Goal: Information Seeking & Learning: Learn about a topic

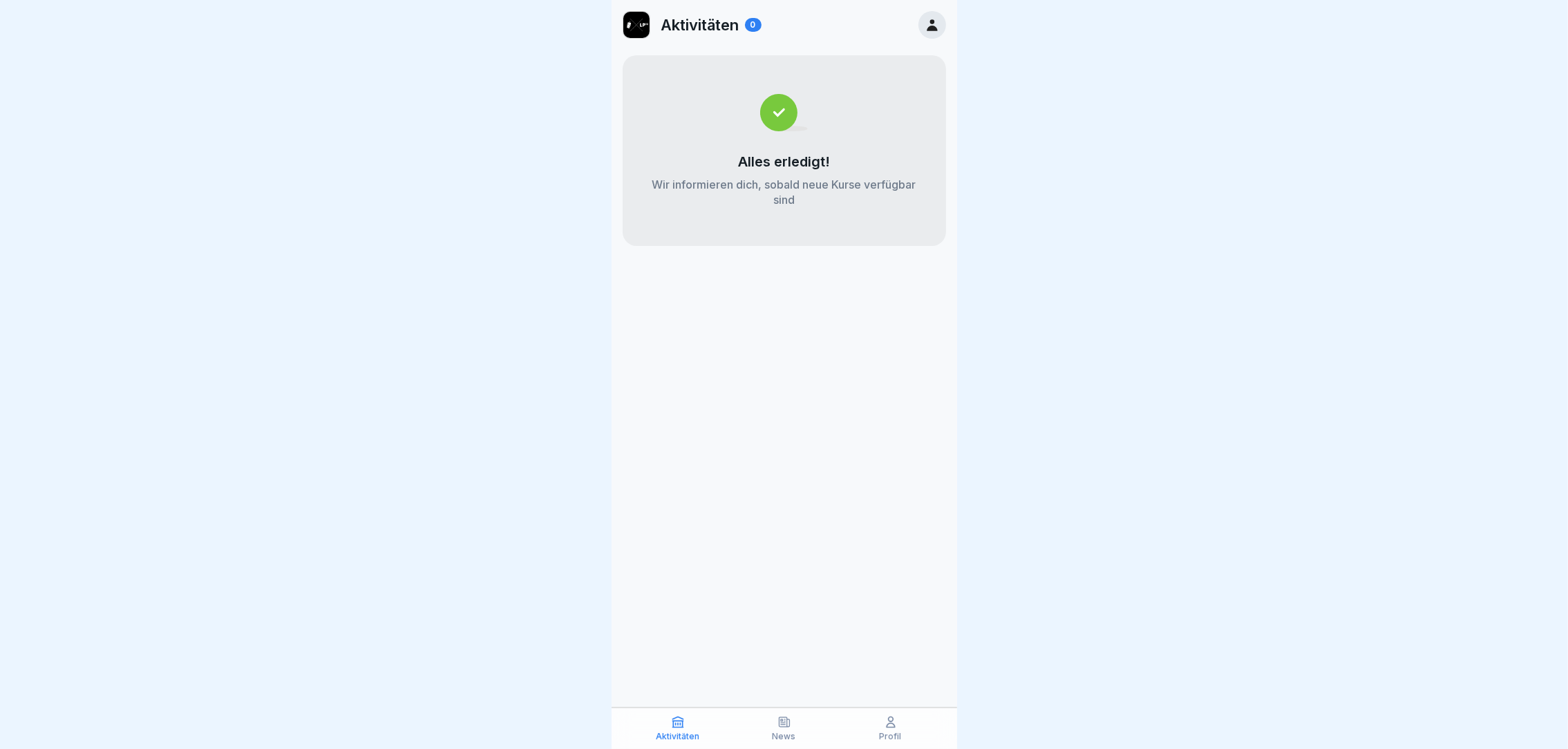
click at [928, 26] on icon at bounding box center [932, 25] width 15 height 15
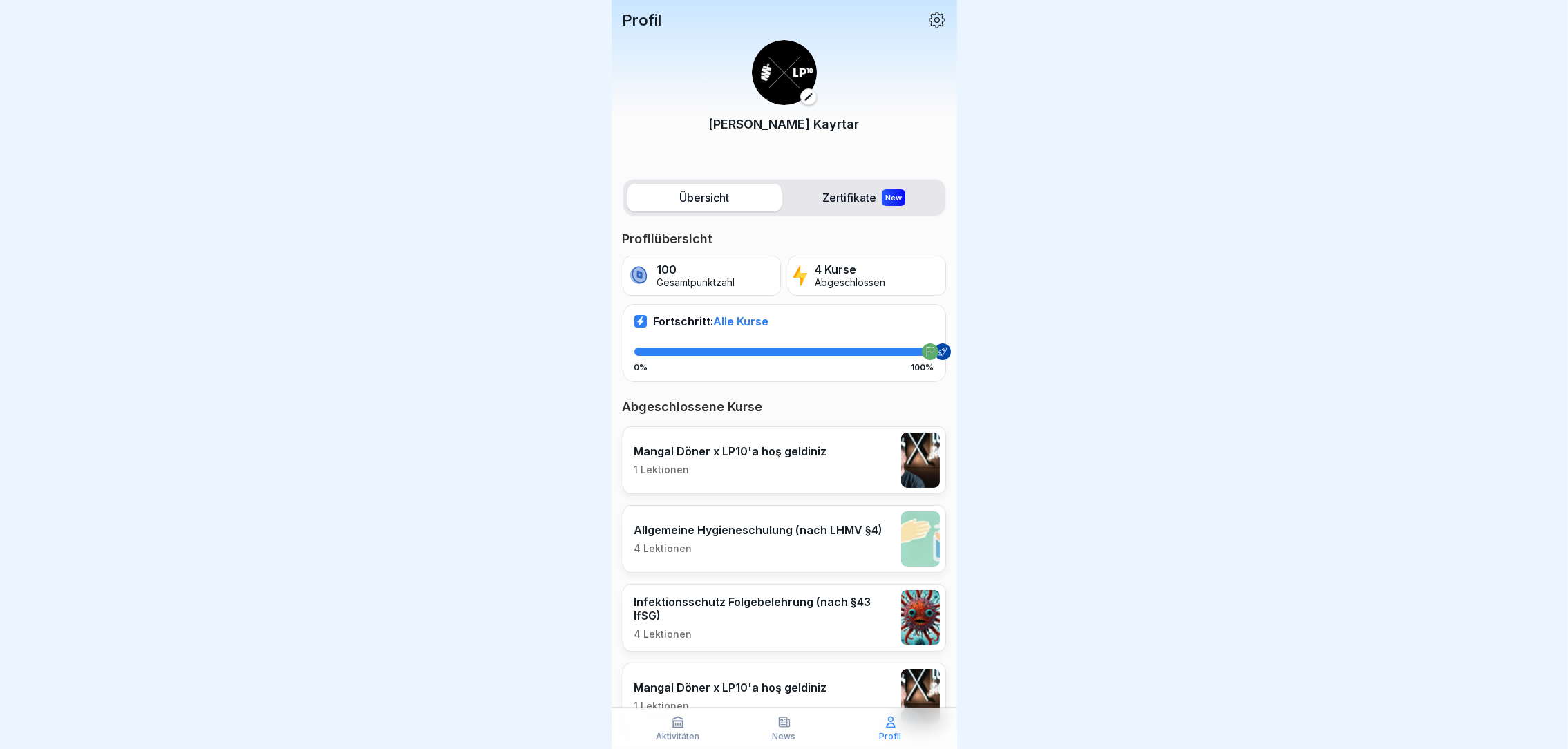
click at [834, 207] on label "Zertifikate New" at bounding box center [864, 198] width 154 height 28
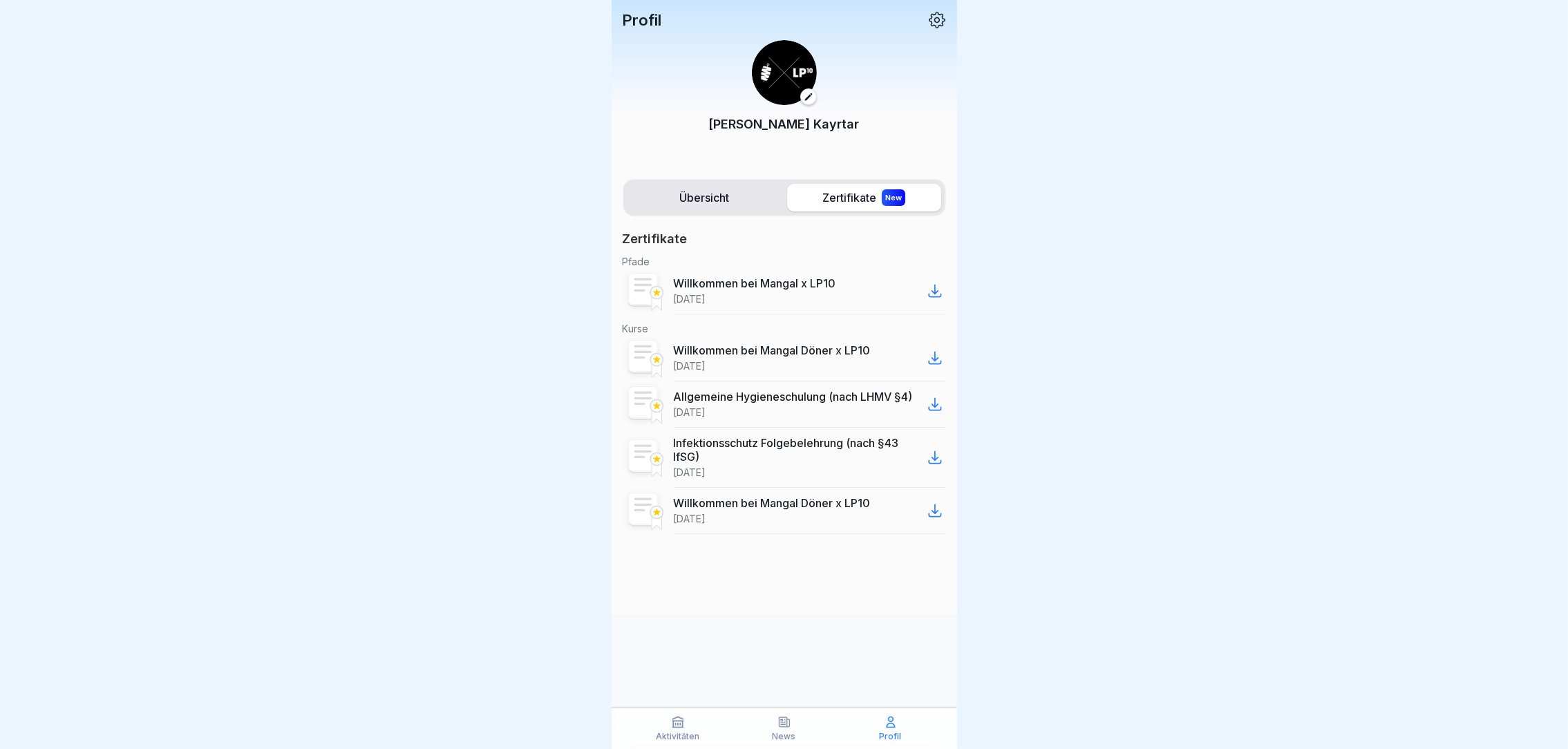
click at [703, 208] on label "Übersicht" at bounding box center [704, 198] width 154 height 28
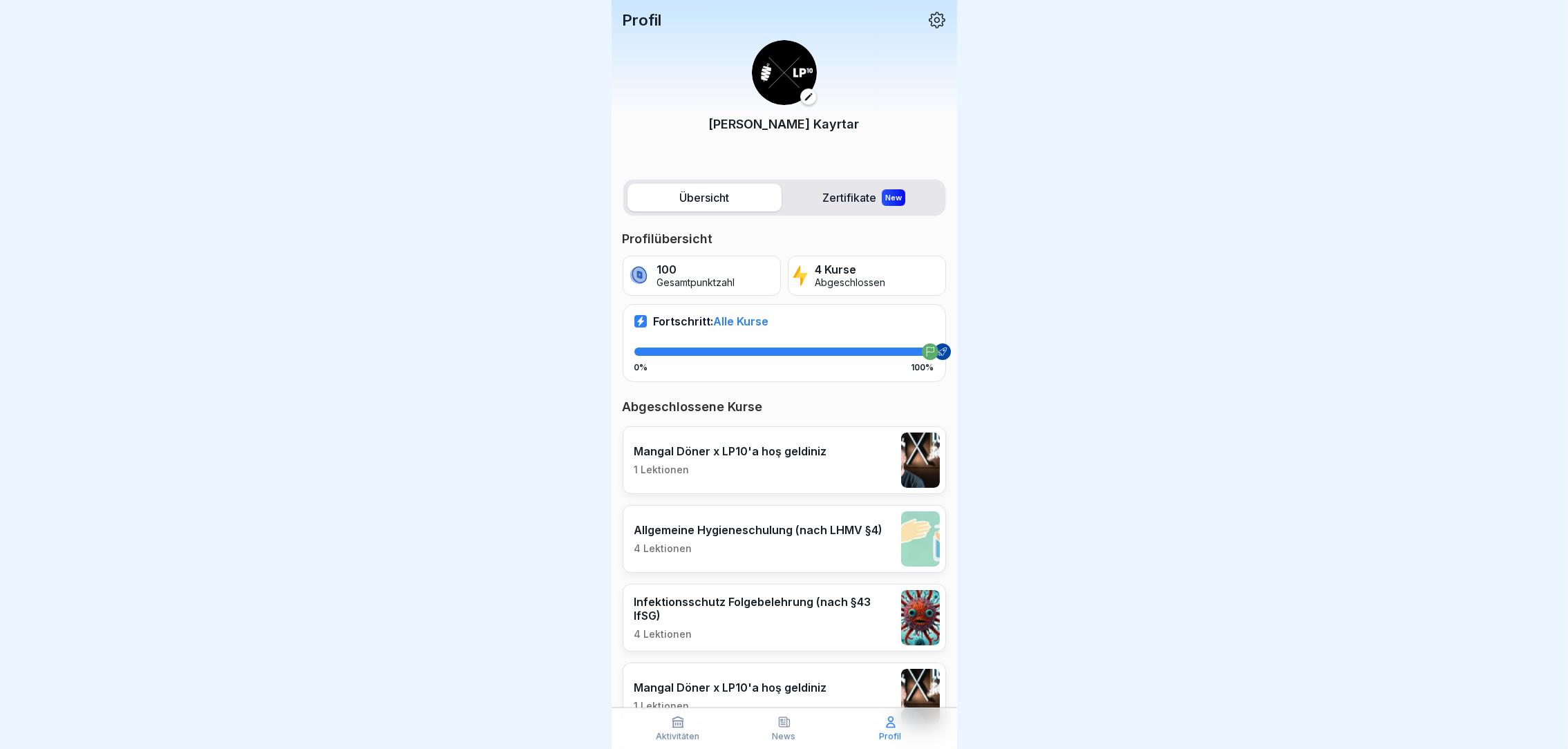
click at [743, 323] on span "Alle Kurse" at bounding box center [741, 321] width 55 height 14
click at [729, 551] on p "4 Lektionen" at bounding box center [758, 548] width 249 height 12
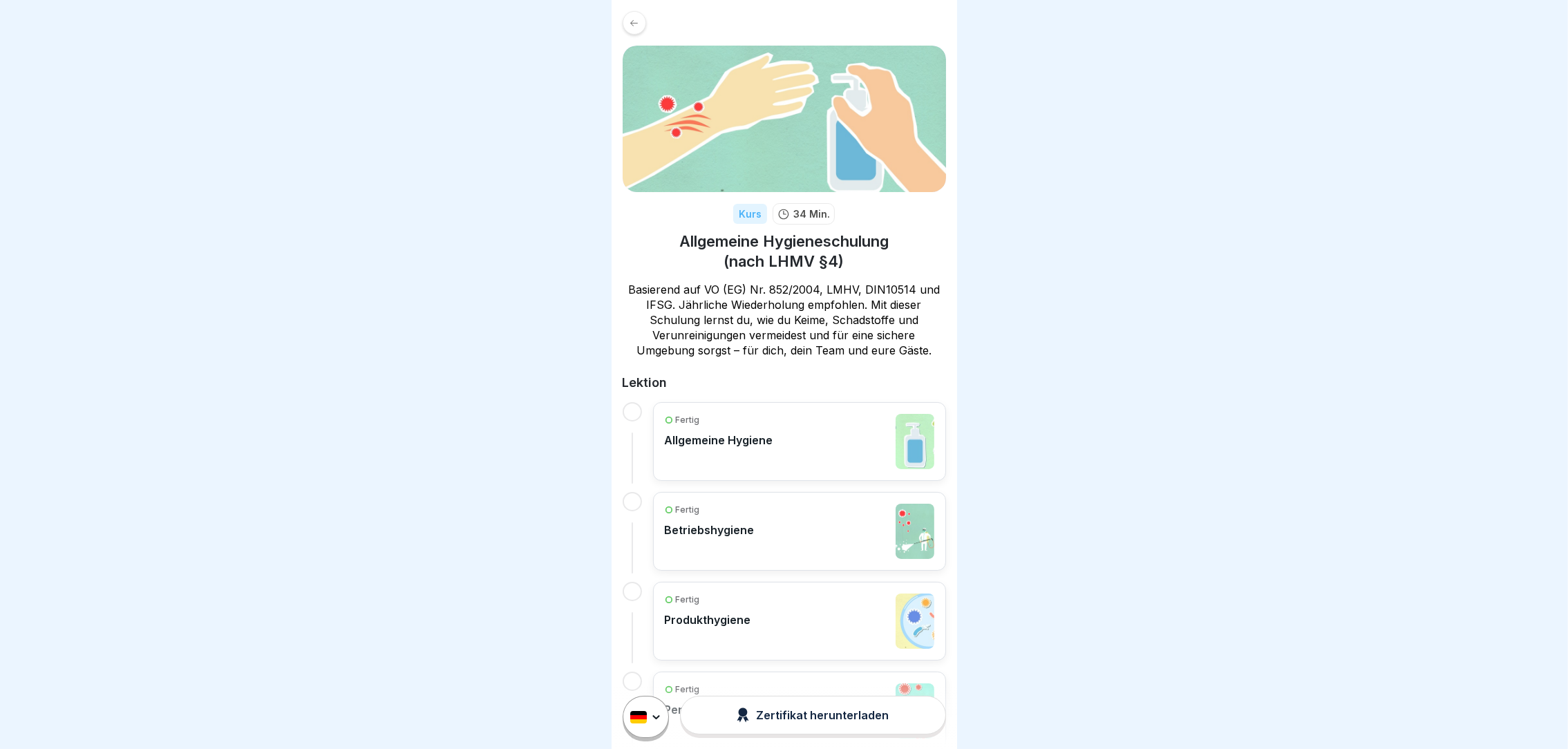
scroll to position [163, 0]
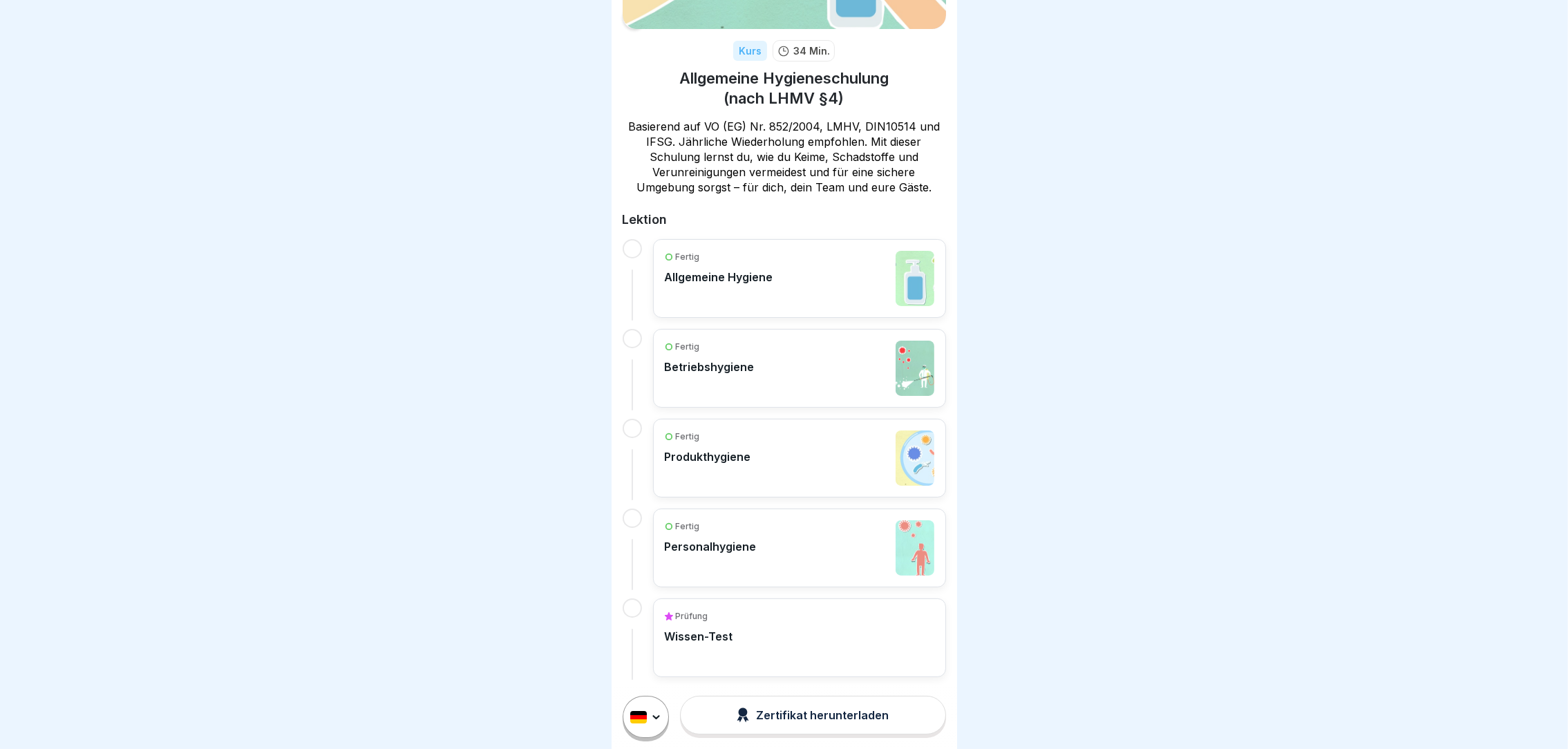
click at [626, 603] on div at bounding box center [632, 608] width 19 height 19
click at [699, 632] on p "Wissen-Test" at bounding box center [698, 636] width 68 height 14
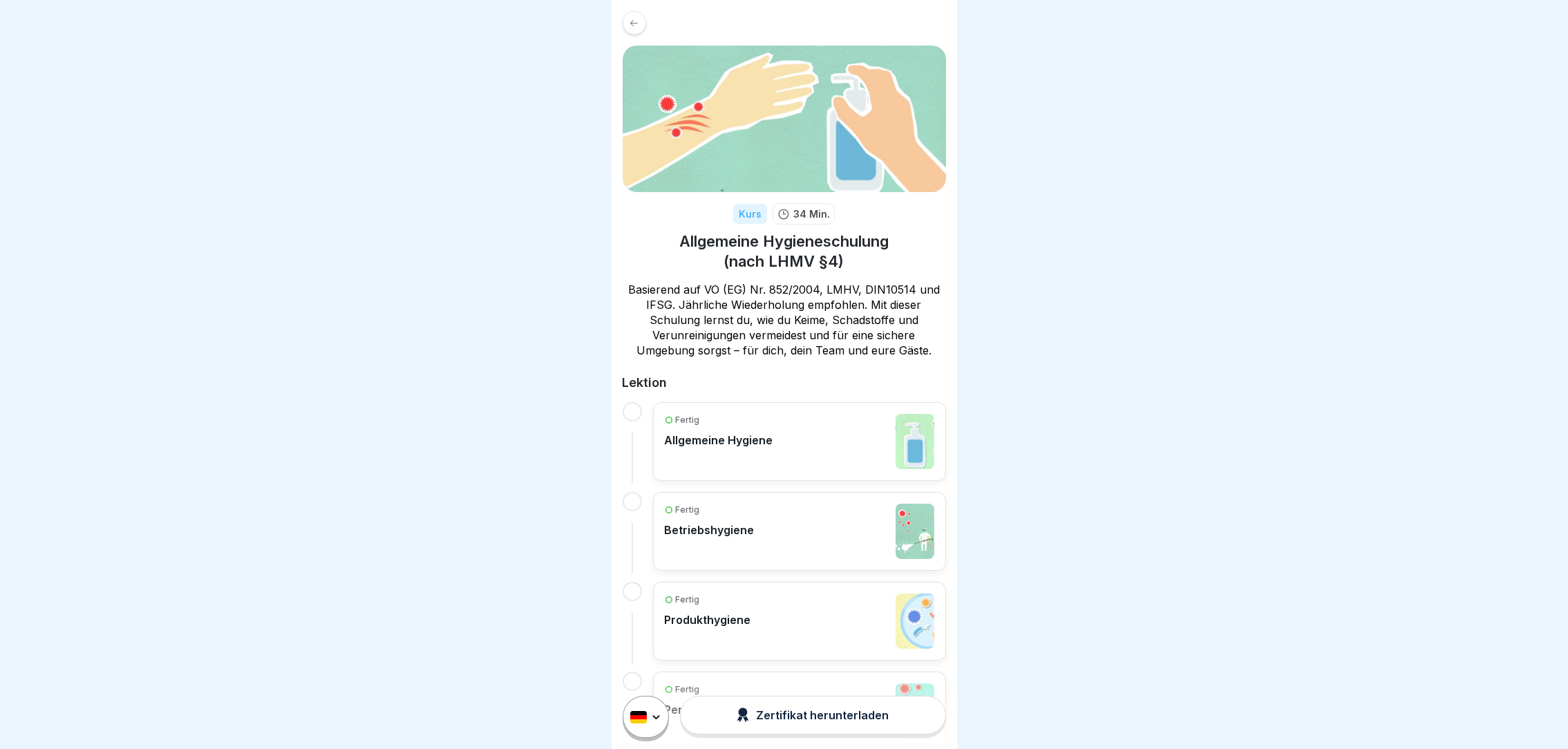
click at [695, 422] on p "Fertig" at bounding box center [688, 420] width 24 height 12
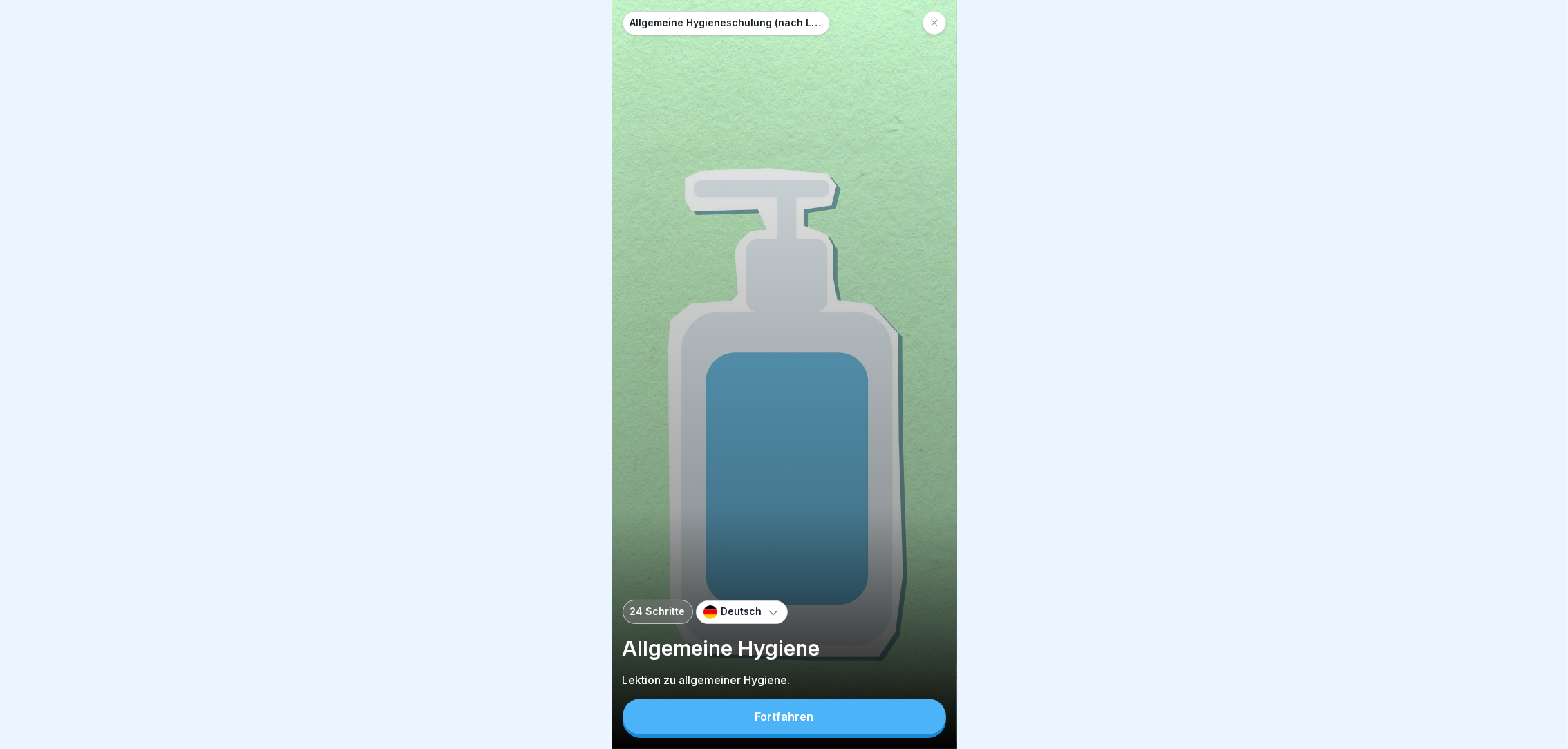
drag, startPoint x: 1559, startPoint y: 577, endPoint x: 1587, endPoint y: 818, distance: 242.6
click at [1567, 749] on html "Allgemeine Hygieneschulung (nach LHMV §4) 24 Schritte Deutsch Allgemeine Hygien…" at bounding box center [784, 374] width 1568 height 749
click at [880, 721] on button "Fortfahren" at bounding box center [784, 717] width 324 height 36
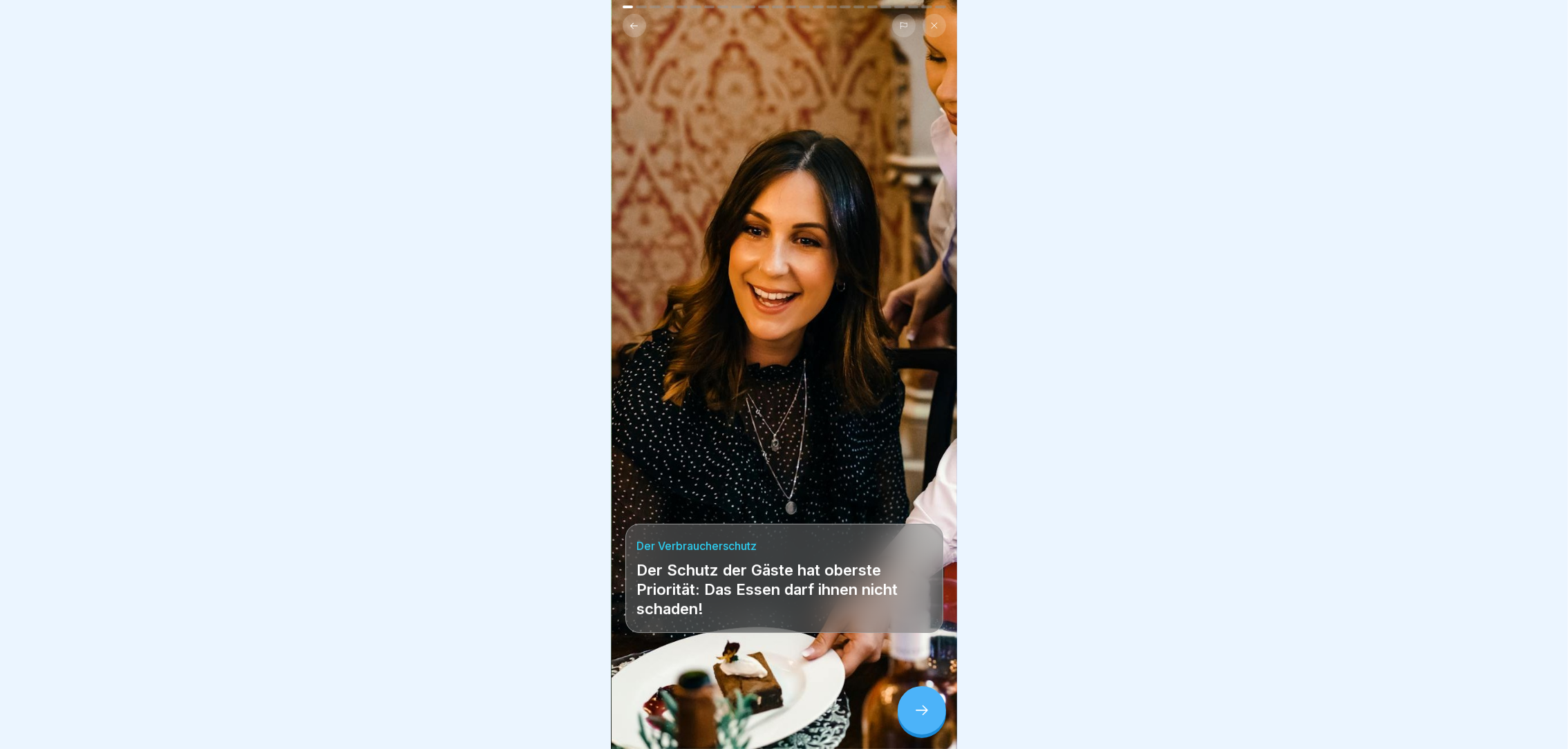
click at [905, 707] on div at bounding box center [784, 708] width 318 height 83
click at [917, 717] on div at bounding box center [922, 710] width 48 height 48
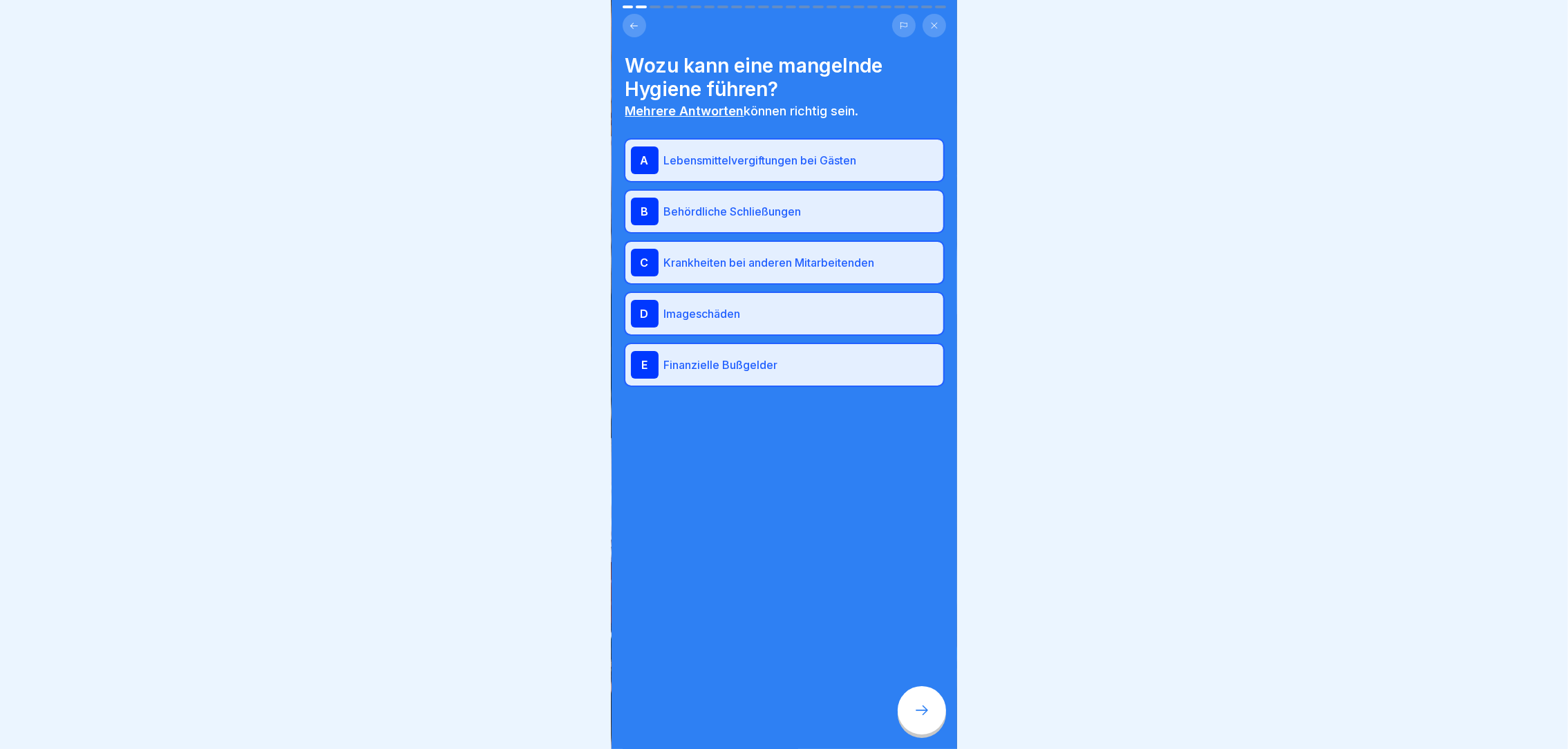
click at [917, 717] on div at bounding box center [922, 710] width 48 height 48
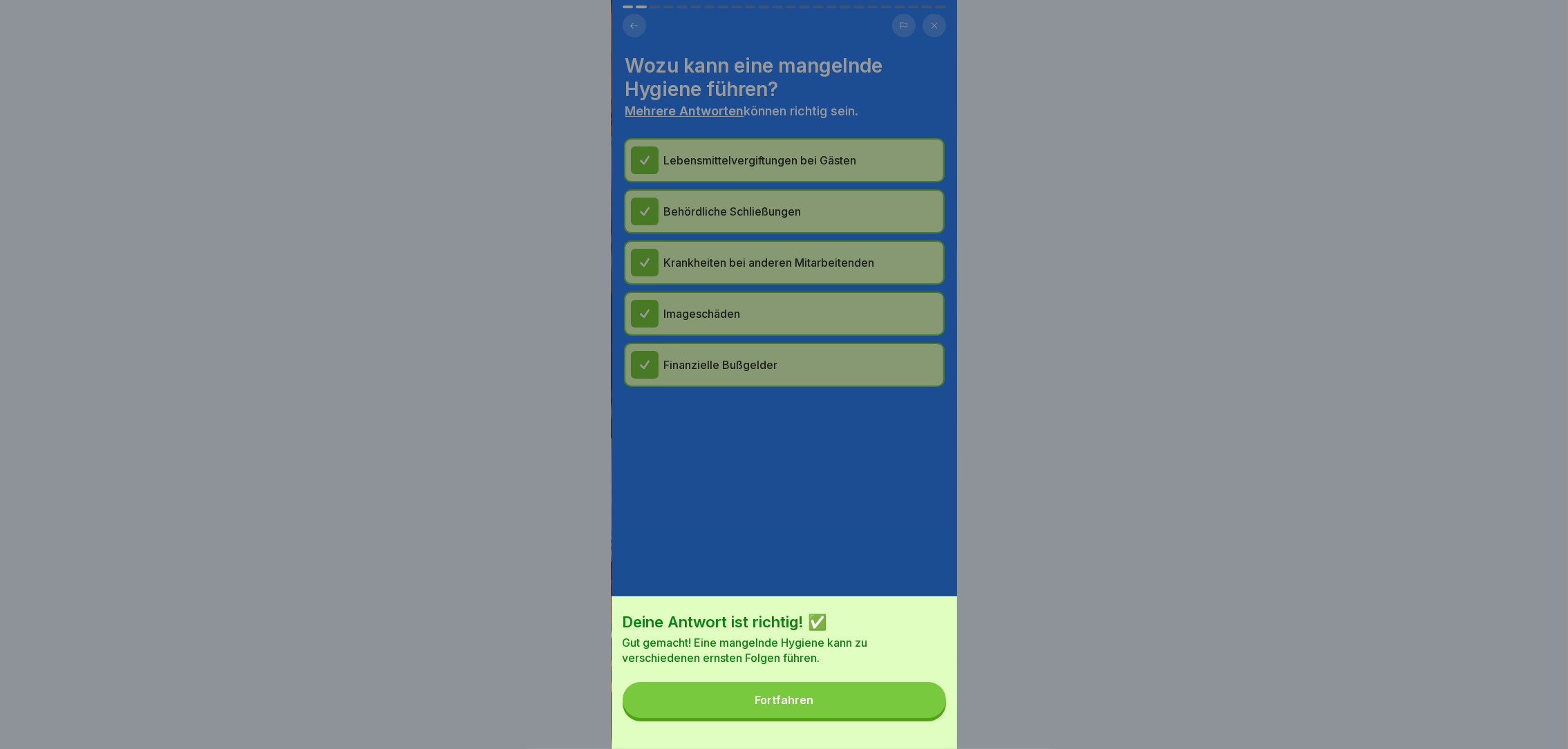
click at [917, 717] on button "Fortfahren" at bounding box center [784, 701] width 324 height 36
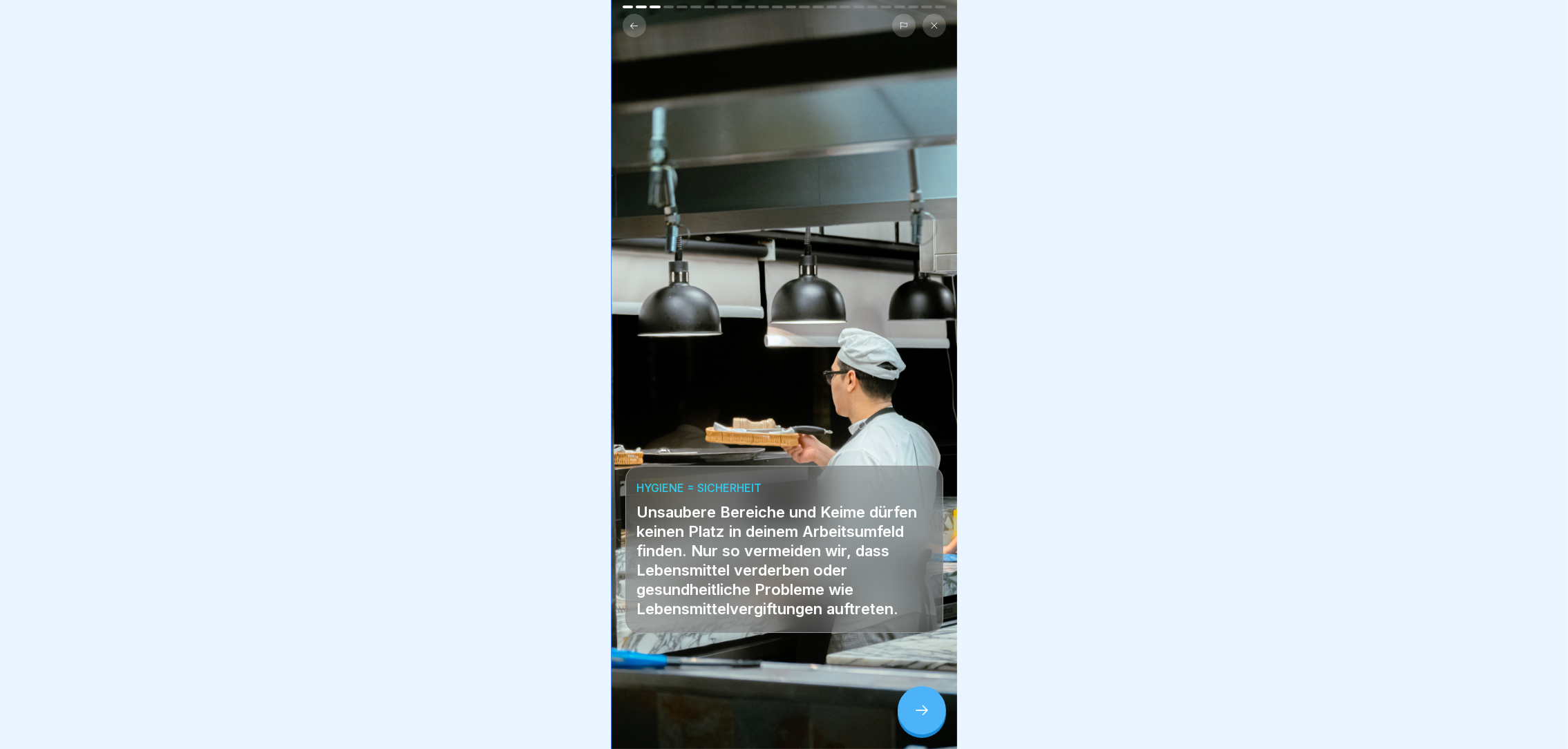
click at [917, 717] on div at bounding box center [922, 710] width 48 height 48
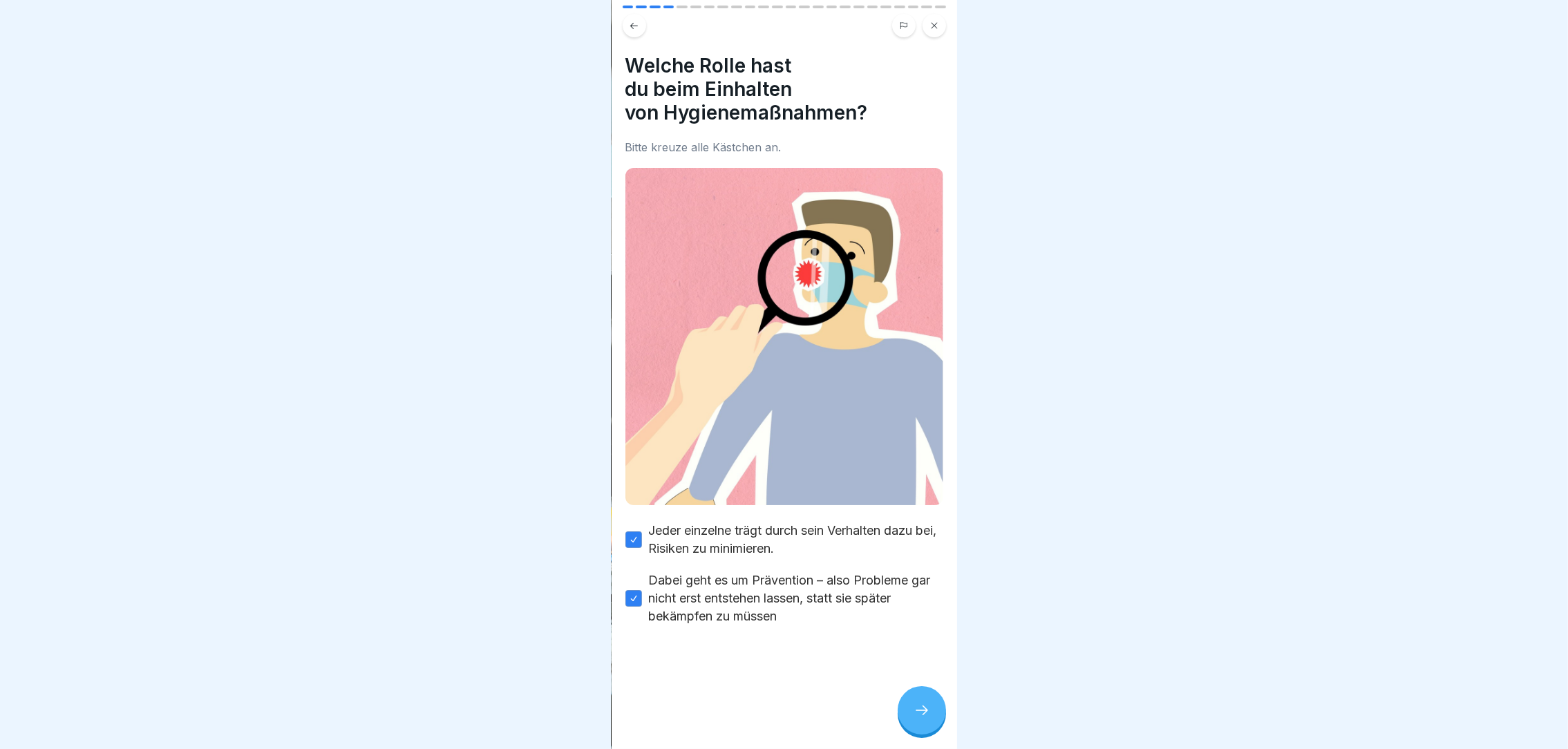
click at [917, 717] on div at bounding box center [922, 710] width 48 height 48
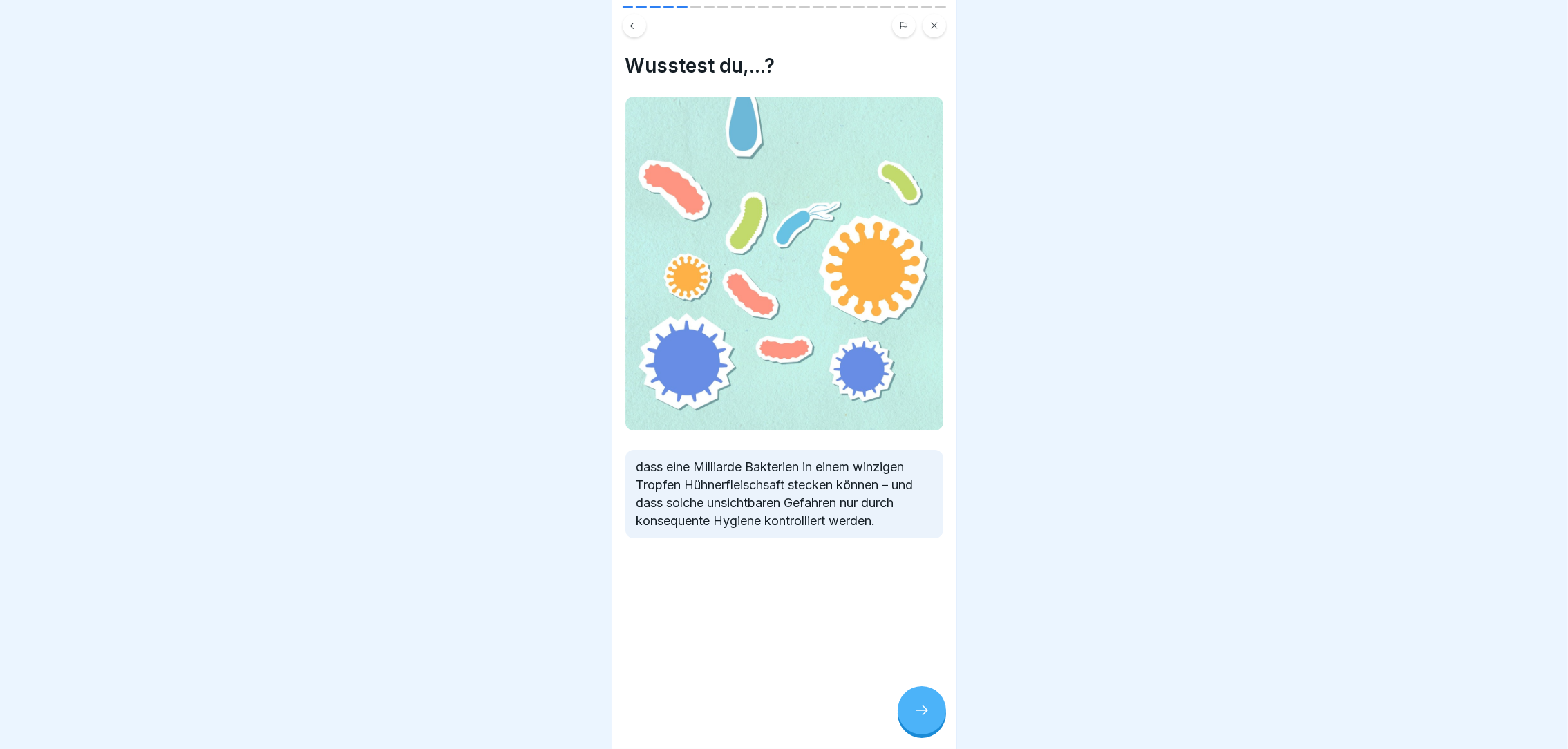
click at [917, 717] on div at bounding box center [922, 710] width 48 height 48
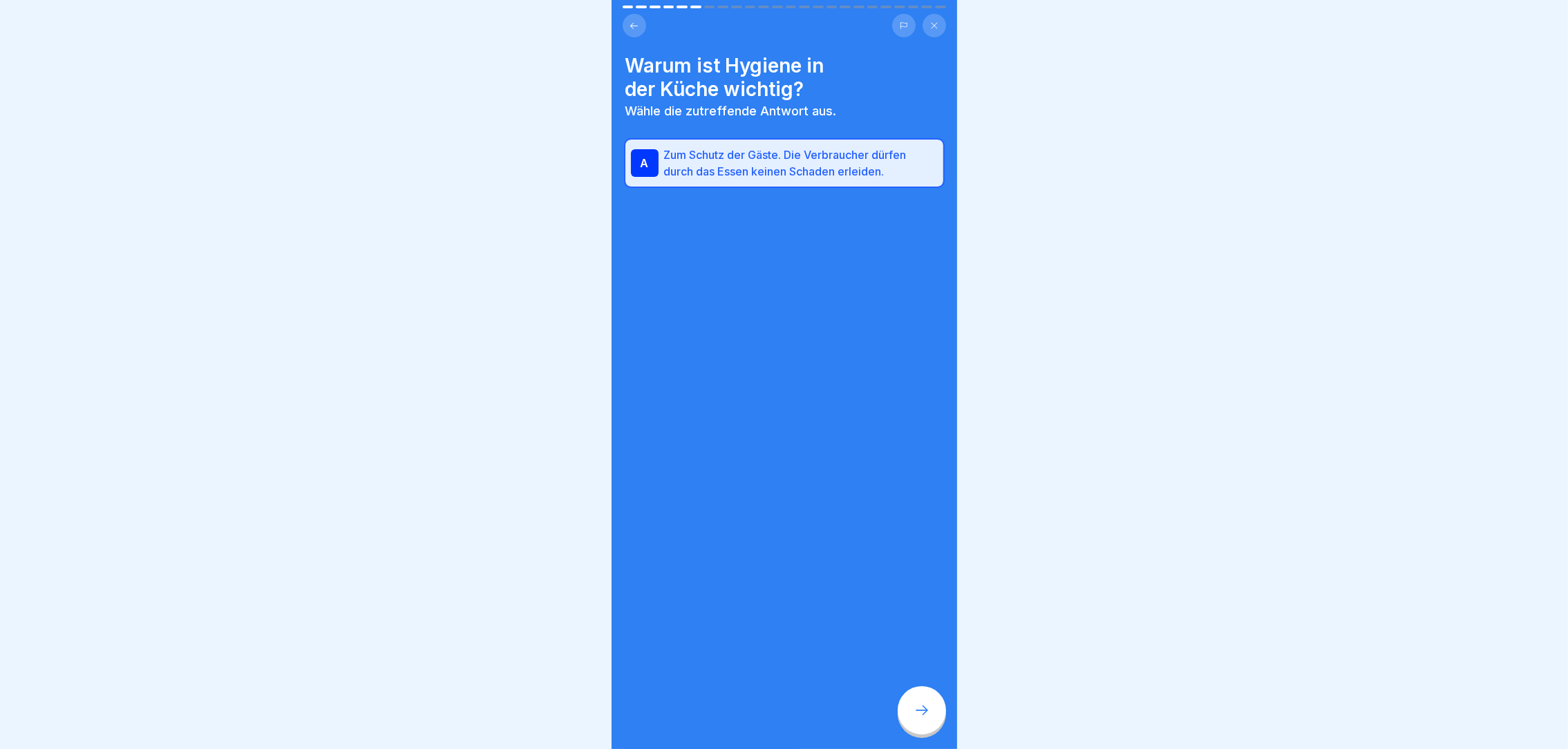
click at [917, 717] on div at bounding box center [922, 710] width 48 height 48
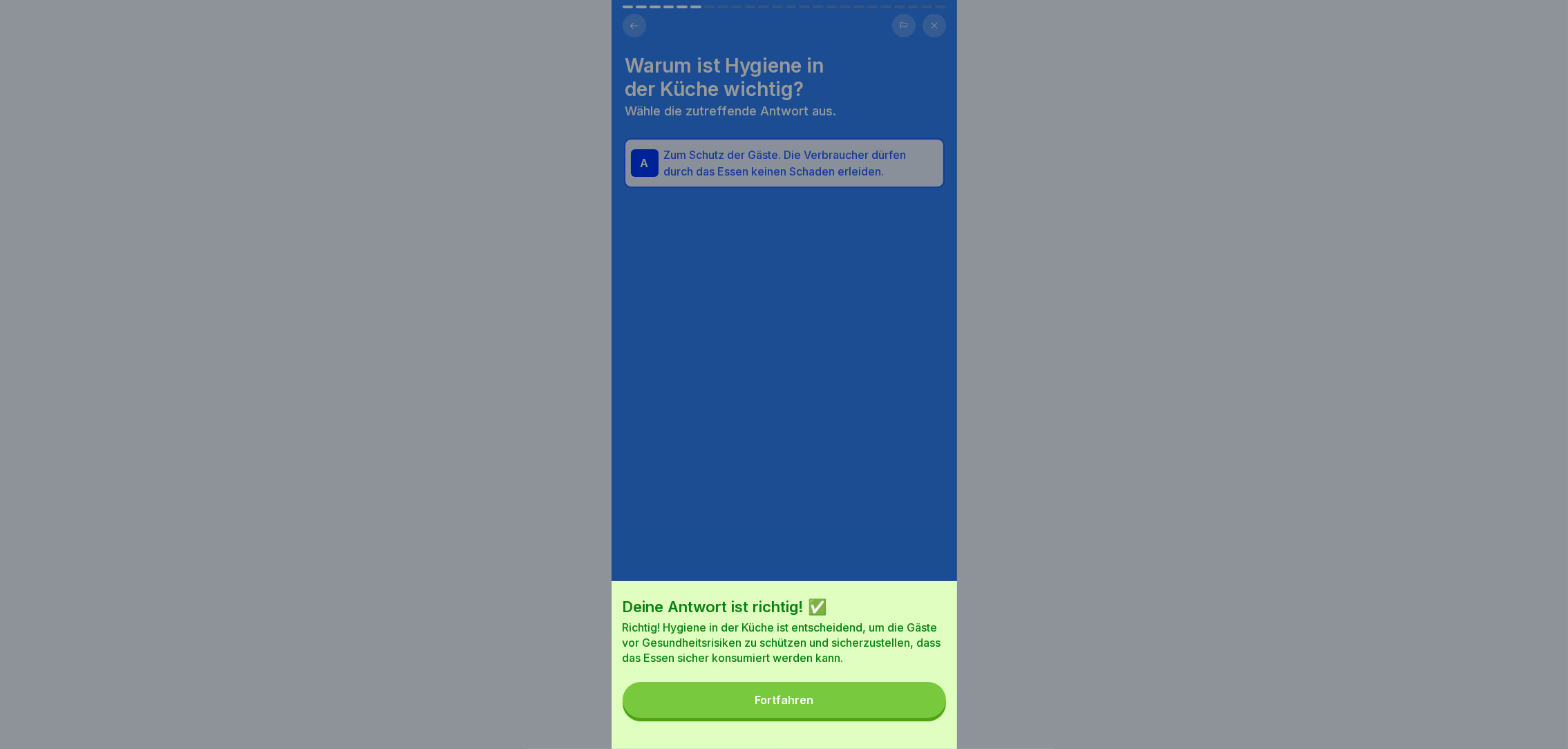
click at [892, 712] on button "Fortfahren" at bounding box center [784, 701] width 324 height 36
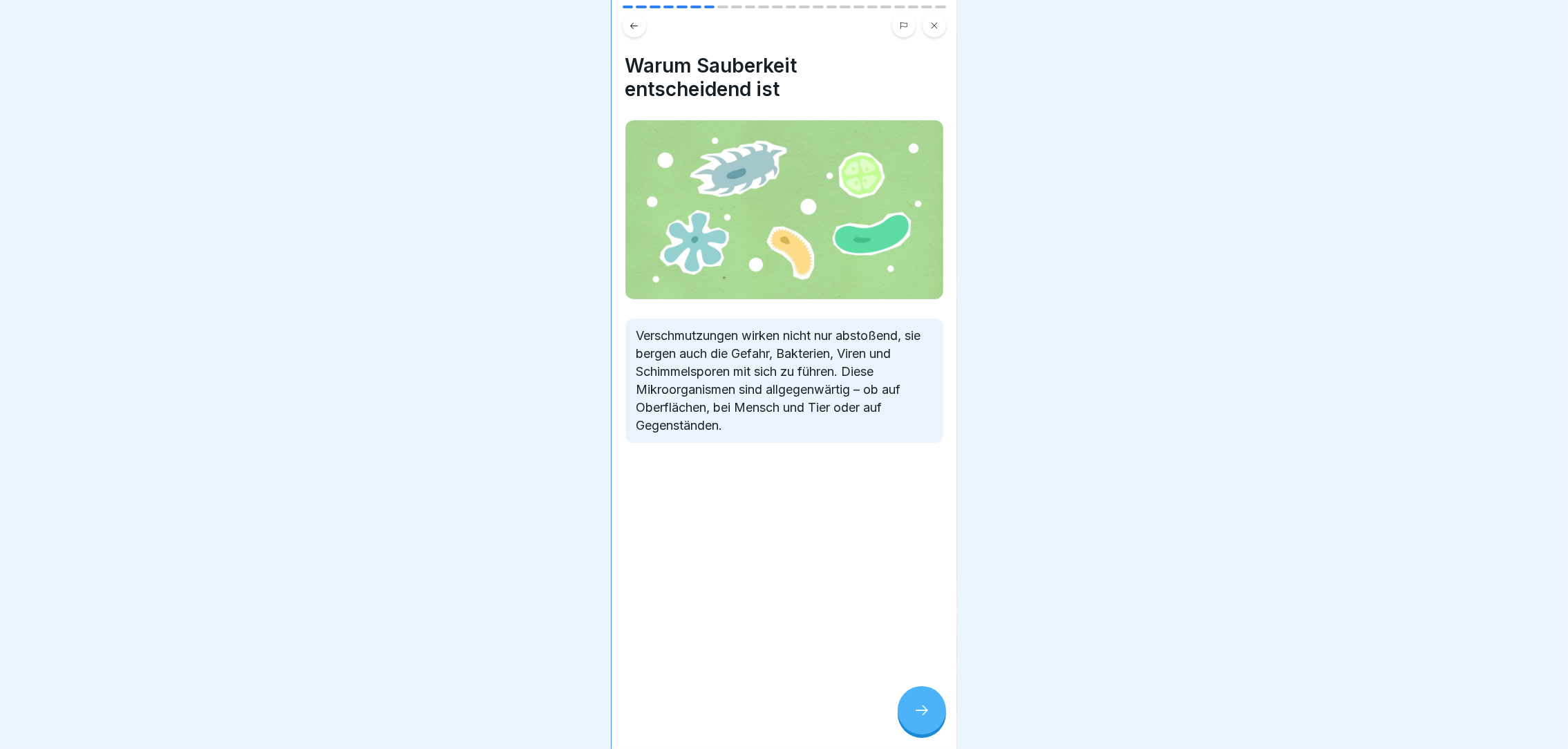
click at [892, 712] on div "Warum Sauberkeit entscheidend ist Verschmutzungen wirken nicht nur abstoßend, s…" at bounding box center [784, 374] width 345 height 749
click at [921, 719] on icon at bounding box center [922, 710] width 16 height 16
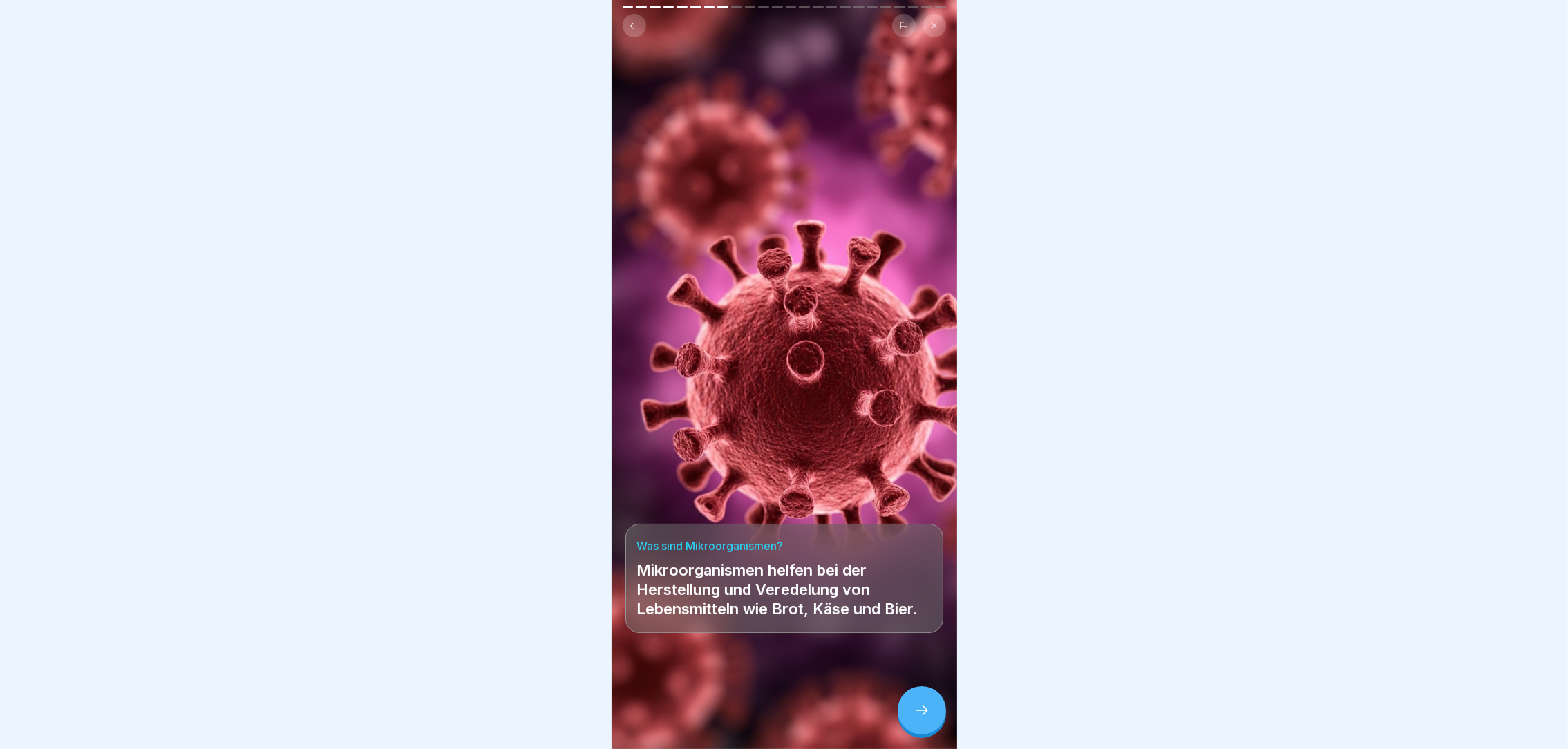
click at [921, 719] on icon at bounding box center [922, 710] width 16 height 16
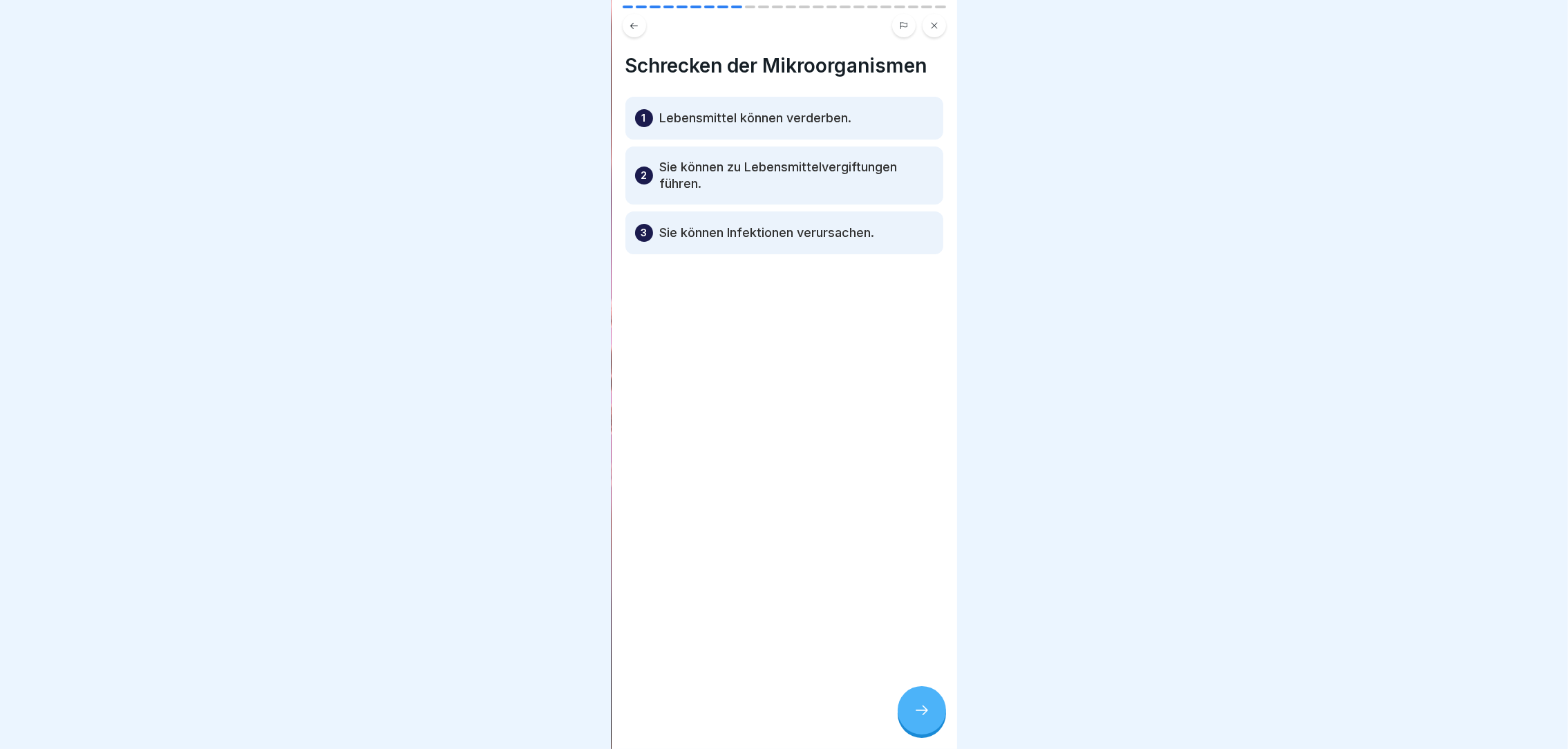
click at [921, 719] on icon at bounding box center [922, 710] width 16 height 16
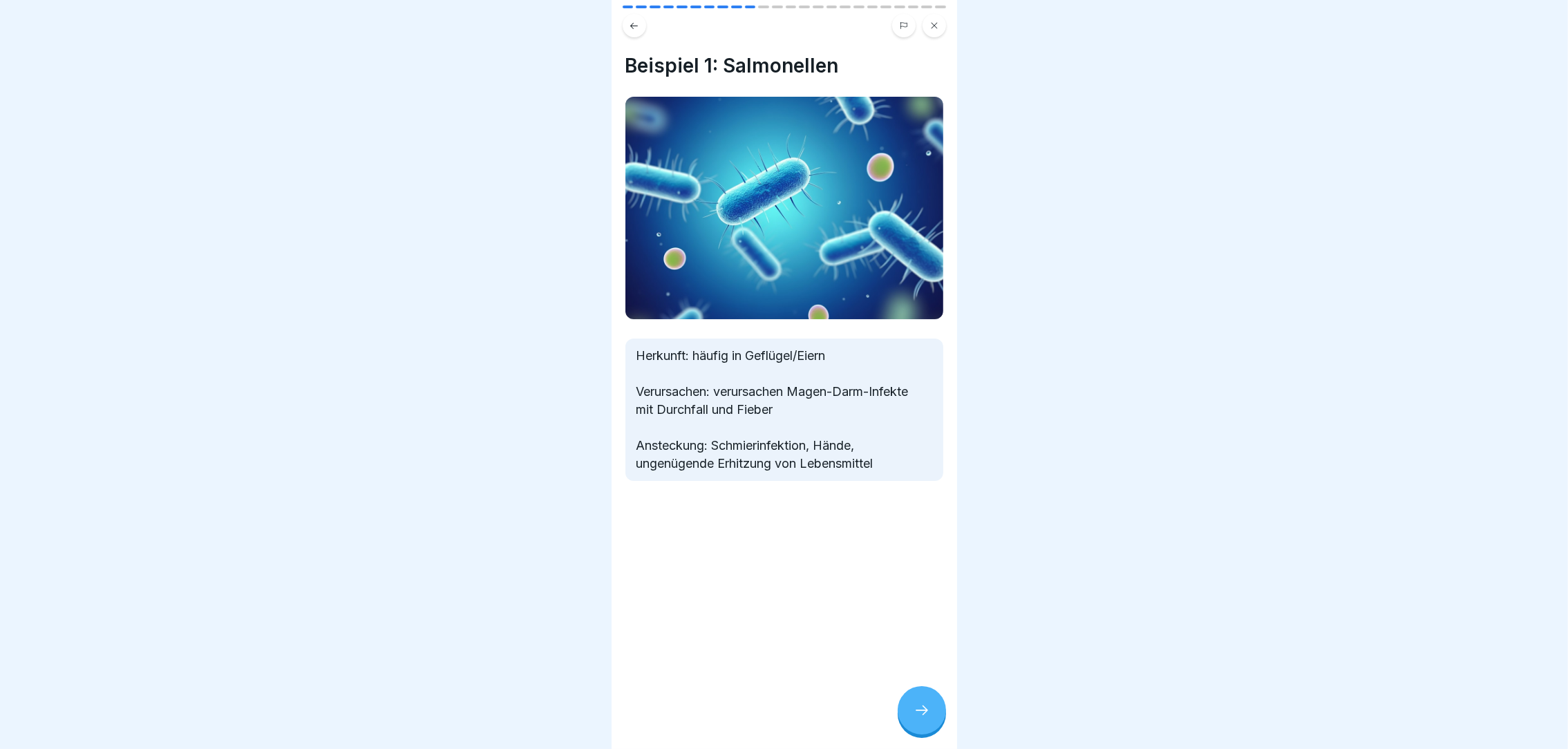
click at [921, 719] on icon at bounding box center [922, 710] width 16 height 16
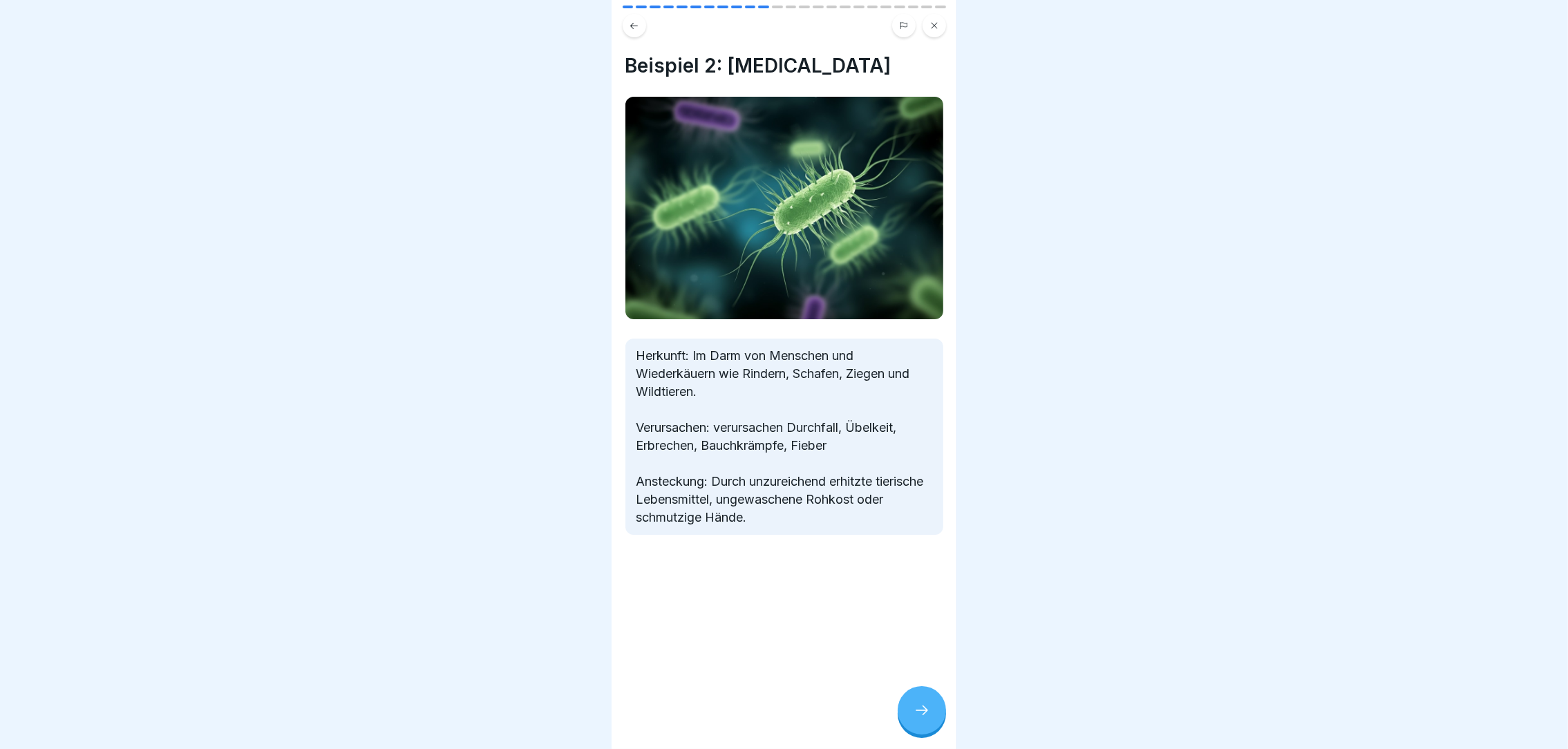
click at [921, 719] on icon at bounding box center [922, 710] width 16 height 16
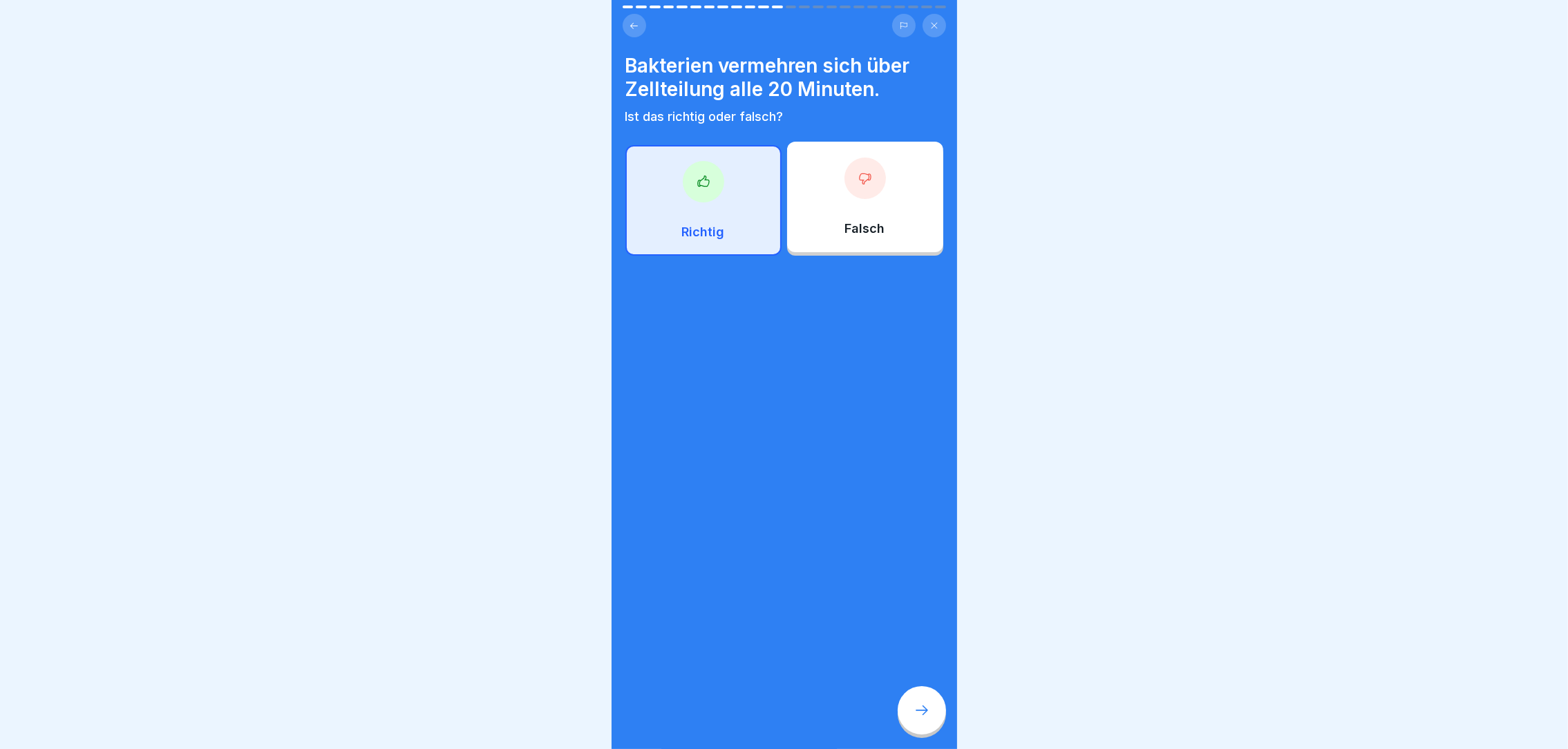
click at [921, 719] on icon at bounding box center [922, 710] width 16 height 16
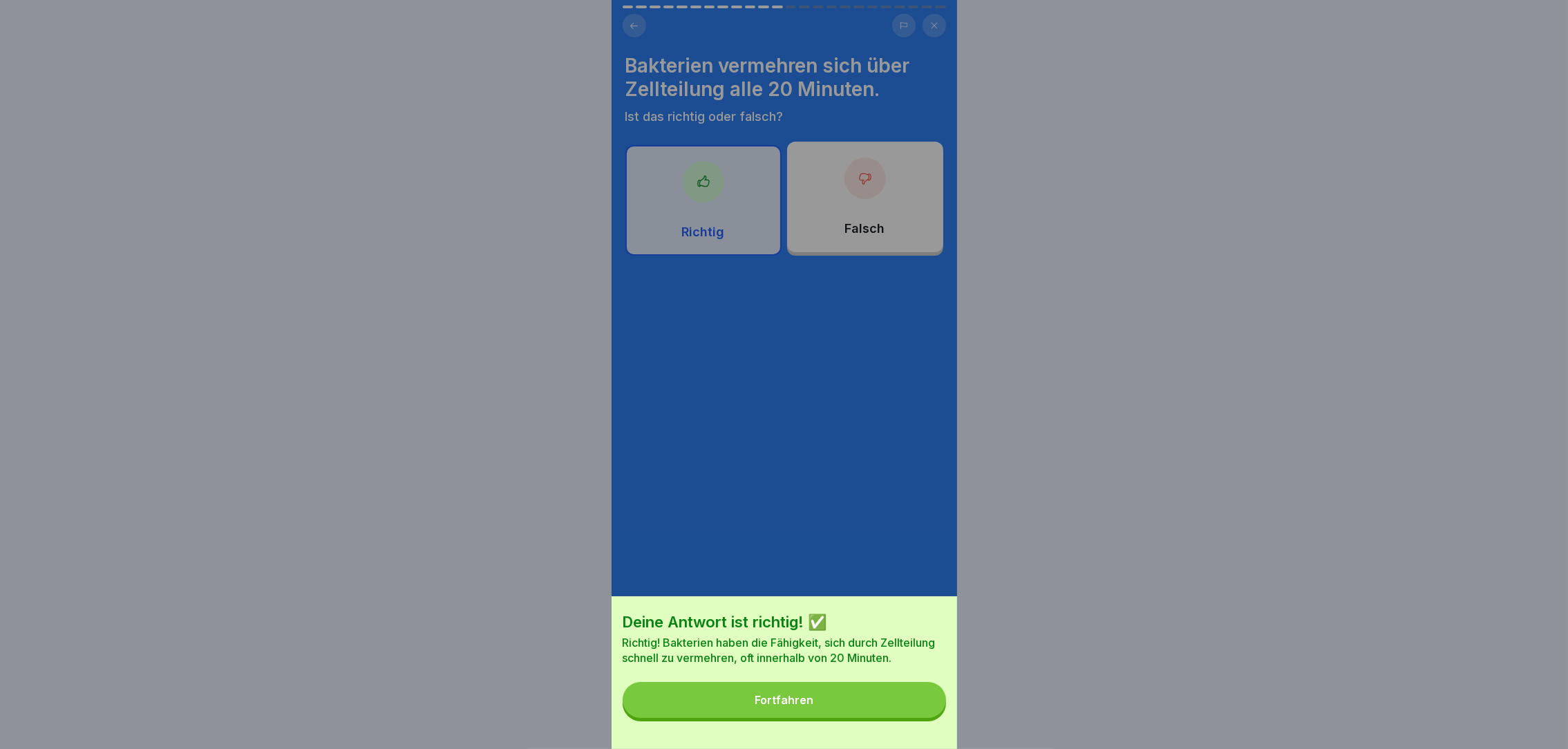
click at [863, 712] on button "Fortfahren" at bounding box center [784, 701] width 324 height 36
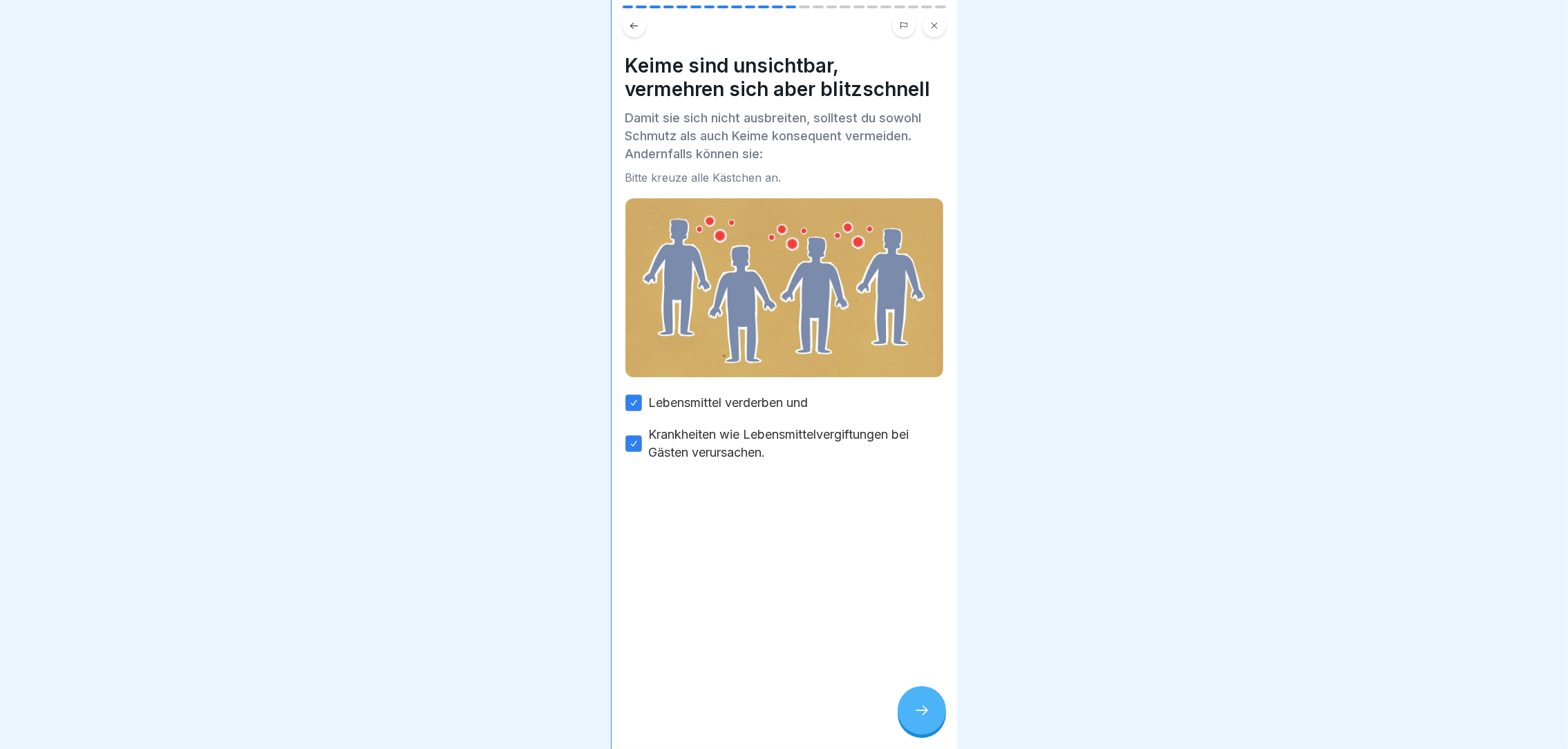
click at [914, 719] on icon at bounding box center [922, 710] width 16 height 16
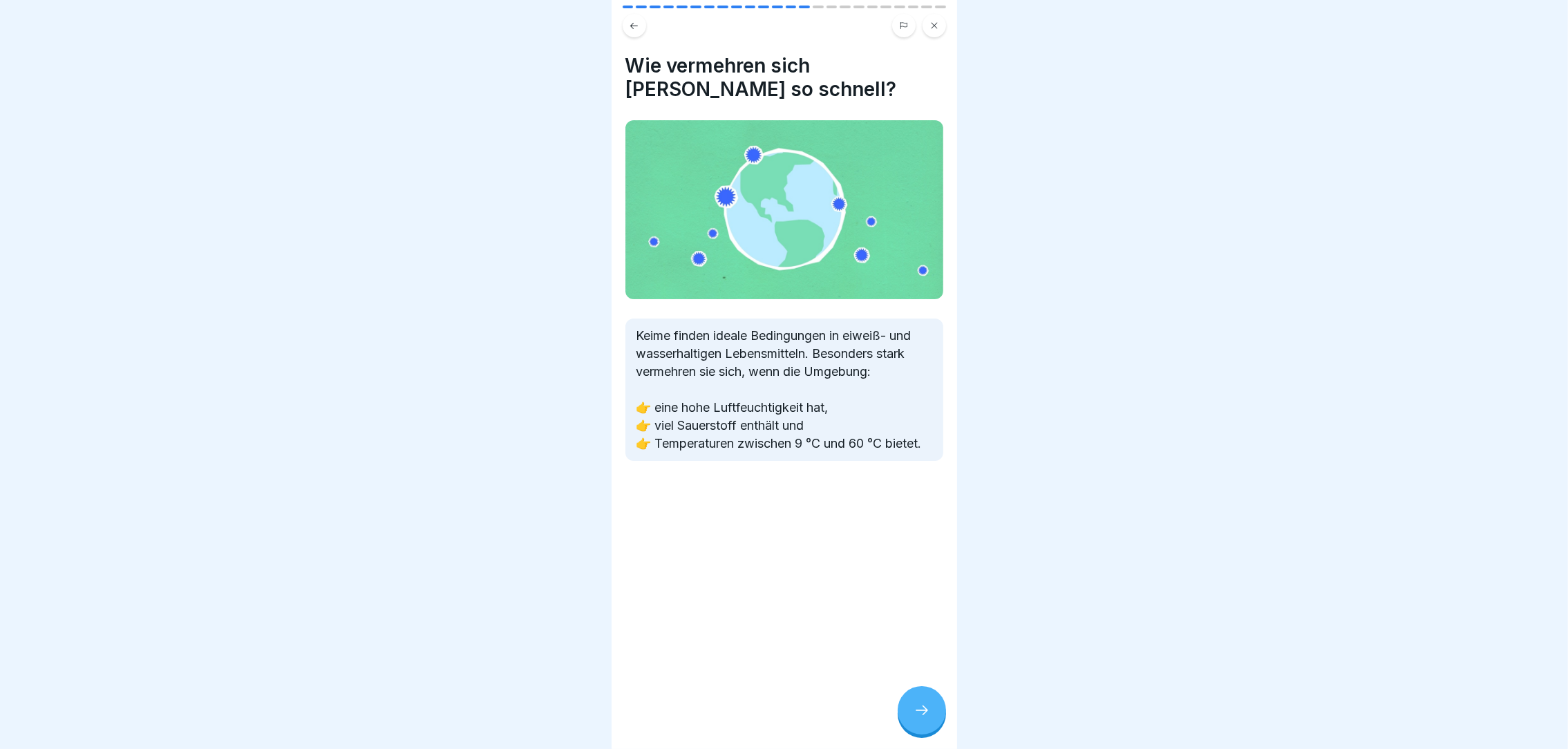
click at [914, 719] on icon at bounding box center [922, 710] width 16 height 16
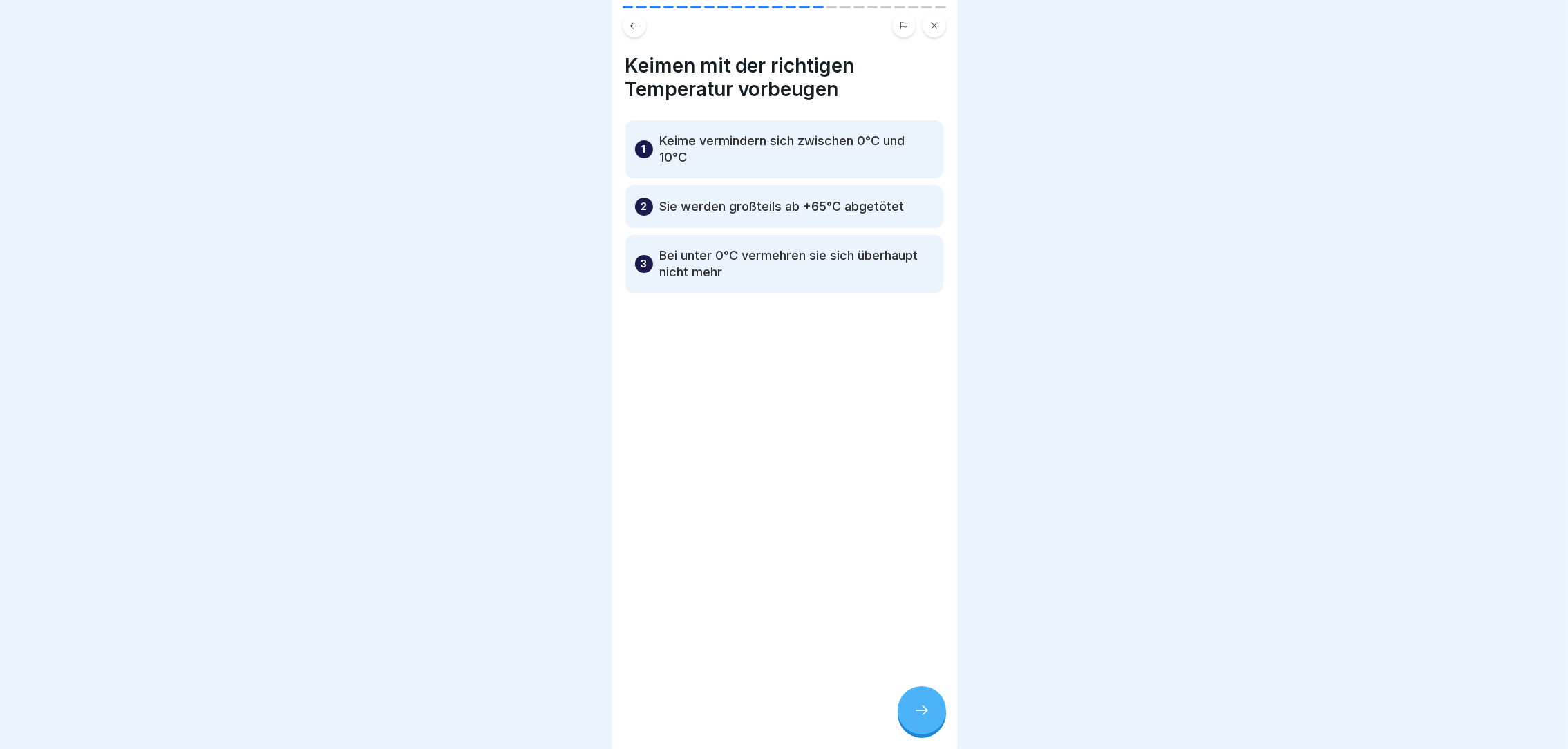
click at [914, 719] on icon at bounding box center [922, 710] width 16 height 16
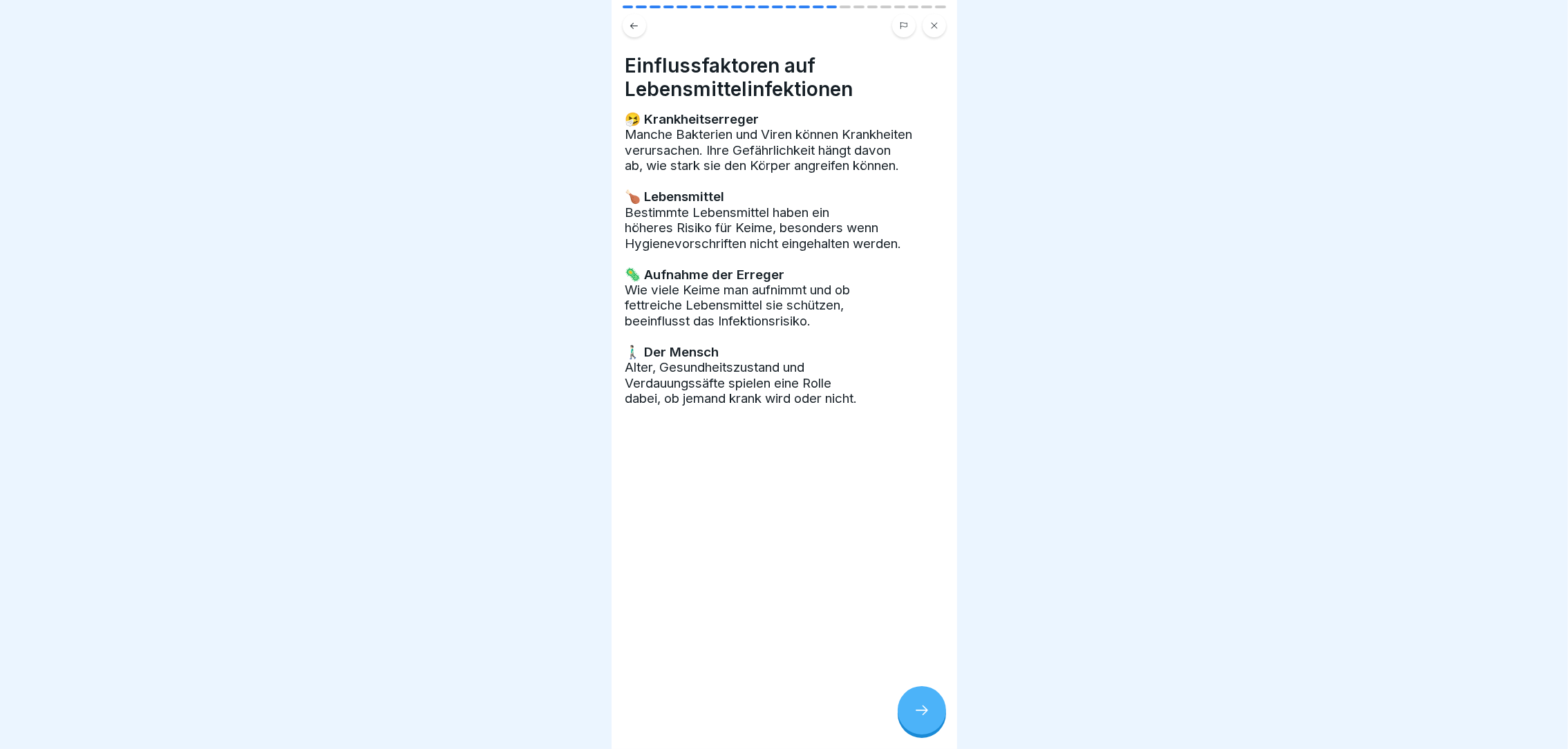
click at [914, 719] on icon at bounding box center [922, 710] width 16 height 16
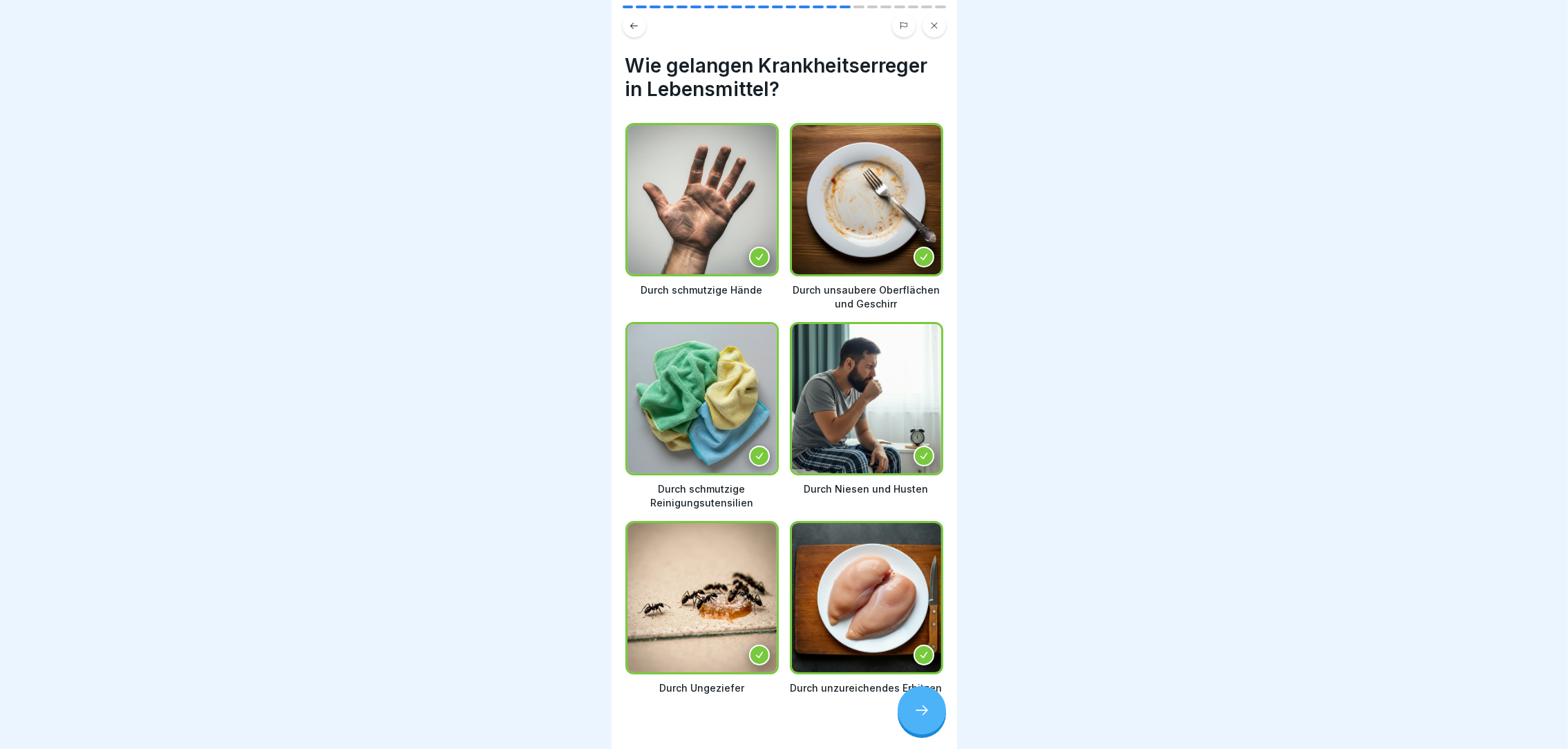
click at [914, 719] on icon at bounding box center [922, 710] width 16 height 16
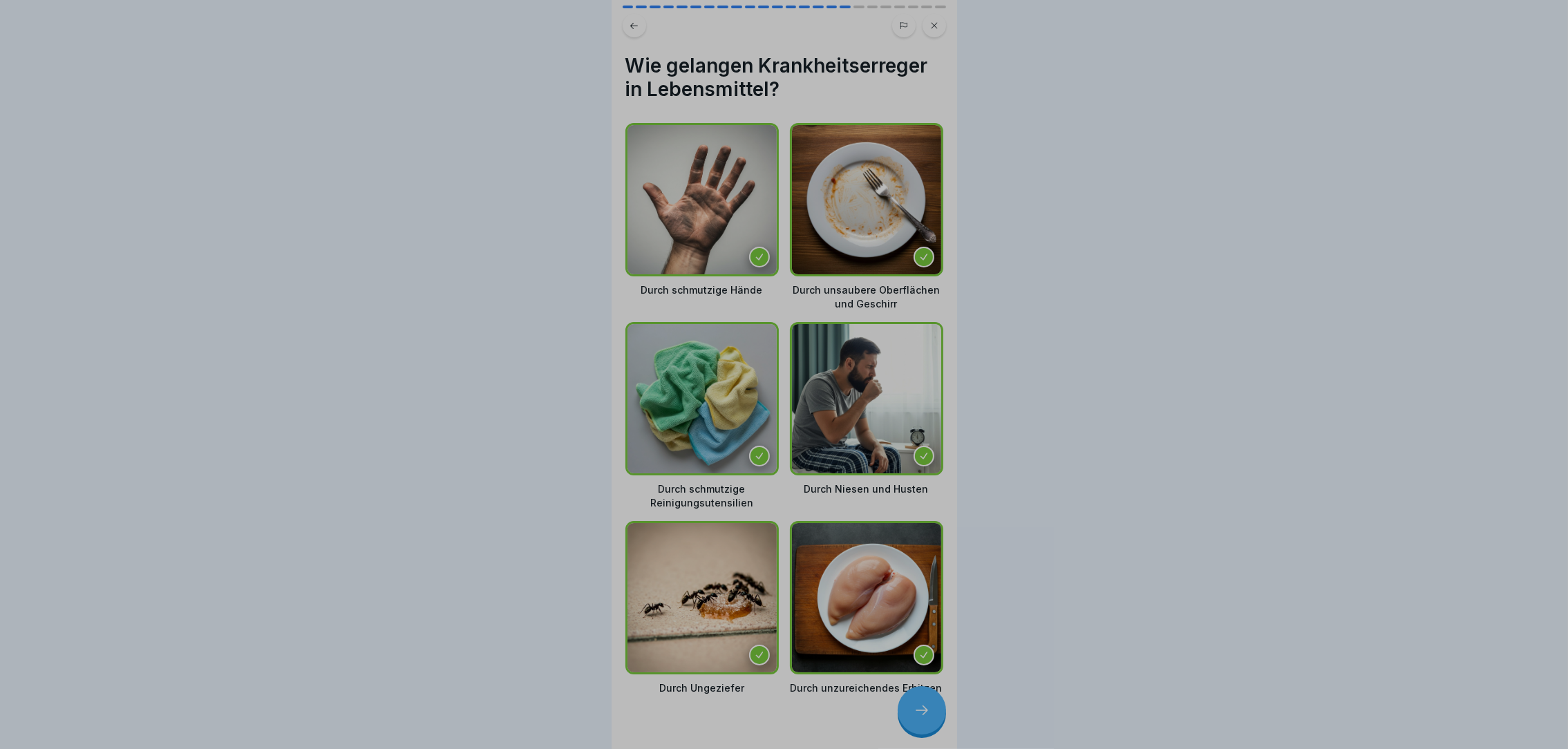
click at [914, 721] on div "Deine Antwort ist richtig! ✅ Richtig, dies können alle Krankheitserreger sein! …" at bounding box center [784, 641] width 345 height 749
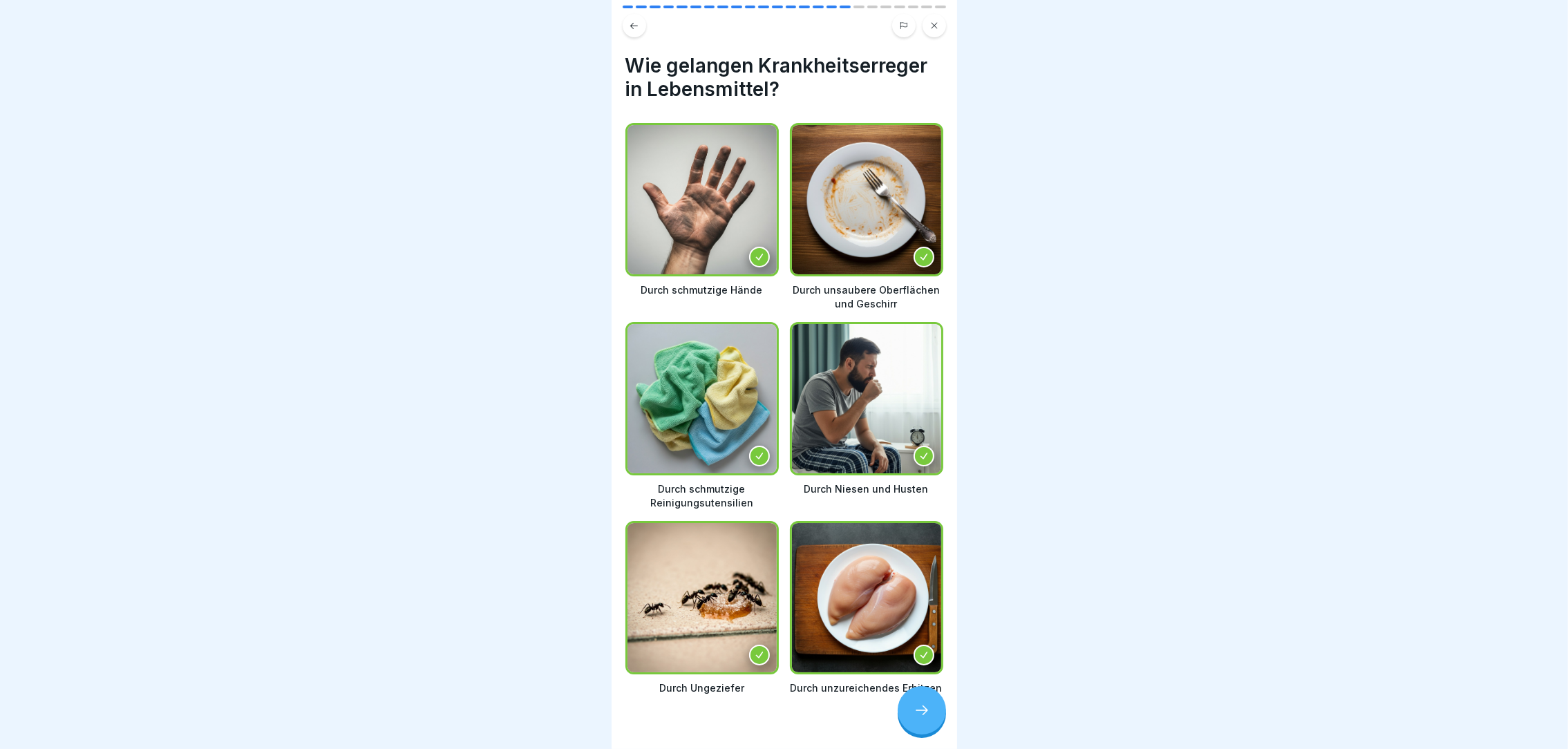
click at [914, 719] on icon at bounding box center [922, 710] width 16 height 16
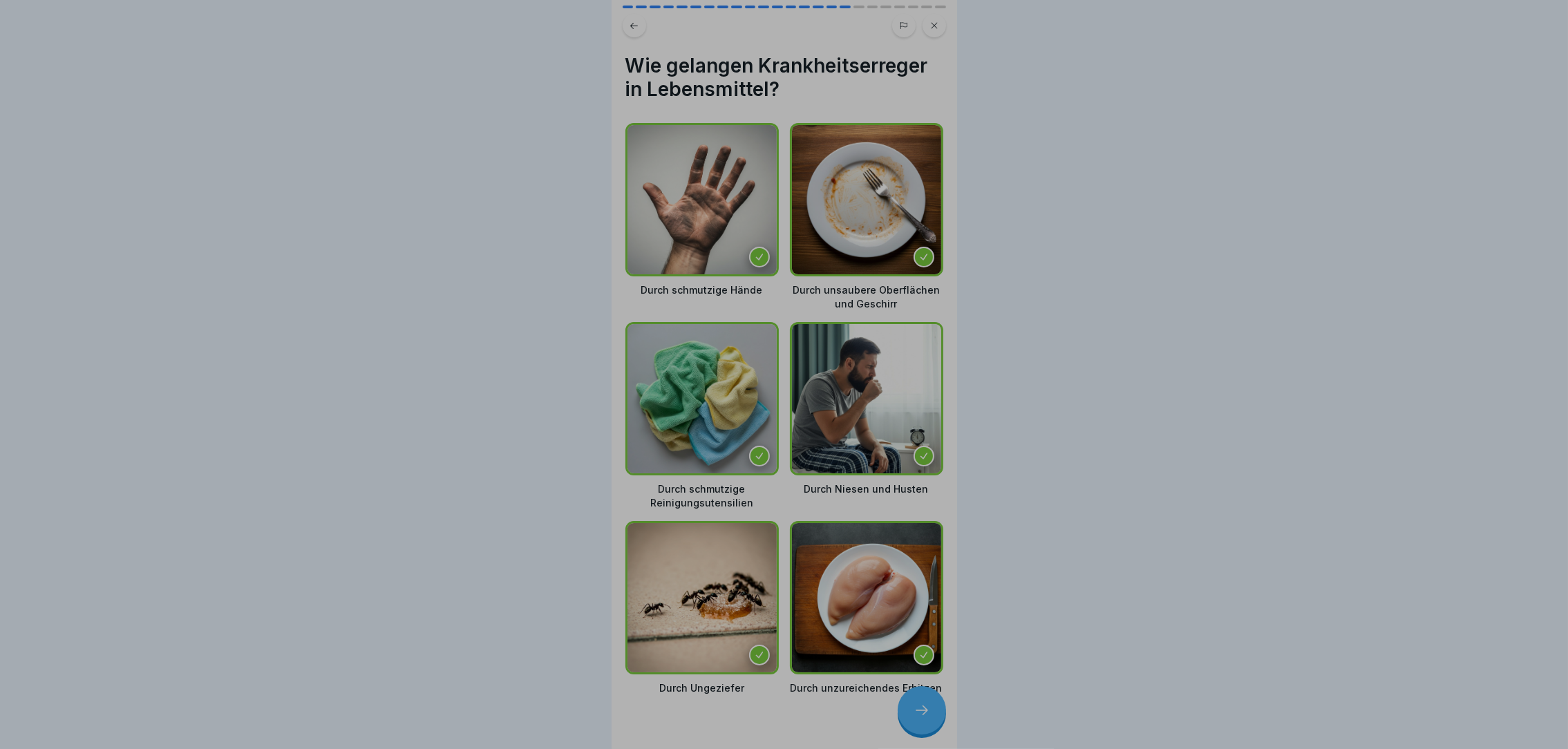
click at [914, 721] on div "Deine Antwort ist richtig! ✅ Richtig, dies können alle Krankheitserreger sein! …" at bounding box center [784, 579] width 345 height 749
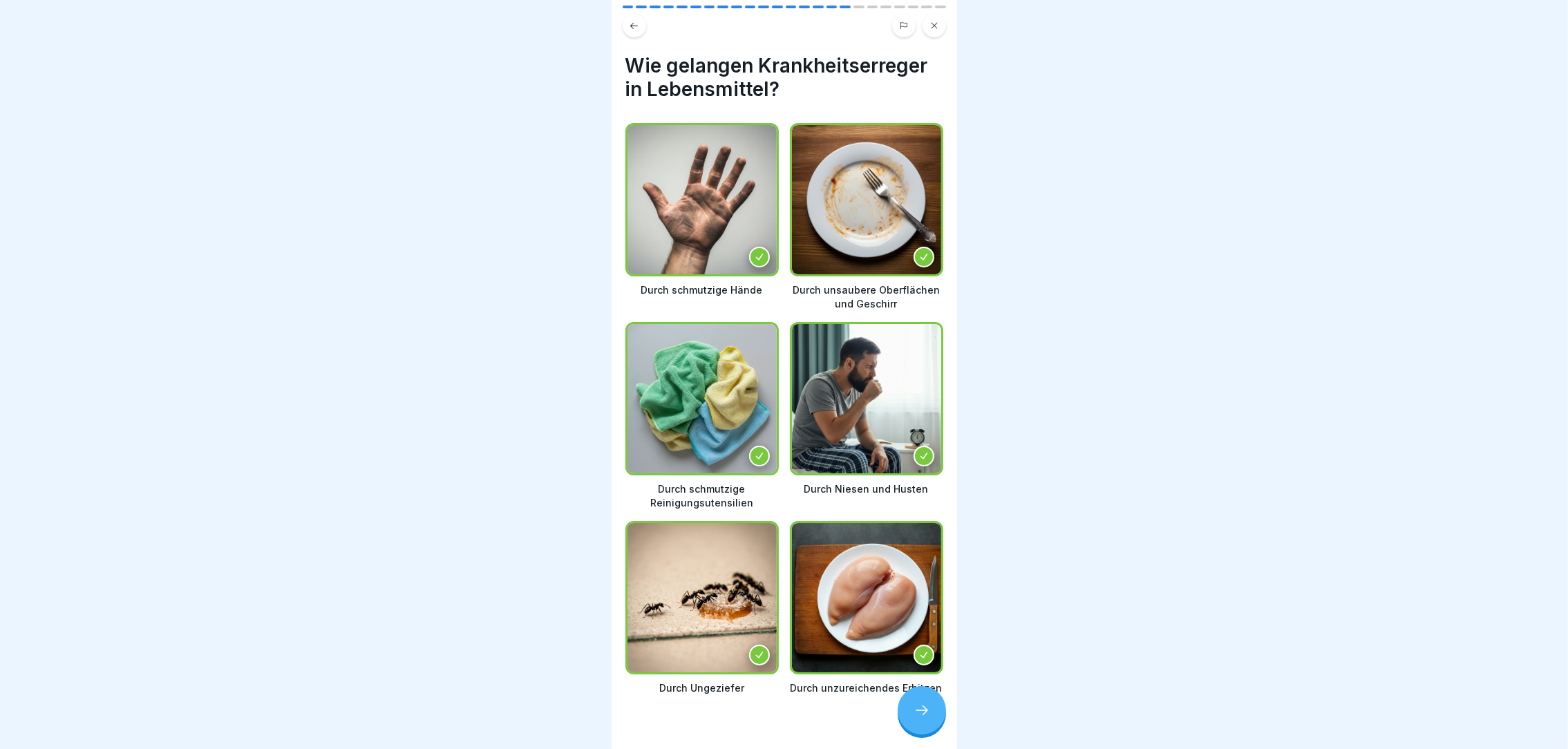
click at [914, 719] on icon at bounding box center [922, 710] width 16 height 16
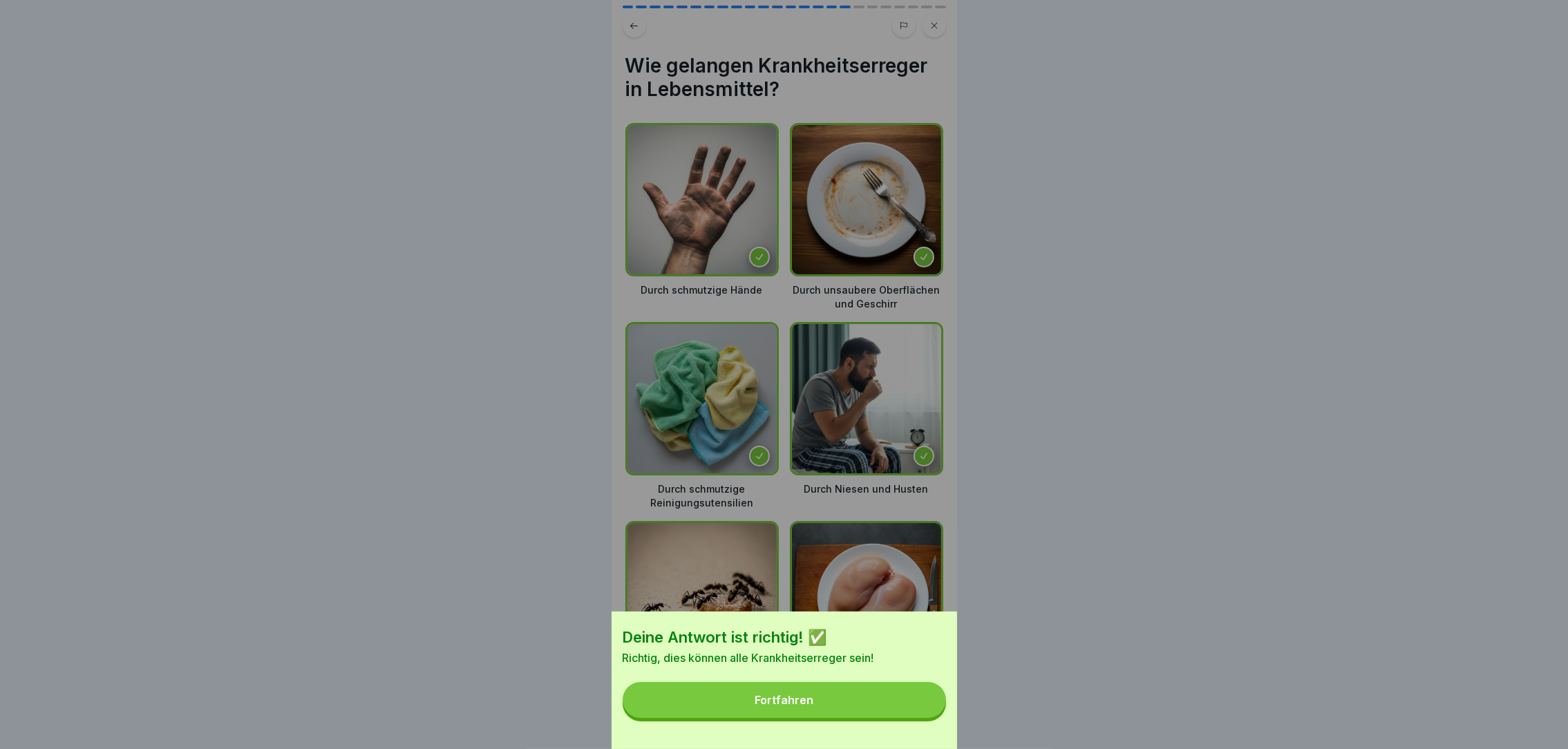
click at [914, 718] on button "Fortfahren" at bounding box center [784, 701] width 324 height 36
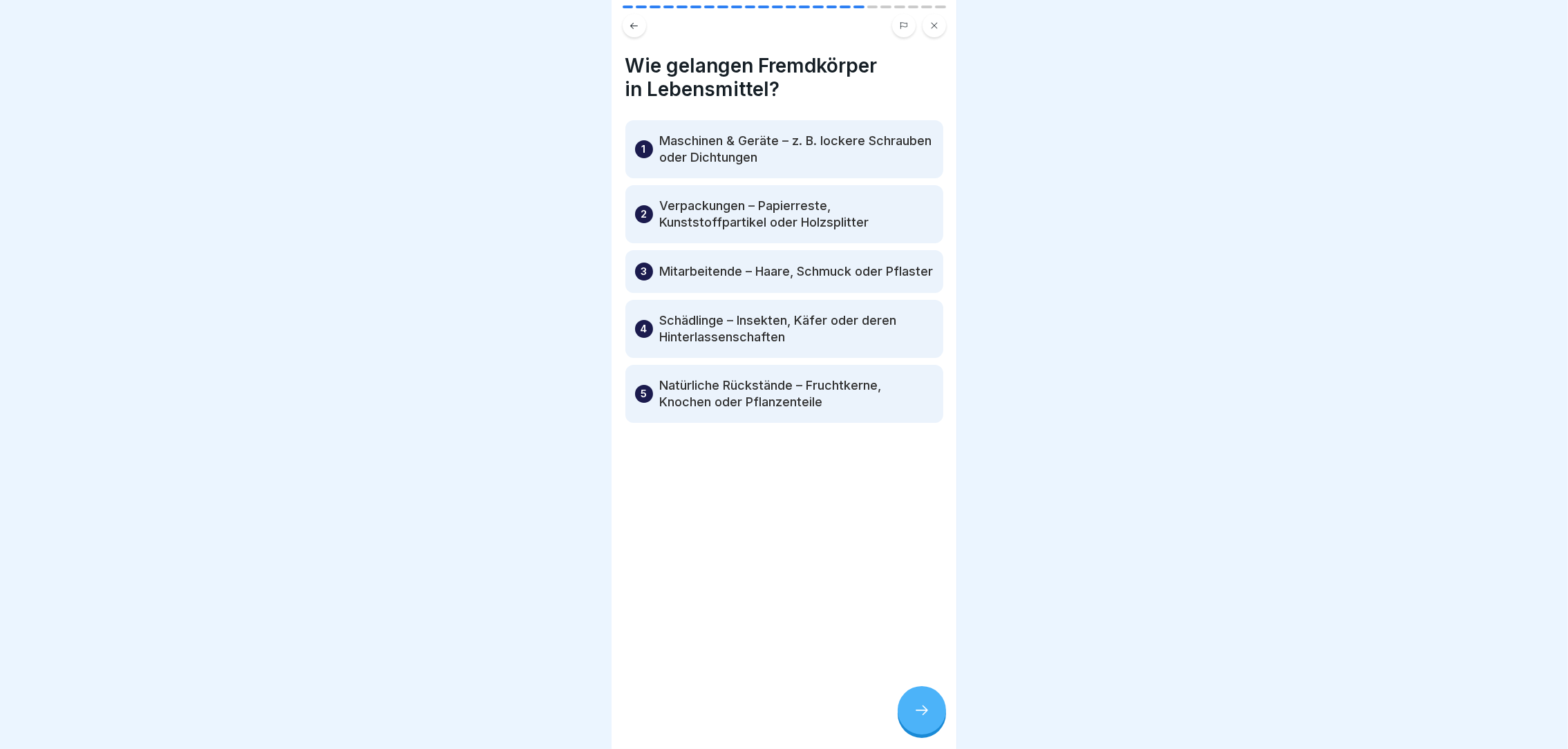
click at [914, 719] on icon at bounding box center [922, 710] width 16 height 16
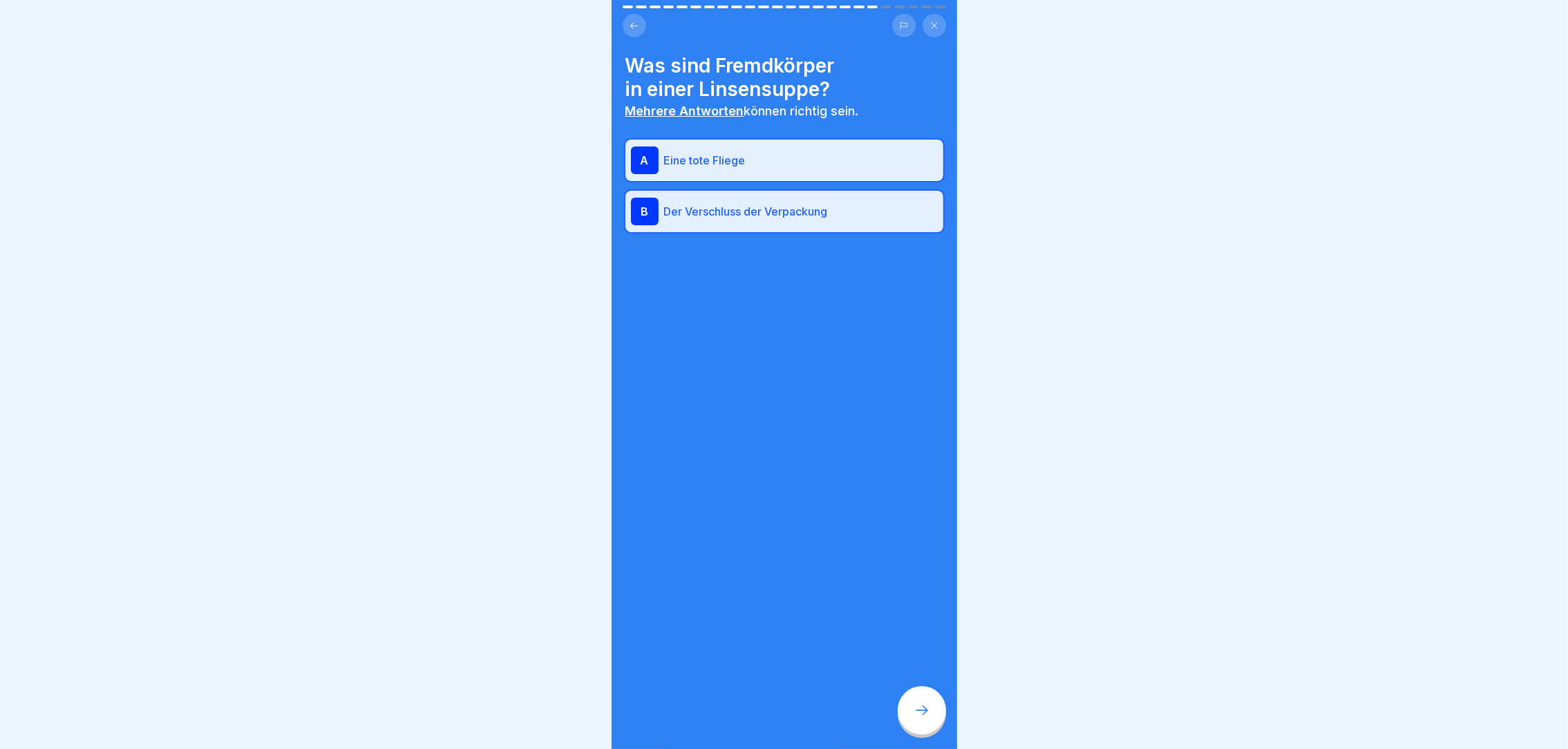
click at [914, 719] on icon at bounding box center [922, 710] width 16 height 16
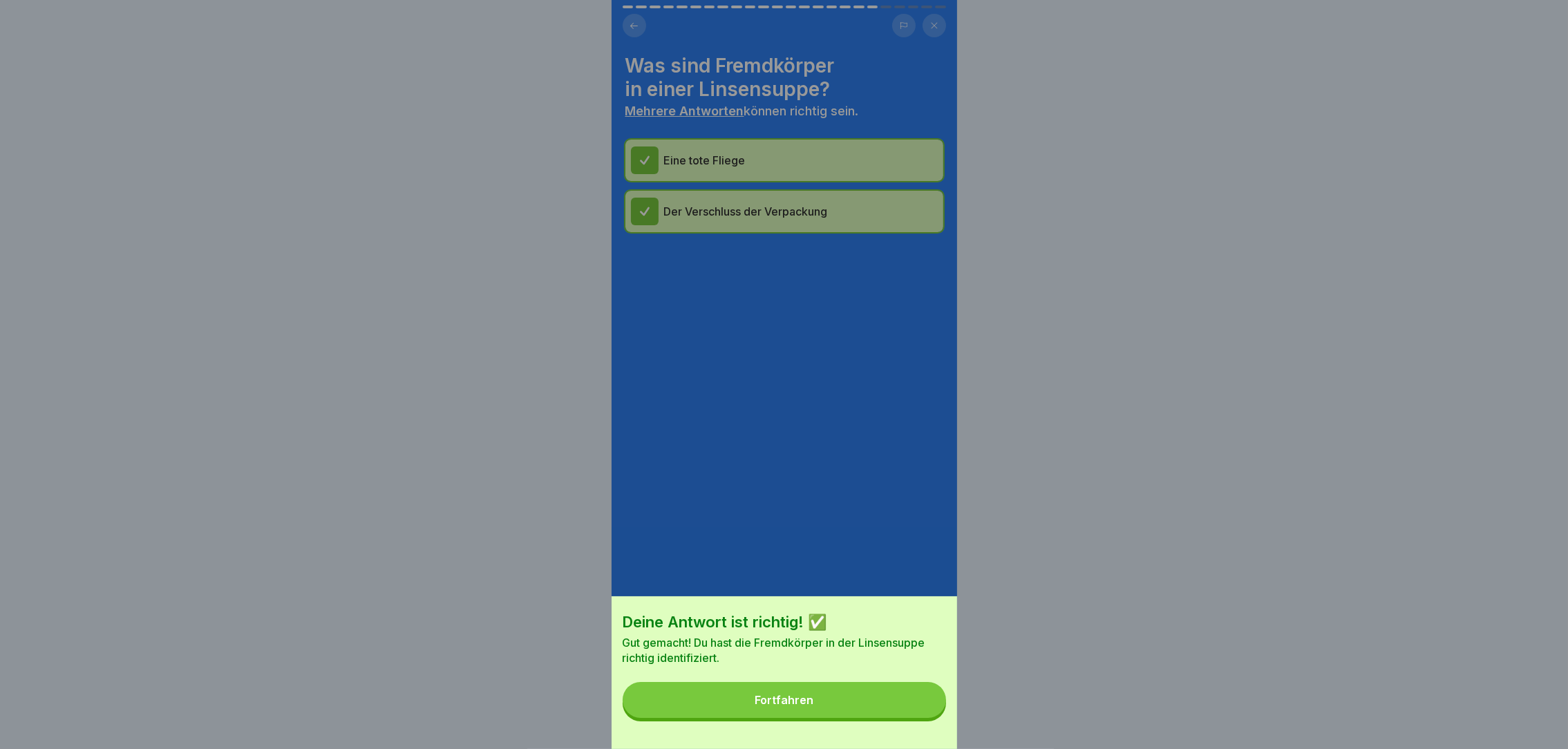
click at [914, 718] on button "Fortfahren" at bounding box center [784, 701] width 324 height 36
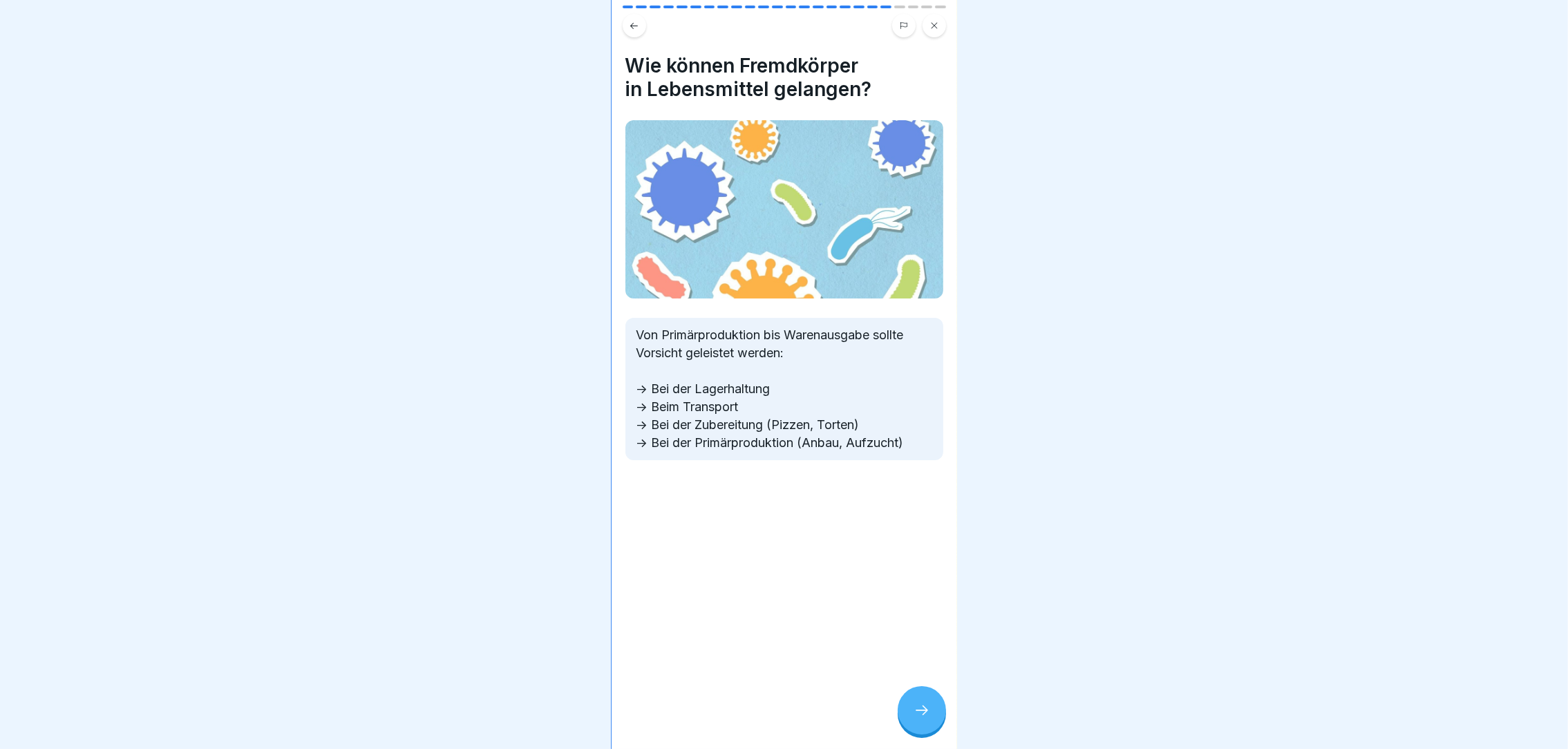
click at [914, 719] on icon at bounding box center [922, 710] width 16 height 16
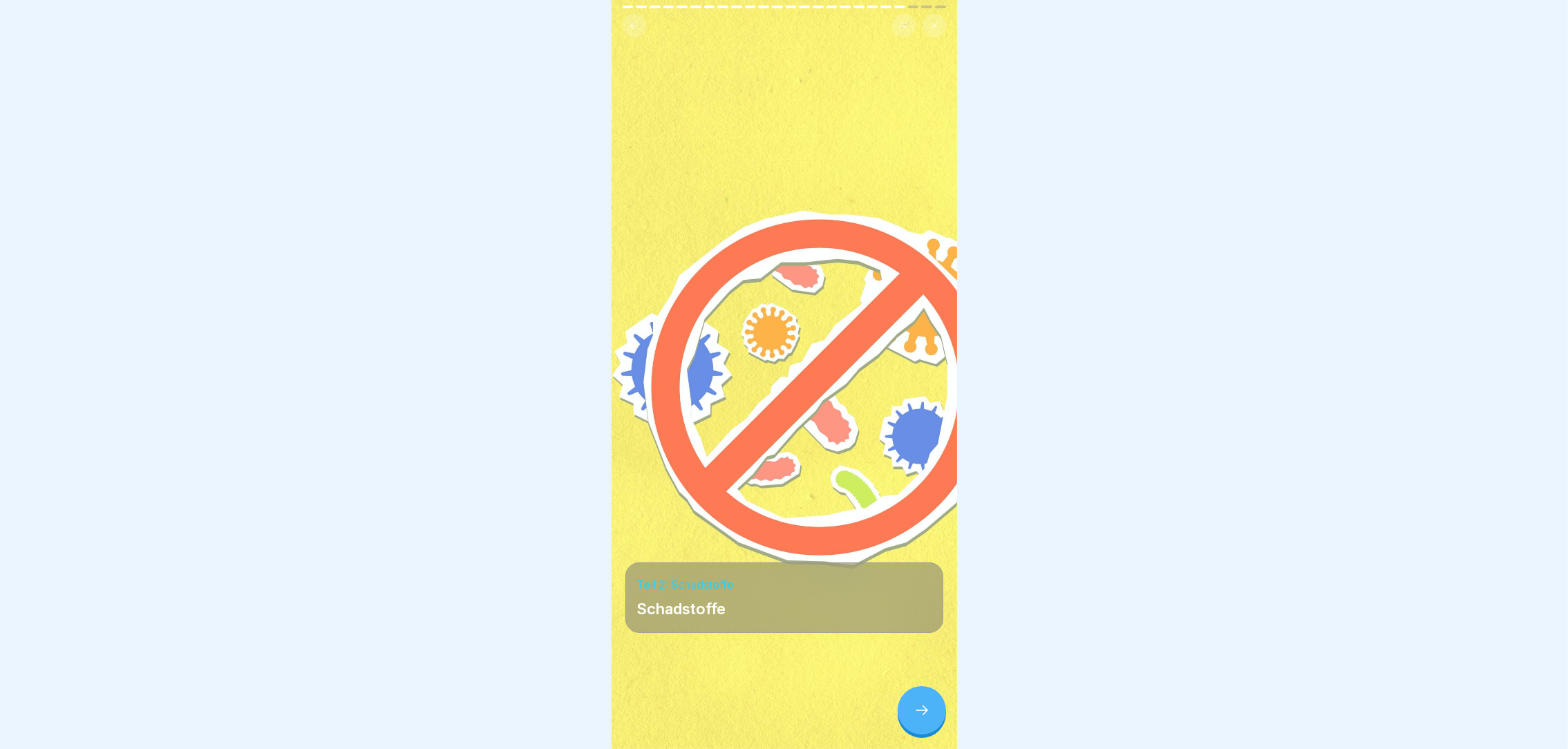
click at [914, 719] on icon at bounding box center [922, 710] width 16 height 16
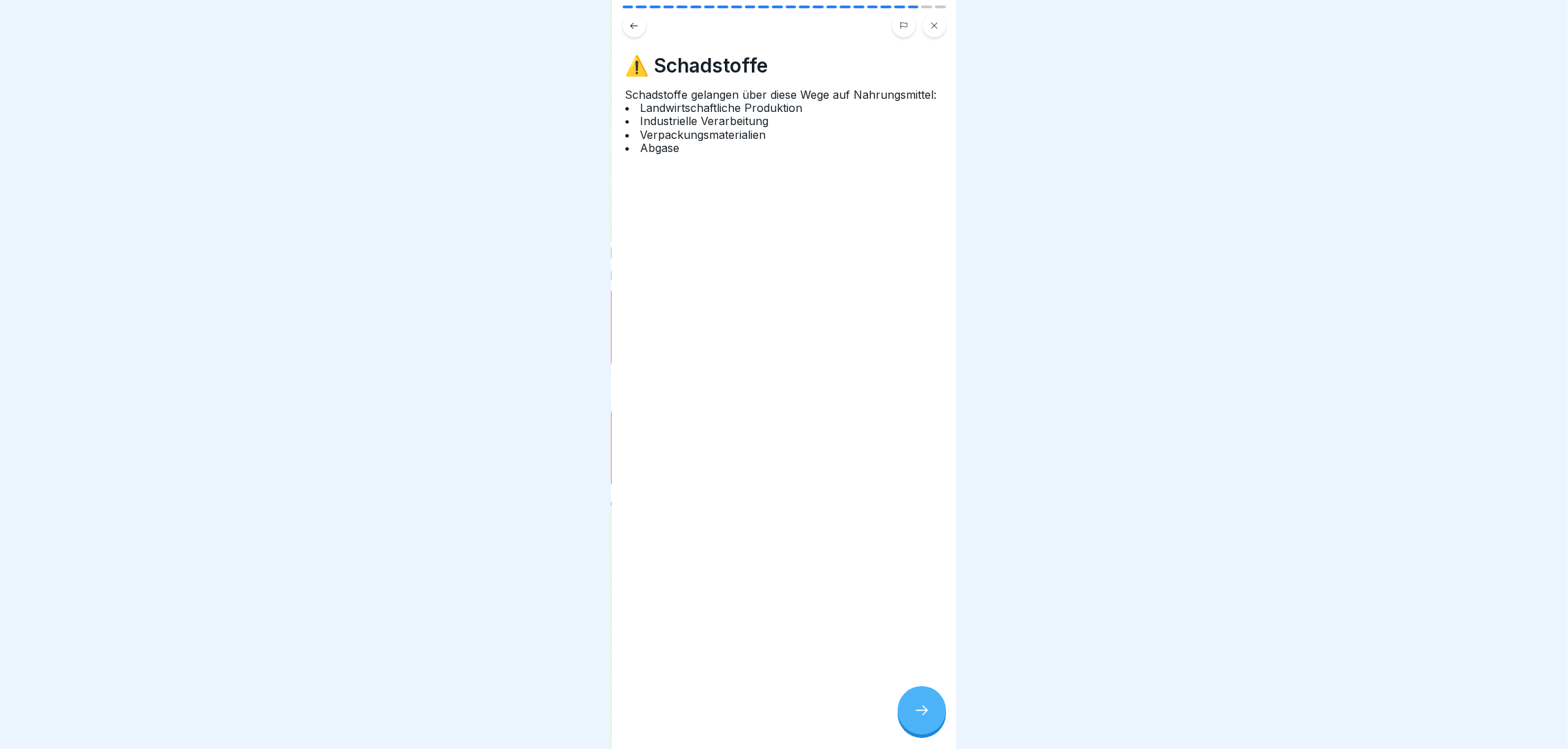
click at [914, 719] on icon at bounding box center [922, 710] width 16 height 16
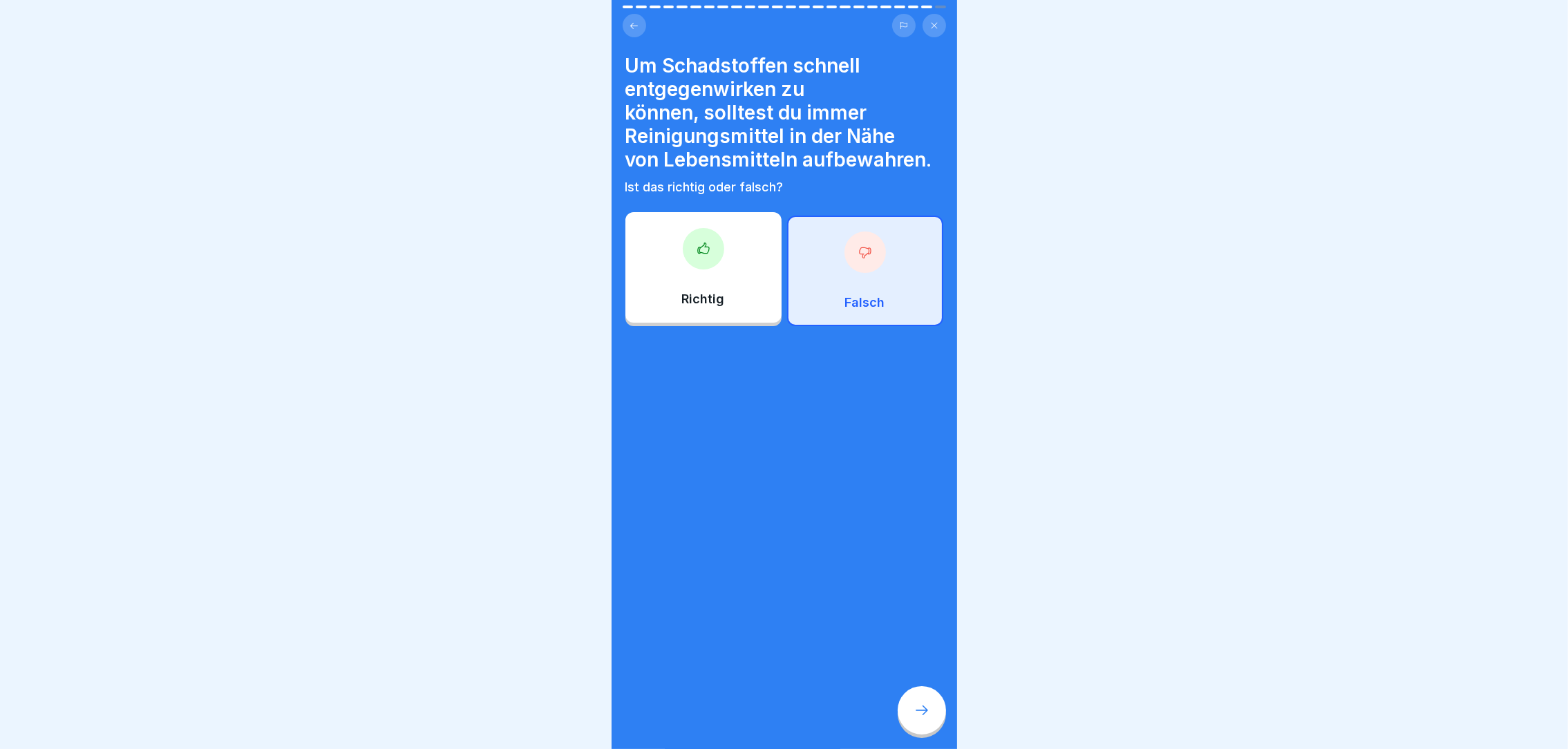
click at [914, 719] on icon at bounding box center [922, 710] width 16 height 16
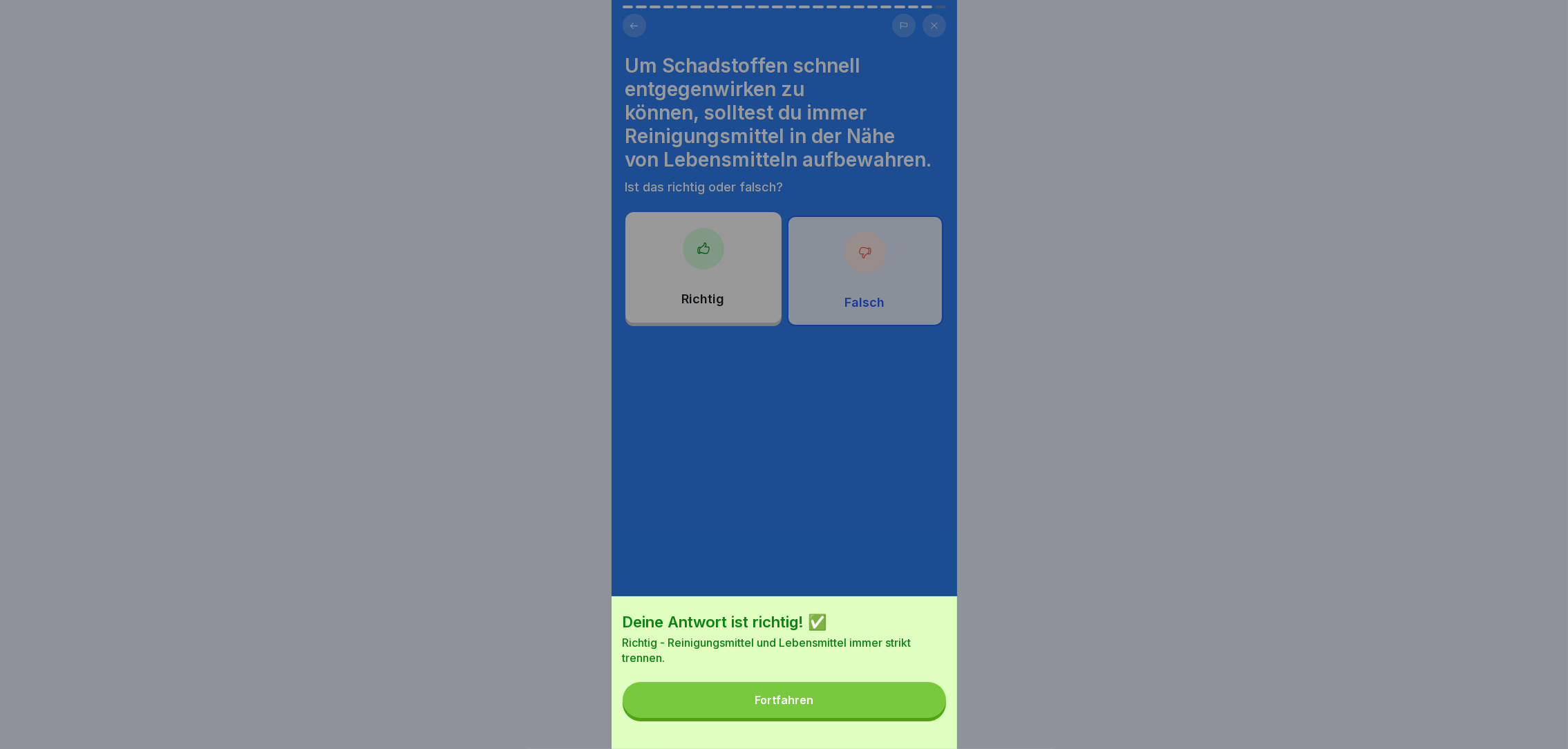
click at [892, 710] on button "Fortfahren" at bounding box center [784, 701] width 324 height 36
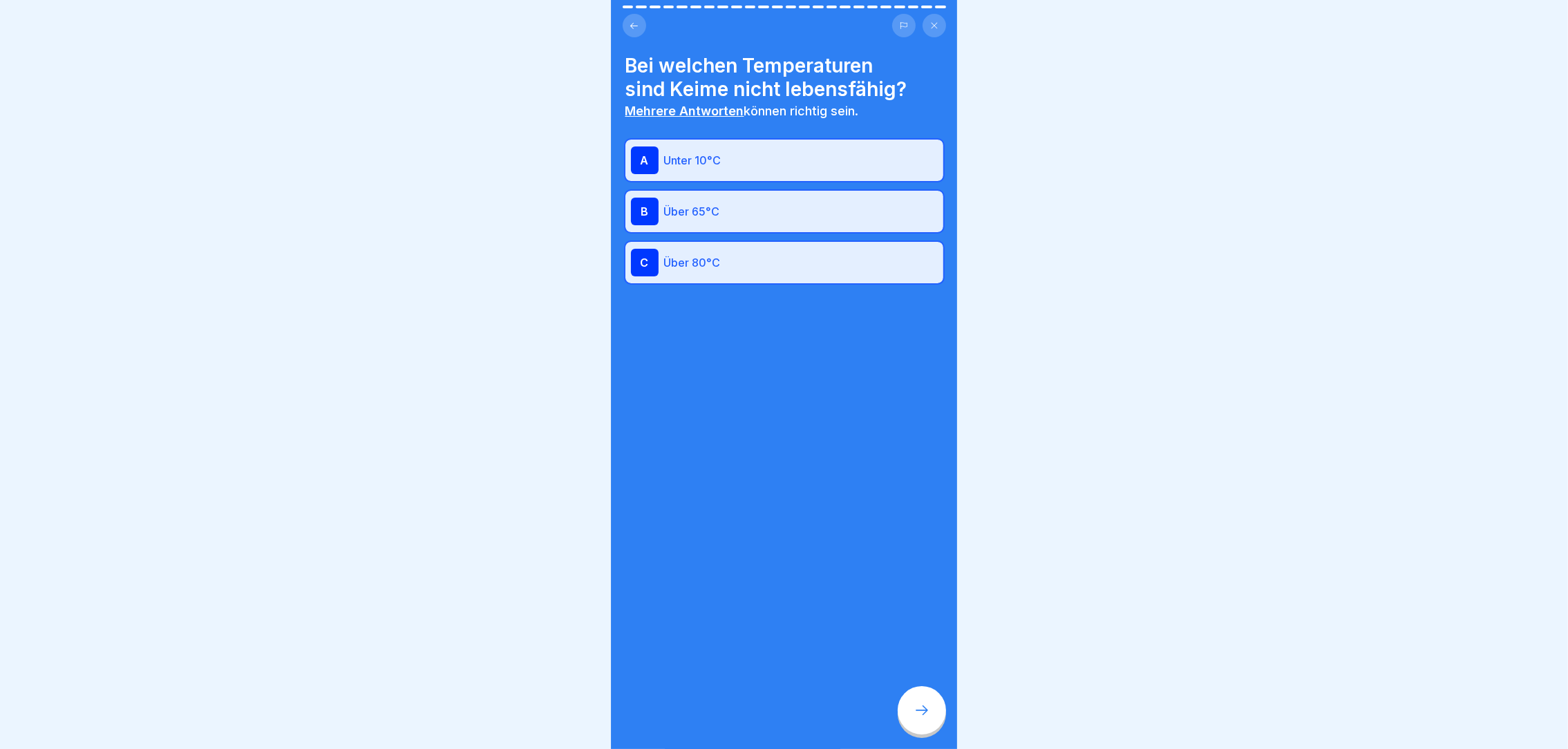
click at [920, 719] on icon at bounding box center [922, 710] width 16 height 16
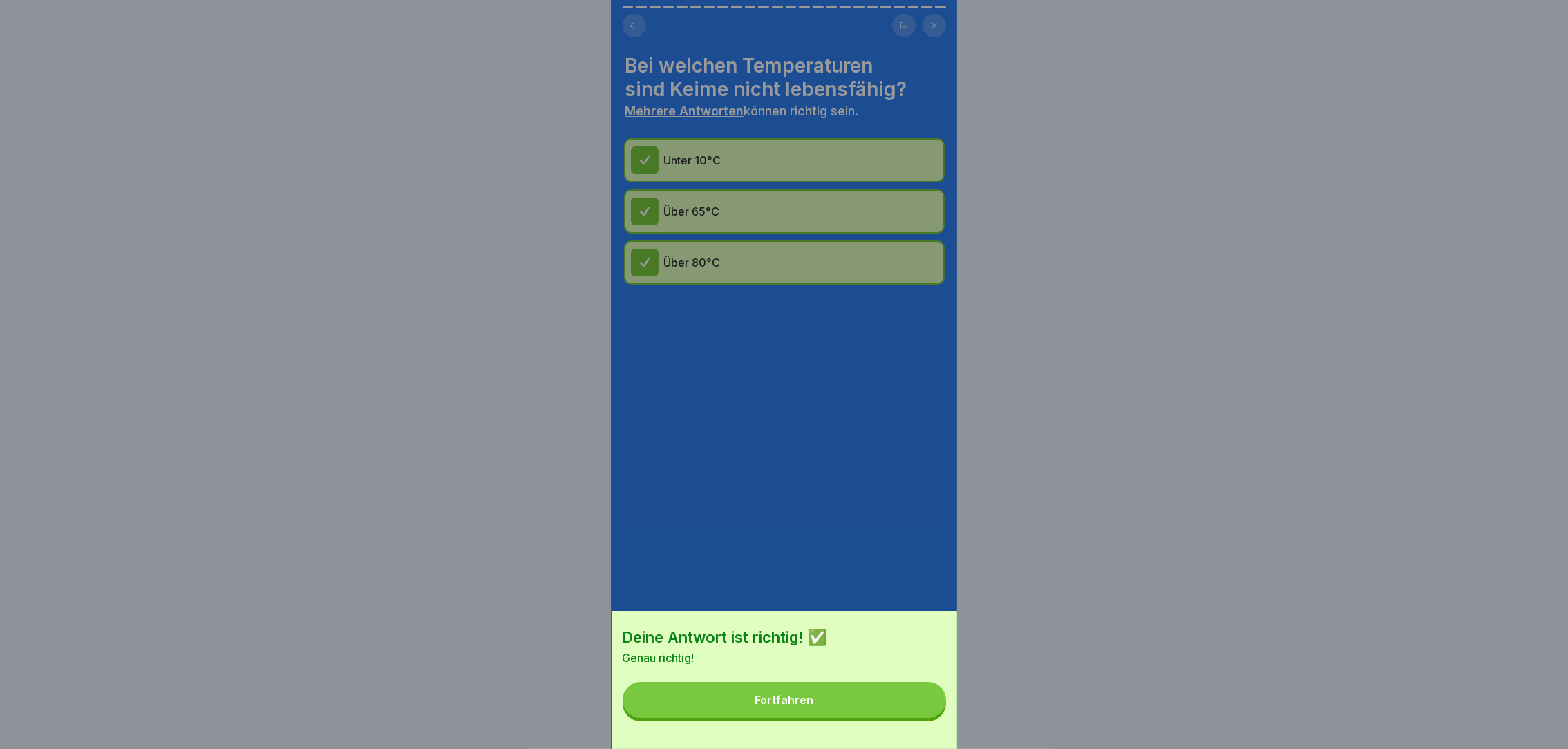
click at [920, 718] on button "Fortfahren" at bounding box center [784, 701] width 324 height 36
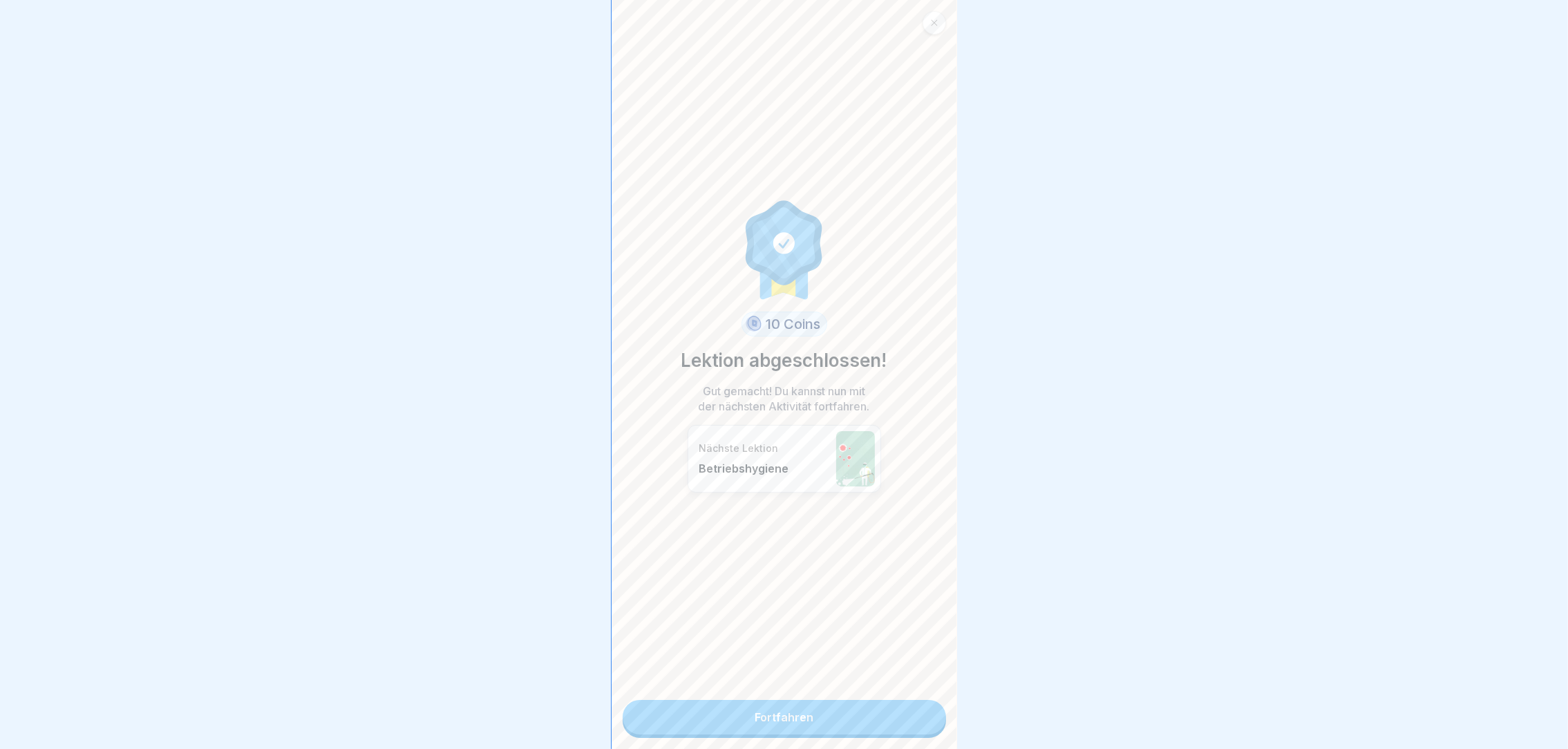
click at [836, 723] on link "Fortfahren" at bounding box center [784, 717] width 324 height 34
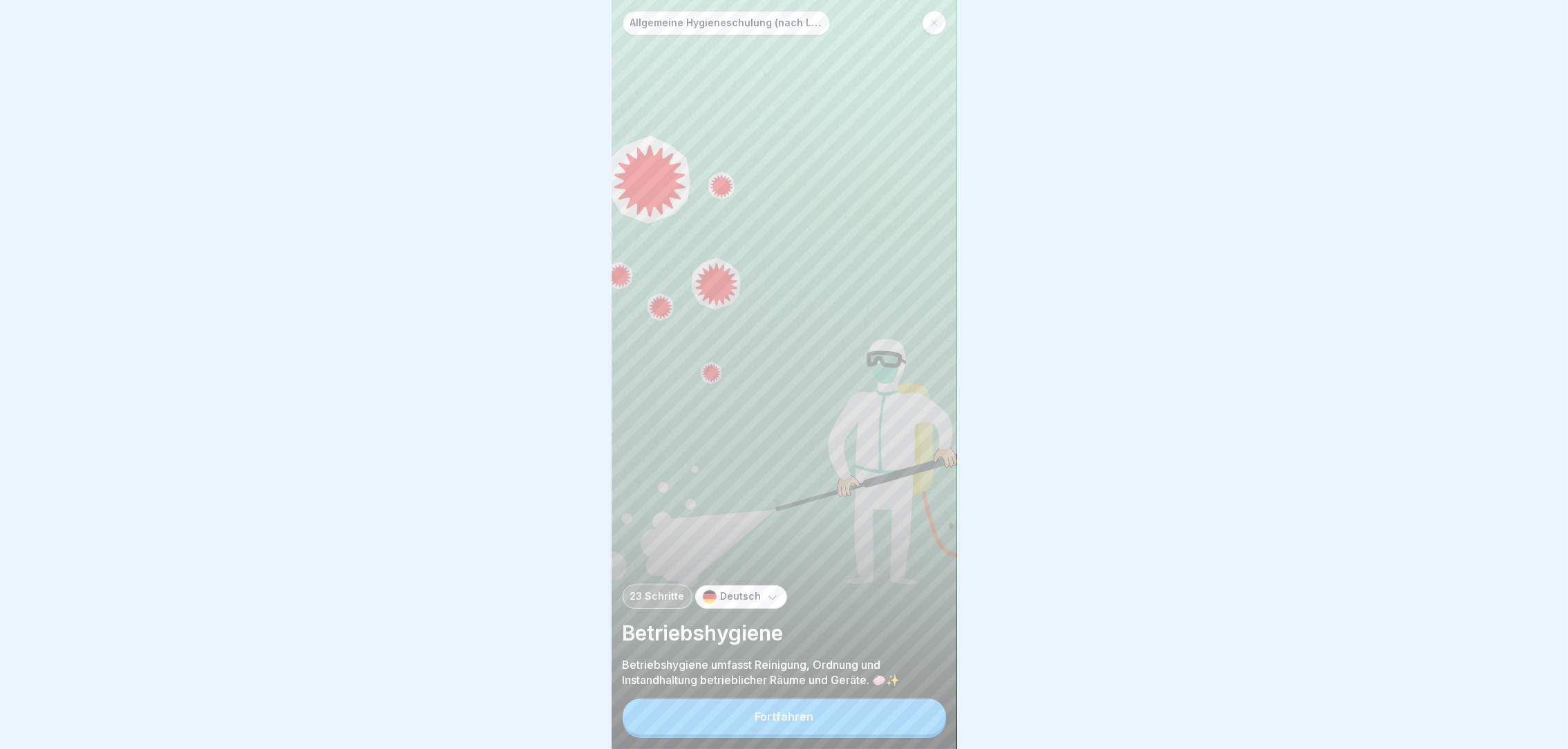
click at [799, 723] on button "Fortfahren" at bounding box center [784, 717] width 324 height 36
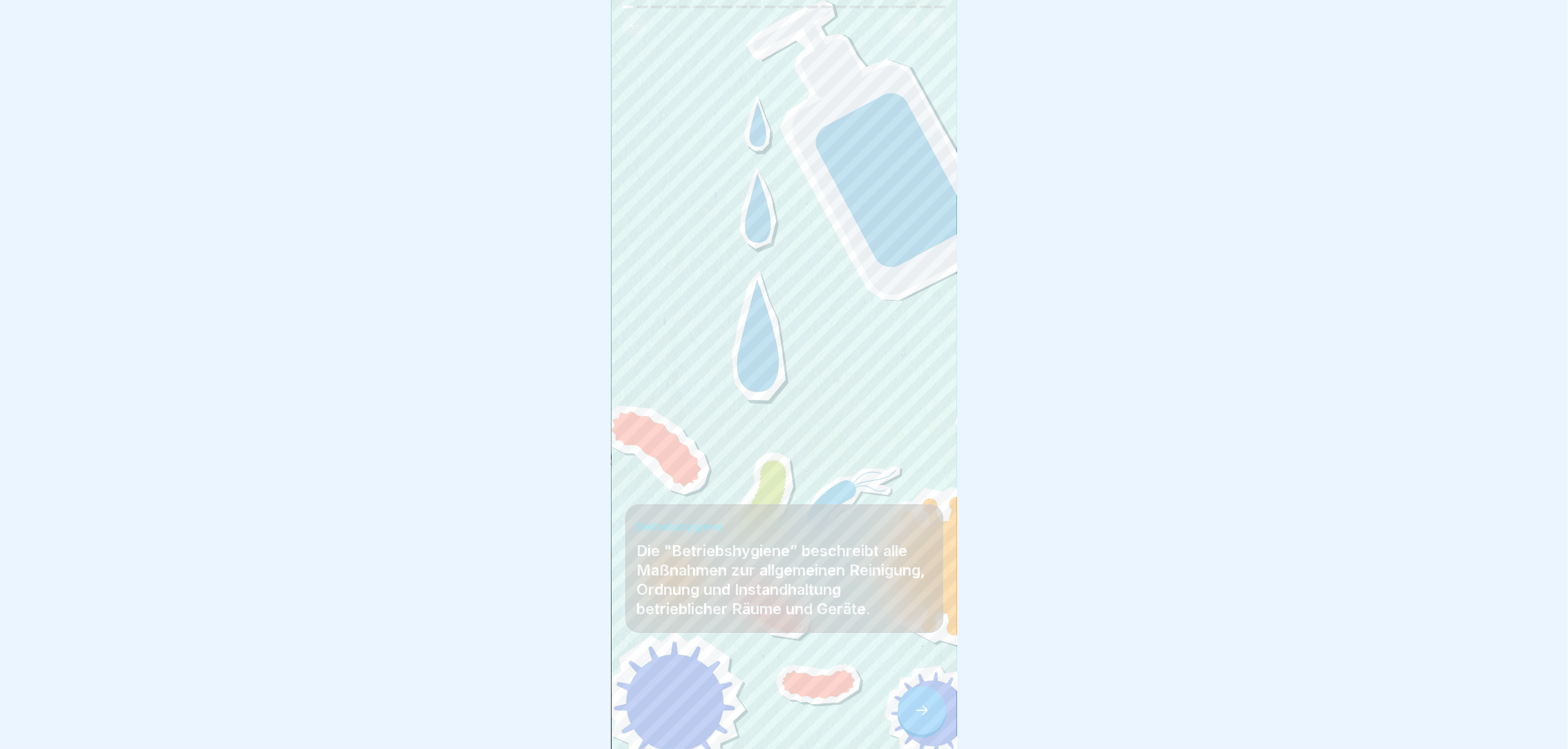
click at [923, 719] on icon at bounding box center [922, 710] width 16 height 16
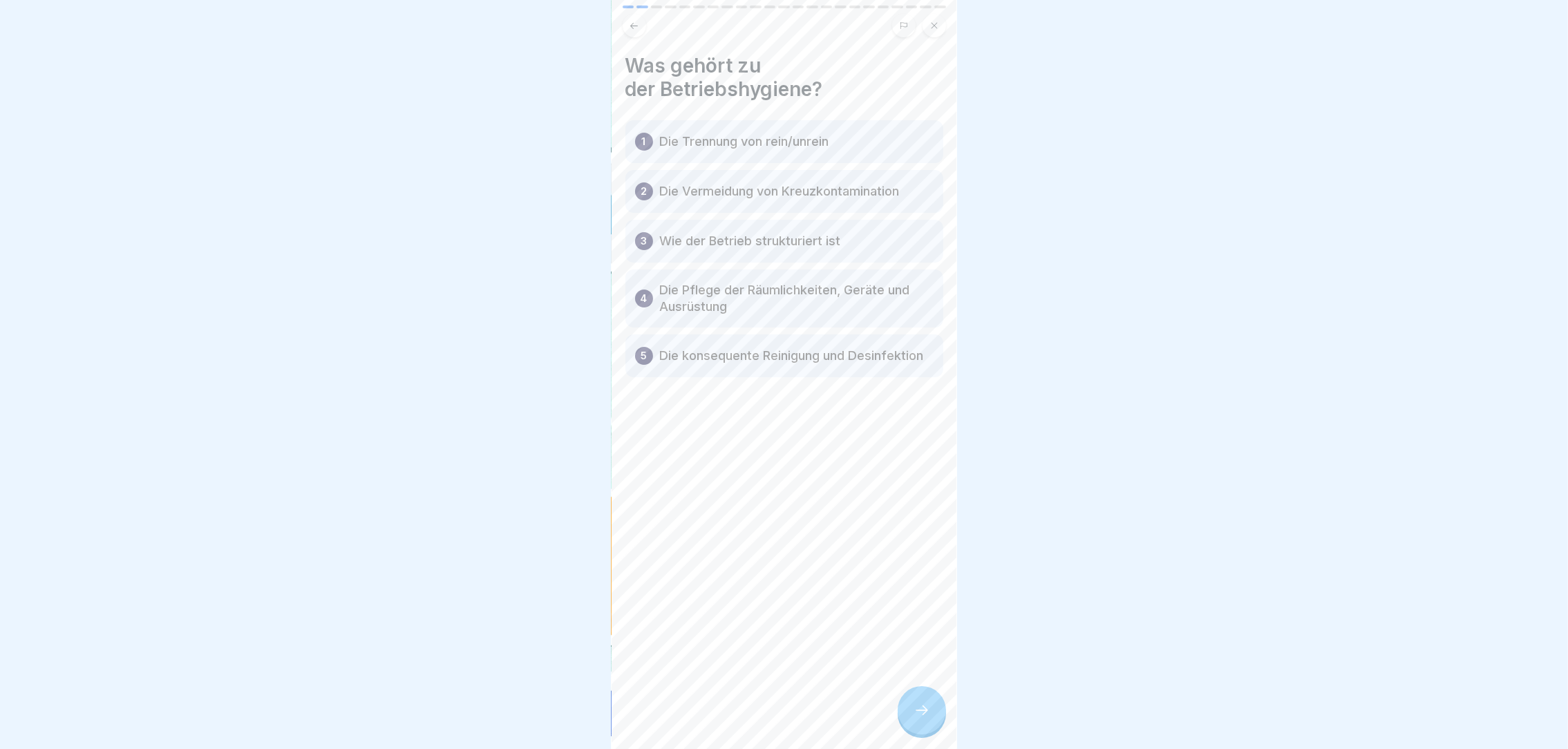
click at [923, 719] on icon at bounding box center [922, 710] width 16 height 16
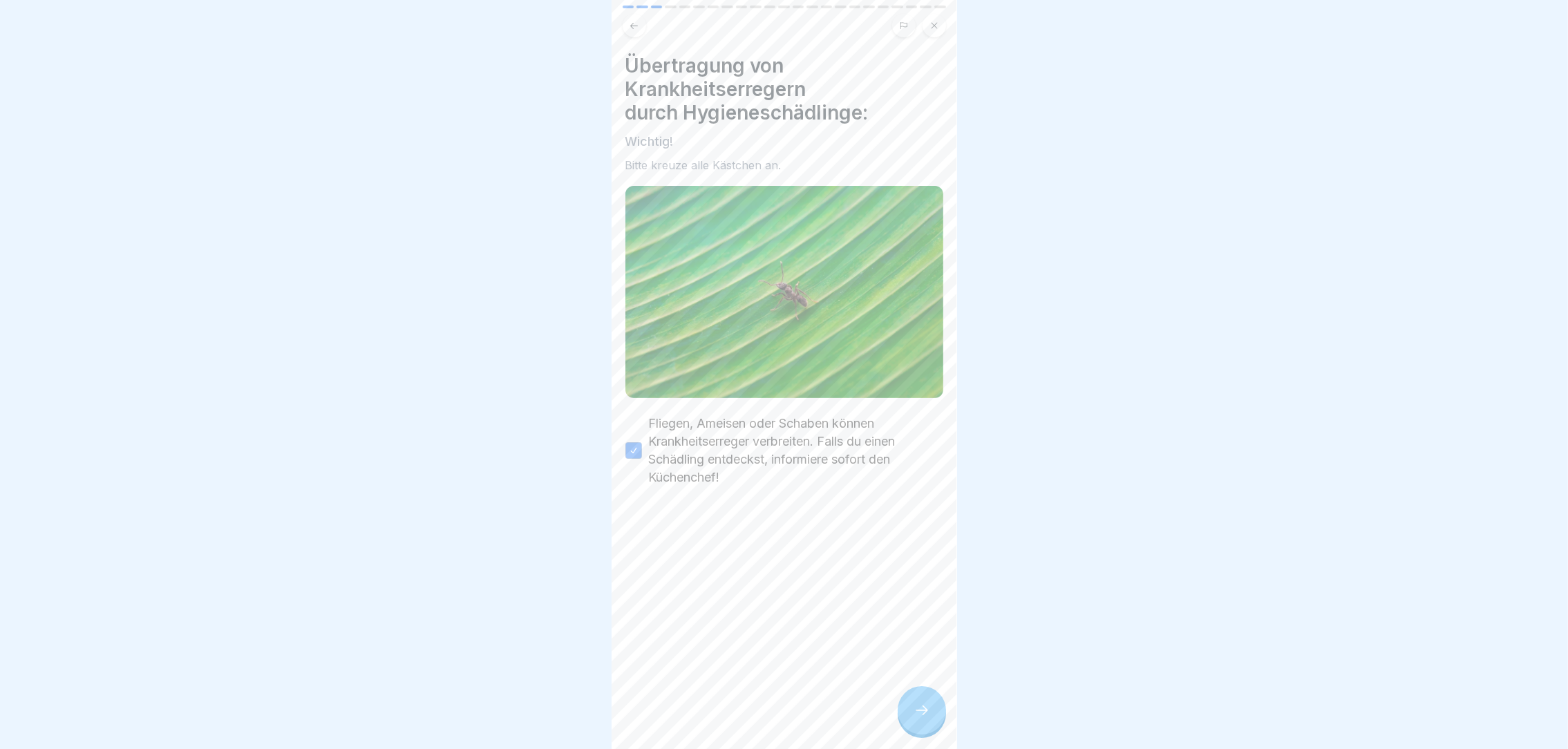
click at [923, 719] on icon at bounding box center [922, 710] width 16 height 16
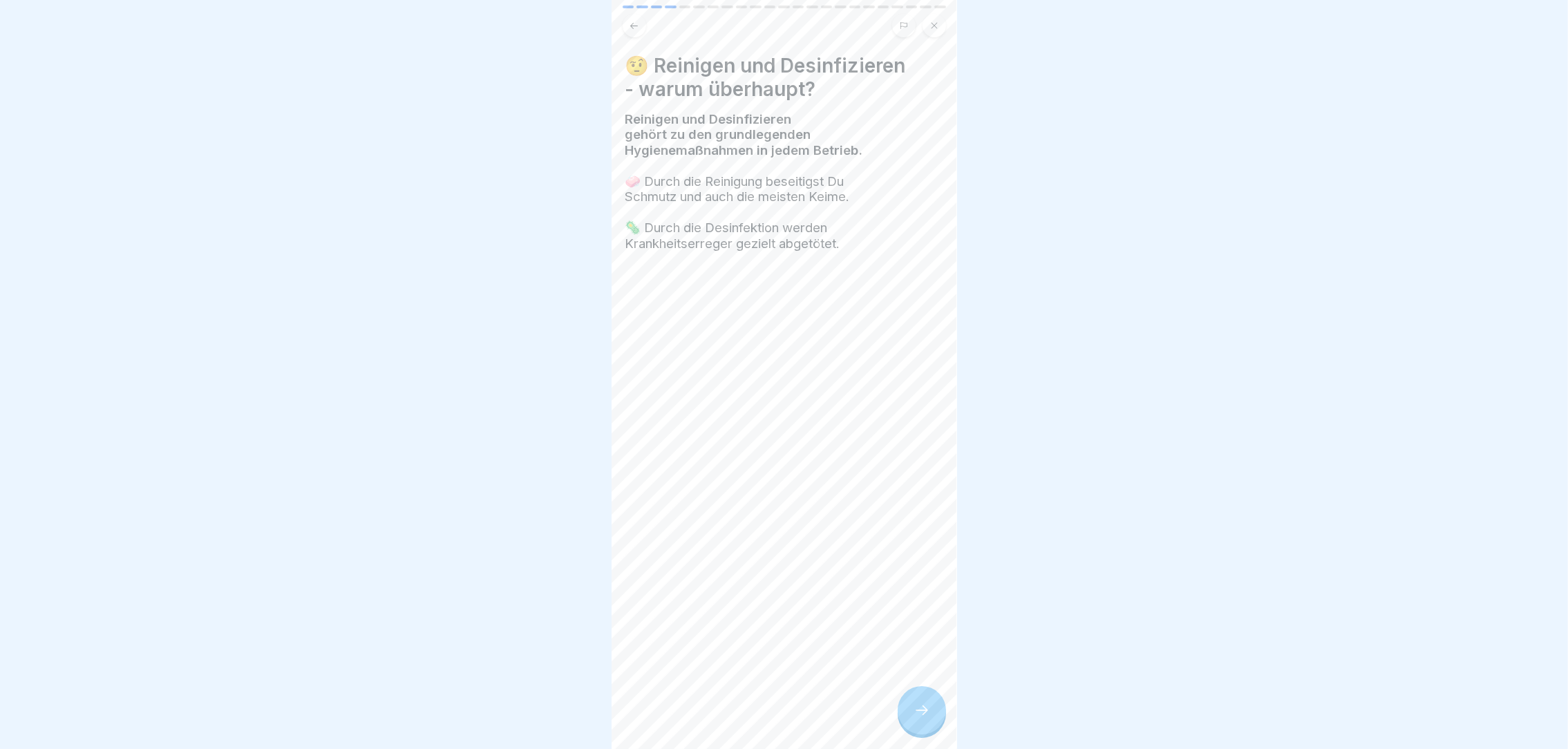
click at [923, 719] on icon at bounding box center [922, 710] width 16 height 16
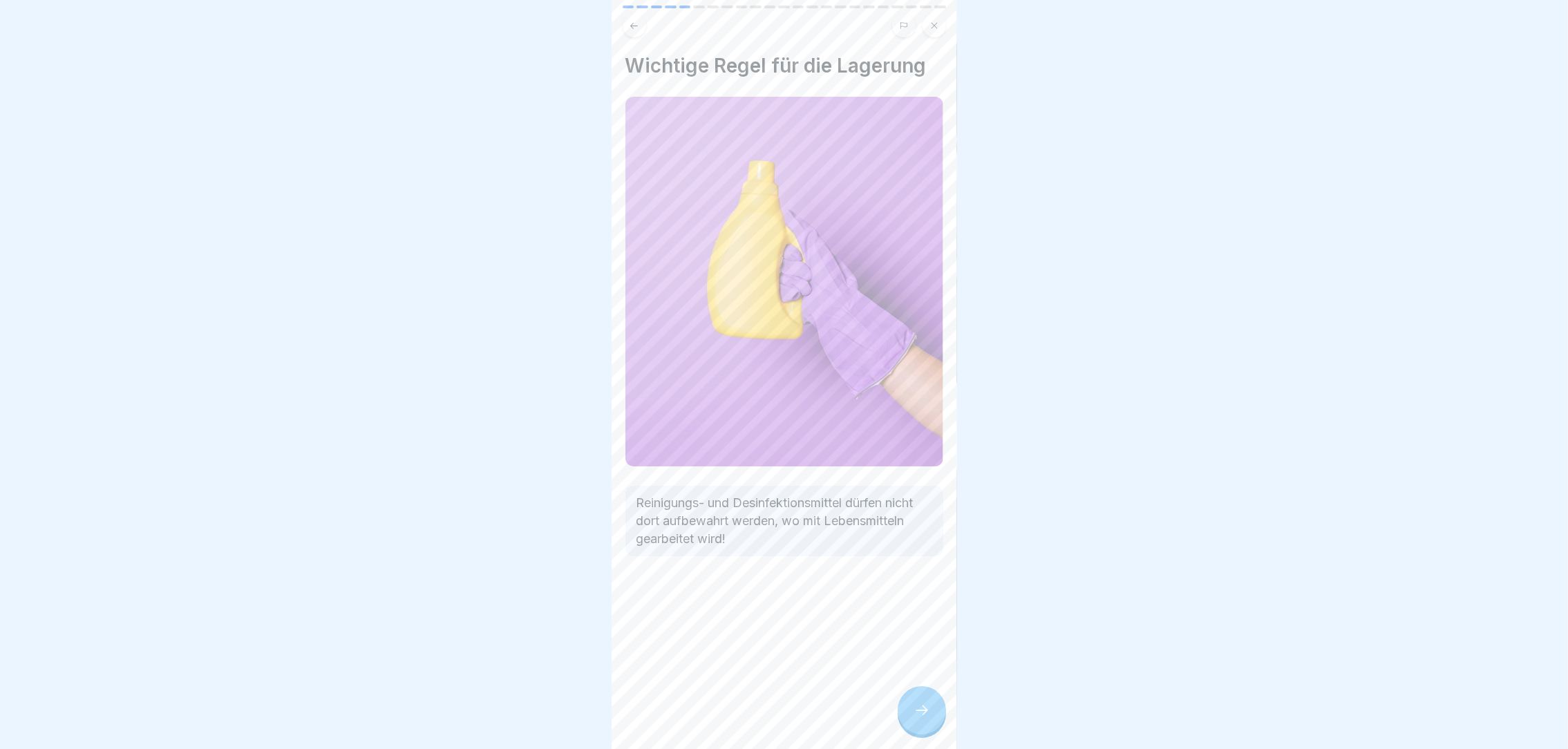
click at [923, 719] on icon at bounding box center [922, 710] width 16 height 16
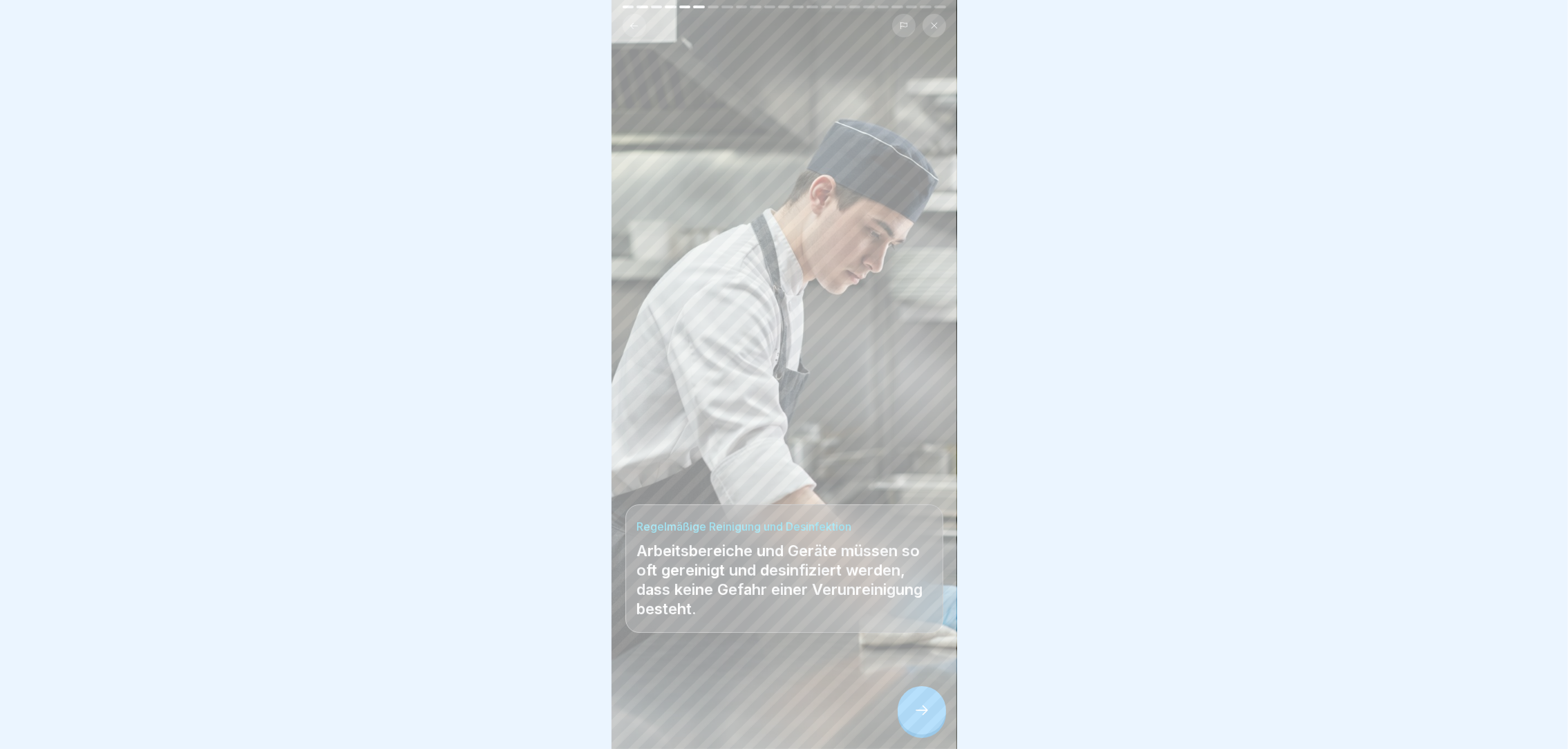
click at [923, 719] on icon at bounding box center [922, 710] width 16 height 16
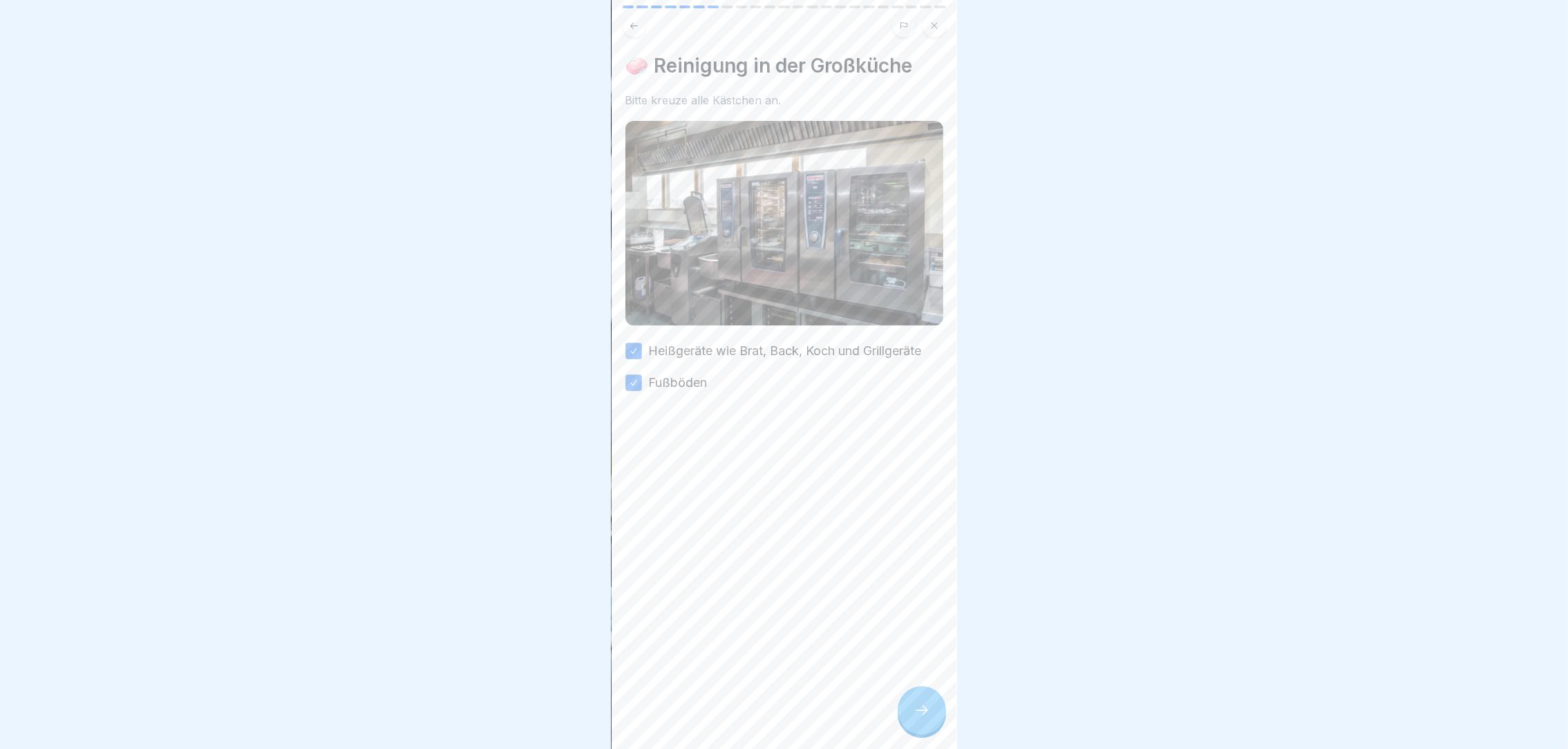
click at [923, 719] on icon at bounding box center [922, 710] width 16 height 16
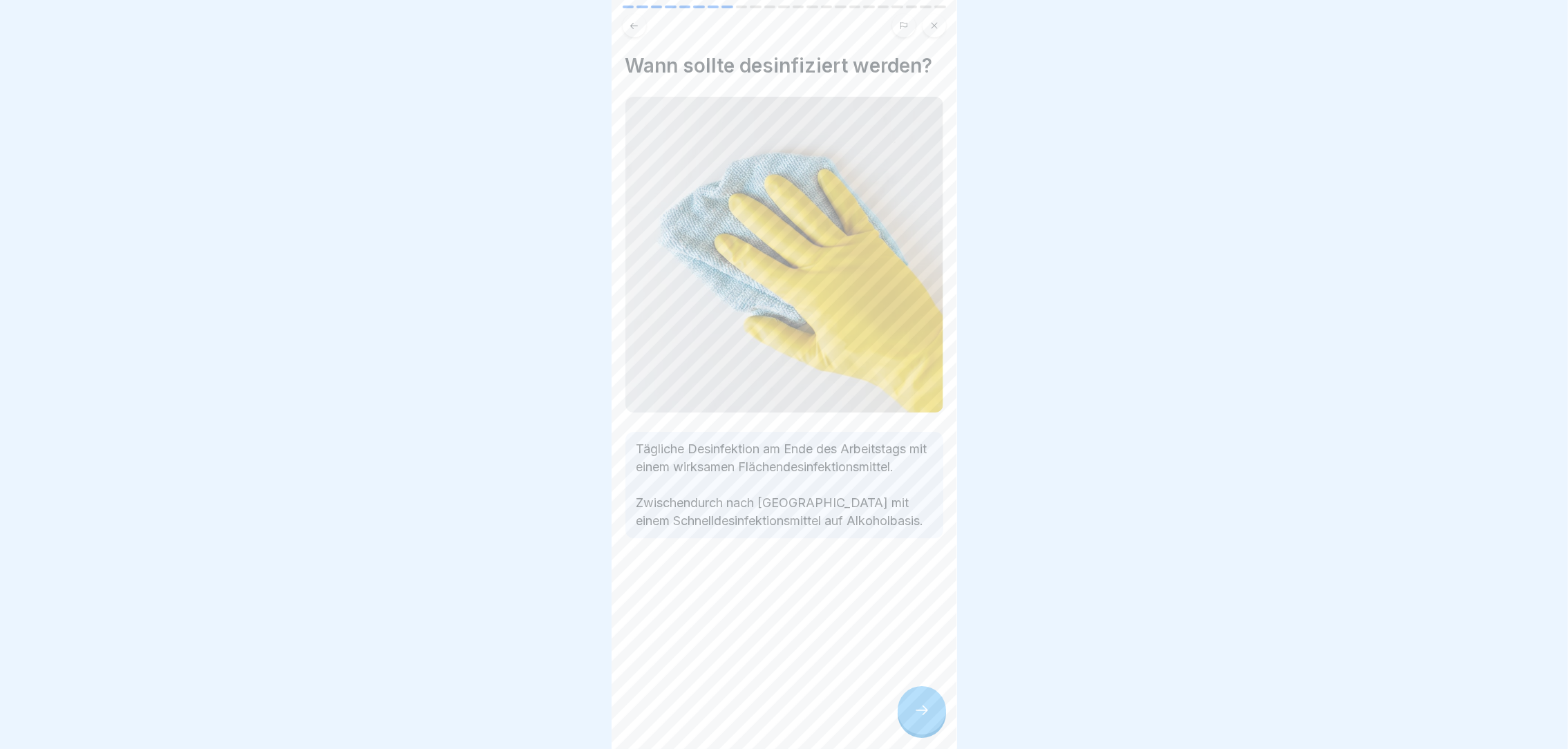
click at [923, 719] on icon at bounding box center [922, 710] width 16 height 16
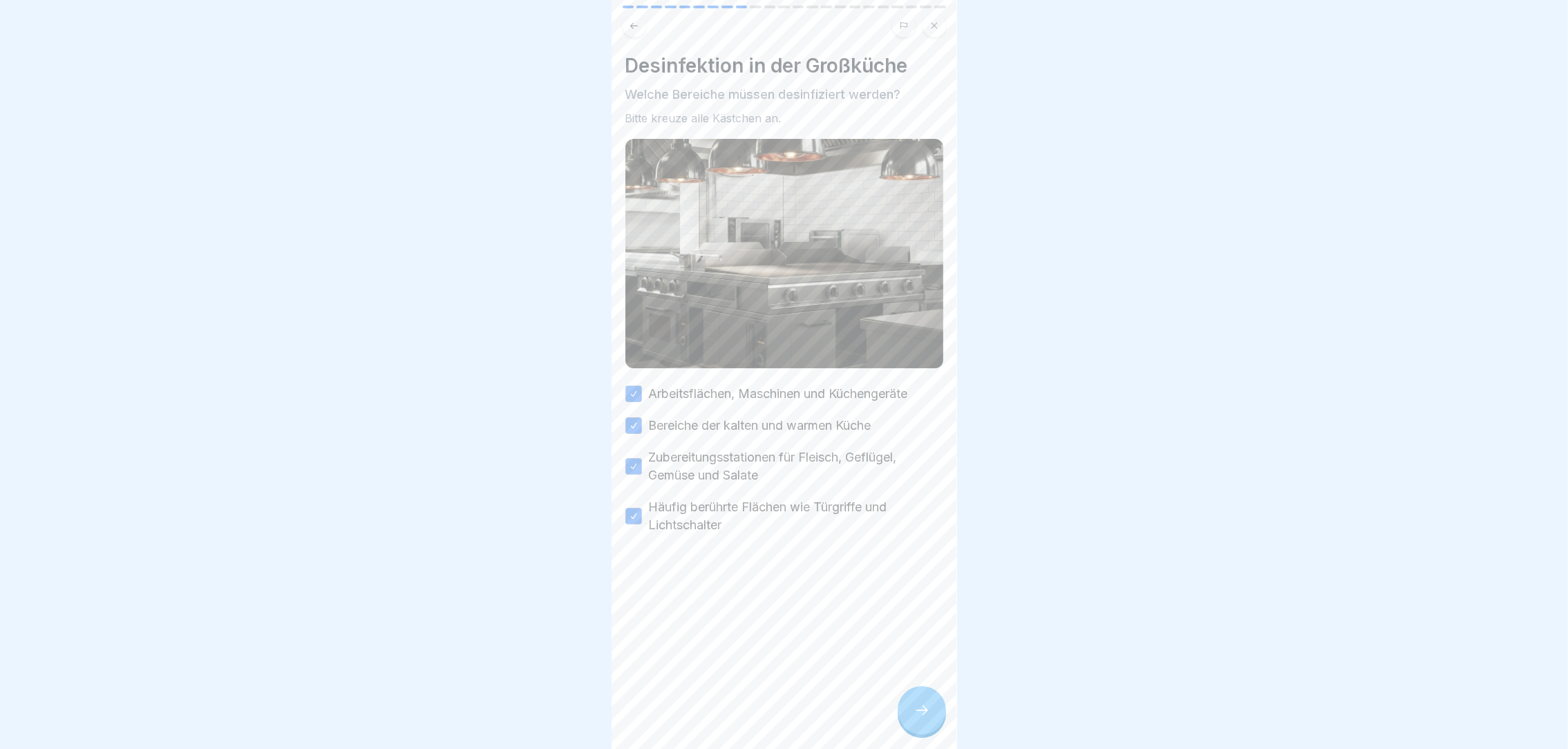
click at [923, 719] on icon at bounding box center [922, 710] width 16 height 16
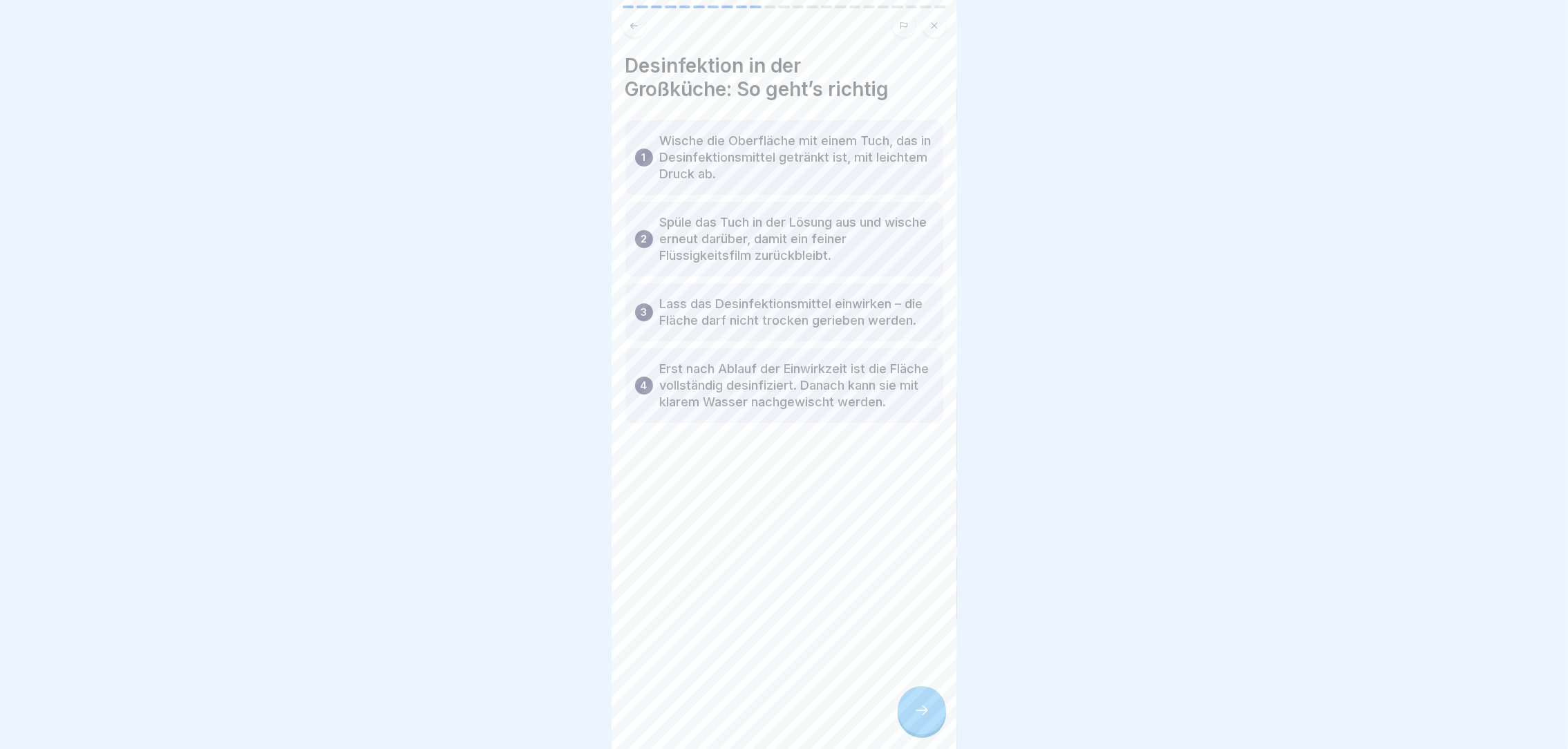
click at [923, 719] on icon at bounding box center [922, 710] width 16 height 16
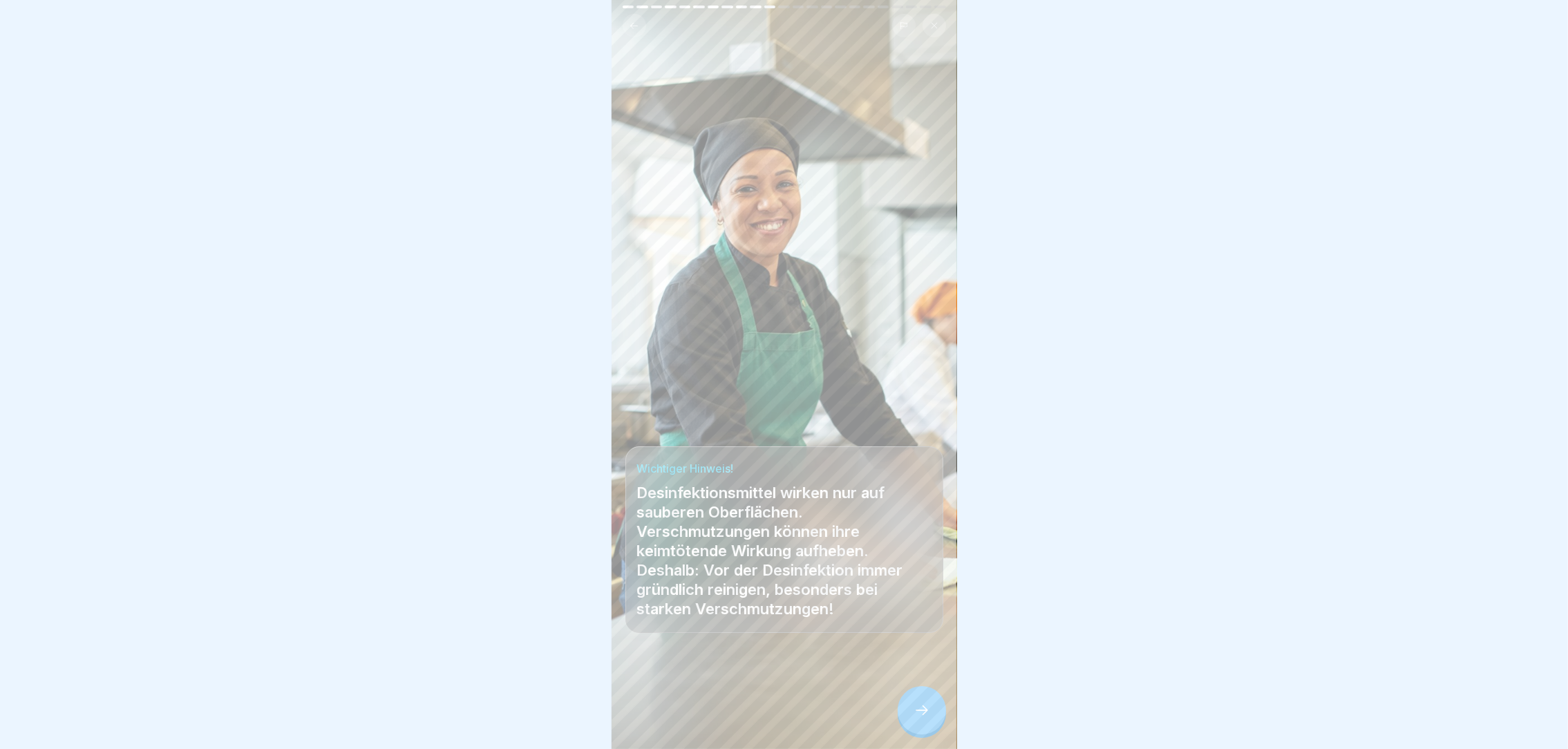
click at [923, 719] on icon at bounding box center [922, 710] width 16 height 16
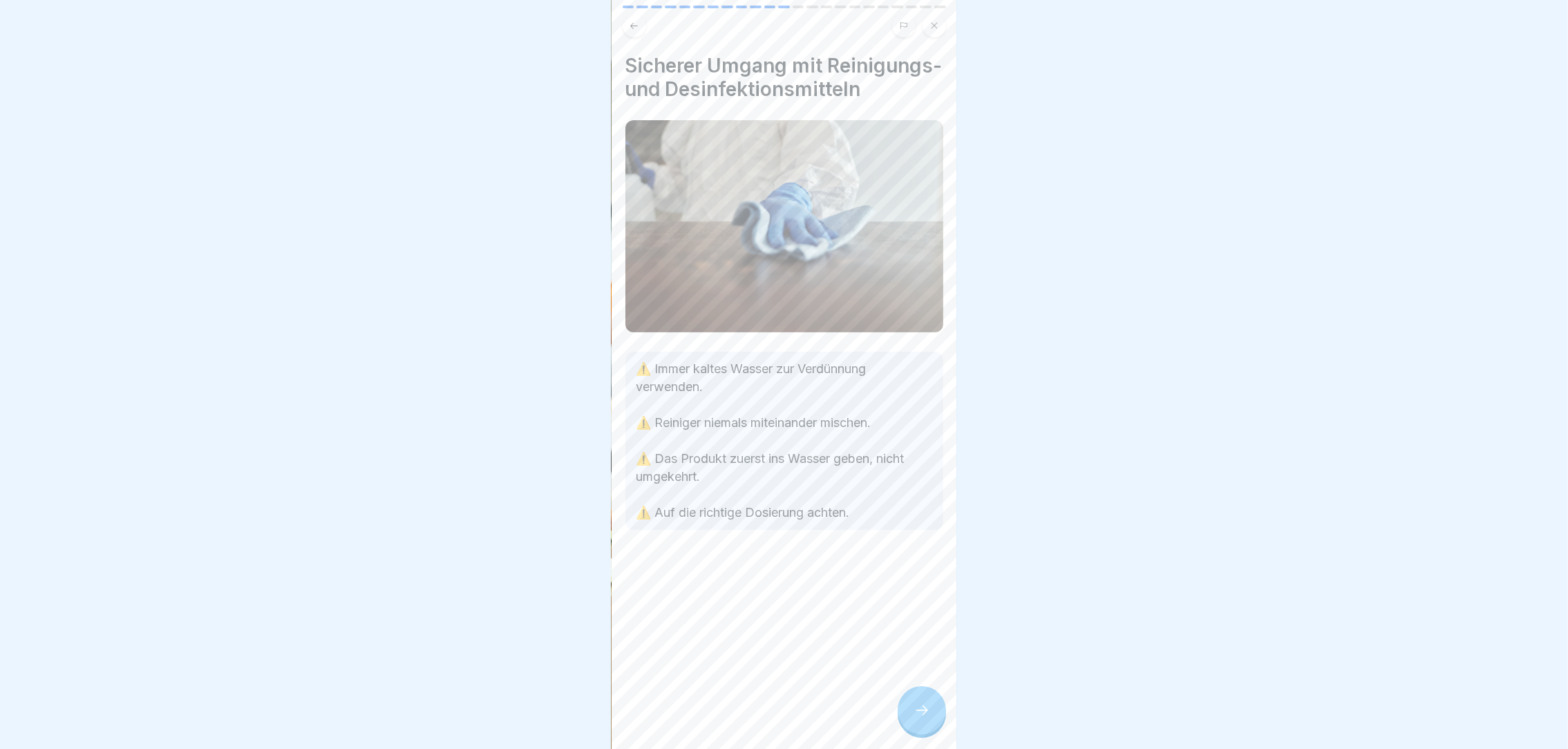
click at [923, 719] on icon at bounding box center [922, 710] width 16 height 16
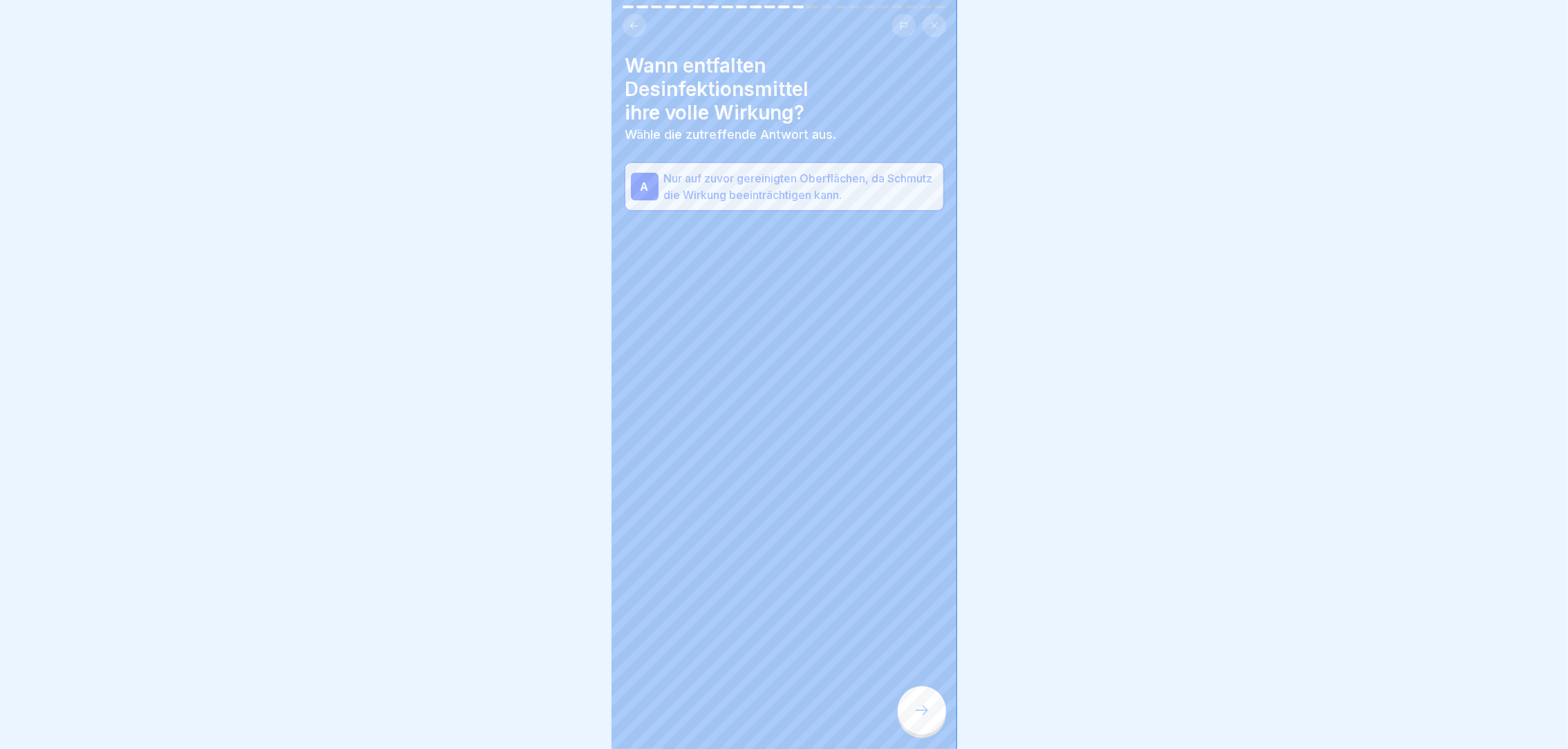
click at [923, 719] on icon at bounding box center [922, 710] width 16 height 16
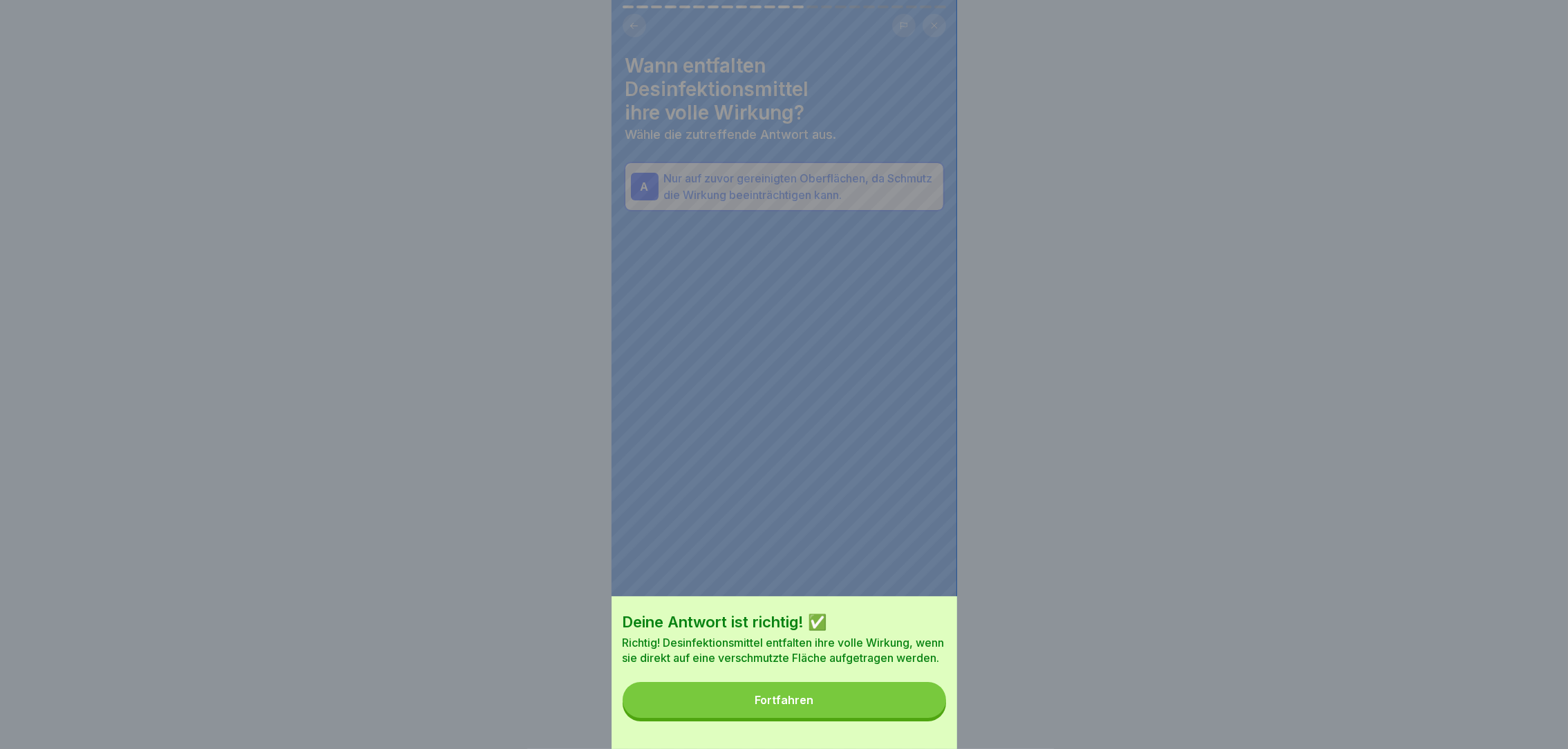
click at [923, 718] on button "Fortfahren" at bounding box center [784, 701] width 324 height 36
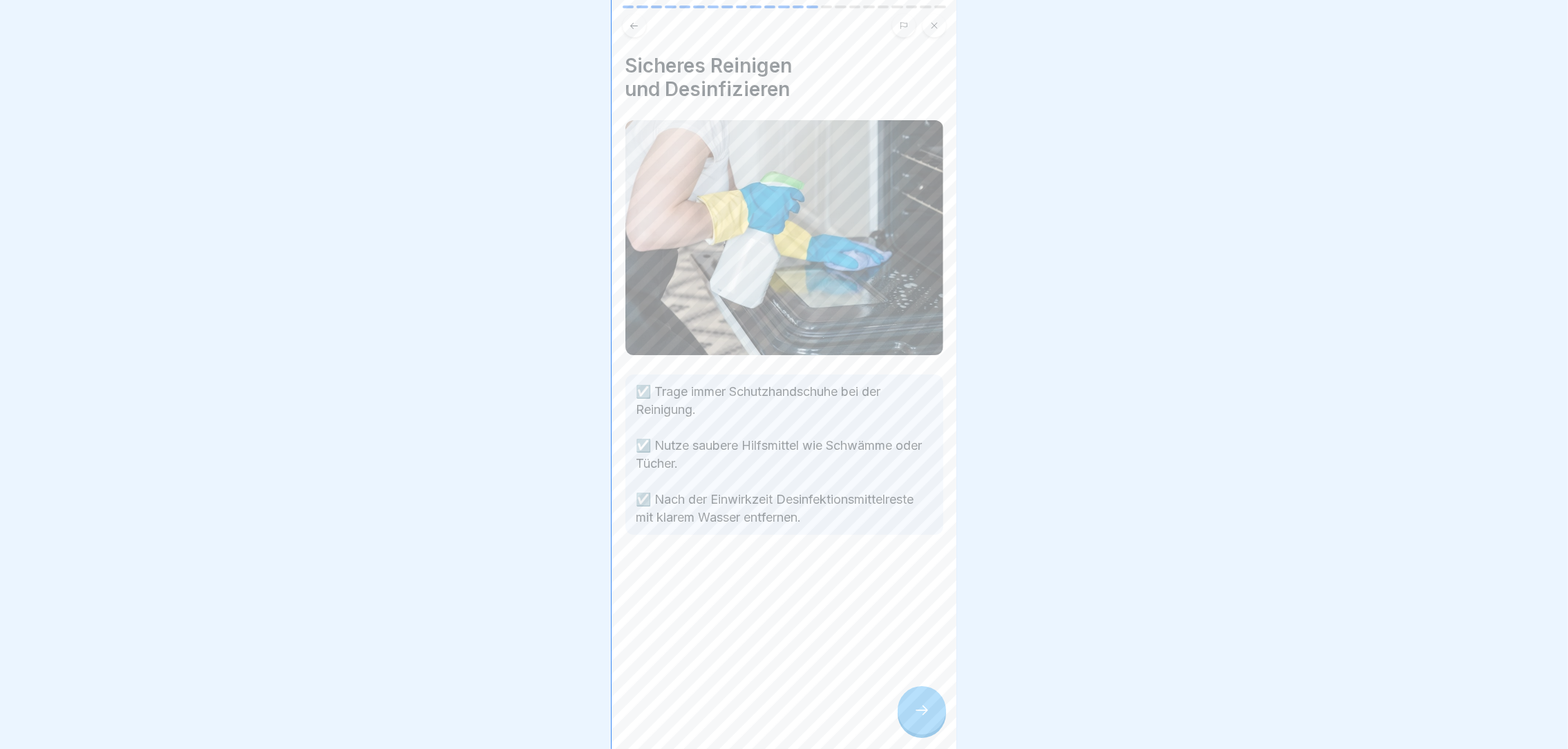
click at [923, 719] on icon at bounding box center [922, 710] width 16 height 16
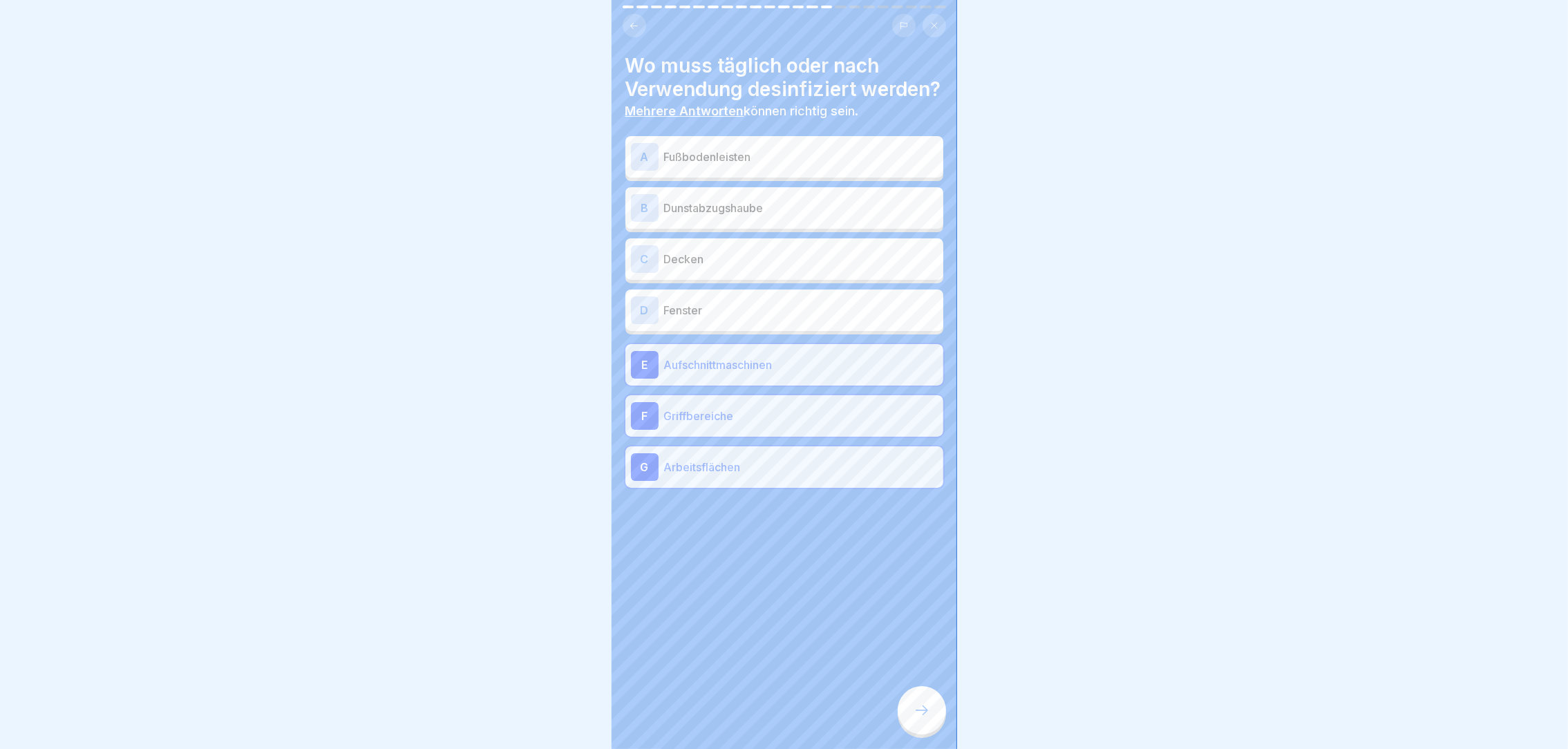
click at [923, 719] on icon at bounding box center [922, 710] width 16 height 16
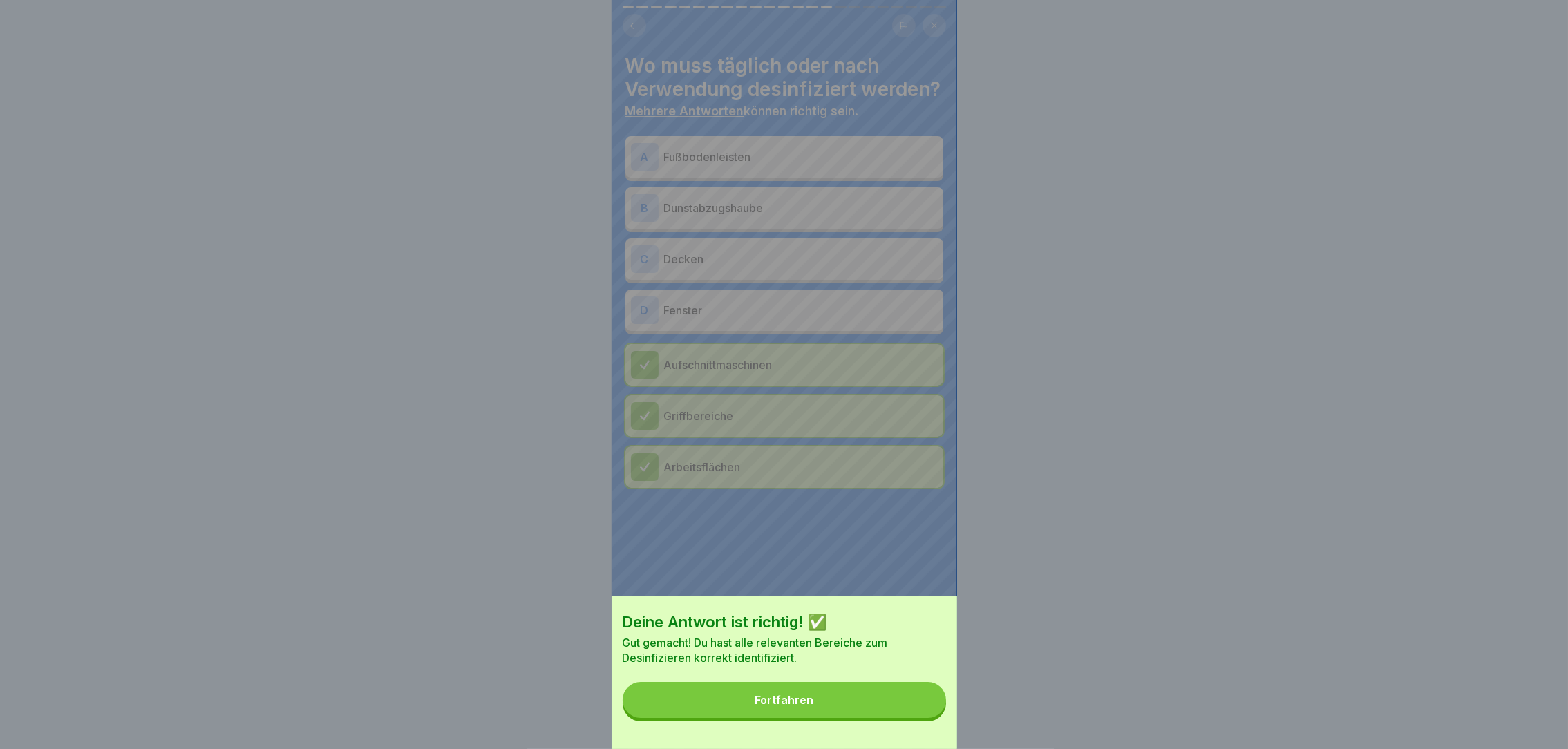
click at [923, 718] on button "Fortfahren" at bounding box center [784, 701] width 324 height 36
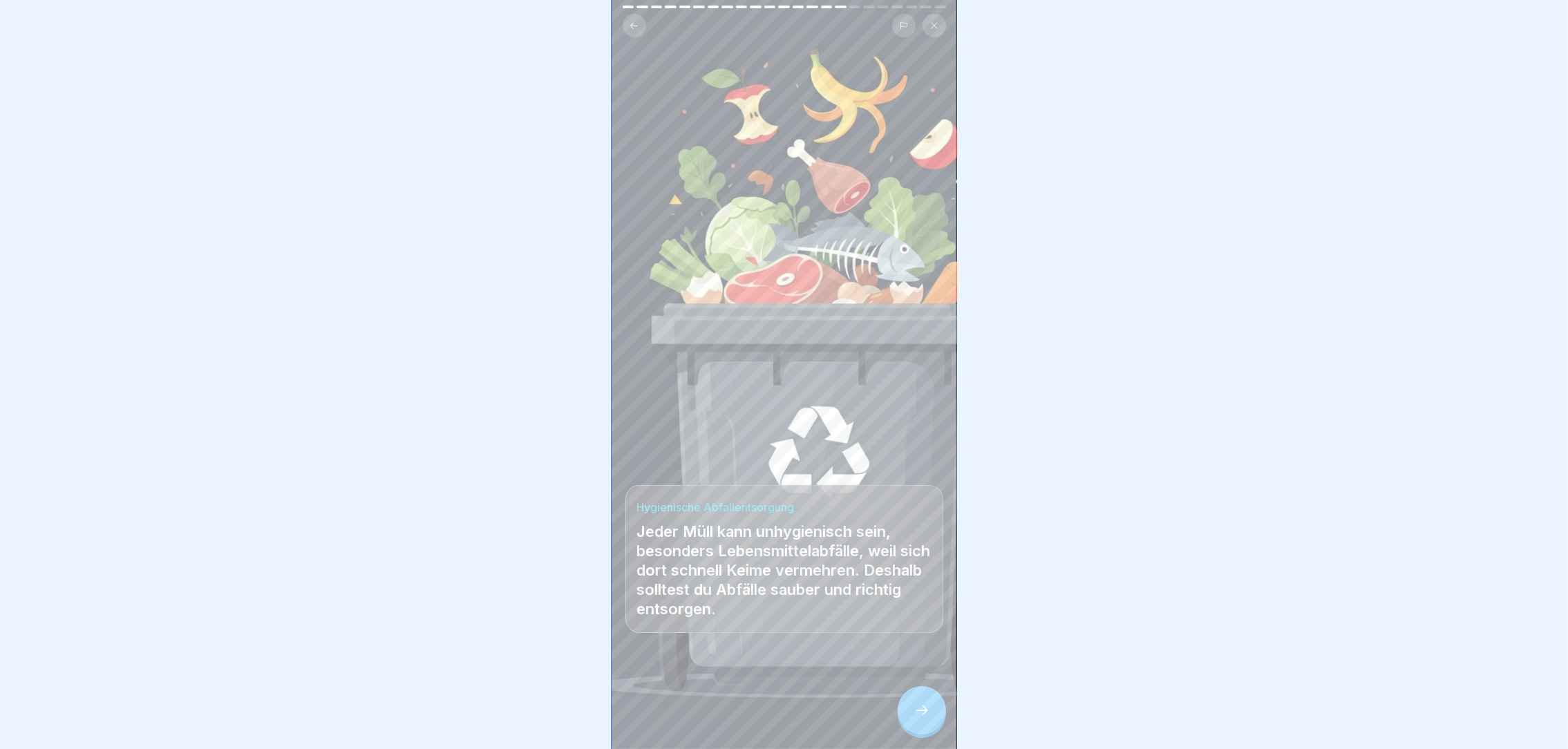
click at [923, 719] on icon at bounding box center [922, 710] width 16 height 16
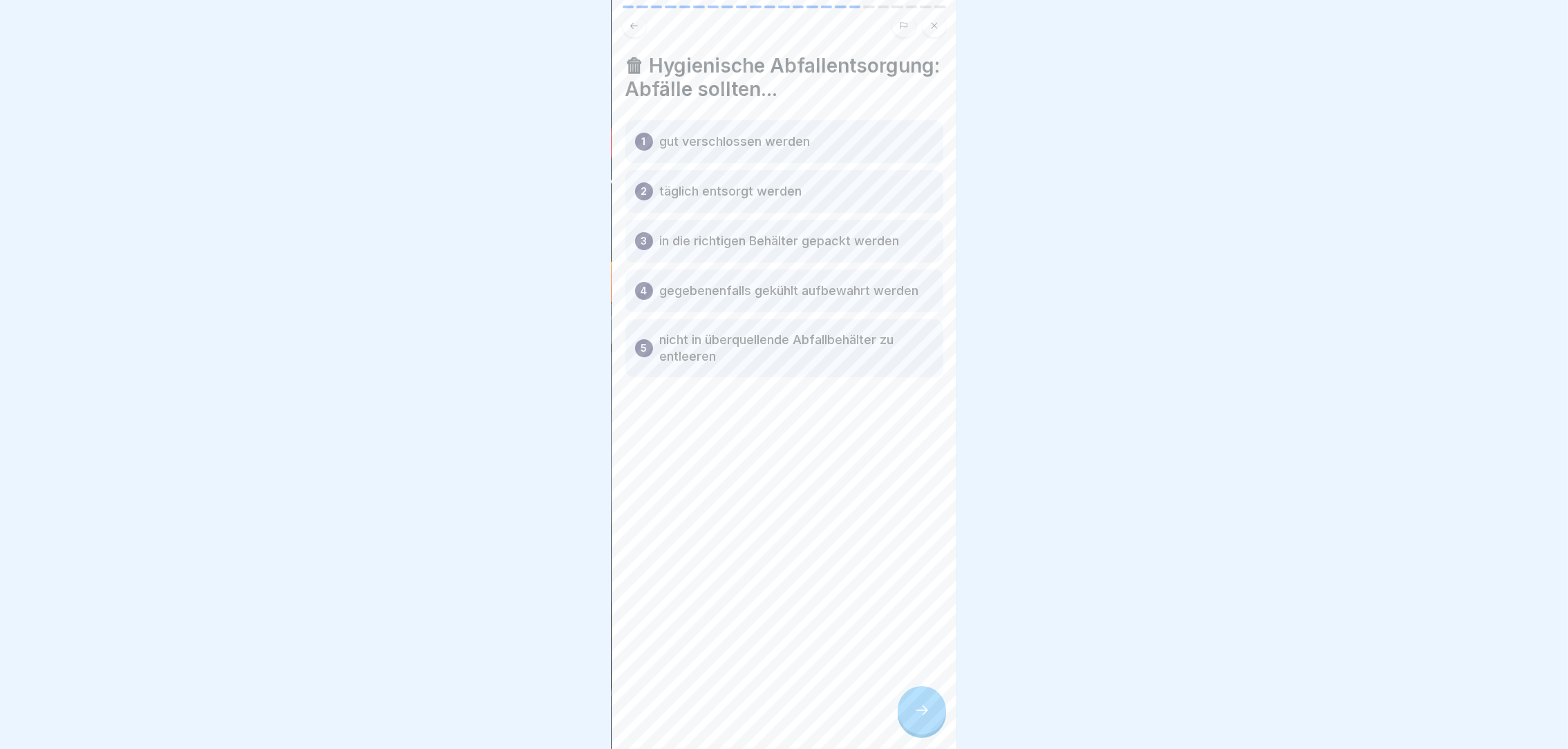
click at [923, 719] on icon at bounding box center [922, 710] width 16 height 16
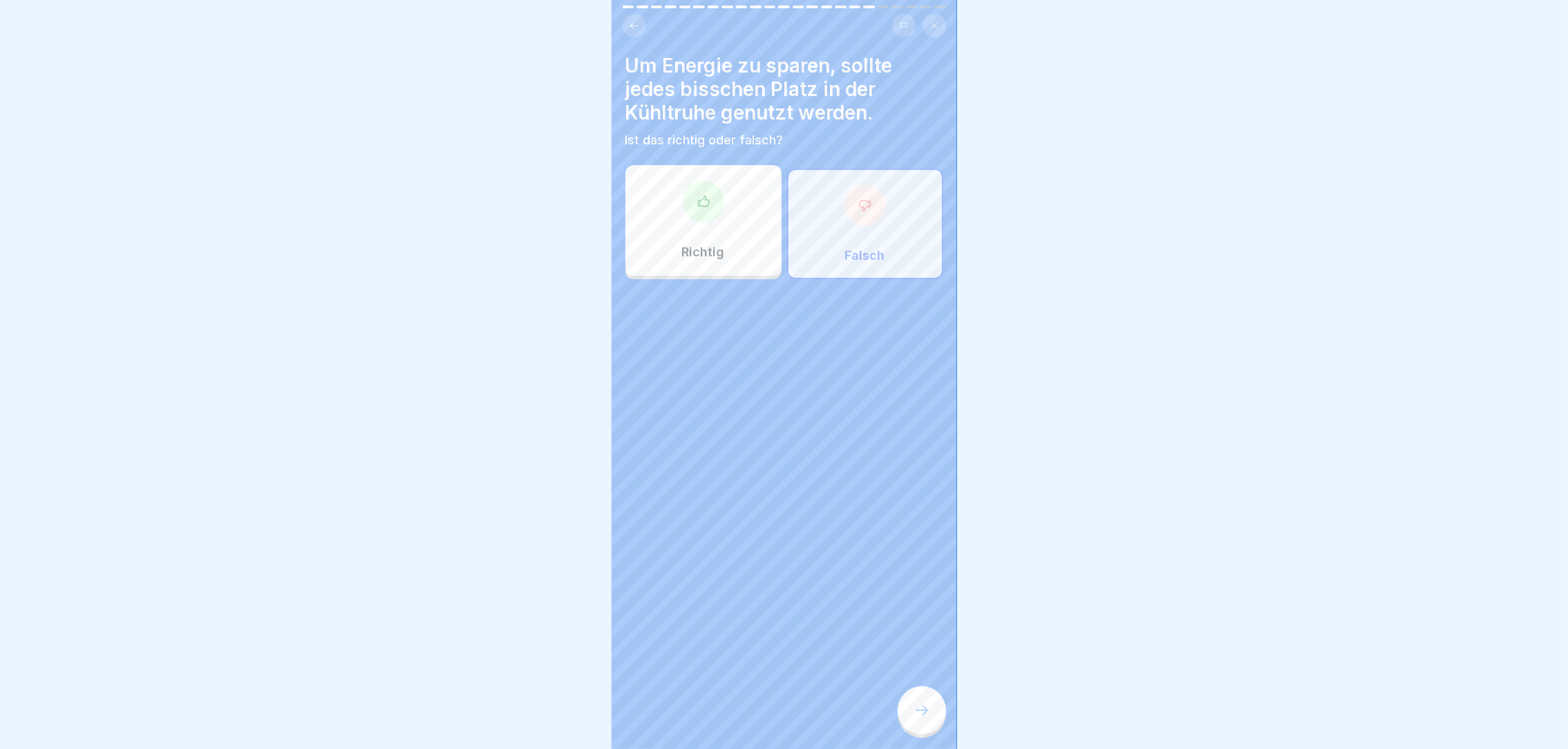
click at [923, 719] on icon at bounding box center [922, 710] width 16 height 16
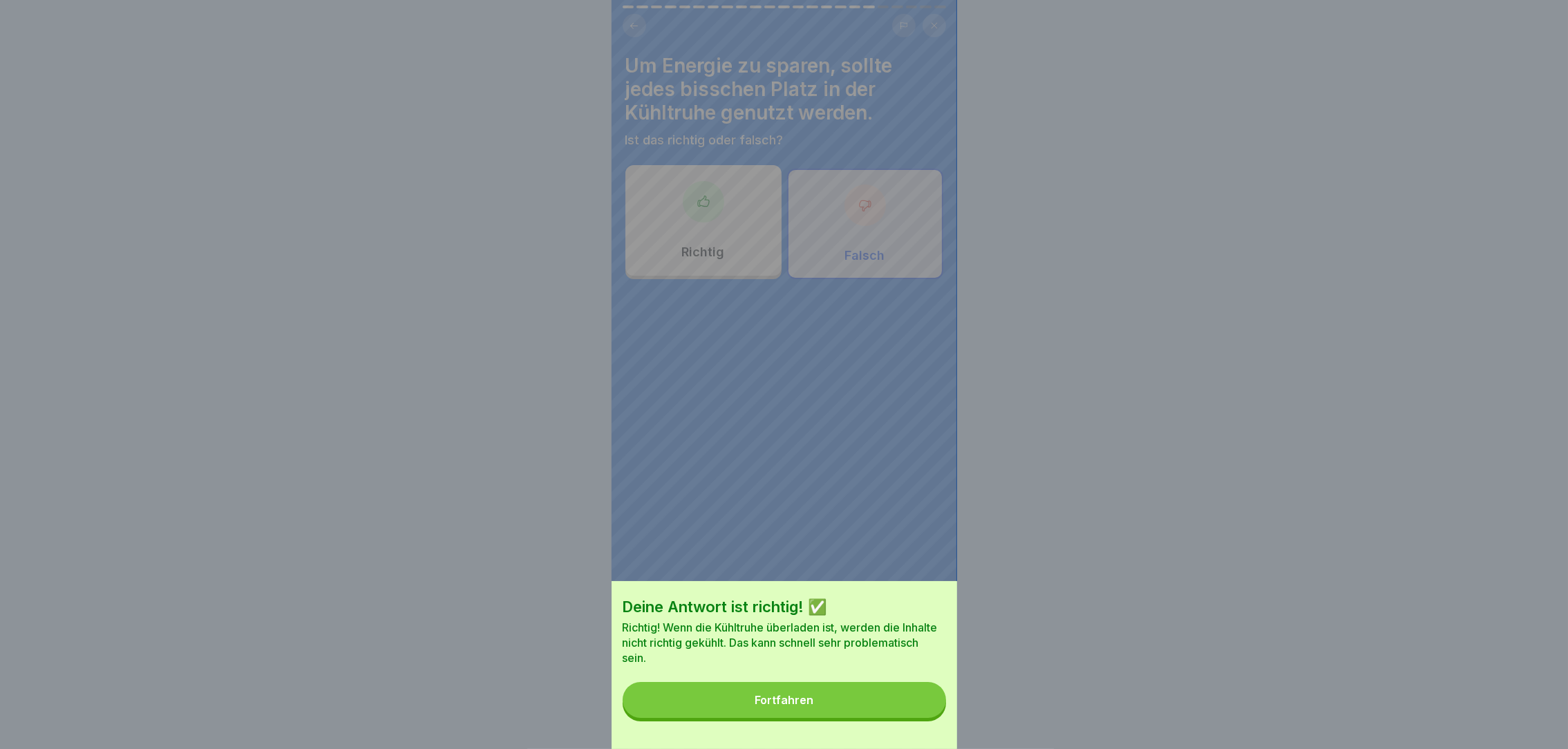
click at [923, 718] on button "Fortfahren" at bounding box center [784, 701] width 324 height 36
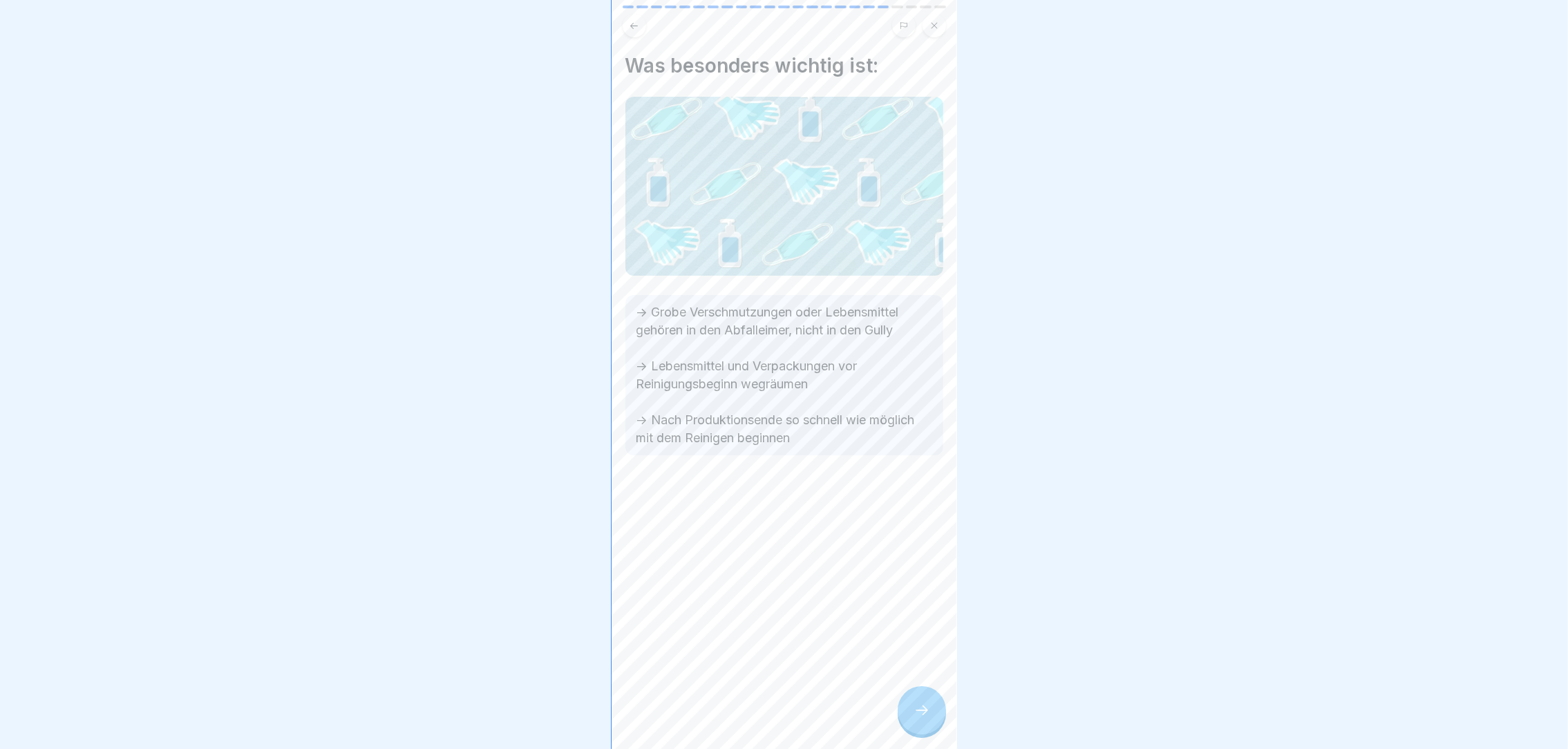
click at [923, 719] on icon at bounding box center [922, 710] width 16 height 16
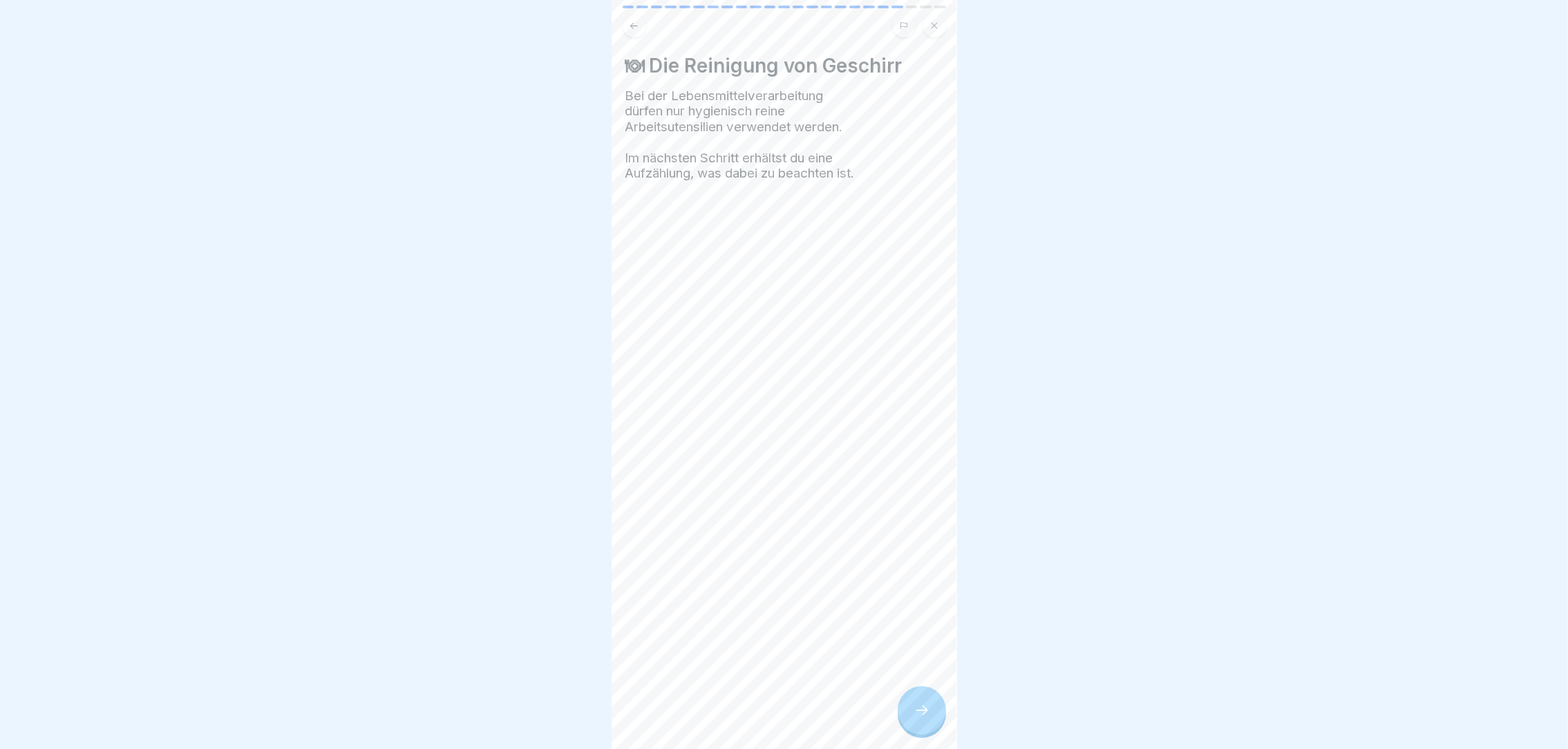
click at [923, 719] on icon at bounding box center [922, 710] width 16 height 16
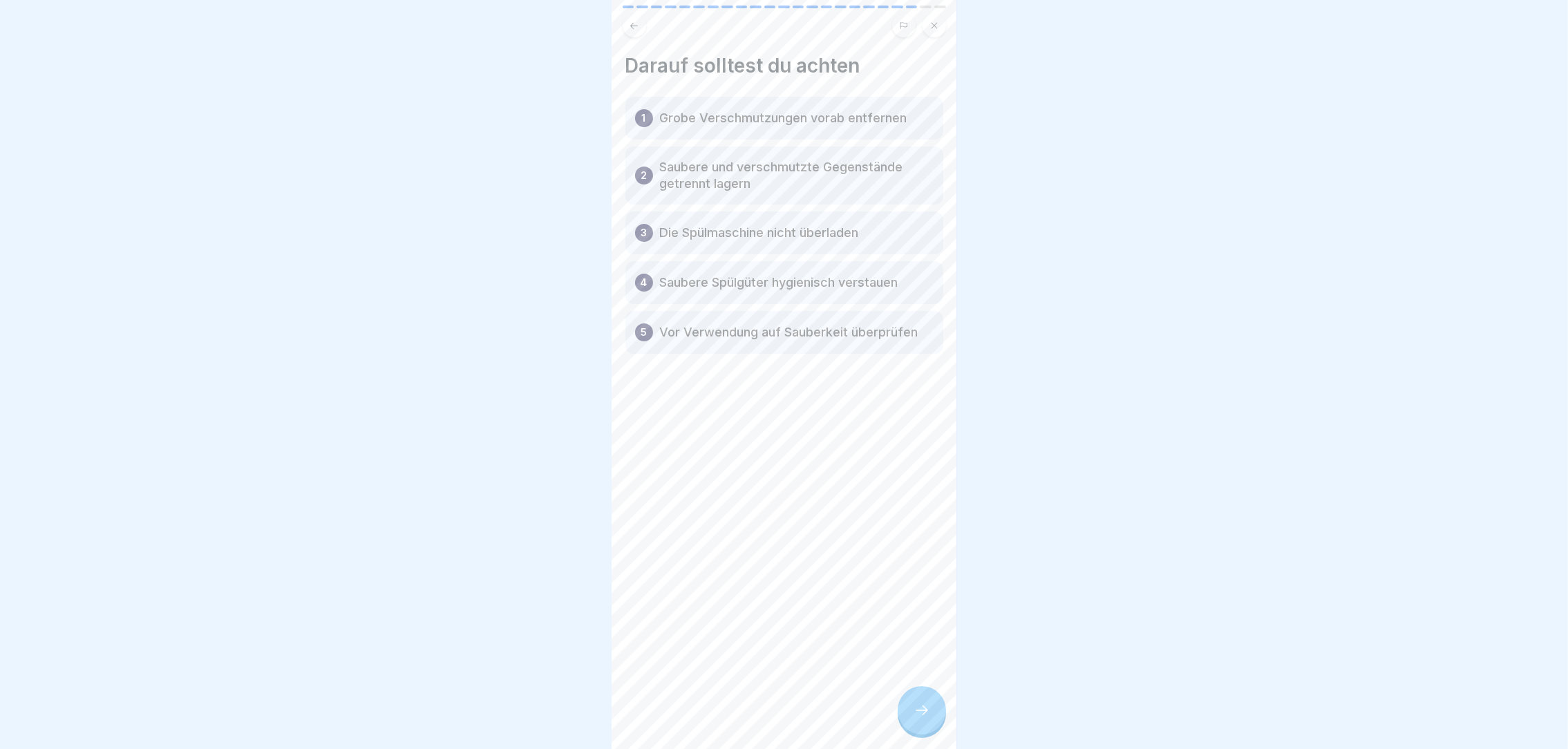
click at [923, 719] on icon at bounding box center [922, 710] width 16 height 16
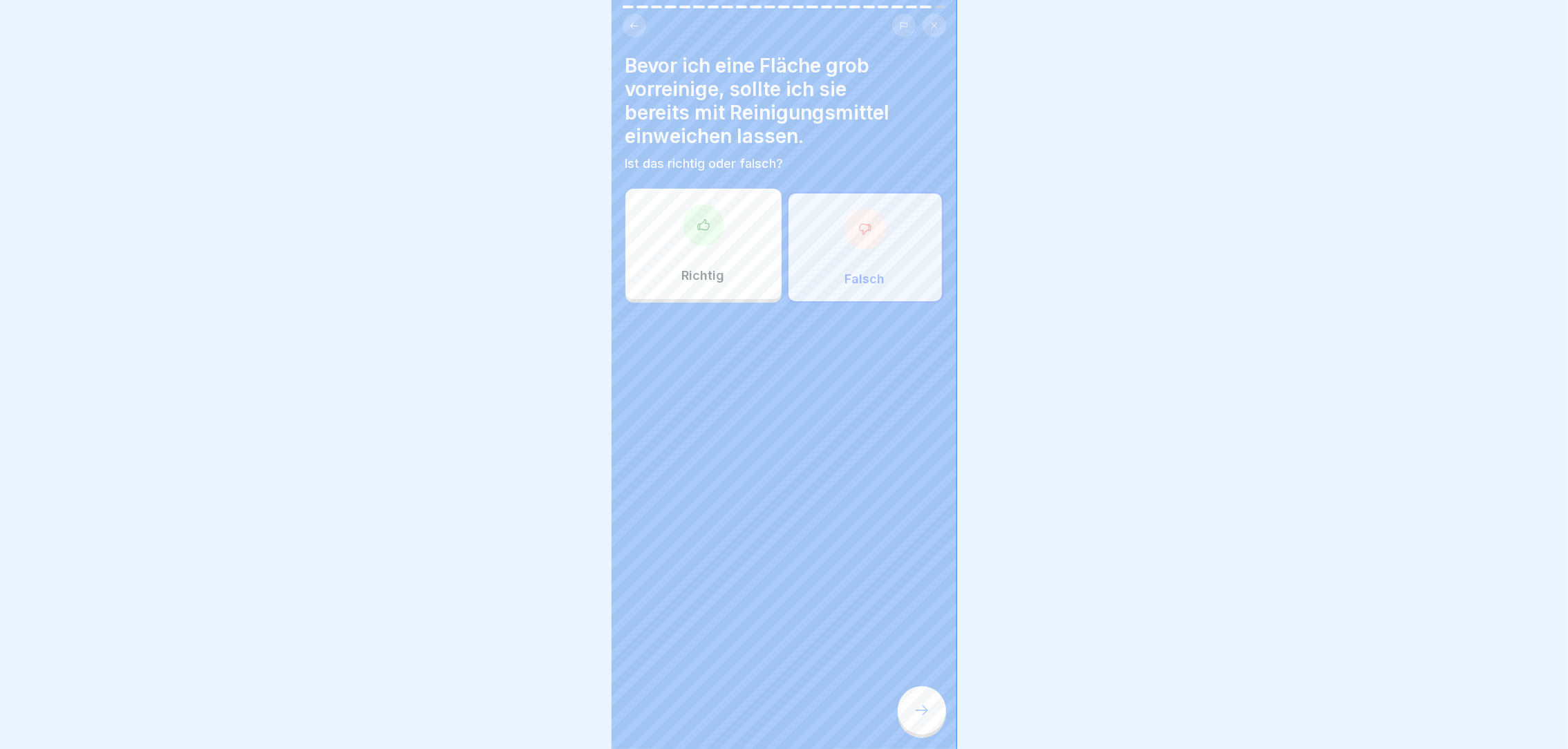
click at [923, 719] on icon at bounding box center [922, 710] width 16 height 16
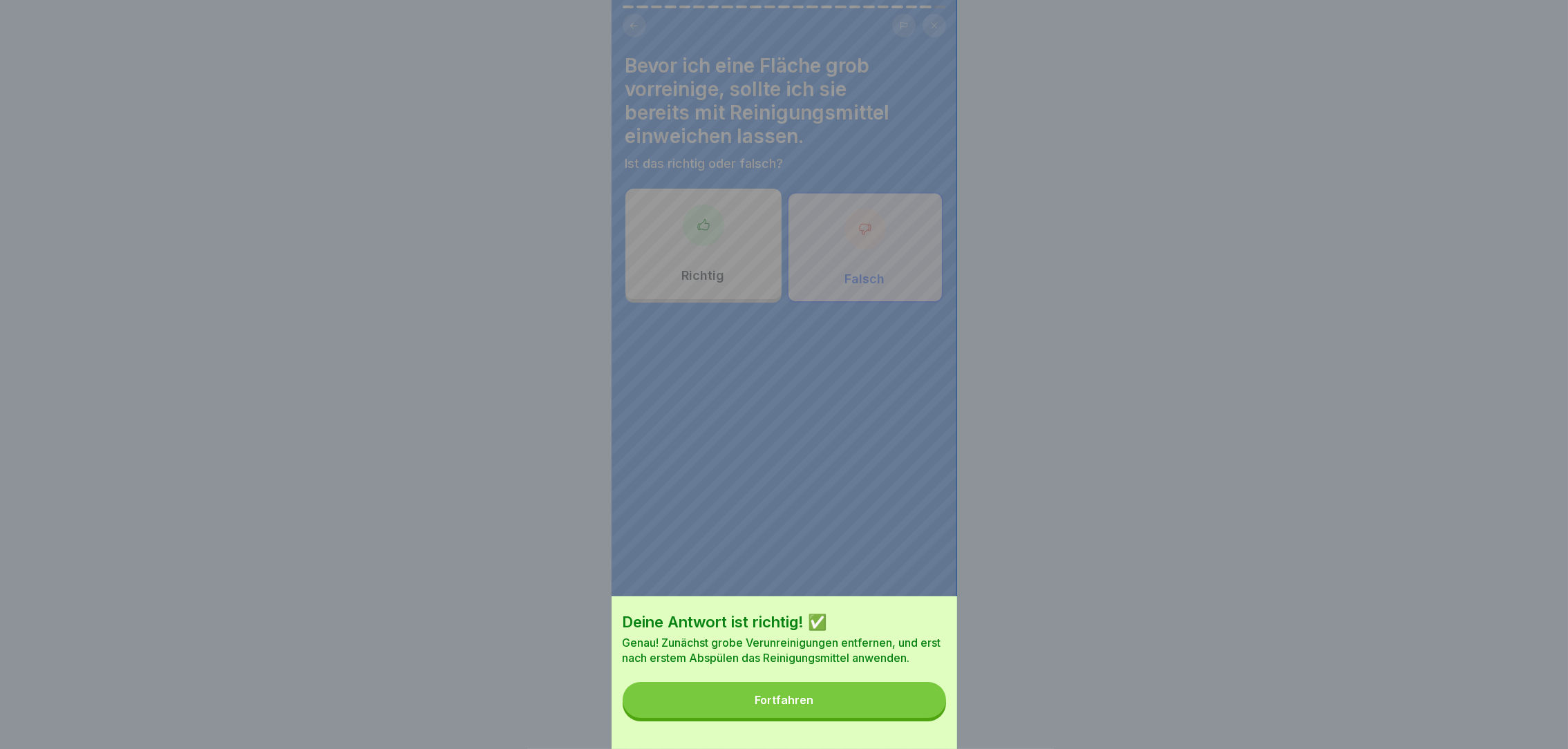
click at [923, 718] on button "Fortfahren" at bounding box center [784, 701] width 324 height 36
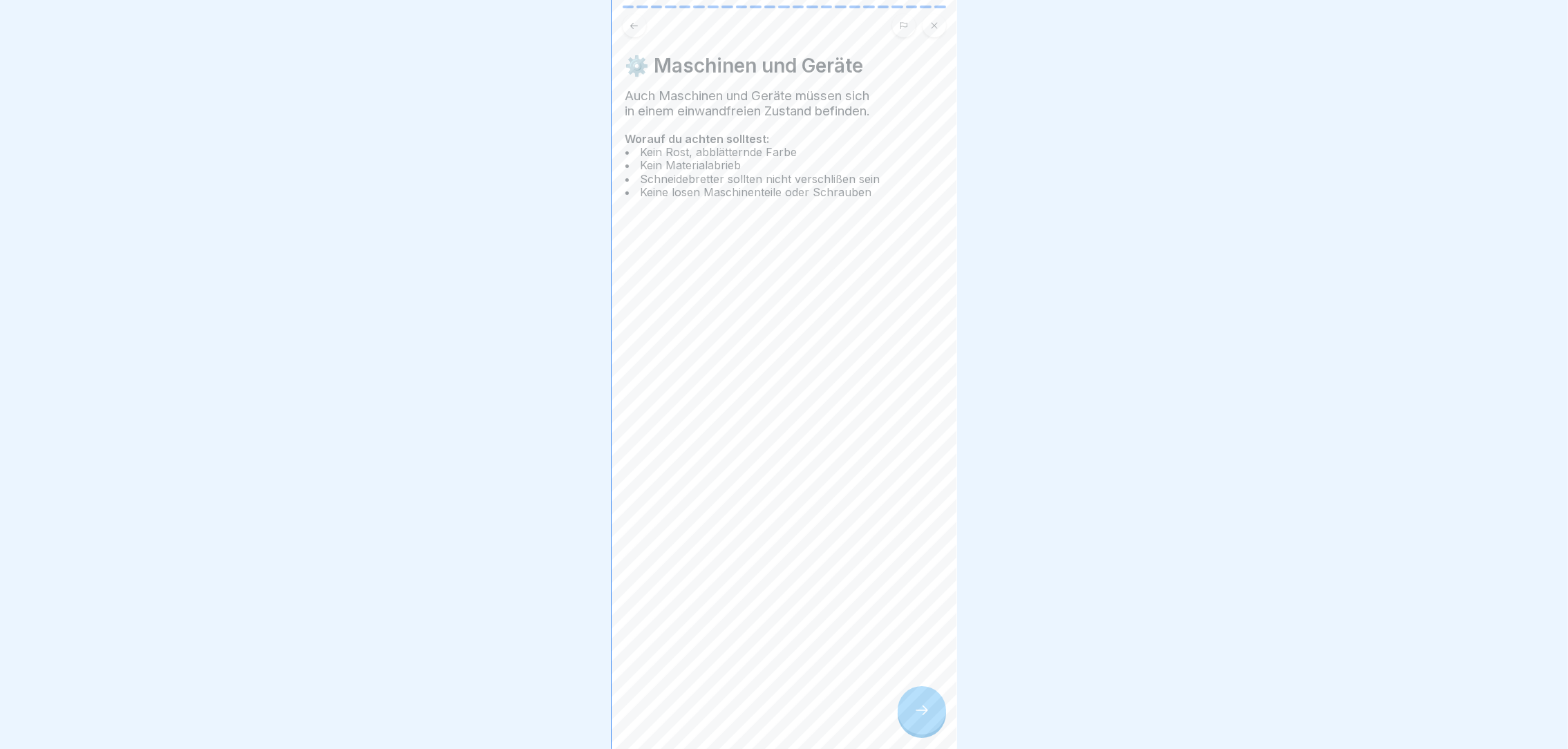
click at [923, 719] on icon at bounding box center [922, 710] width 16 height 16
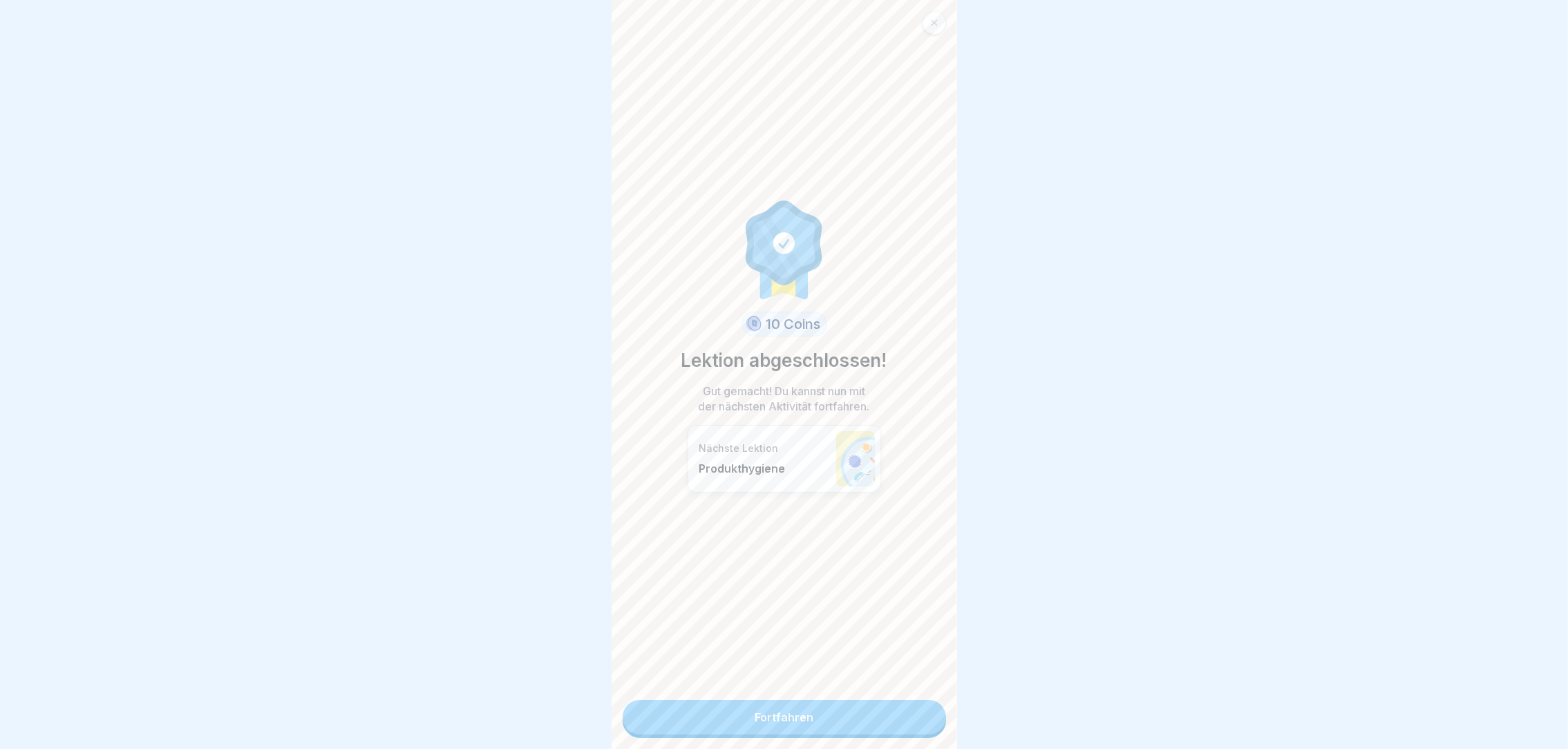
click at [923, 734] on div "10 Coins Lektion abgeschlossen! Gut gemacht! Du kannst nun mit der nächsten Akt…" at bounding box center [784, 374] width 345 height 749
click at [847, 713] on link "Fortfahren" at bounding box center [784, 717] width 324 height 34
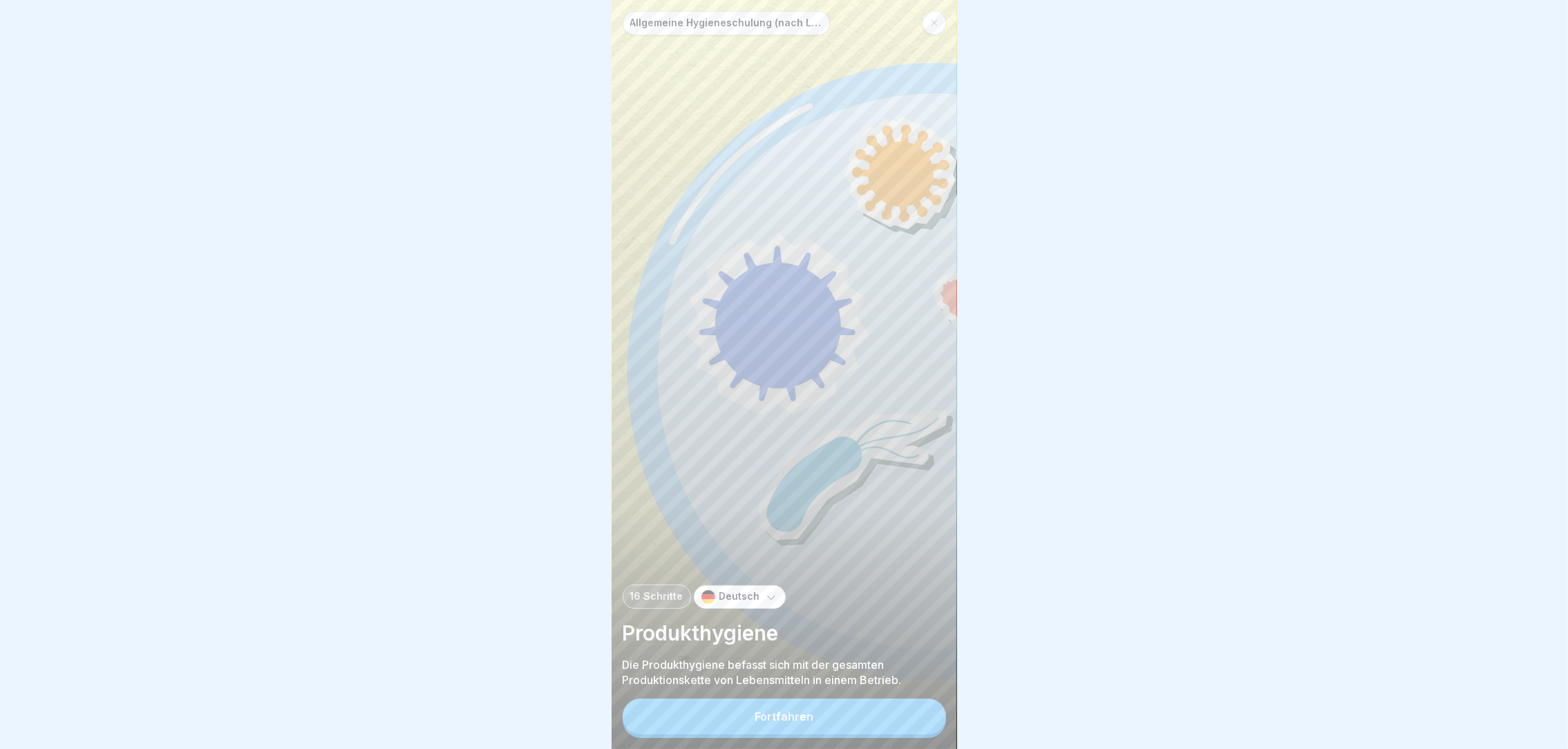
click at [880, 728] on button "Fortfahren" at bounding box center [784, 717] width 324 height 36
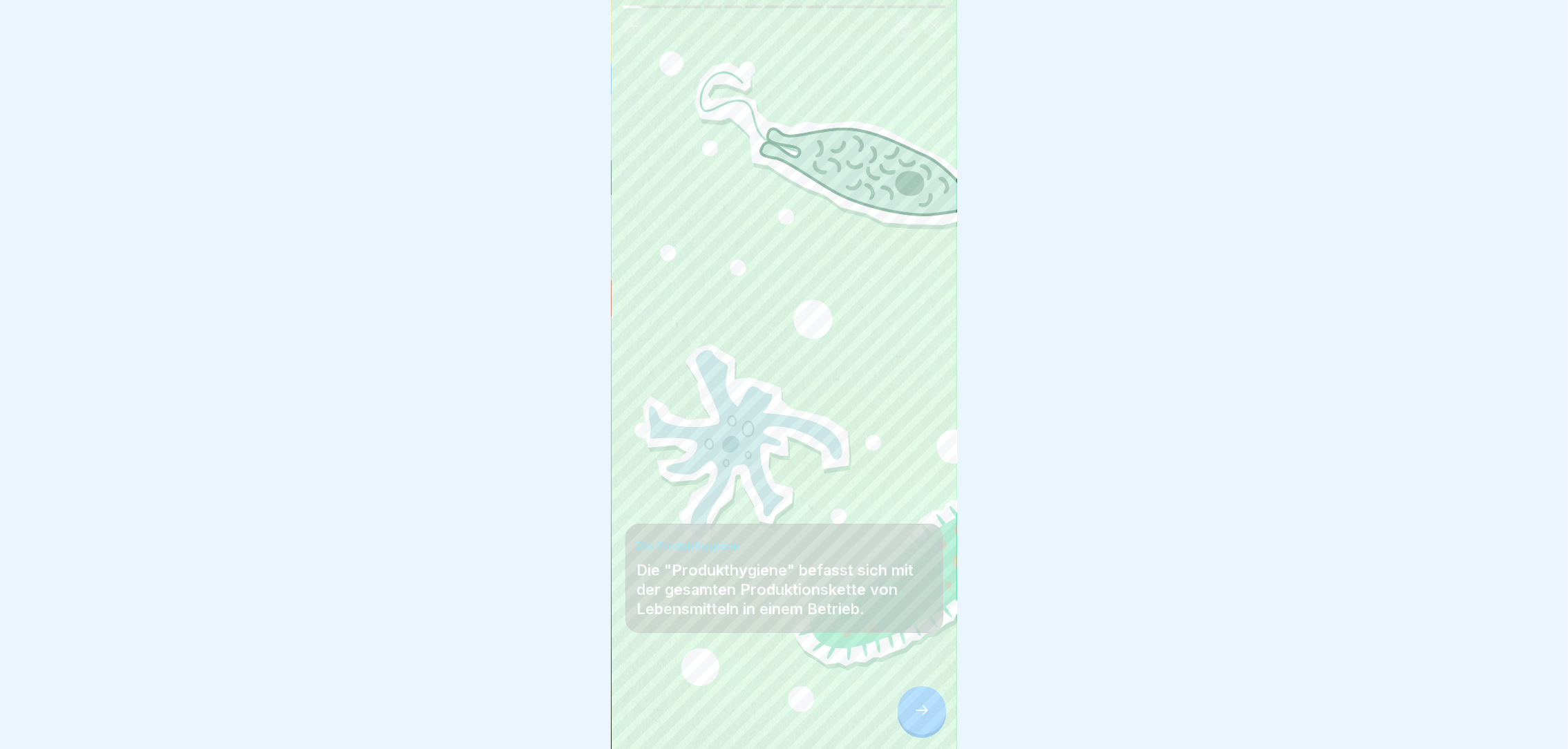
click at [914, 719] on icon at bounding box center [922, 710] width 16 height 16
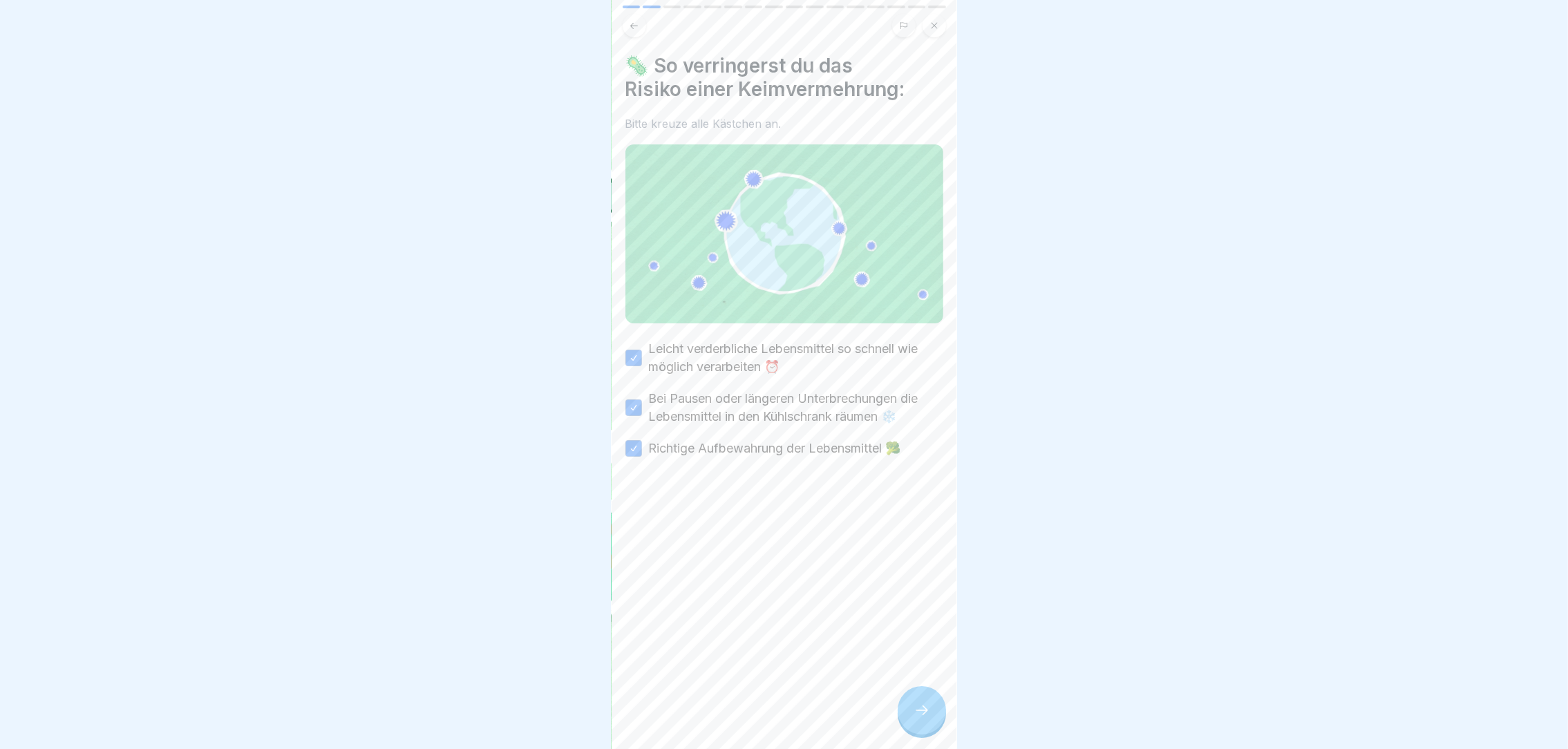
click at [914, 719] on icon at bounding box center [922, 710] width 16 height 16
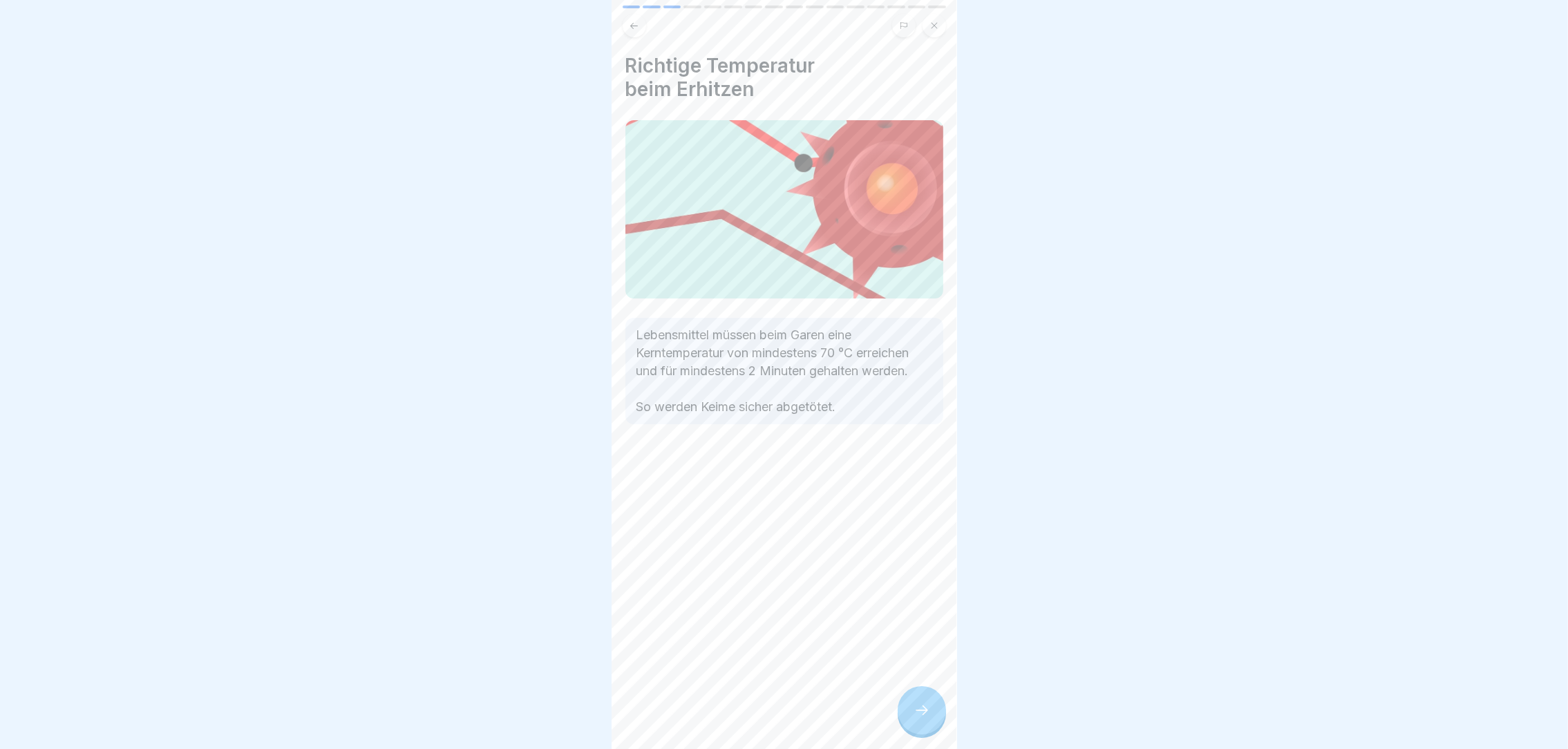
click at [914, 719] on icon at bounding box center [922, 710] width 16 height 16
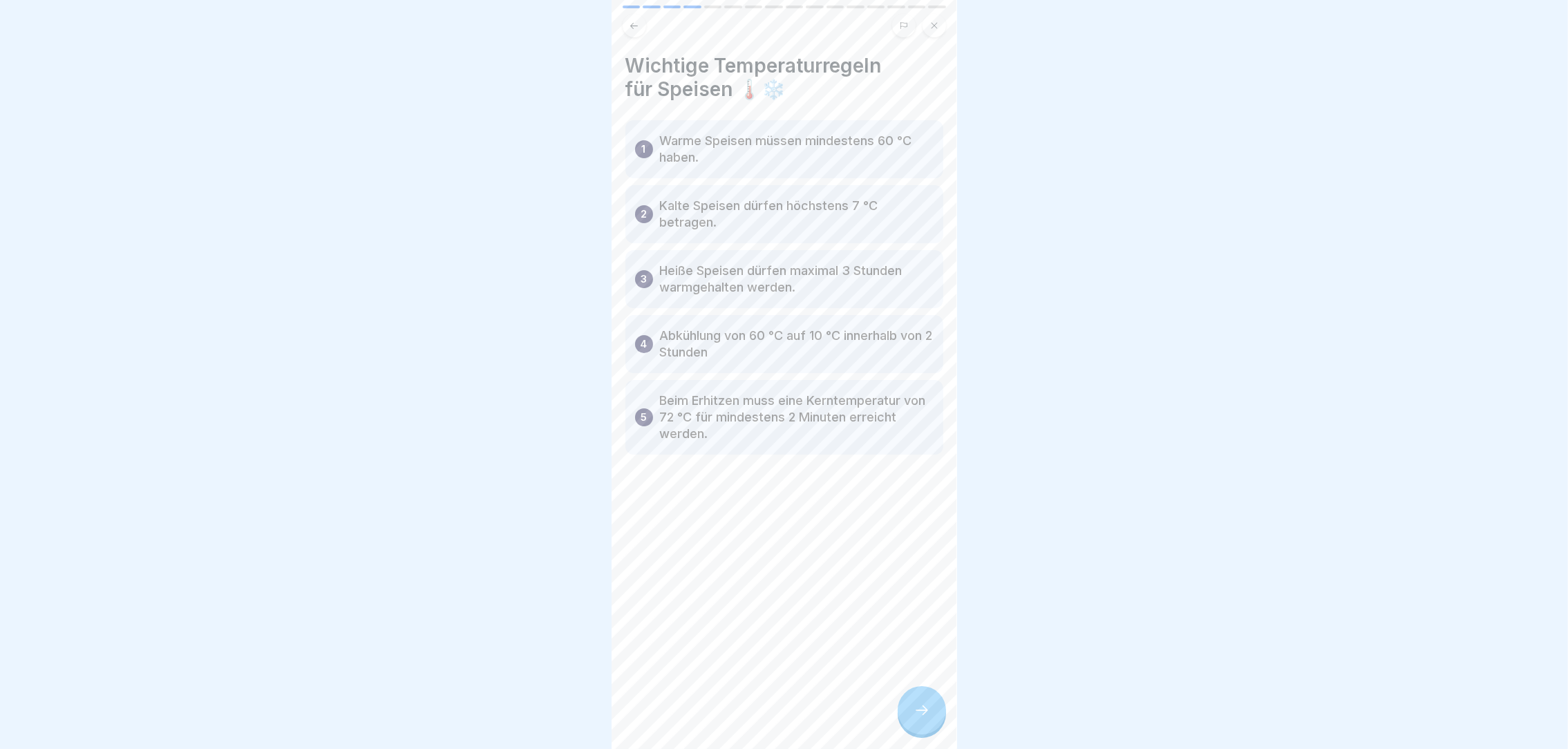
click at [914, 719] on icon at bounding box center [922, 710] width 16 height 16
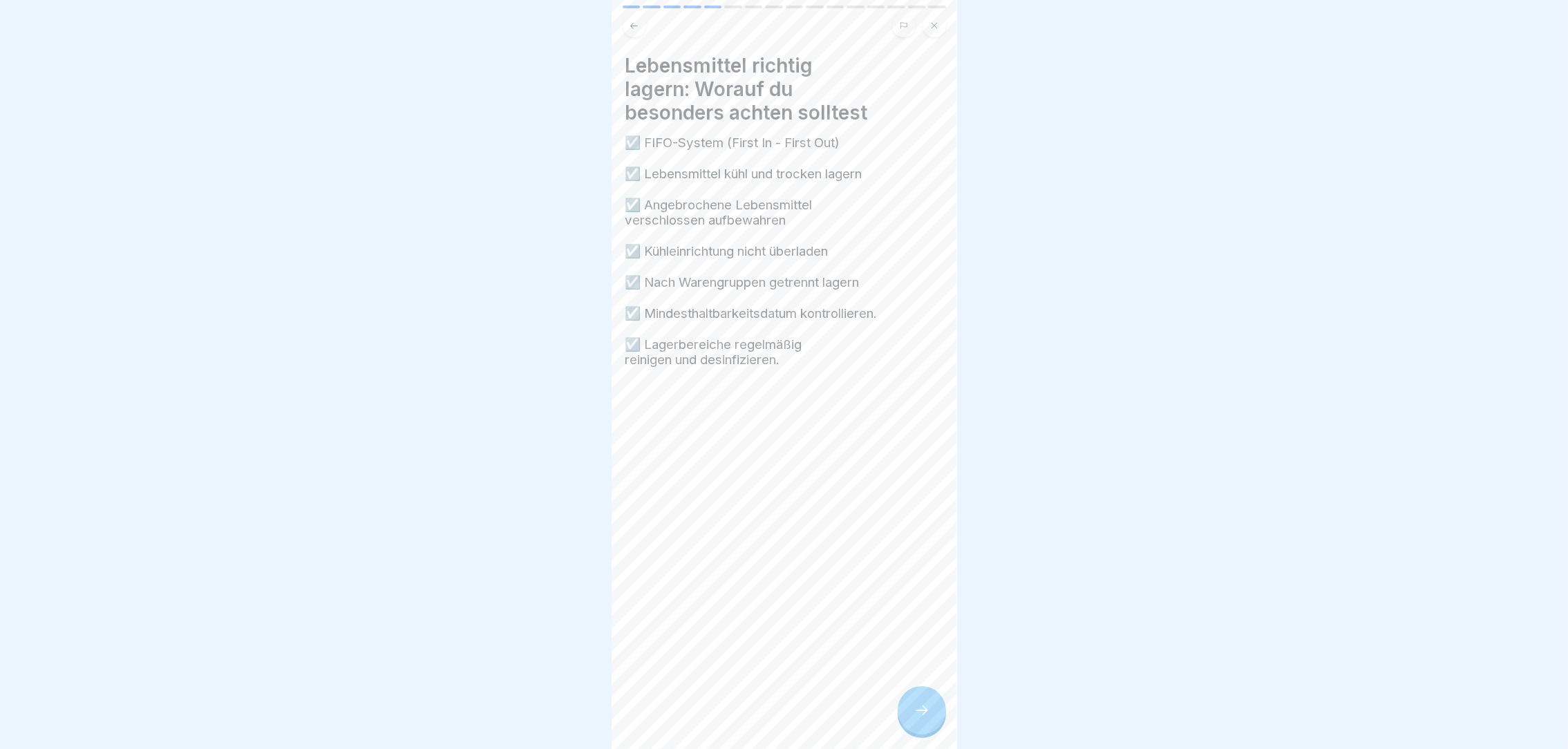
click at [914, 719] on icon at bounding box center [922, 710] width 16 height 16
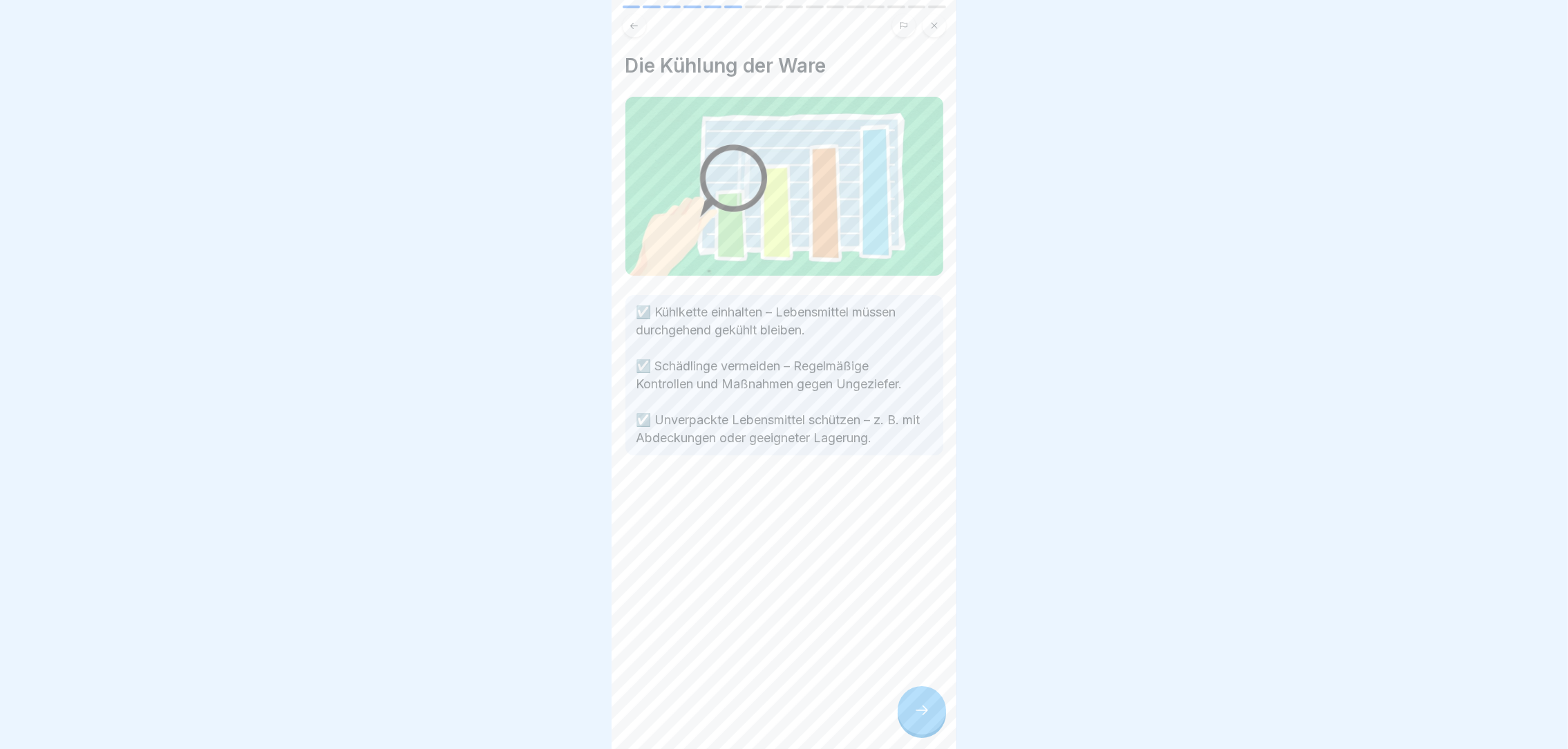
click at [914, 719] on icon at bounding box center [922, 710] width 16 height 16
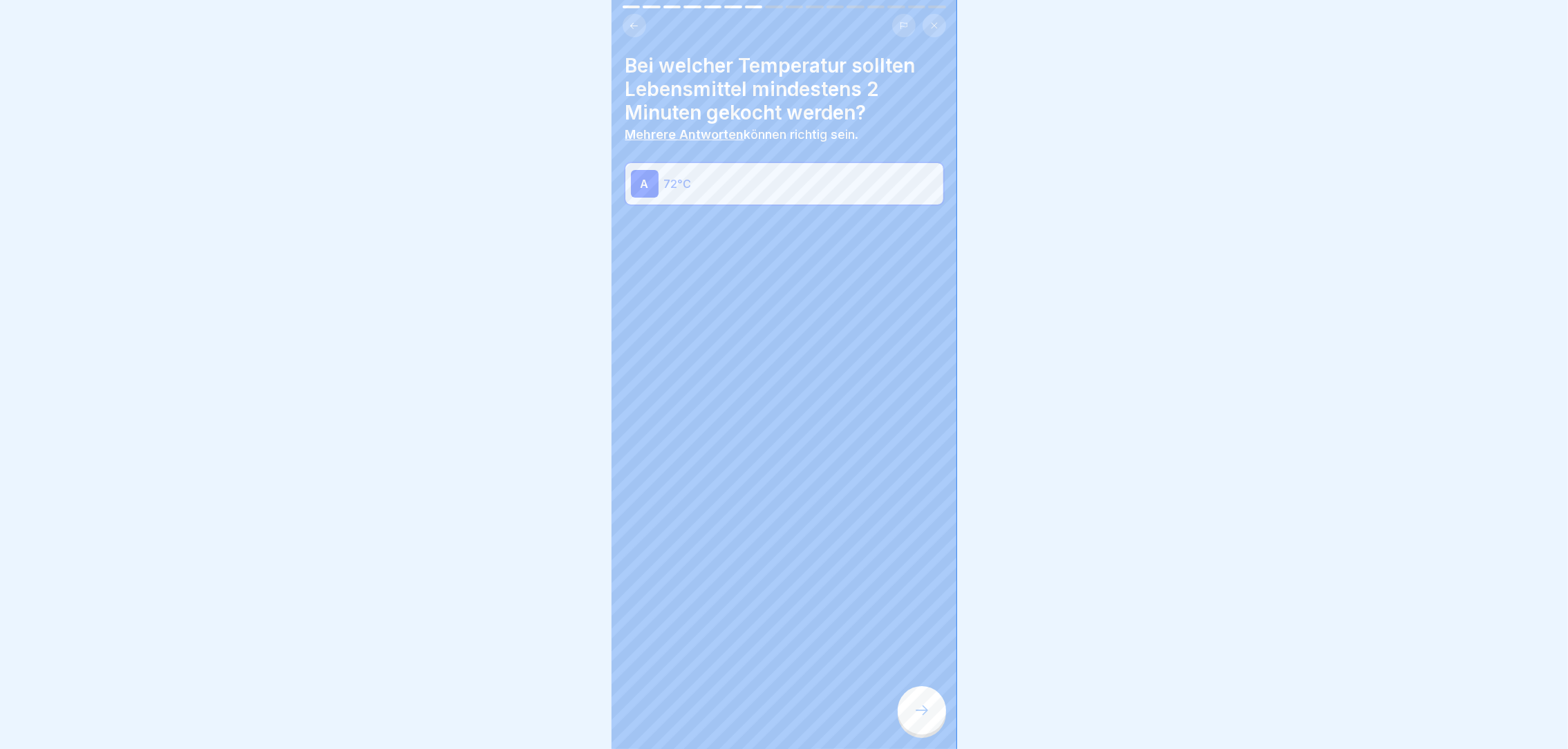
click at [914, 719] on icon at bounding box center [922, 710] width 16 height 16
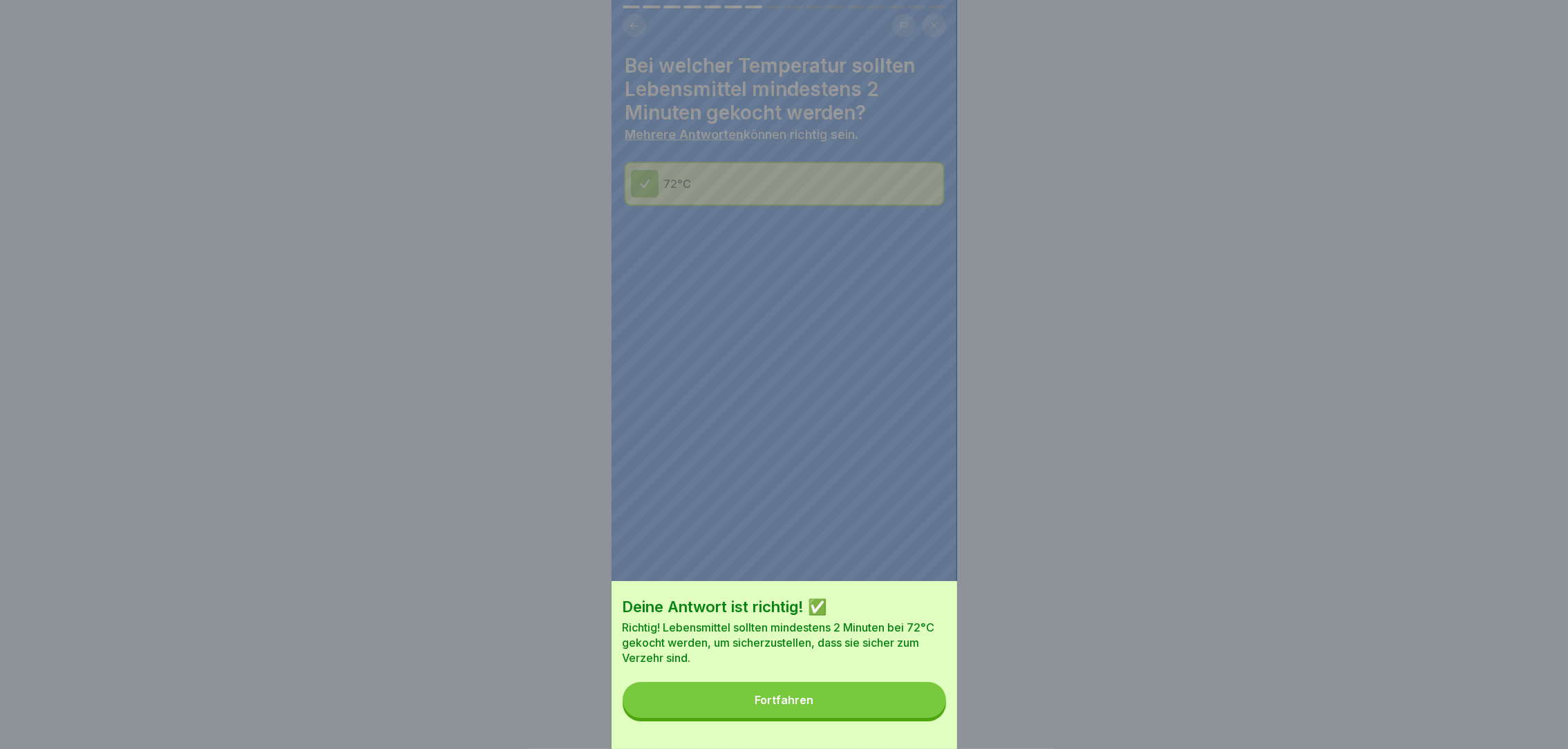
click at [914, 718] on button "Fortfahren" at bounding box center [784, 701] width 324 height 36
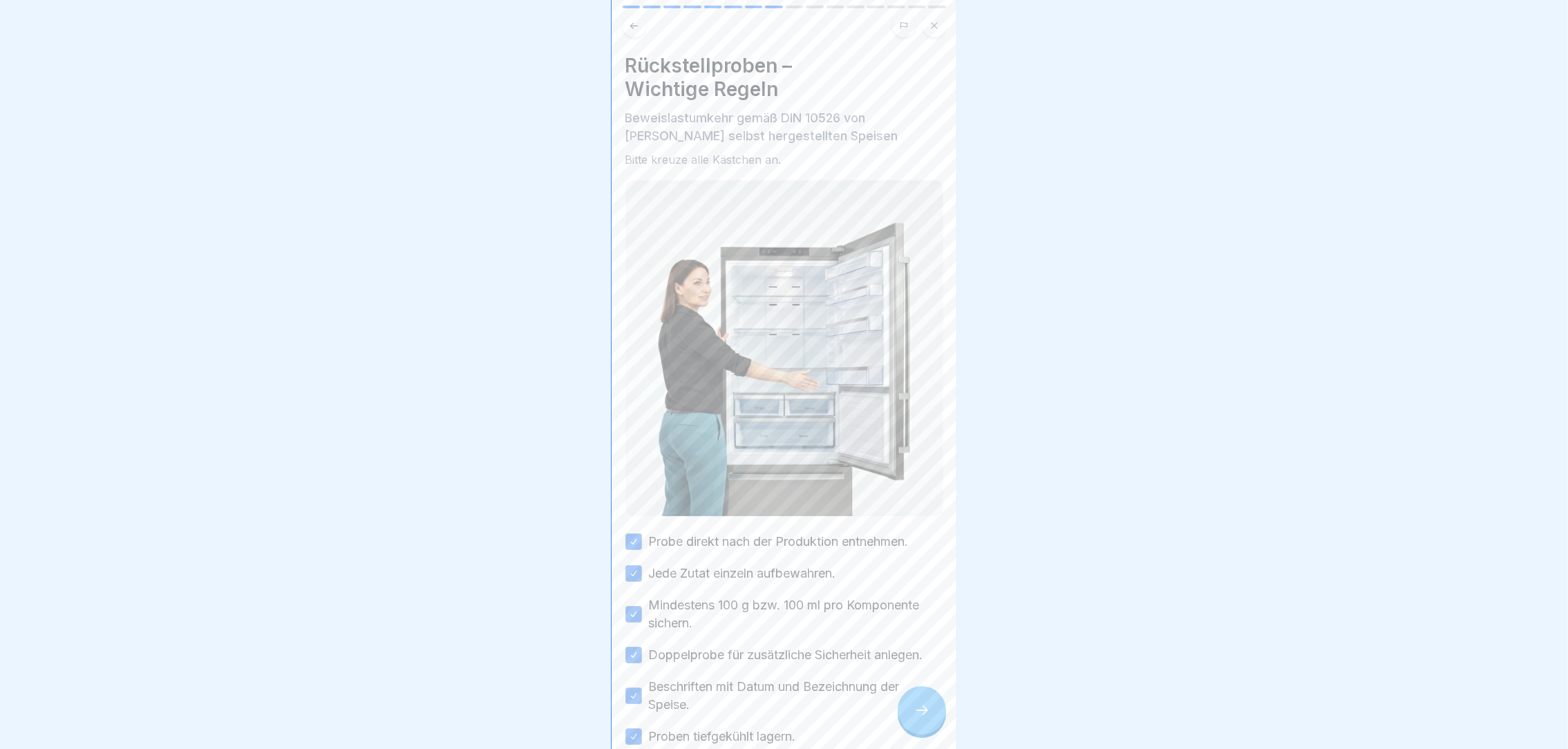
click at [914, 719] on icon at bounding box center [922, 710] width 16 height 16
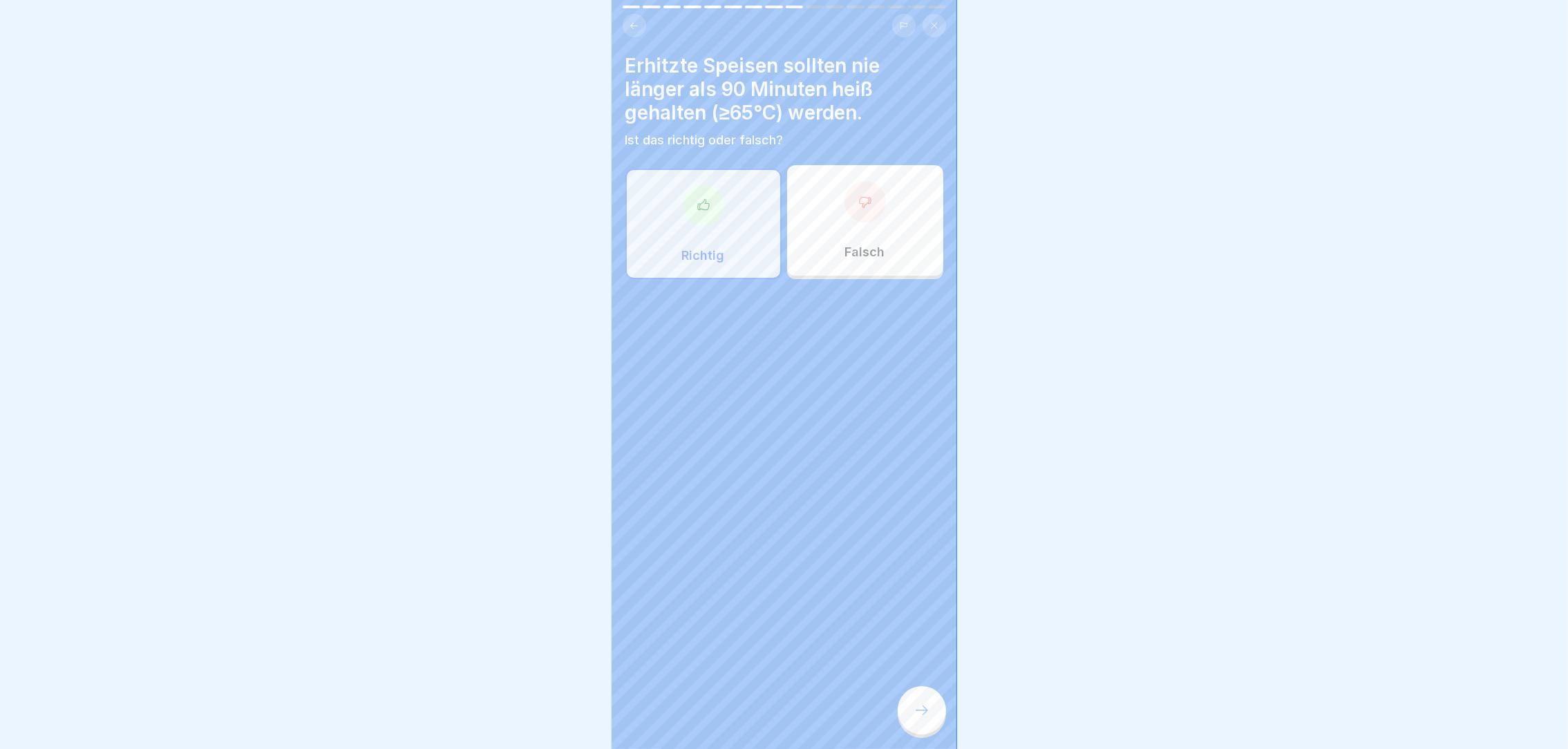
click at [914, 719] on icon at bounding box center [922, 710] width 16 height 16
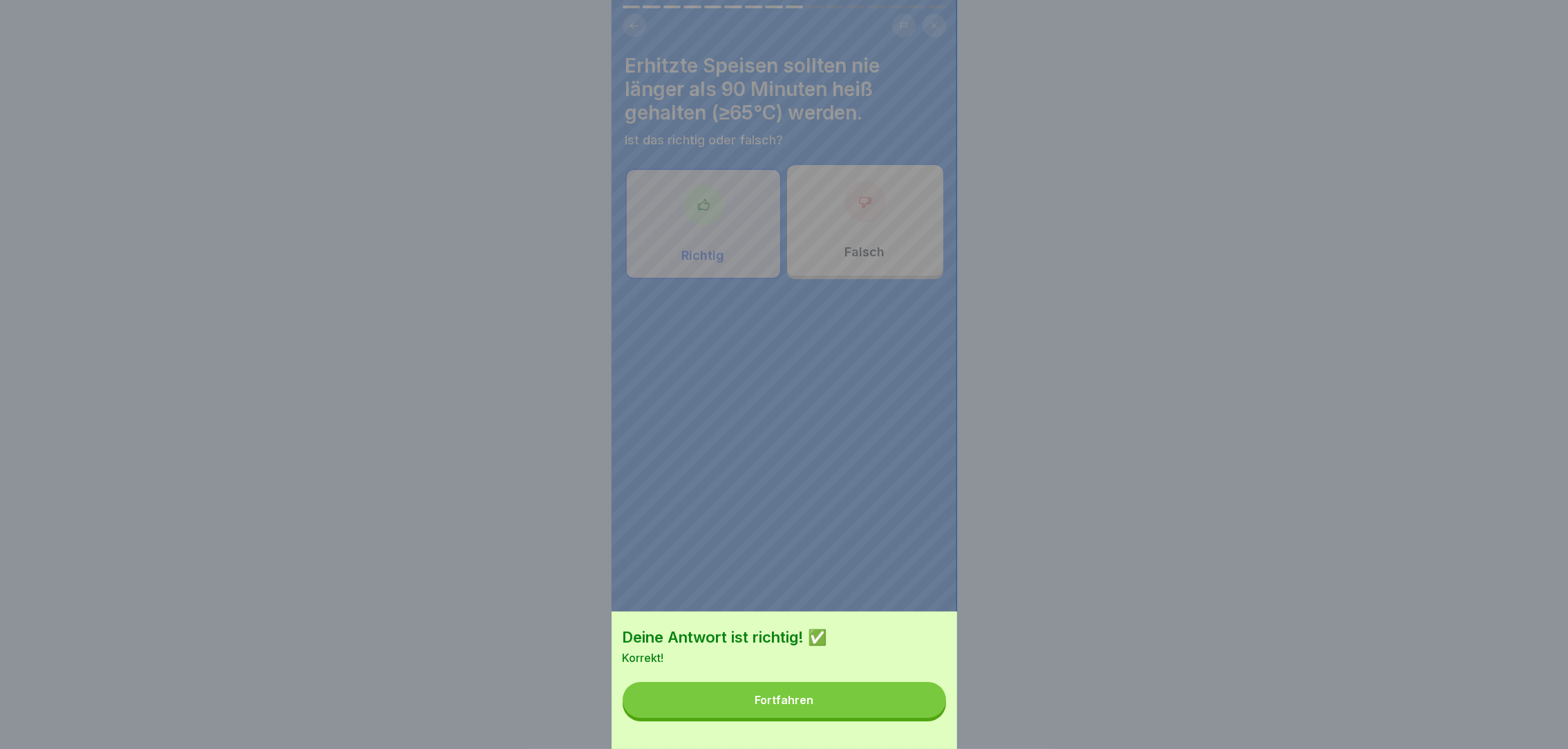
click at [914, 718] on button "Fortfahren" at bounding box center [784, 701] width 324 height 36
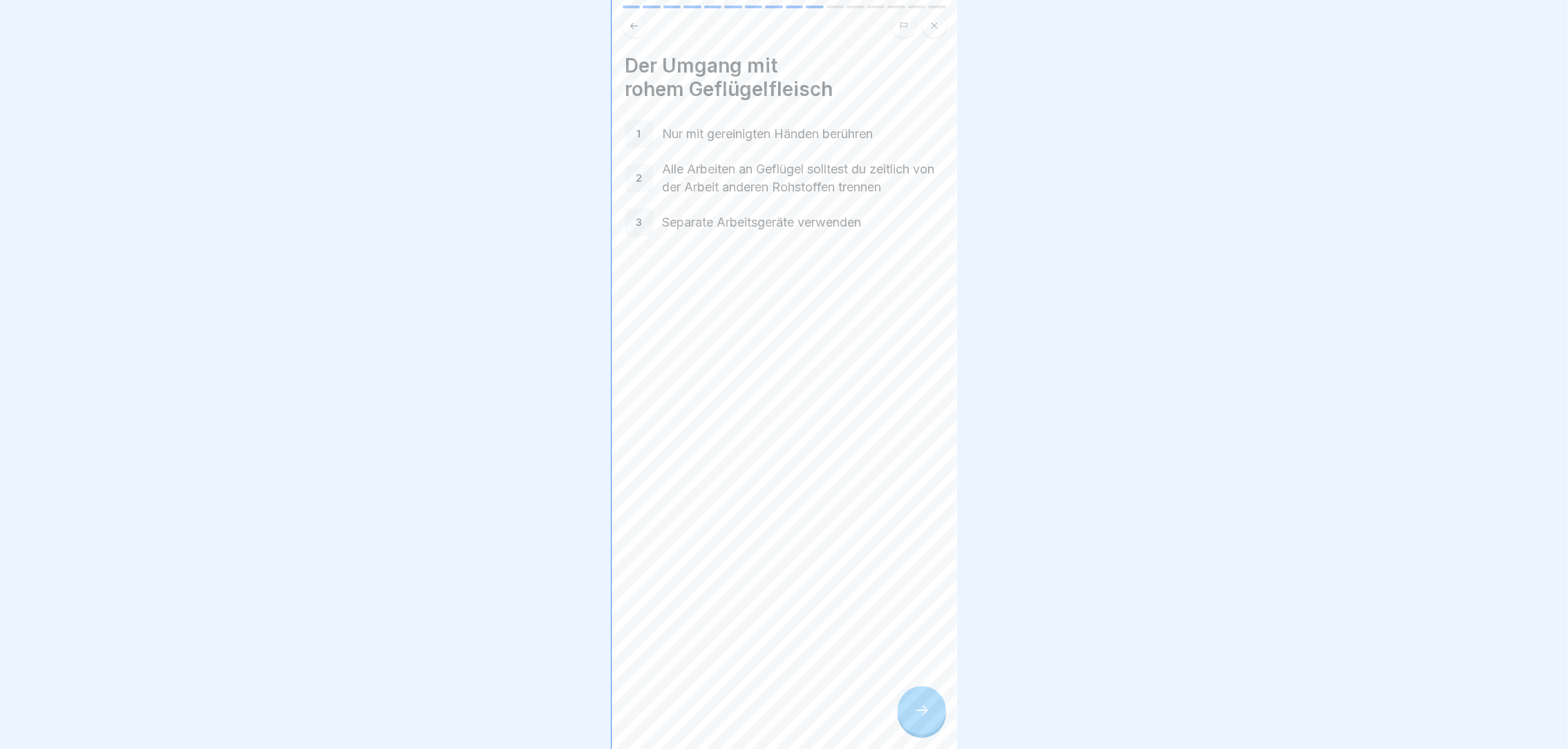
click at [914, 719] on icon at bounding box center [922, 710] width 16 height 16
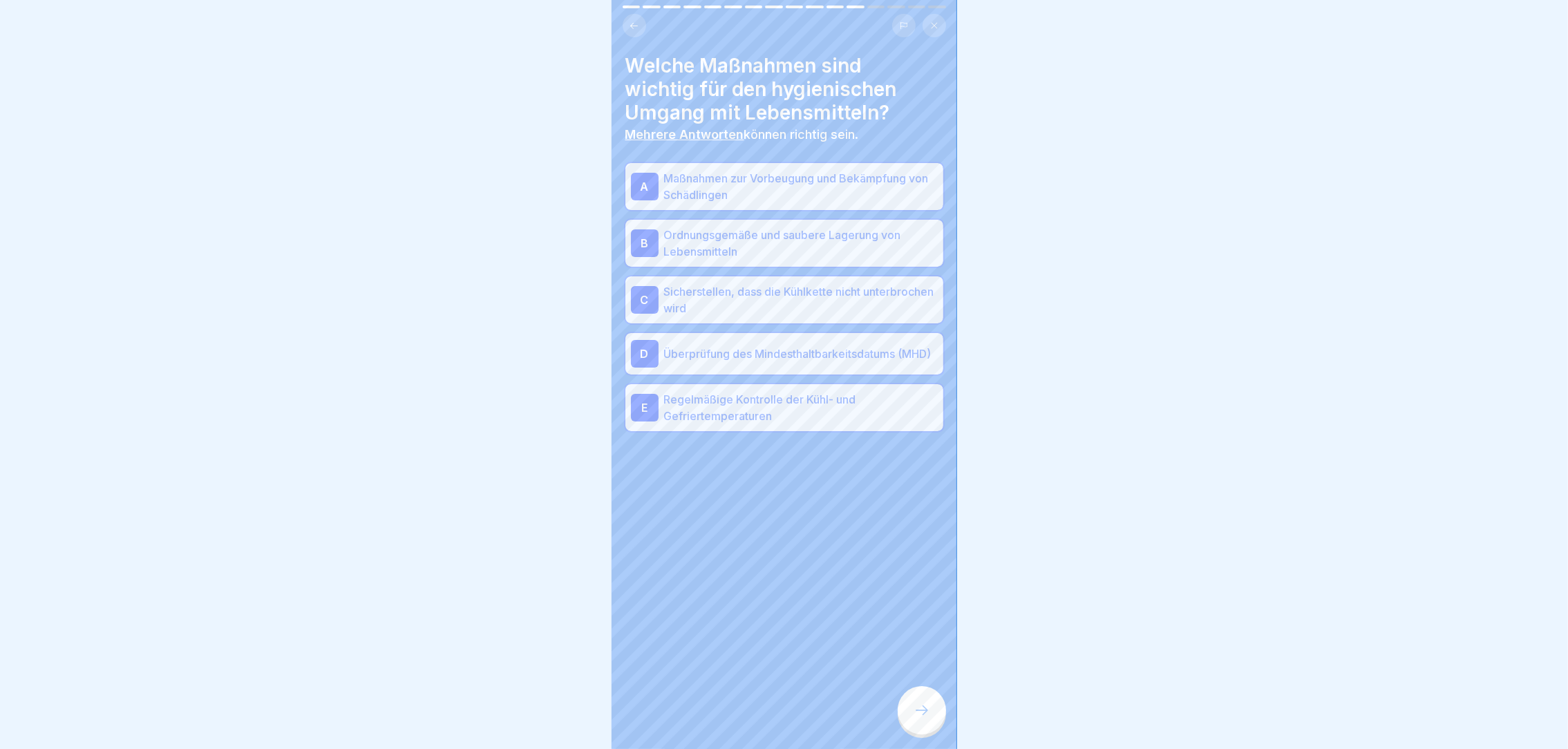
click at [914, 719] on icon at bounding box center [922, 710] width 16 height 16
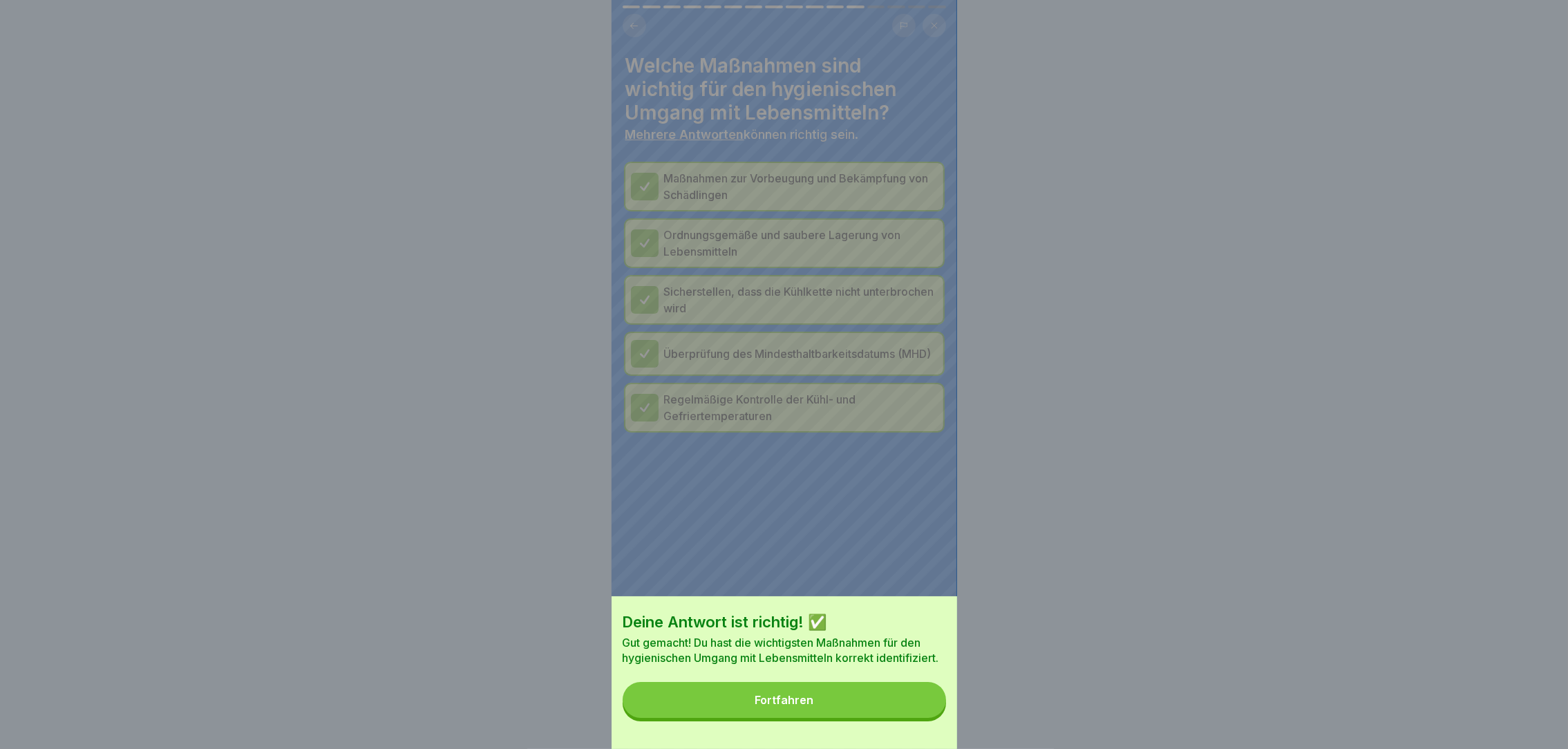
click at [914, 718] on button "Fortfahren" at bounding box center [784, 701] width 324 height 36
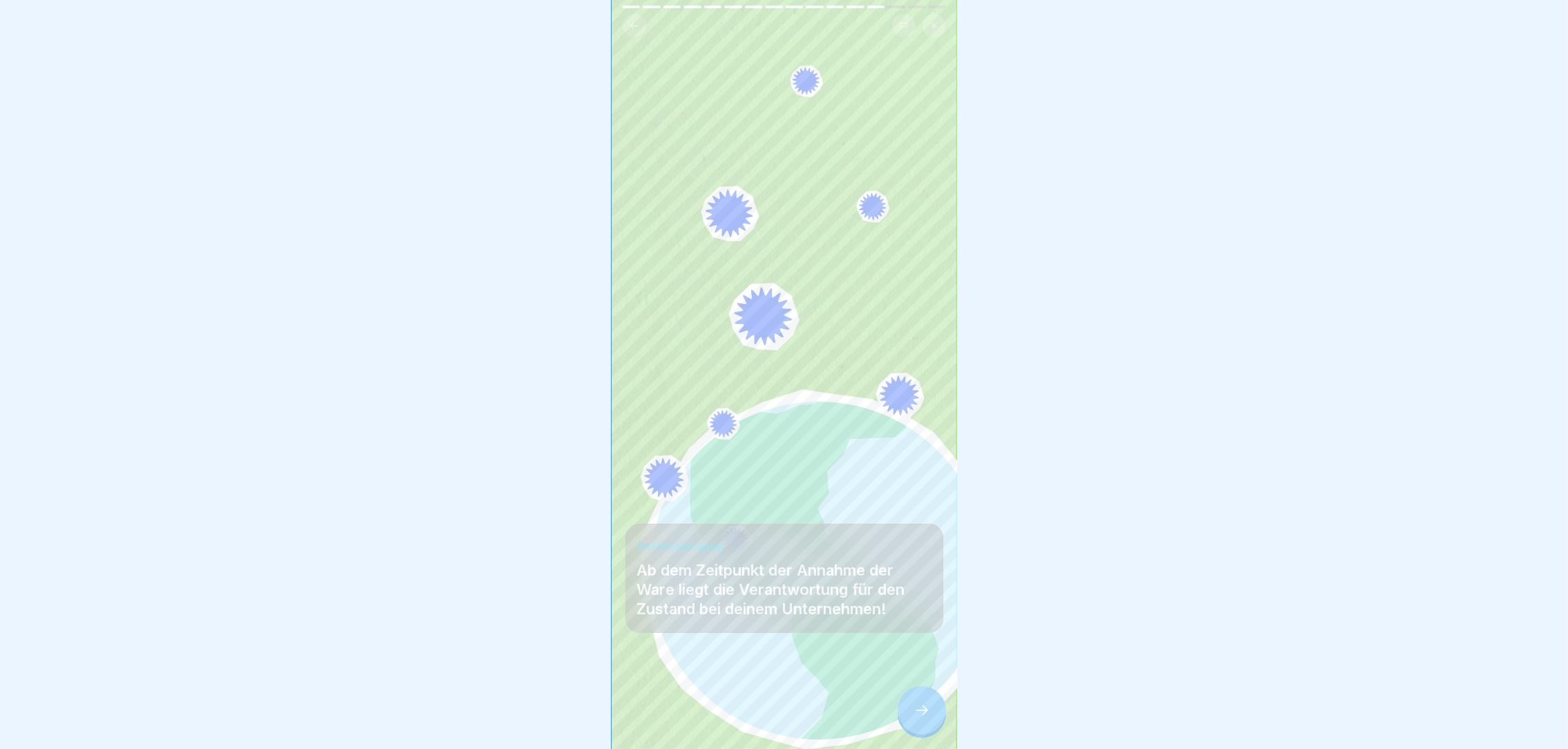
click at [914, 719] on icon at bounding box center [922, 710] width 16 height 16
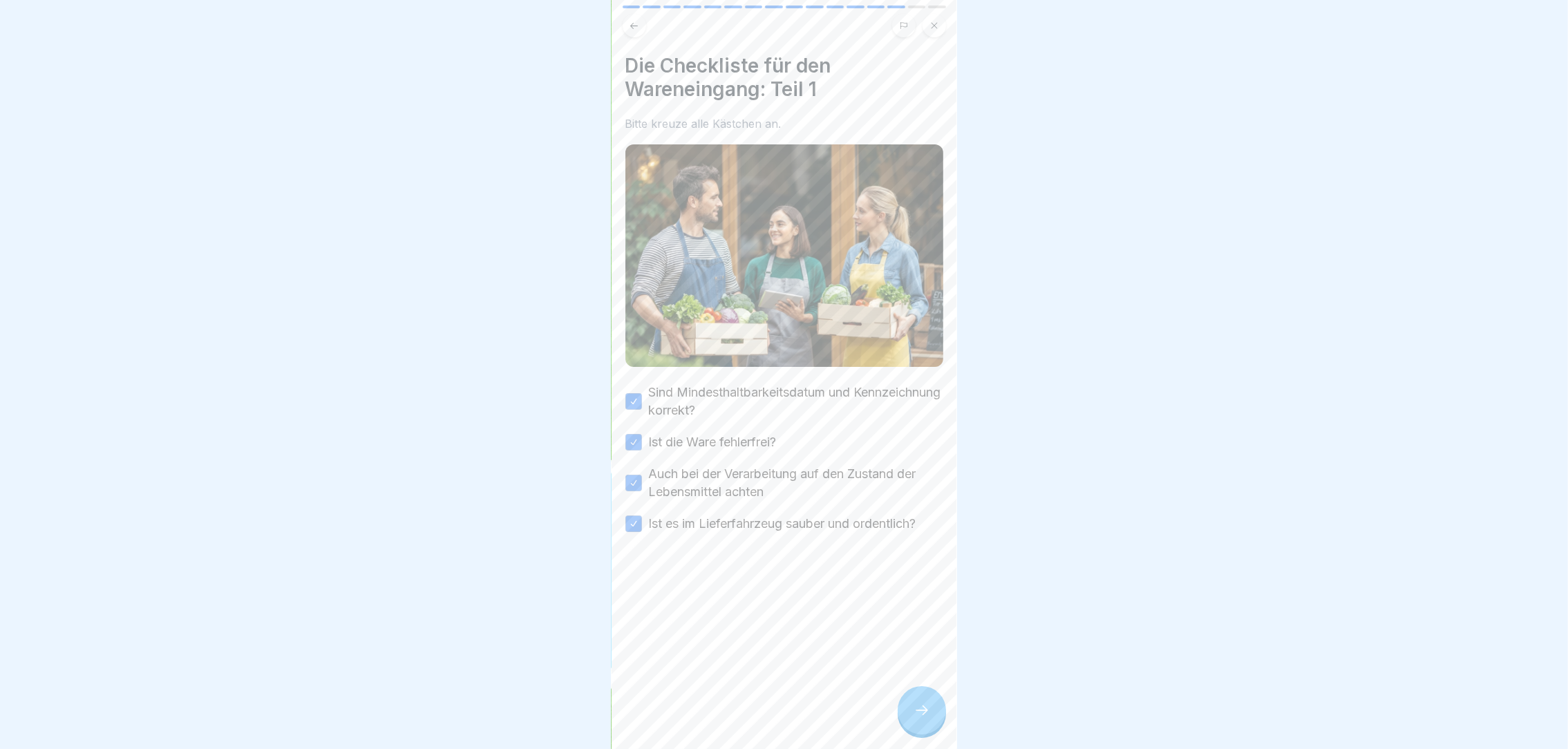
click at [914, 719] on icon at bounding box center [922, 710] width 16 height 16
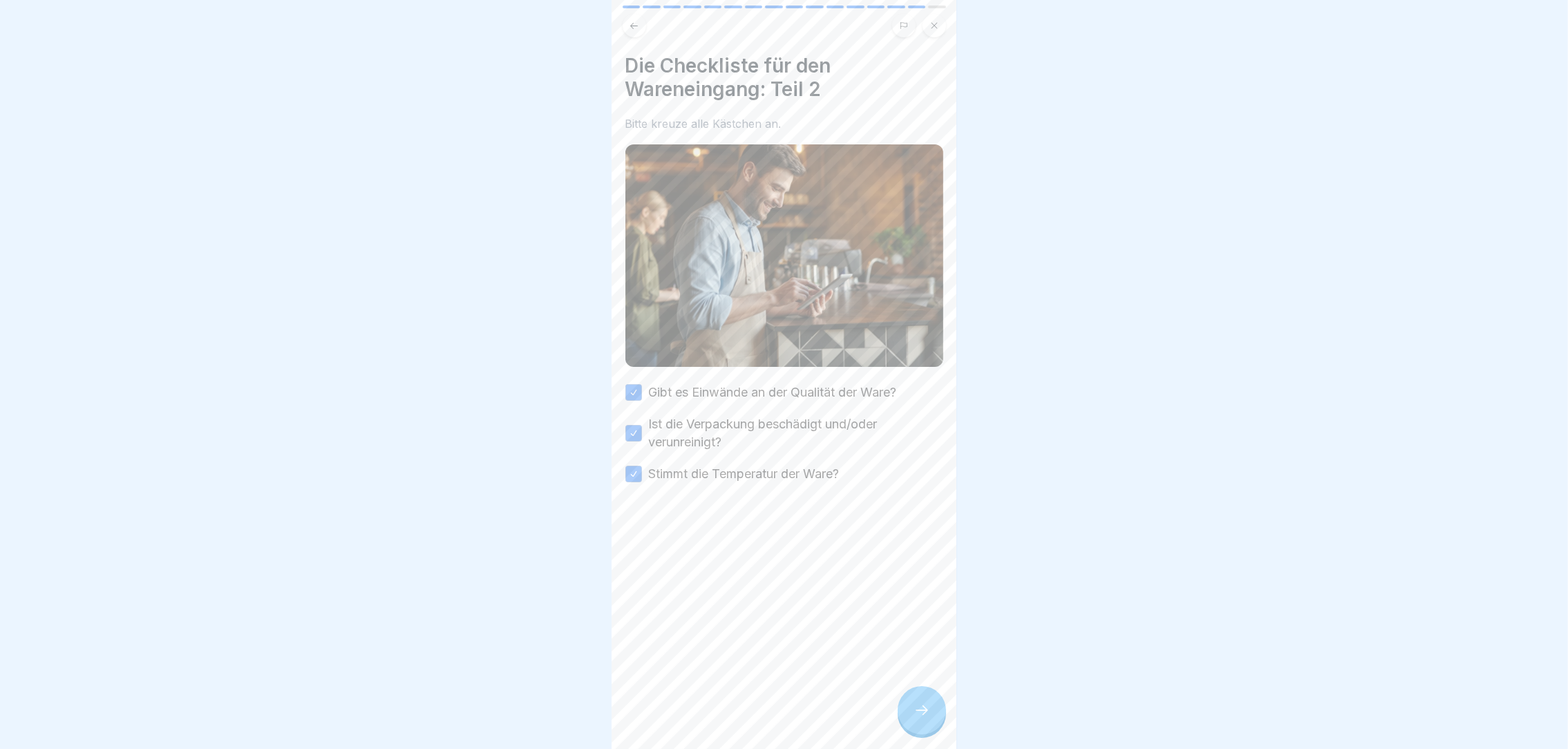
click at [914, 719] on icon at bounding box center [922, 710] width 16 height 16
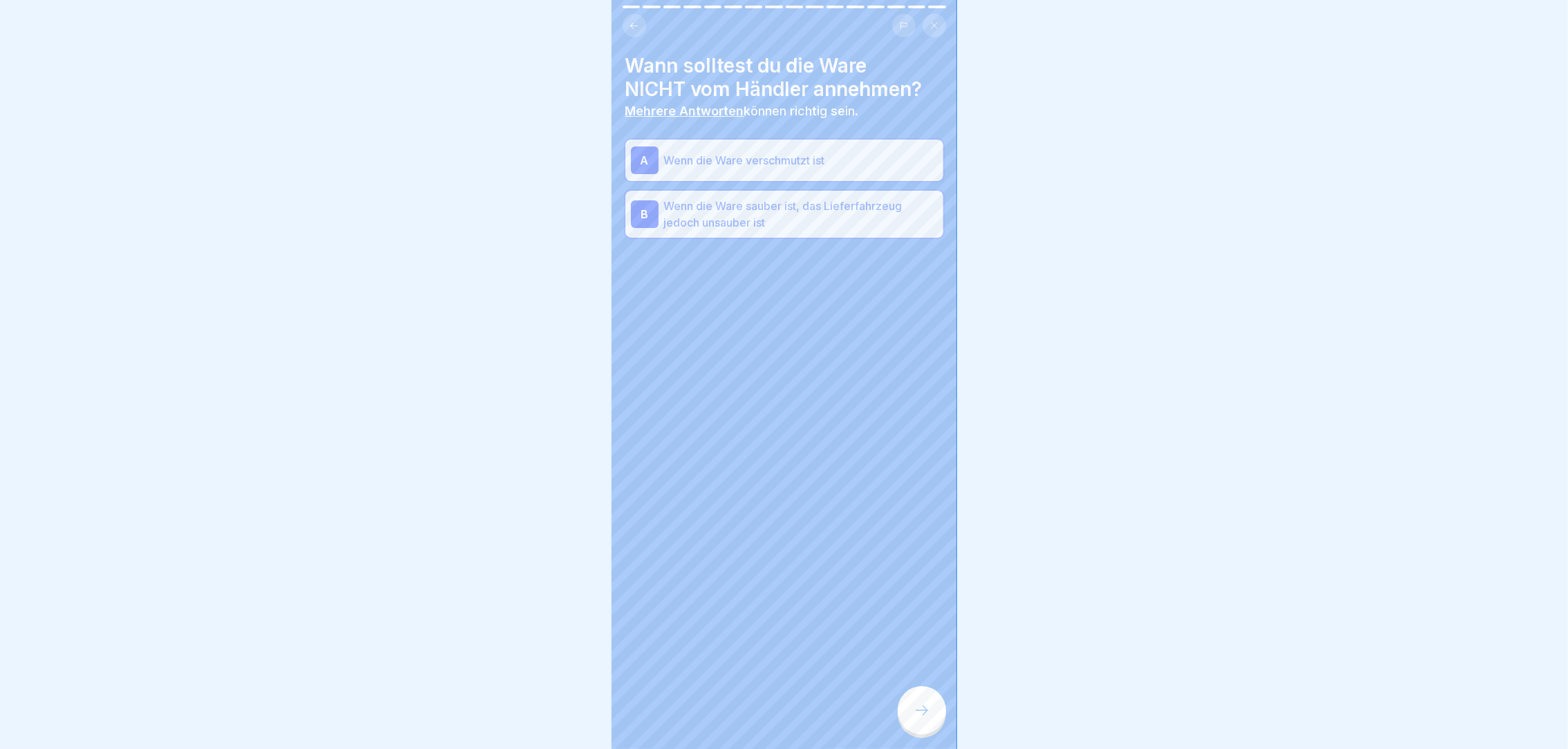
click at [914, 719] on icon at bounding box center [922, 710] width 16 height 16
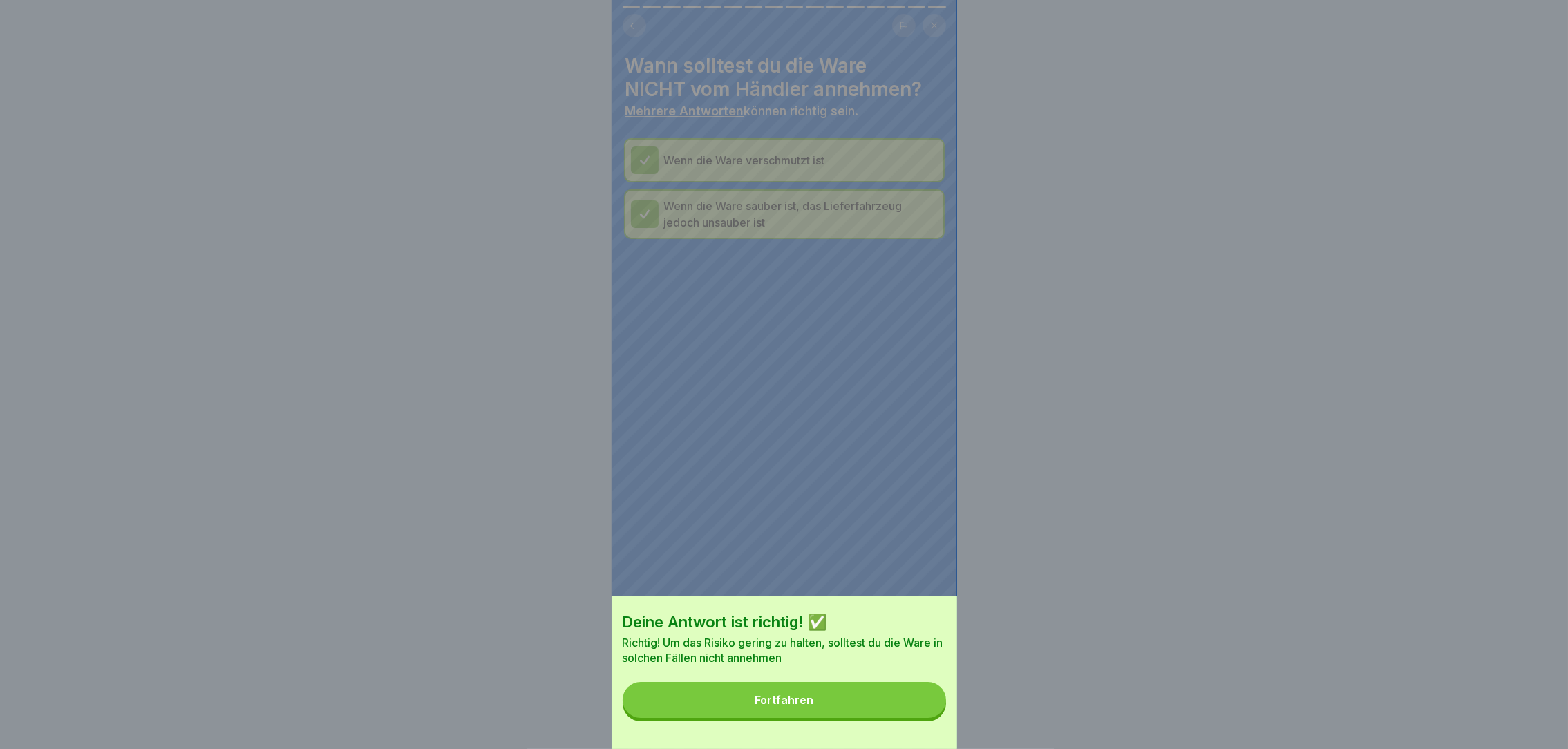
click at [914, 718] on button "Fortfahren" at bounding box center [784, 701] width 324 height 36
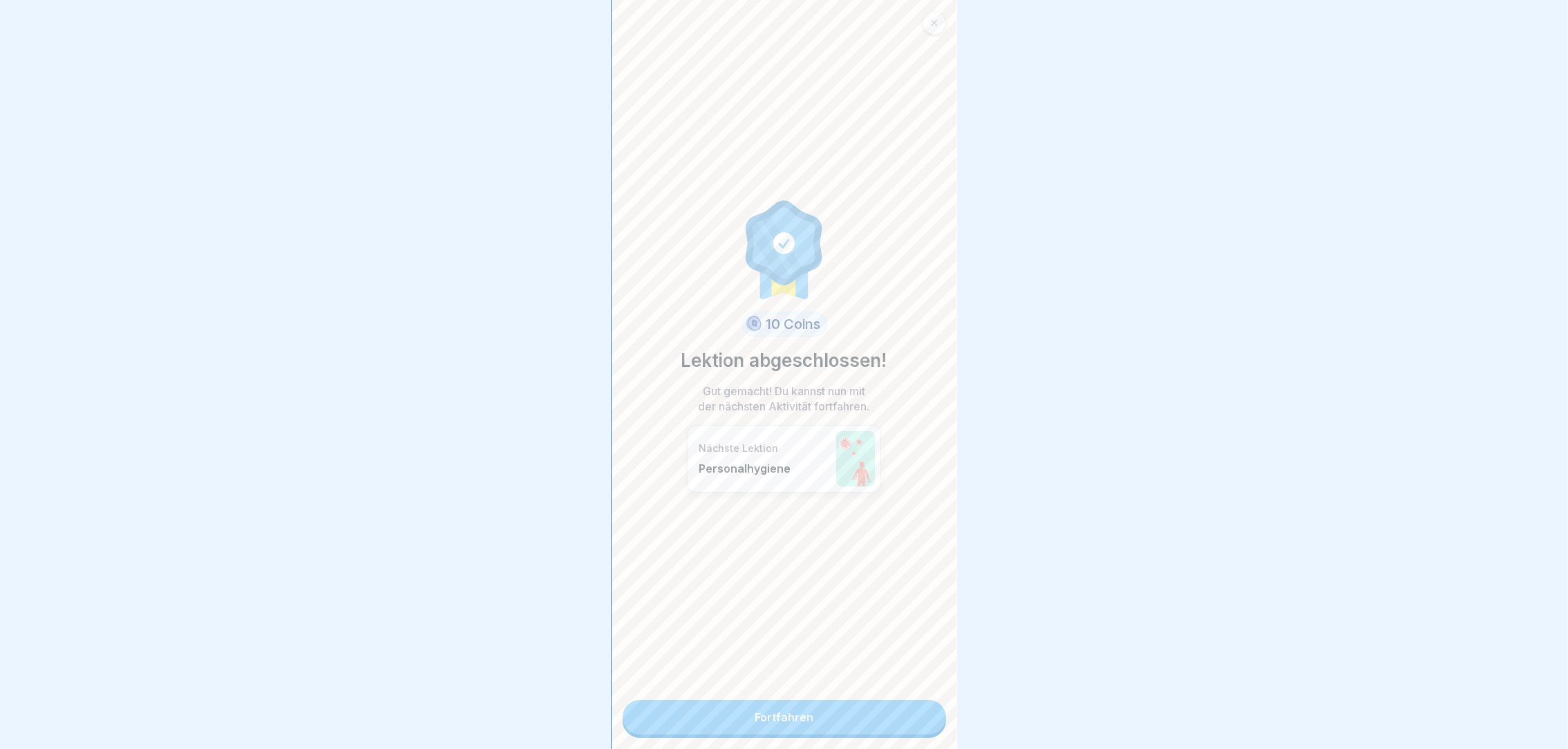
click at [914, 732] on link "Fortfahren" at bounding box center [784, 717] width 324 height 34
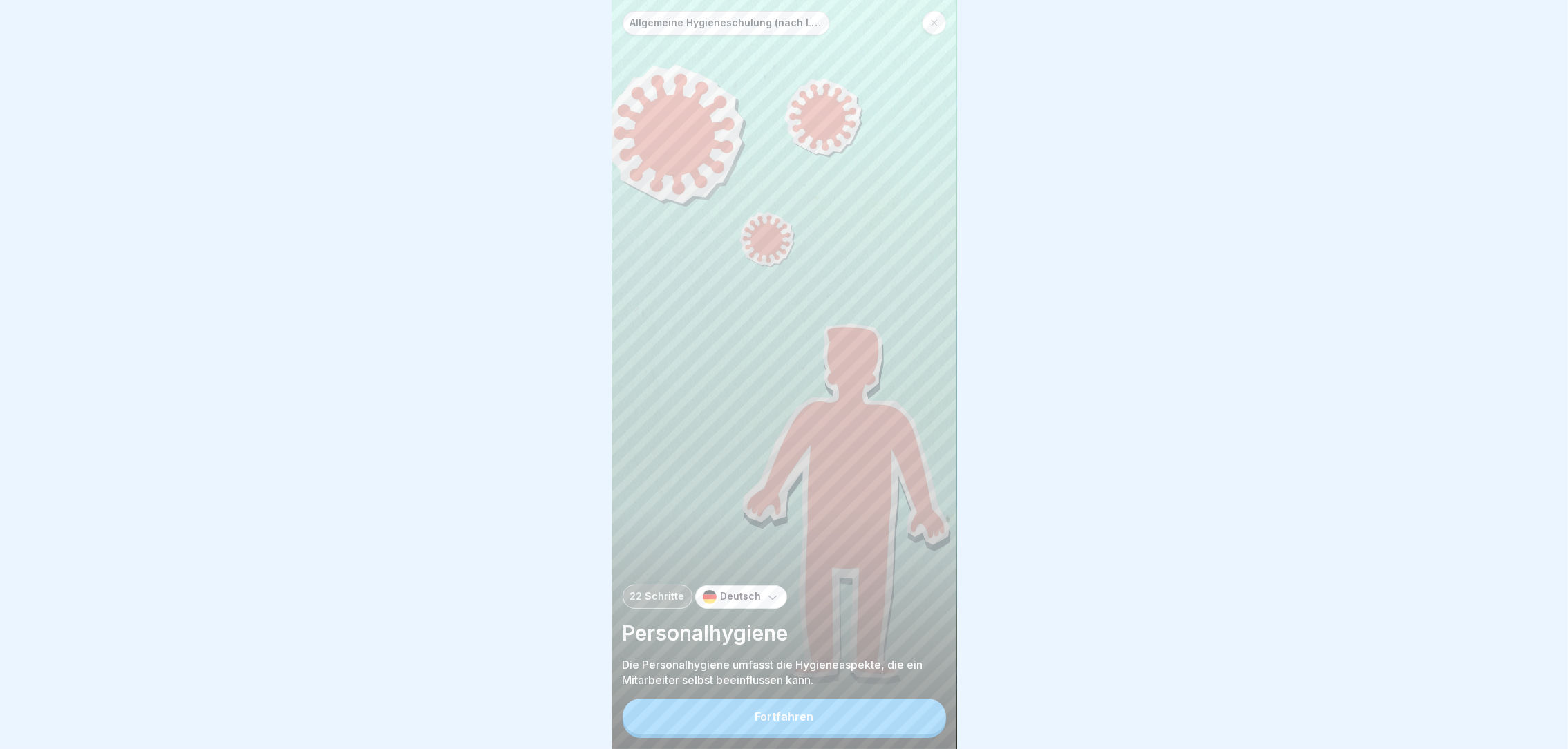
click at [867, 725] on button "Fortfahren" at bounding box center [784, 717] width 324 height 36
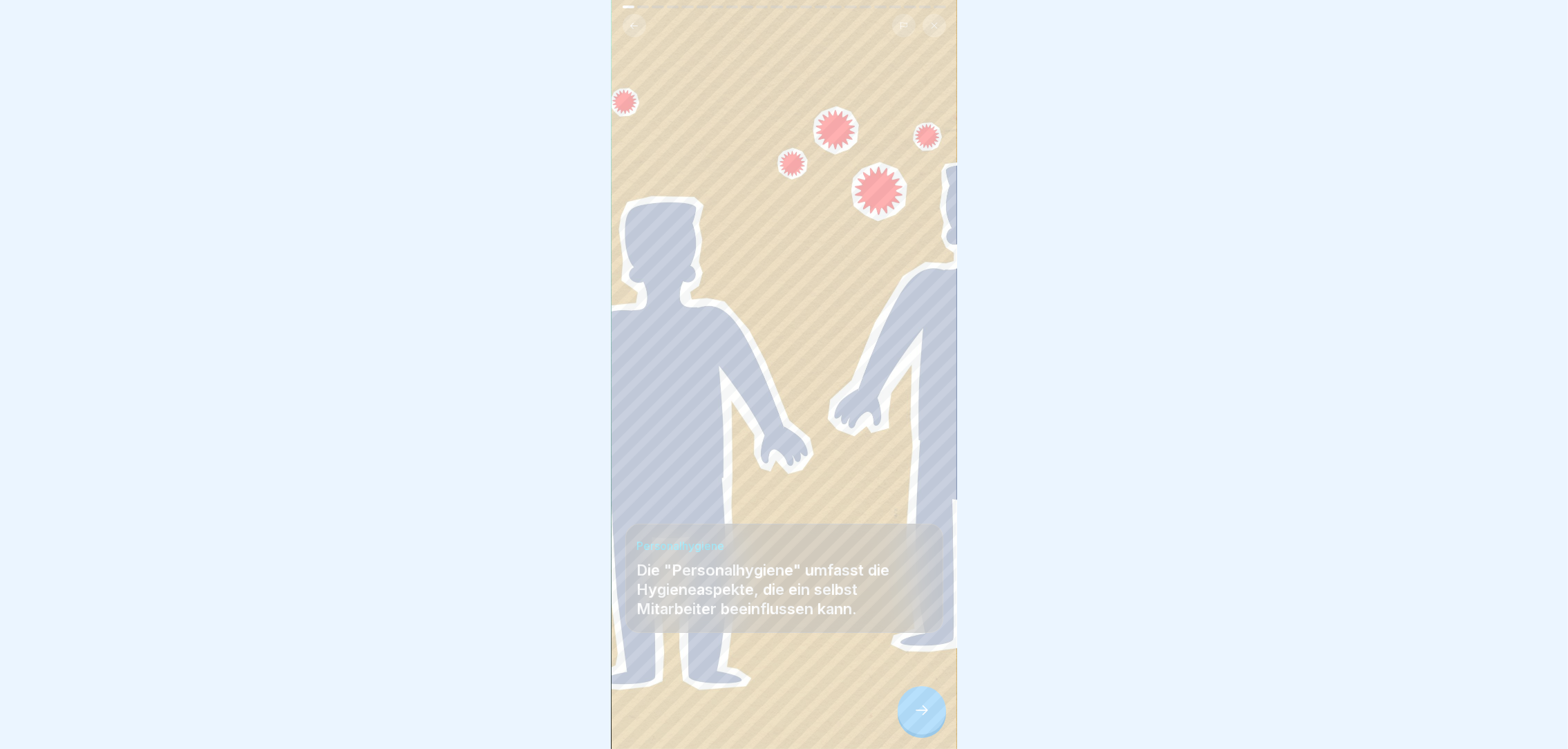
click at [867, 725] on div at bounding box center [784, 708] width 318 height 83
click at [914, 719] on icon at bounding box center [922, 710] width 16 height 16
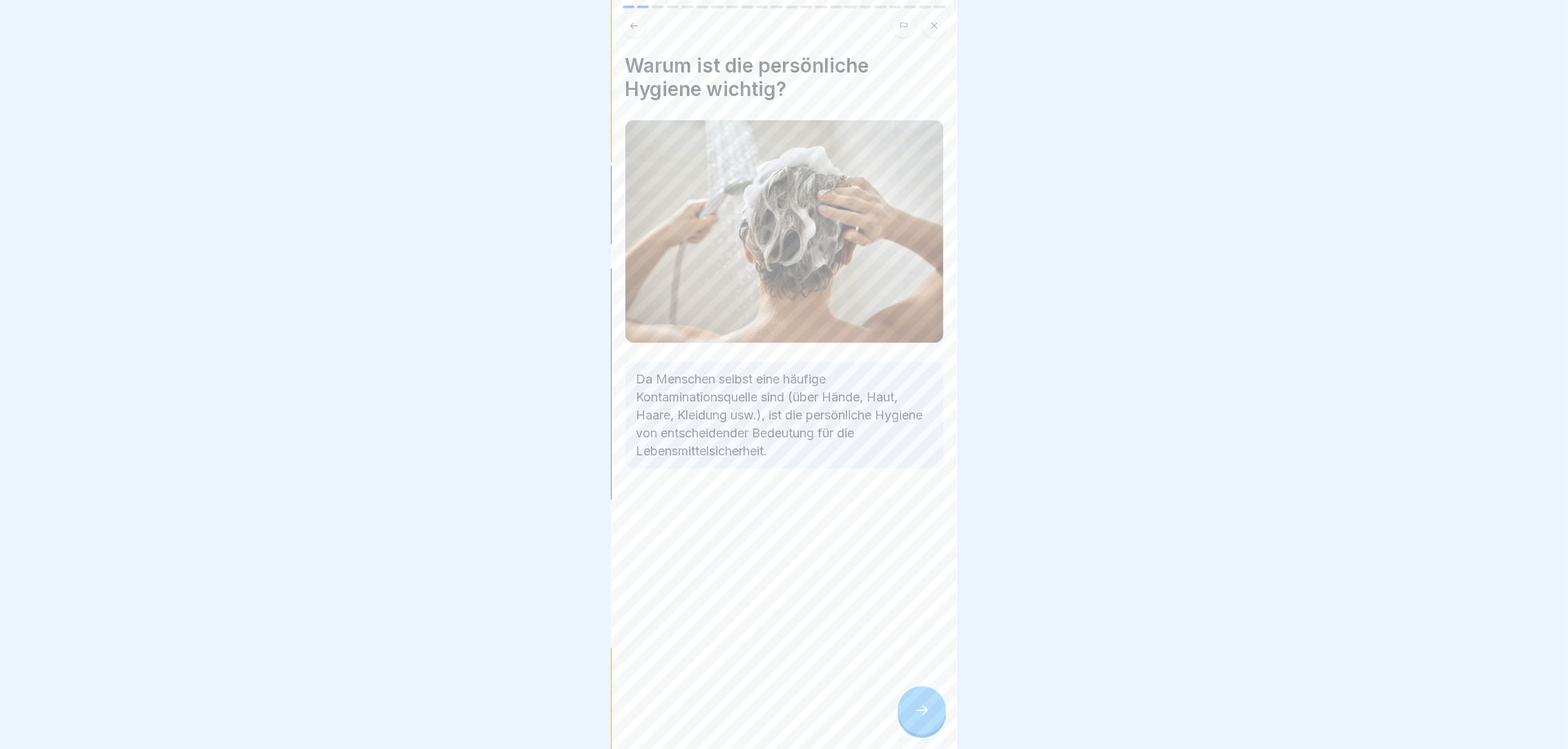
click at [914, 719] on icon at bounding box center [922, 710] width 16 height 16
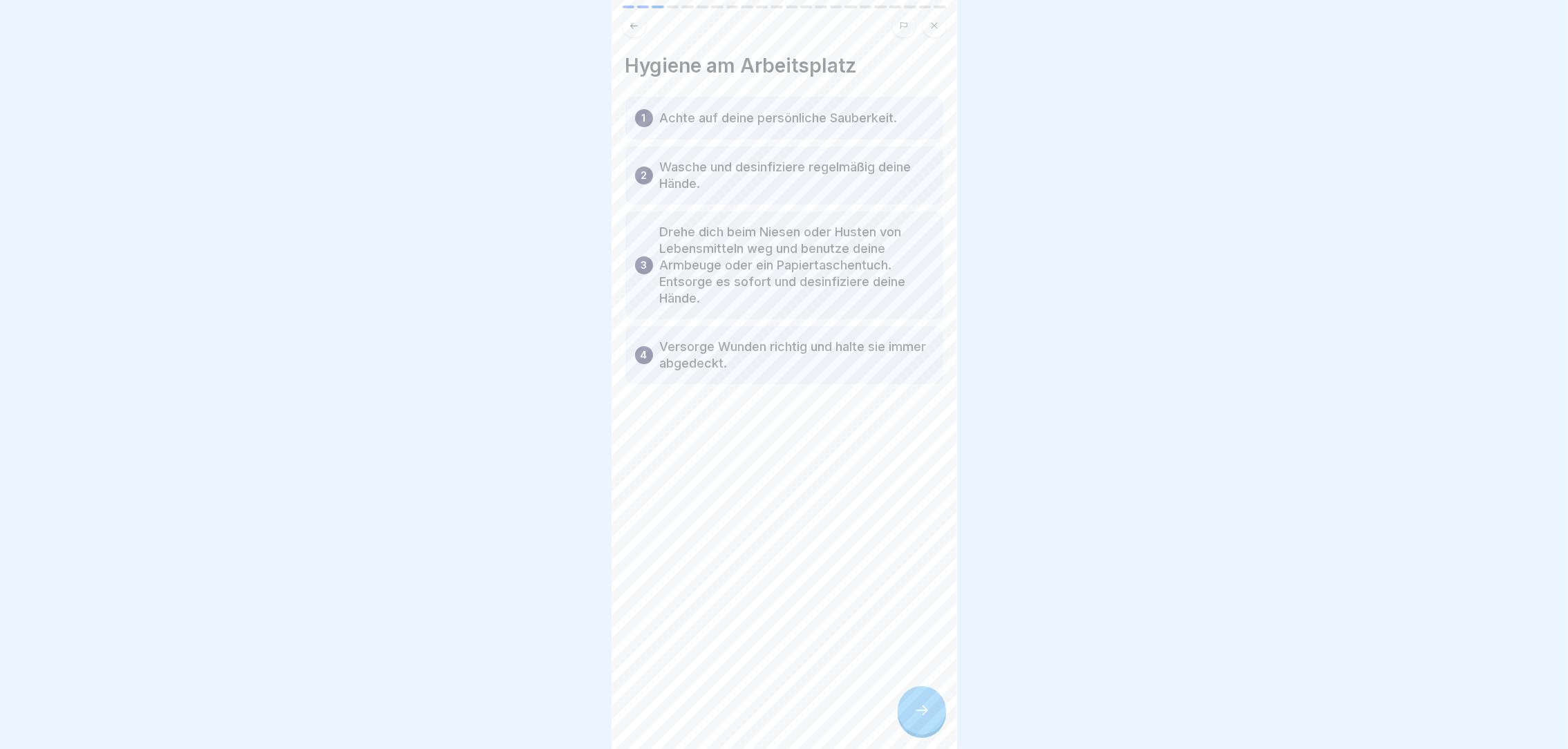
click at [914, 719] on icon at bounding box center [922, 710] width 16 height 16
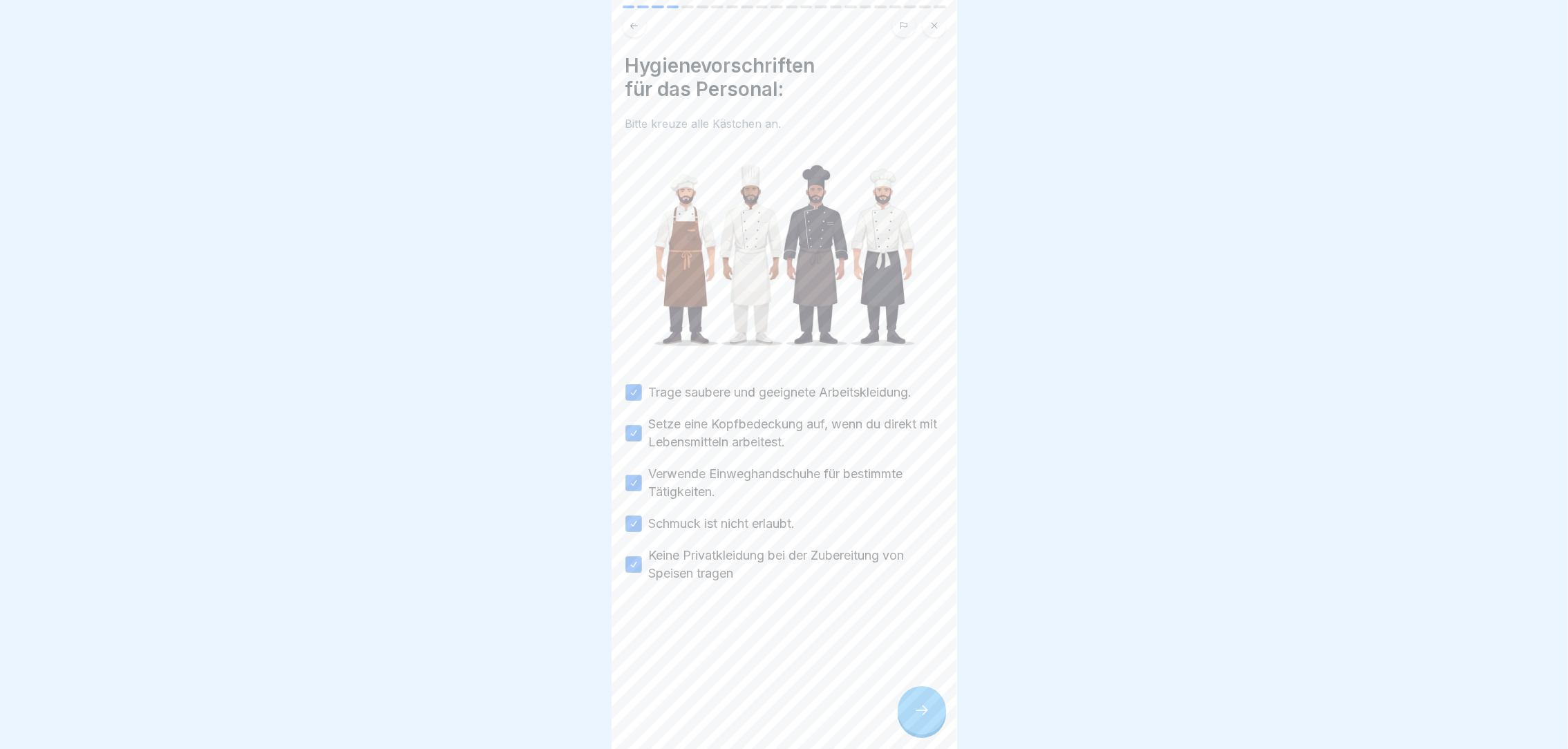
click at [914, 719] on icon at bounding box center [922, 710] width 16 height 16
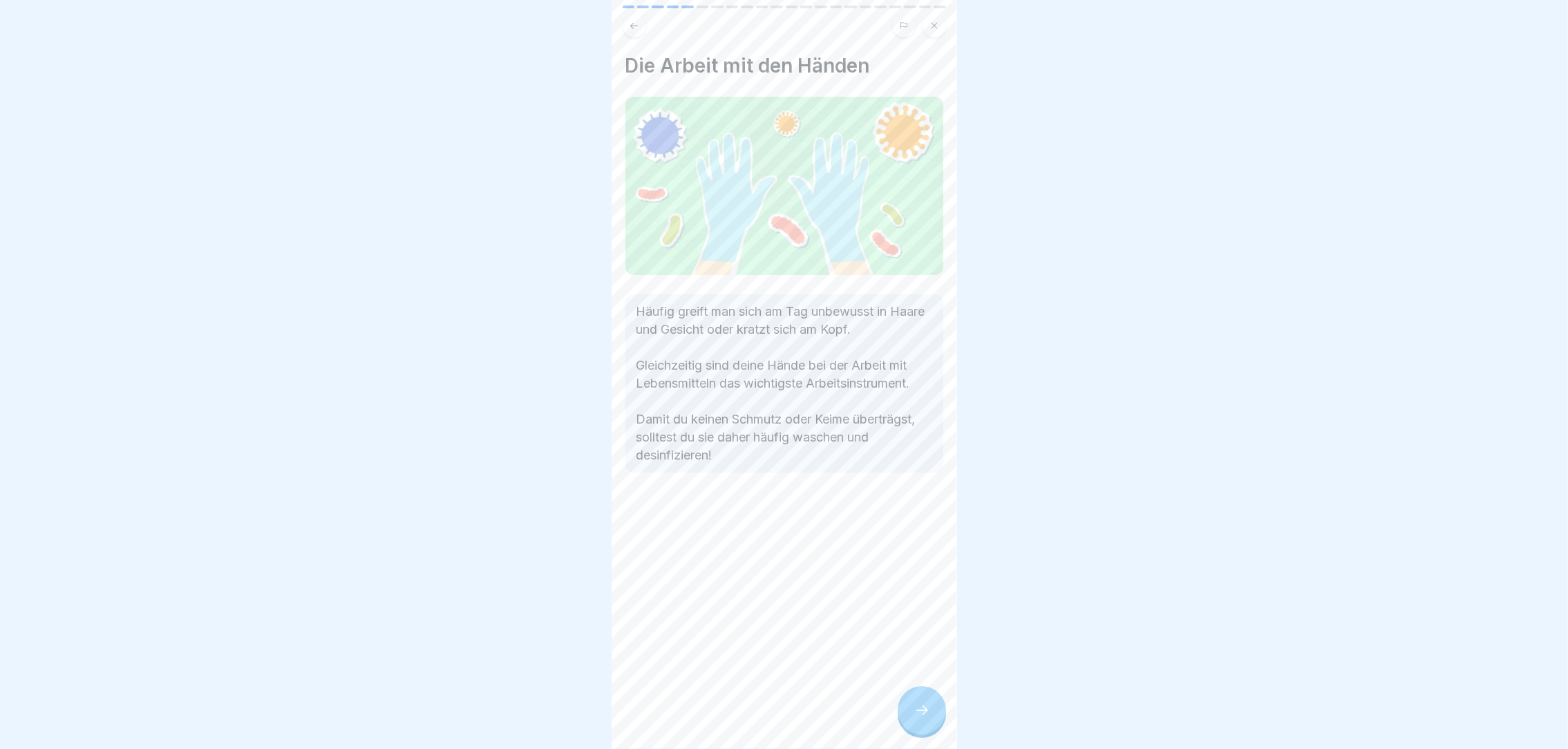
click at [914, 719] on icon at bounding box center [922, 710] width 16 height 16
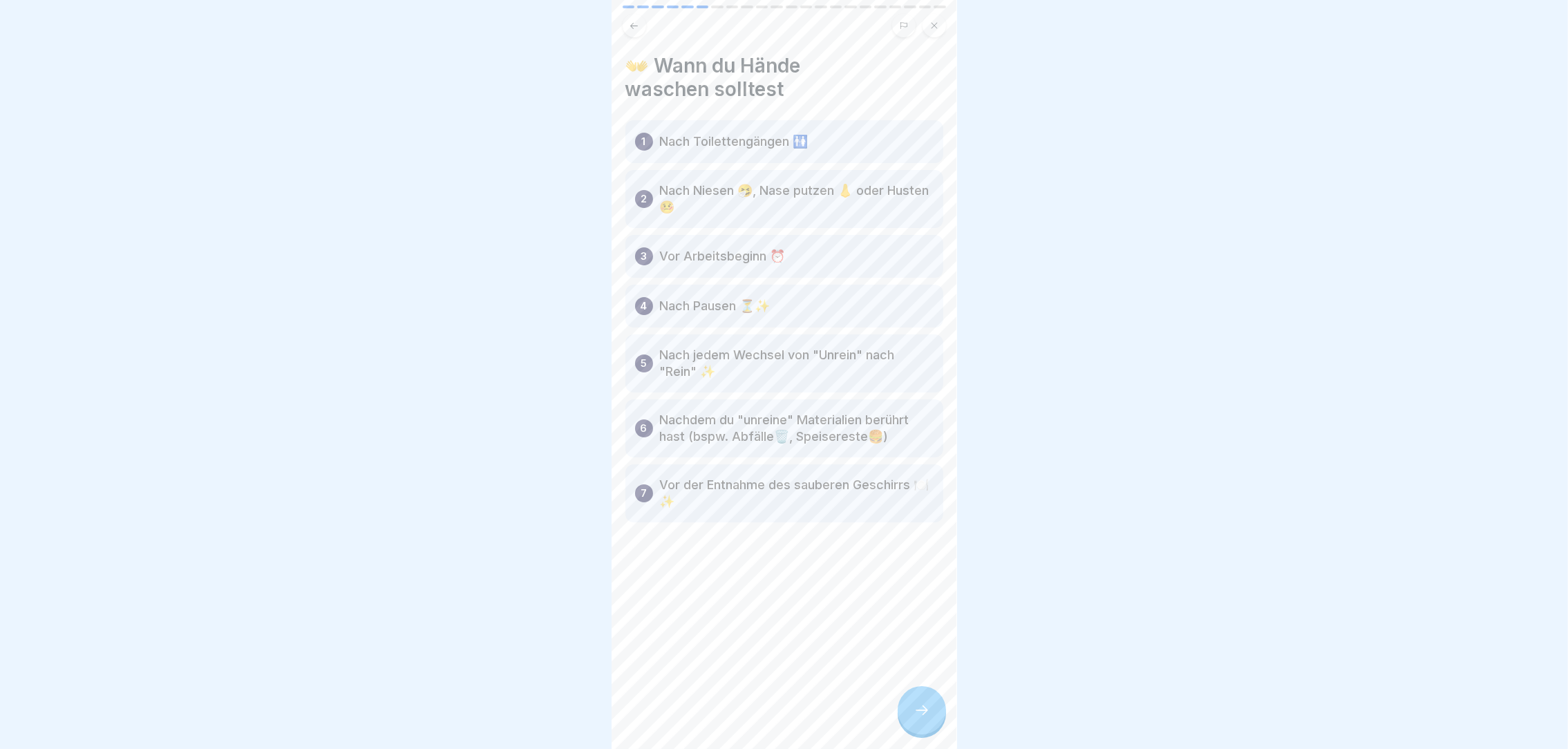
click at [914, 719] on icon at bounding box center [922, 710] width 16 height 16
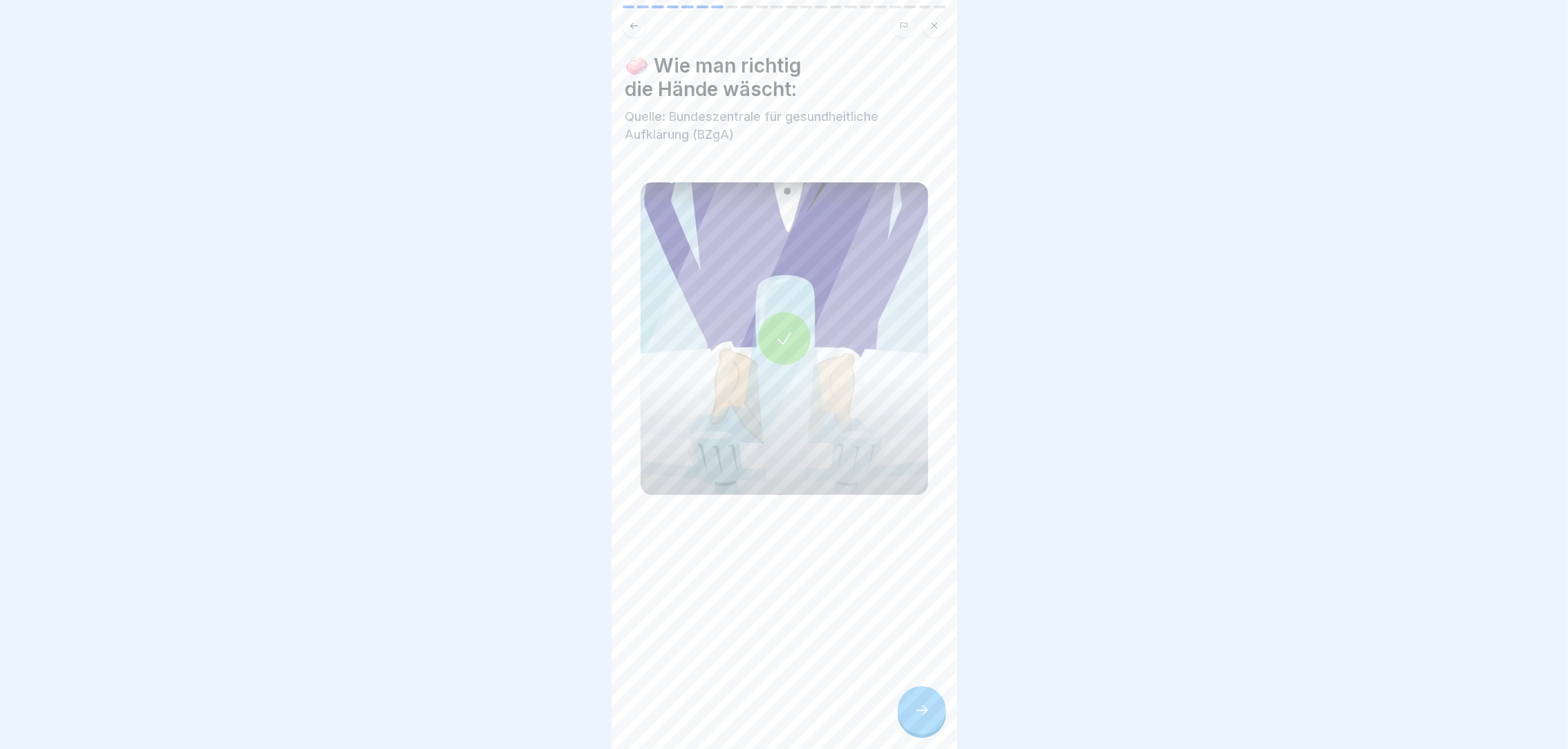
click at [914, 719] on icon at bounding box center [922, 710] width 16 height 16
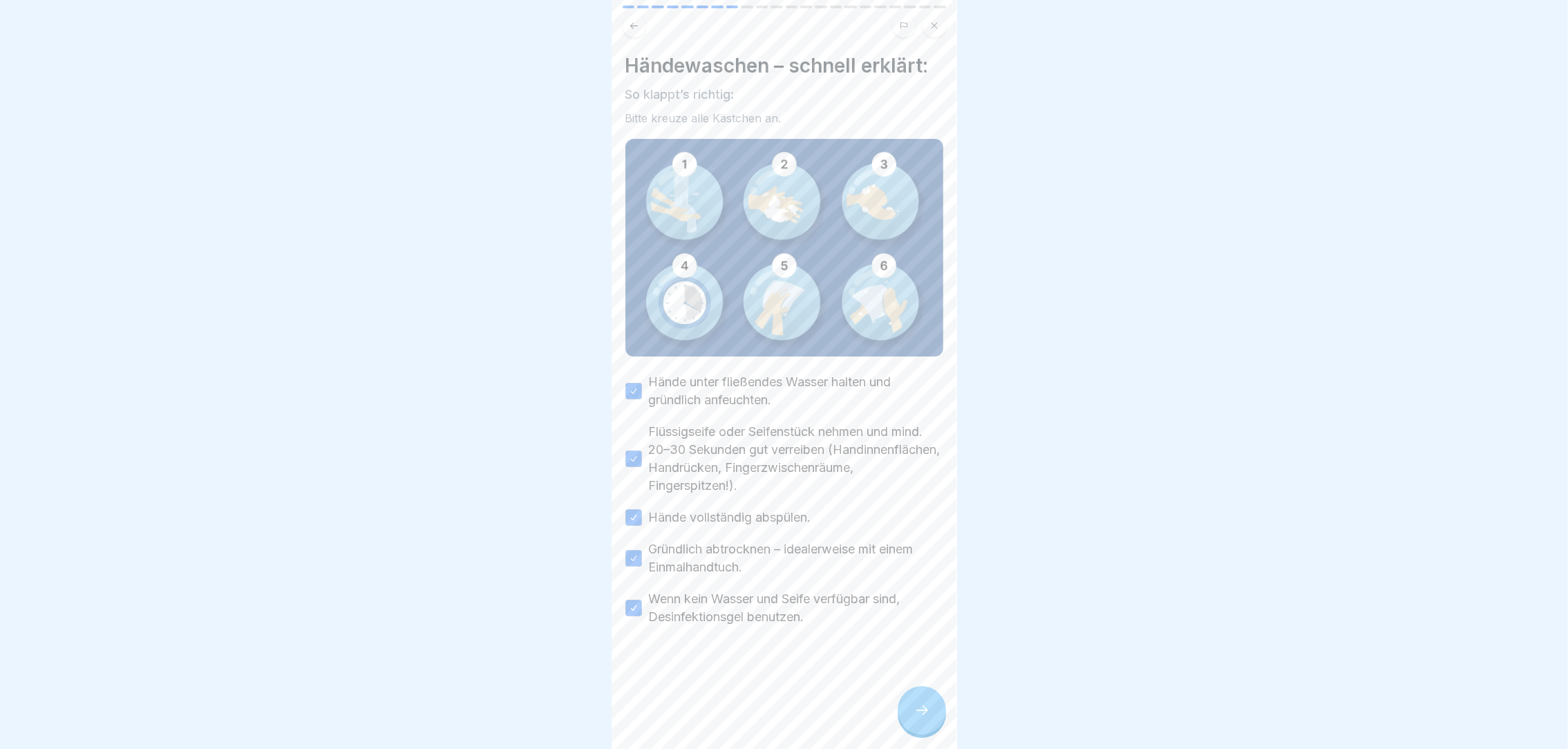
click at [914, 719] on icon at bounding box center [922, 710] width 16 height 16
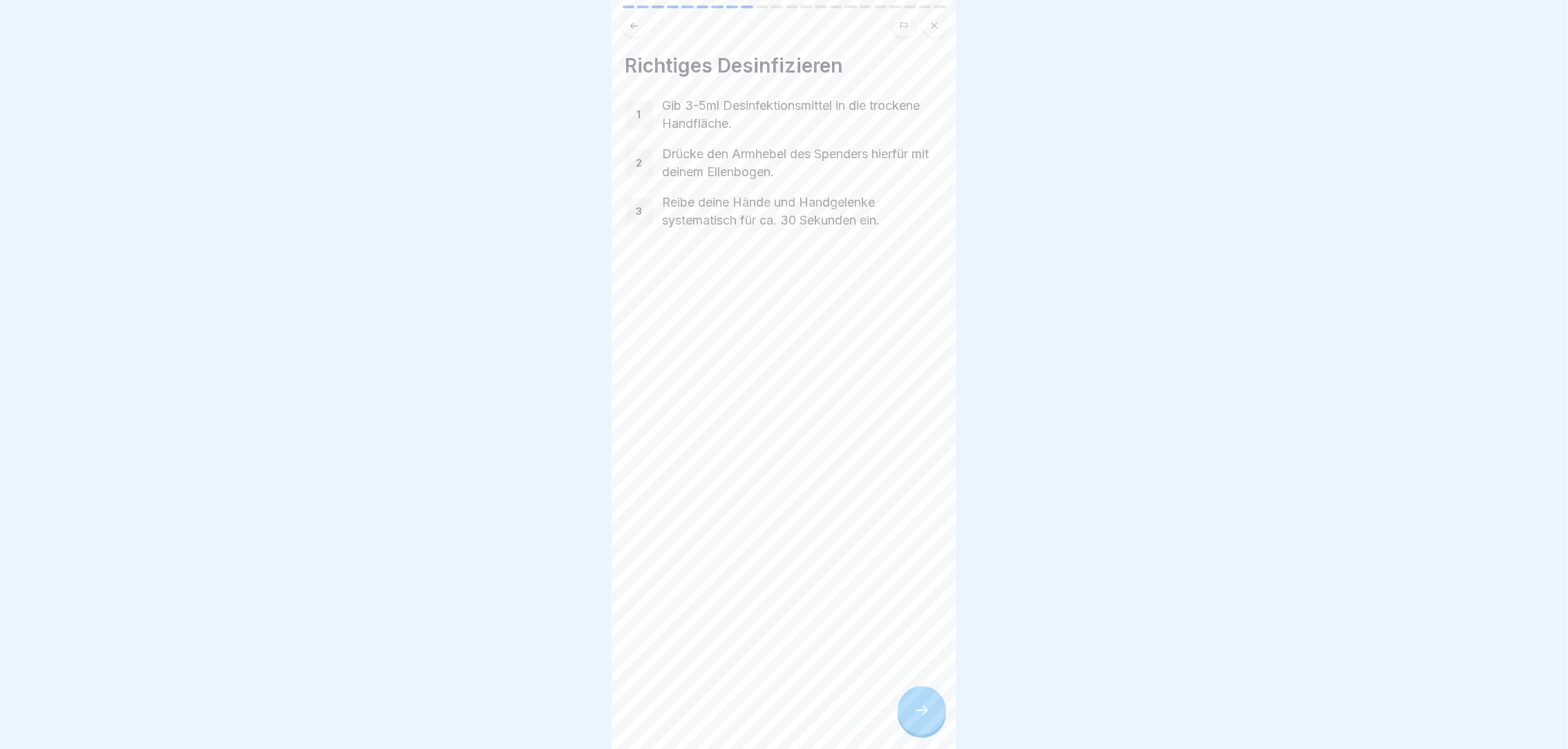
click at [914, 719] on icon at bounding box center [922, 710] width 16 height 16
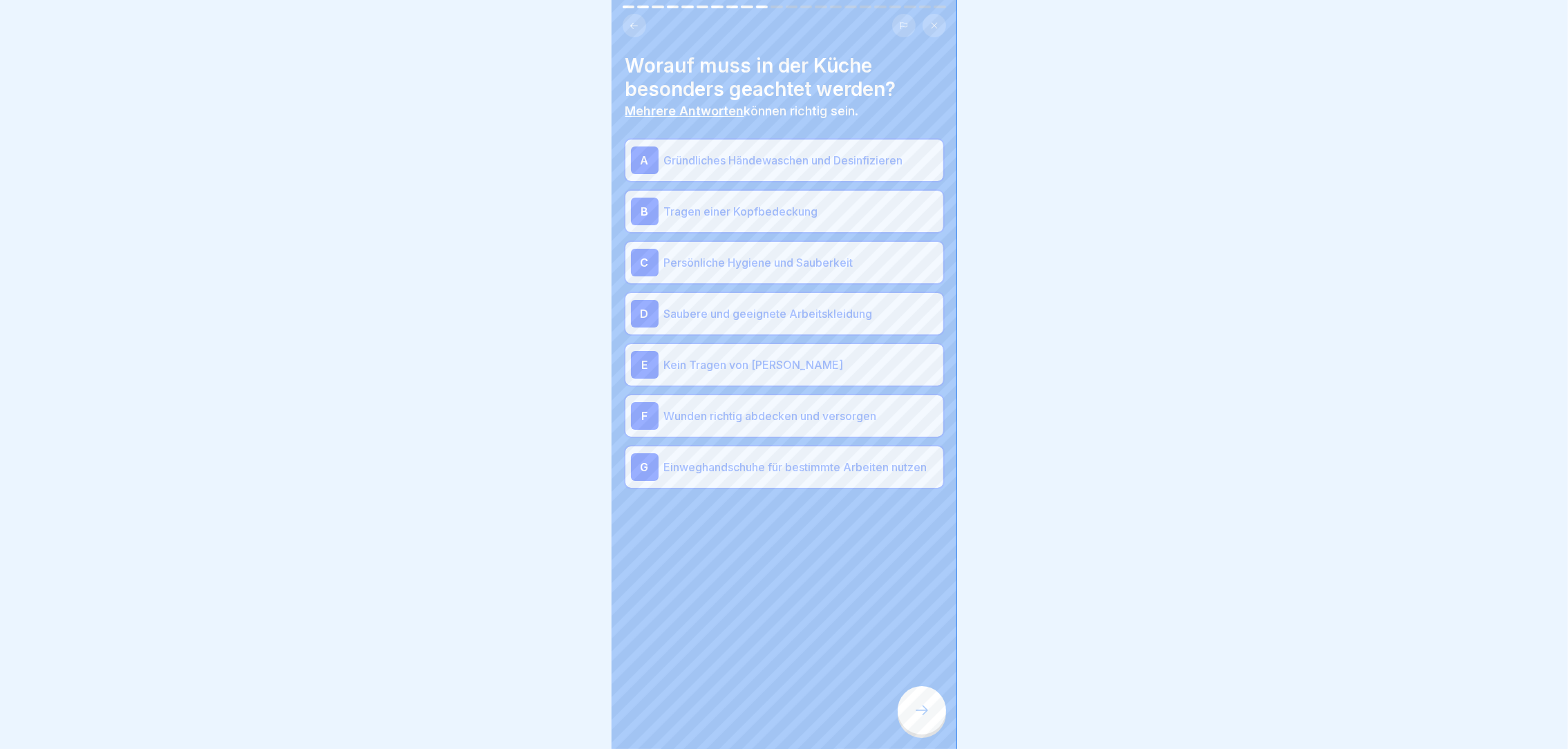
click at [914, 719] on icon at bounding box center [922, 710] width 16 height 16
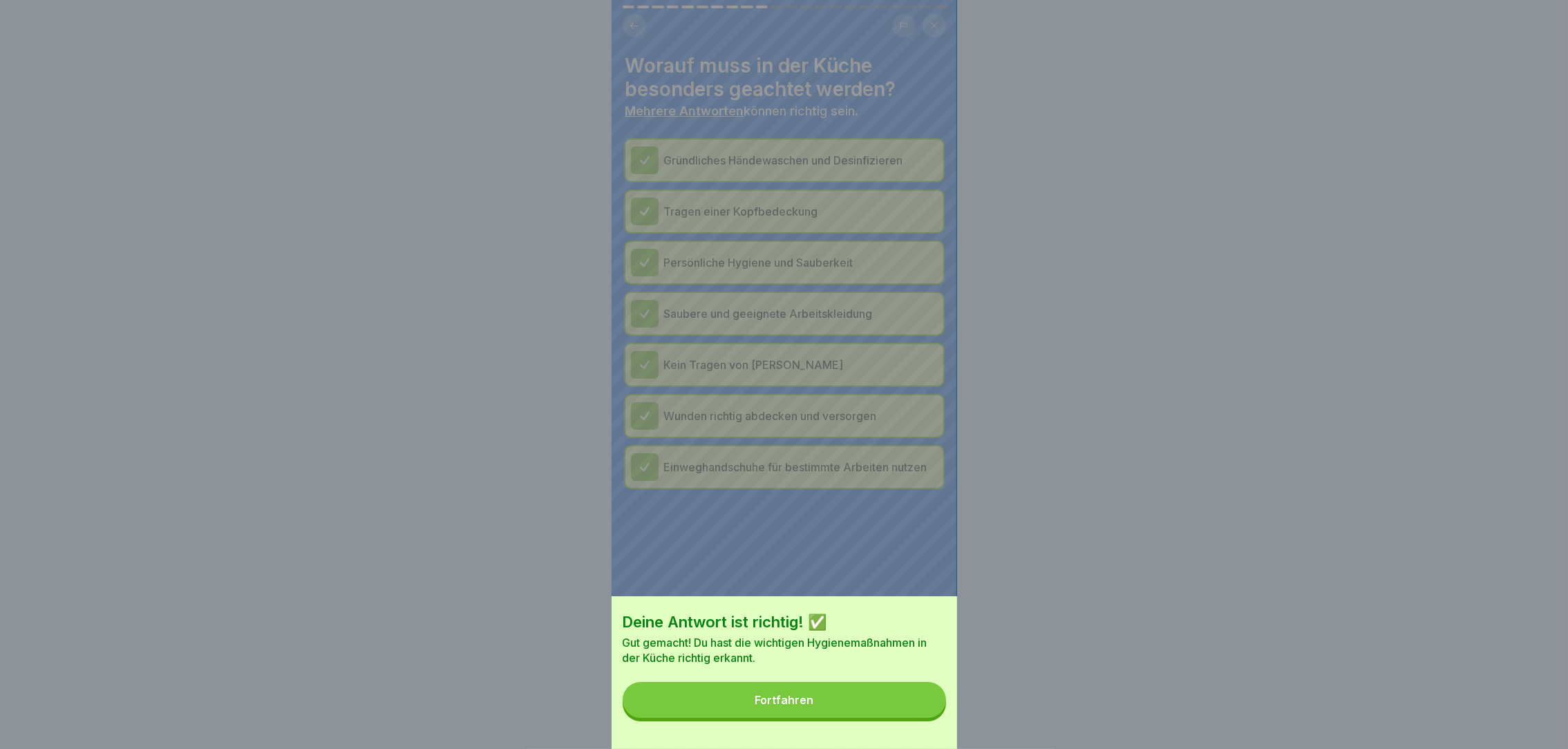
click at [914, 718] on button "Fortfahren" at bounding box center [784, 701] width 324 height 36
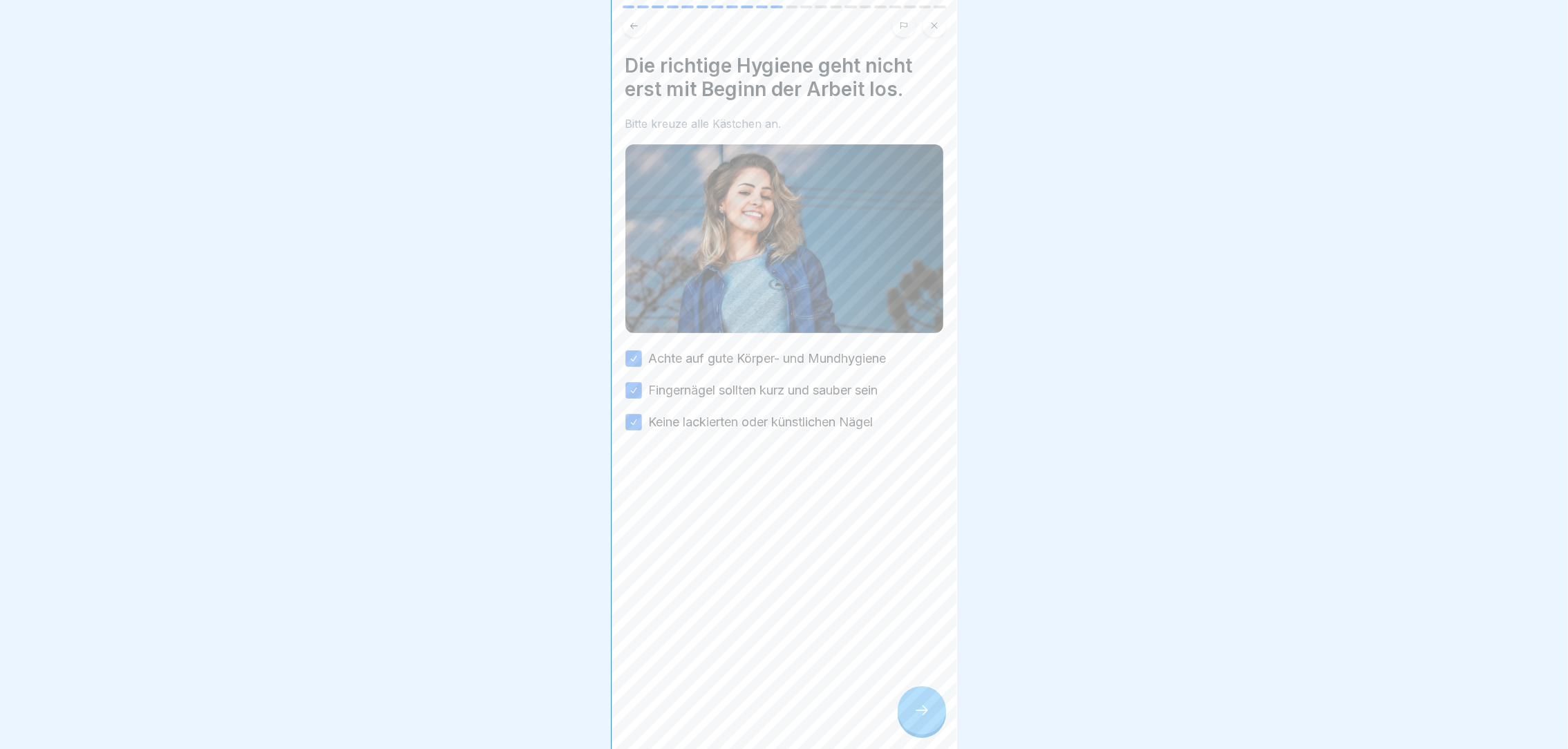
click at [914, 719] on icon at bounding box center [922, 710] width 16 height 16
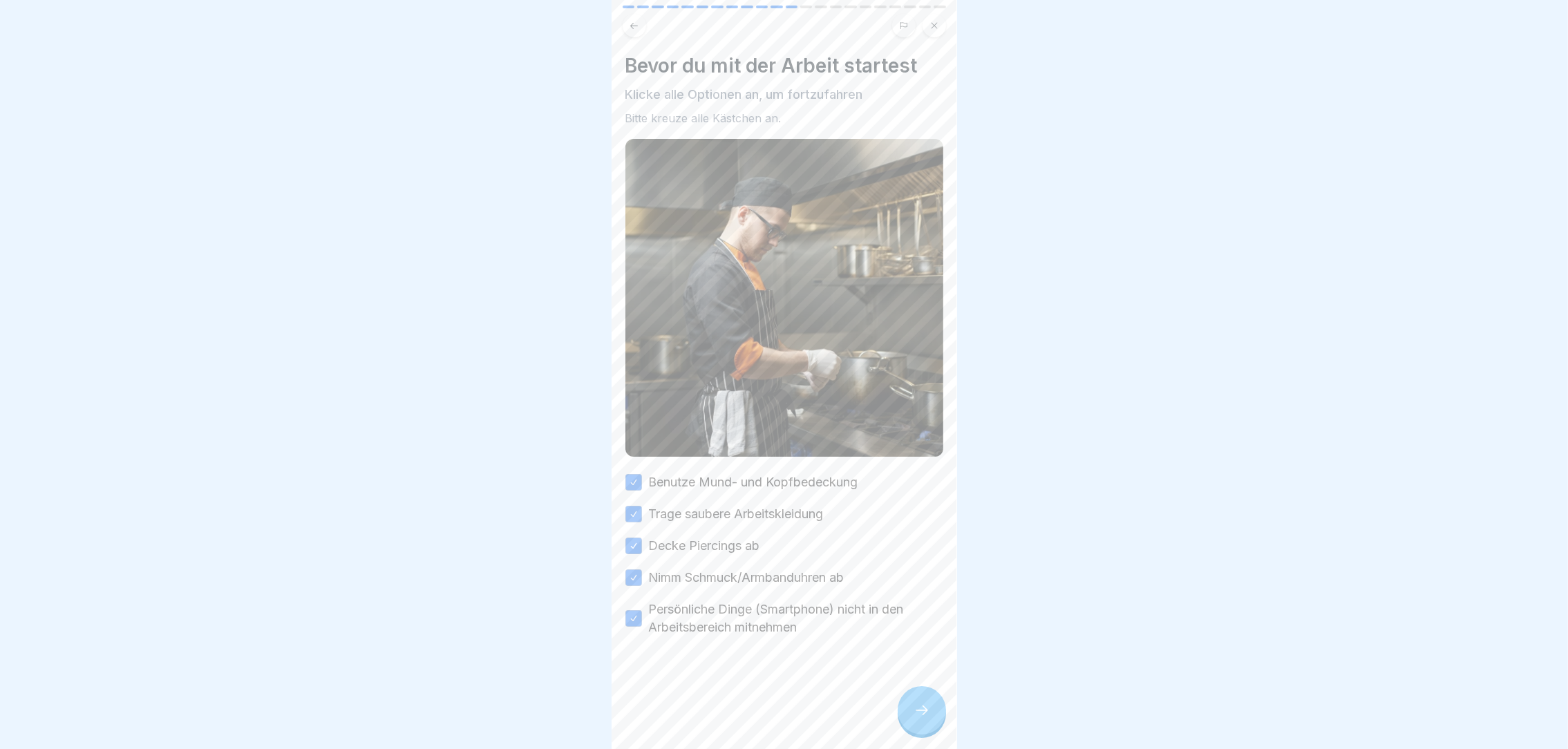
click at [914, 719] on icon at bounding box center [922, 710] width 16 height 16
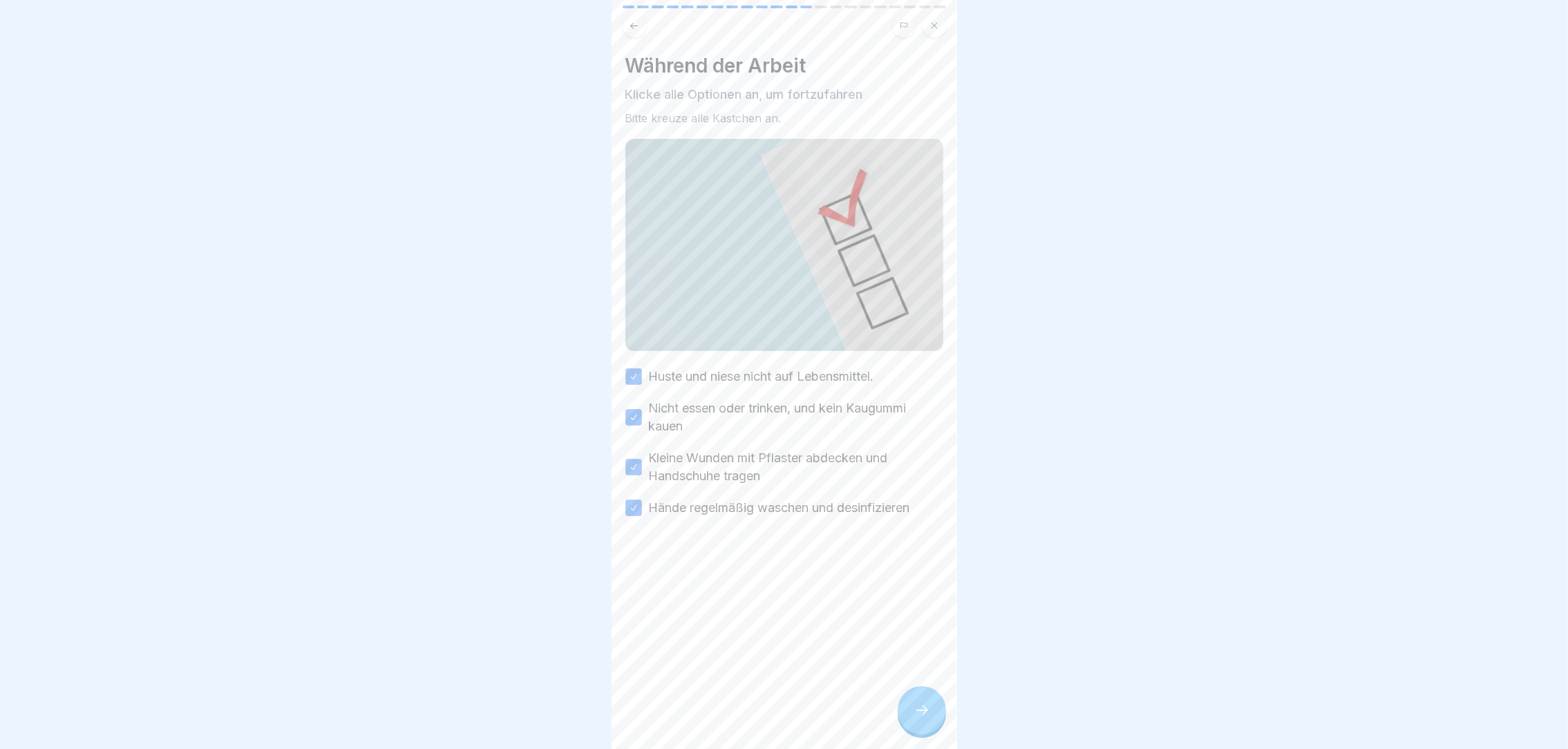
click at [914, 719] on icon at bounding box center [922, 710] width 16 height 16
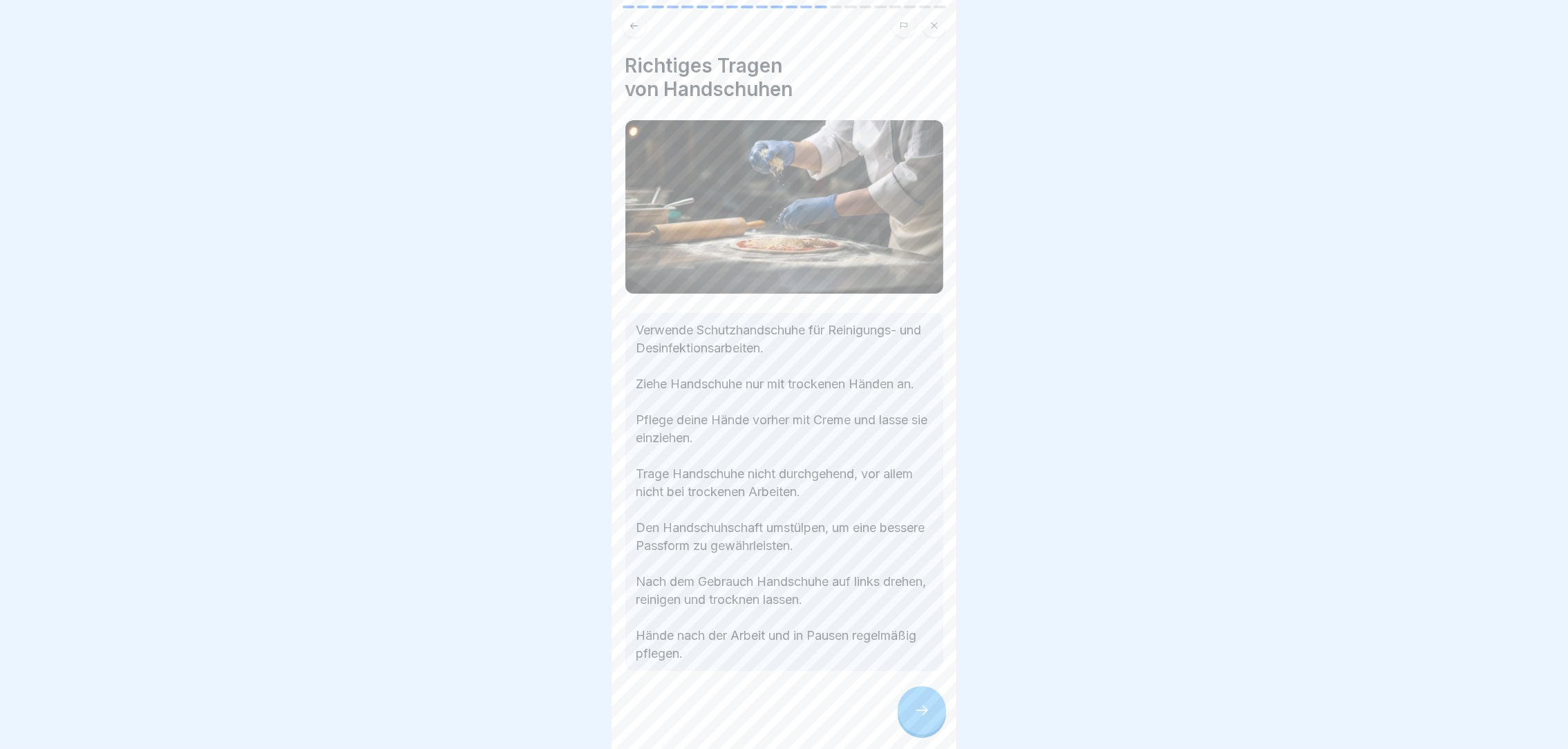
click at [914, 719] on icon at bounding box center [922, 710] width 16 height 16
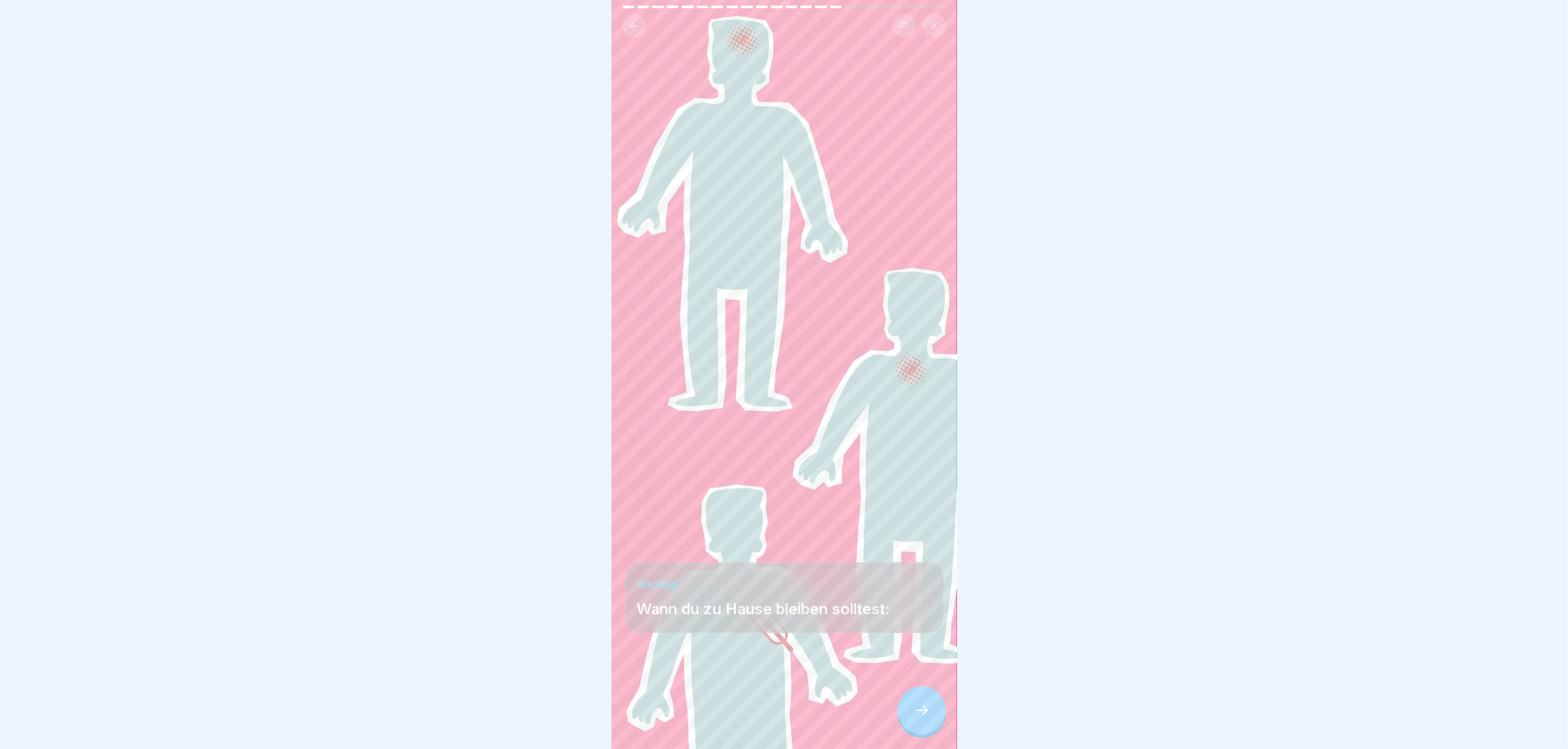
click at [914, 719] on icon at bounding box center [922, 710] width 16 height 16
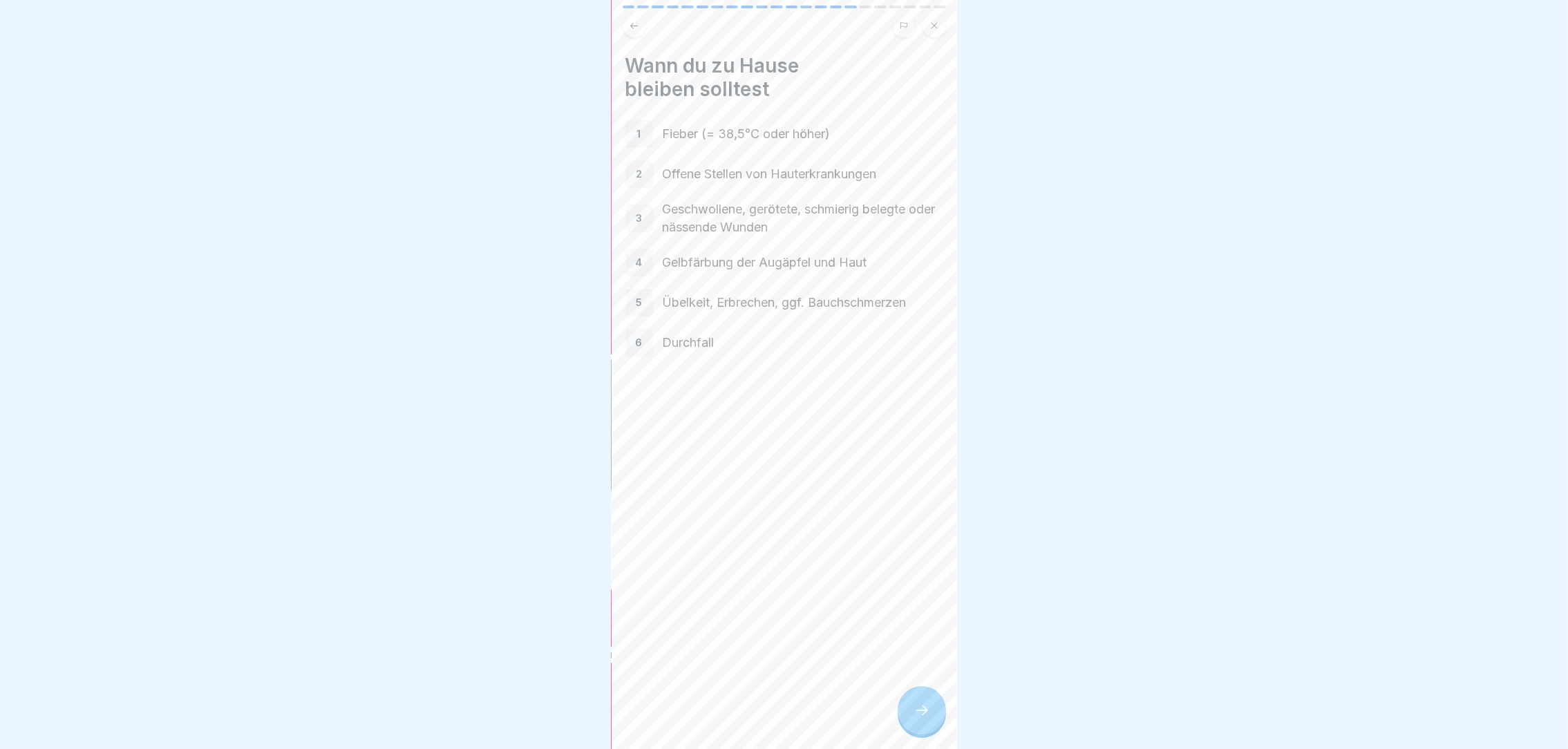
click at [914, 719] on icon at bounding box center [922, 710] width 16 height 16
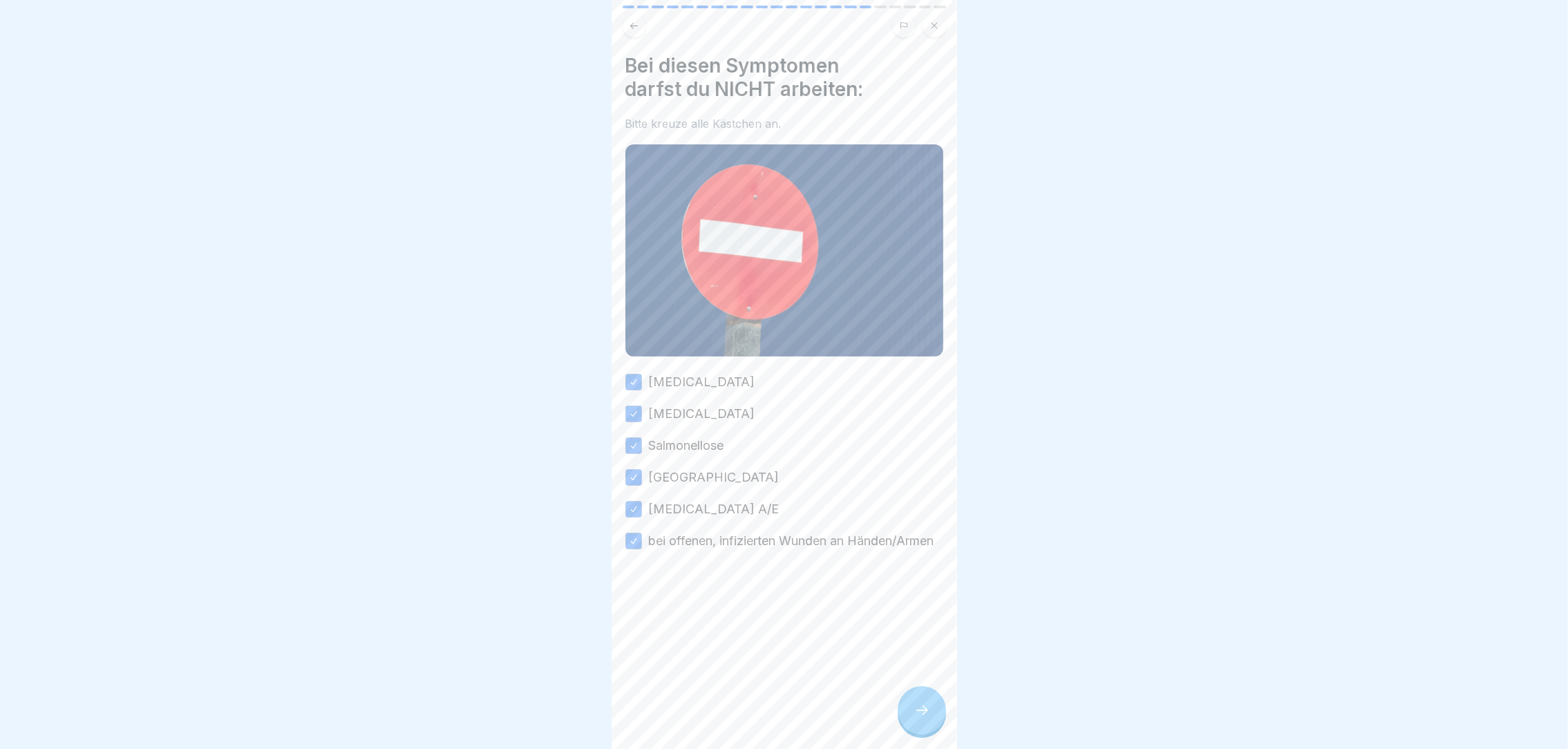
click at [914, 719] on icon at bounding box center [922, 710] width 16 height 16
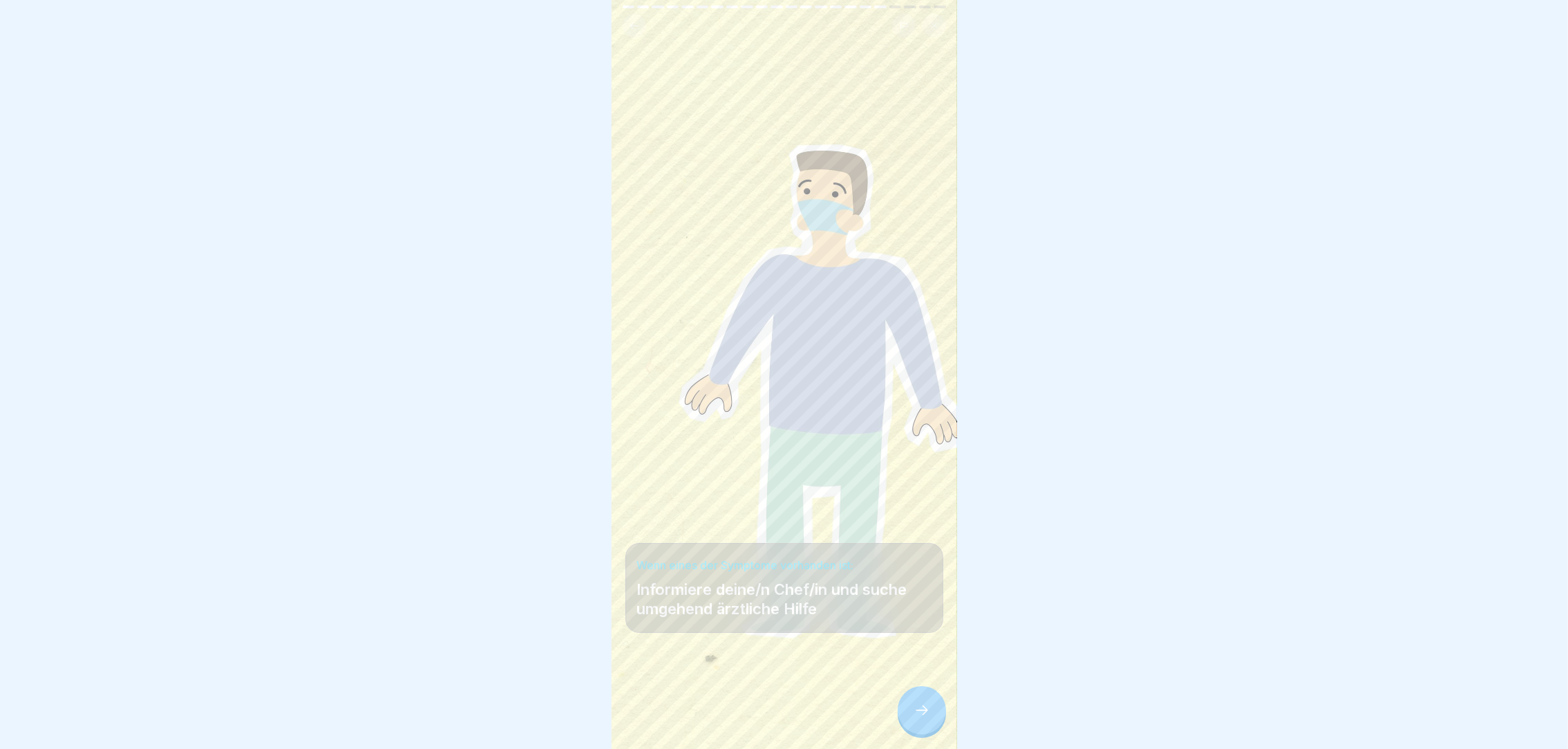
click at [914, 719] on icon at bounding box center [922, 710] width 16 height 16
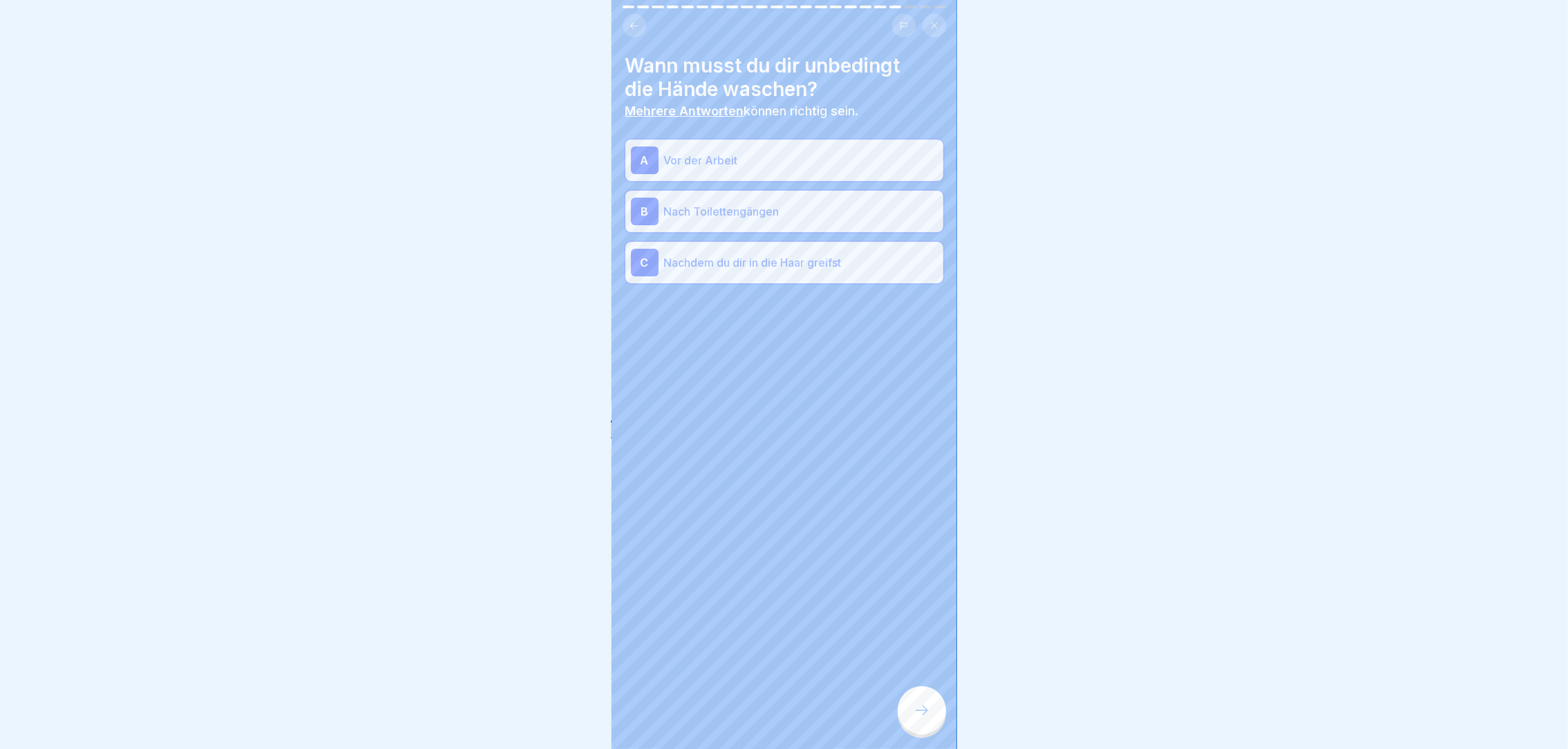
click at [914, 719] on icon at bounding box center [922, 710] width 16 height 16
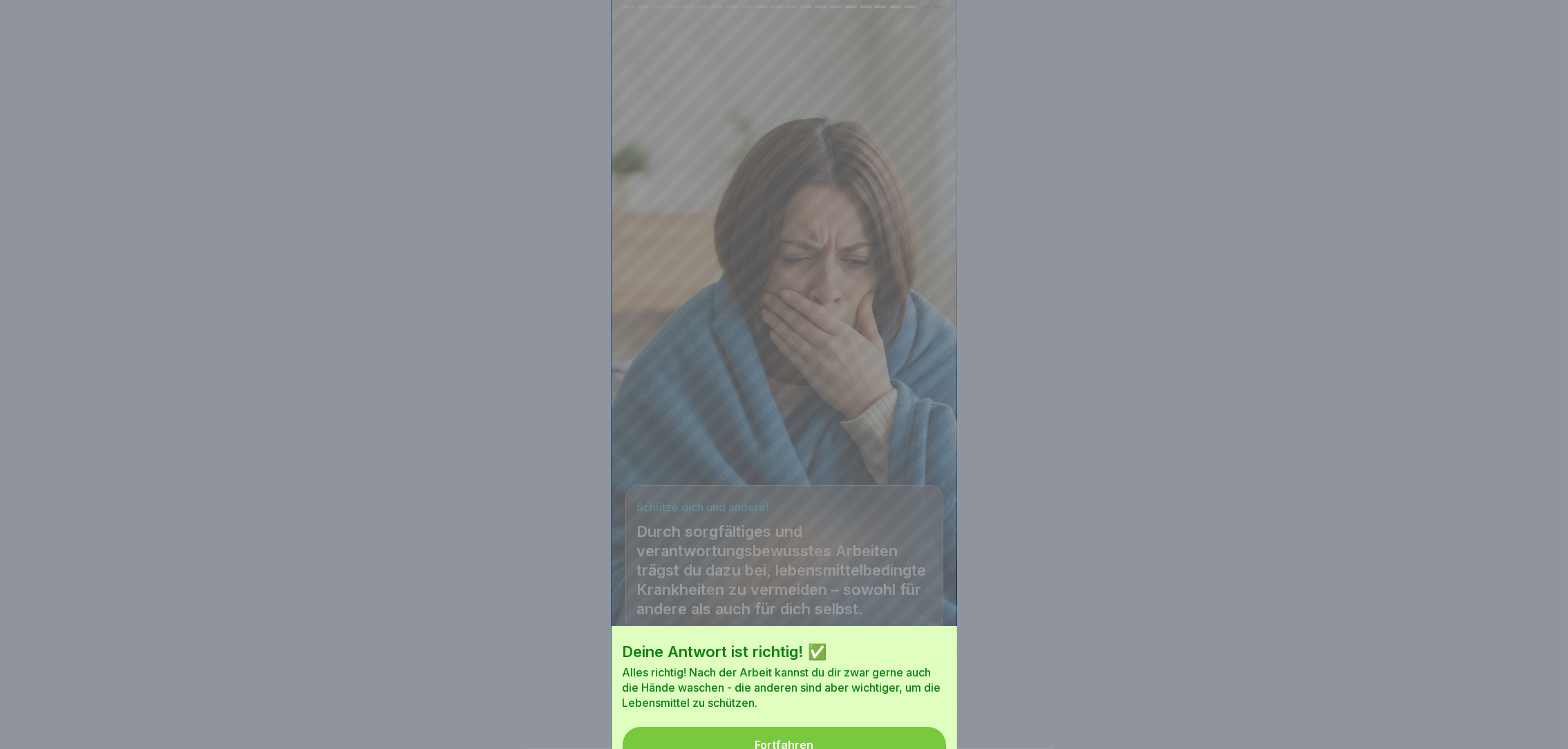
click at [914, 725] on div "Deine Antwort ist richtig! ✅ Alles richtig! Nach der Arbeit kannst du dir zwar …" at bounding box center [784, 374] width 1568 height 749
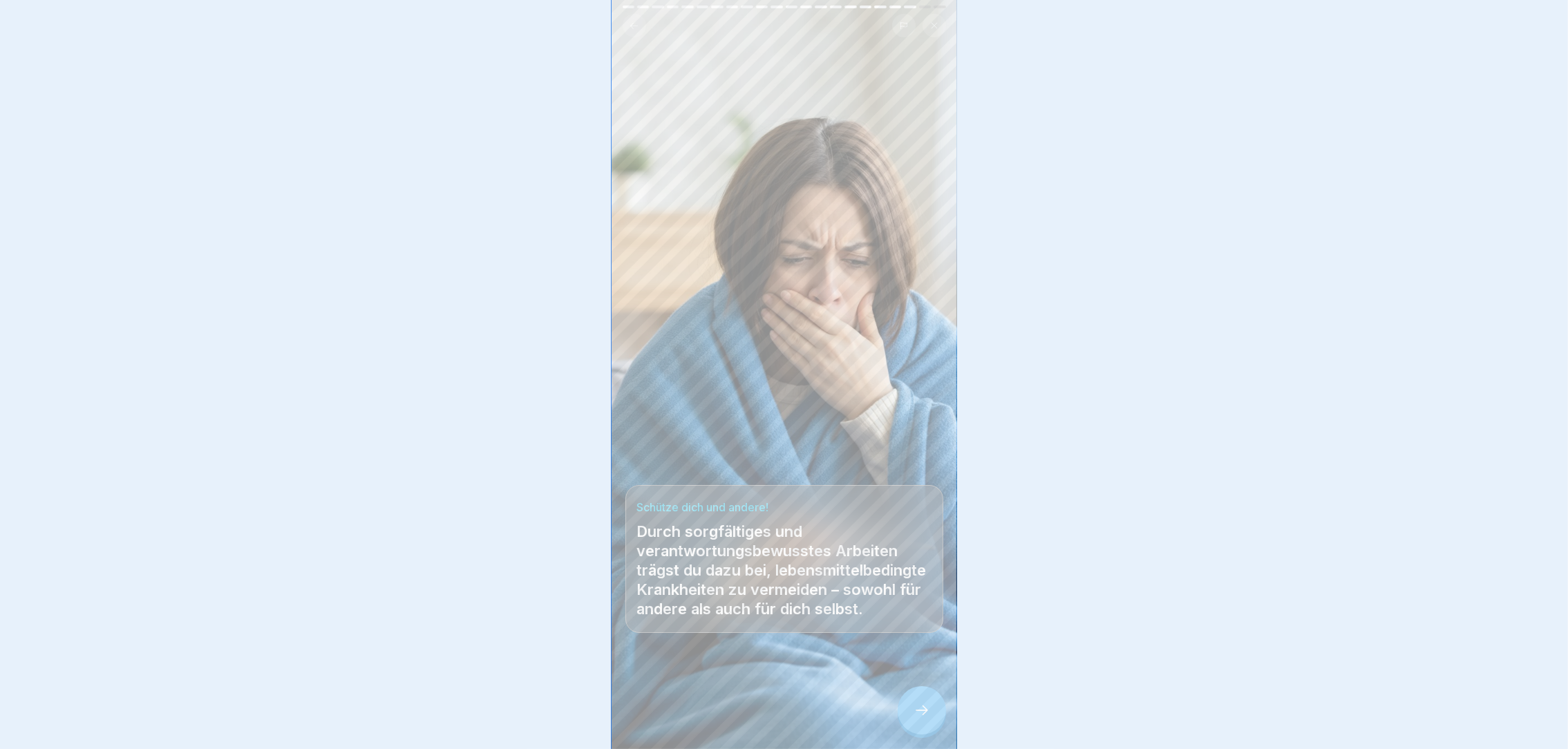
click at [914, 719] on icon at bounding box center [922, 710] width 16 height 16
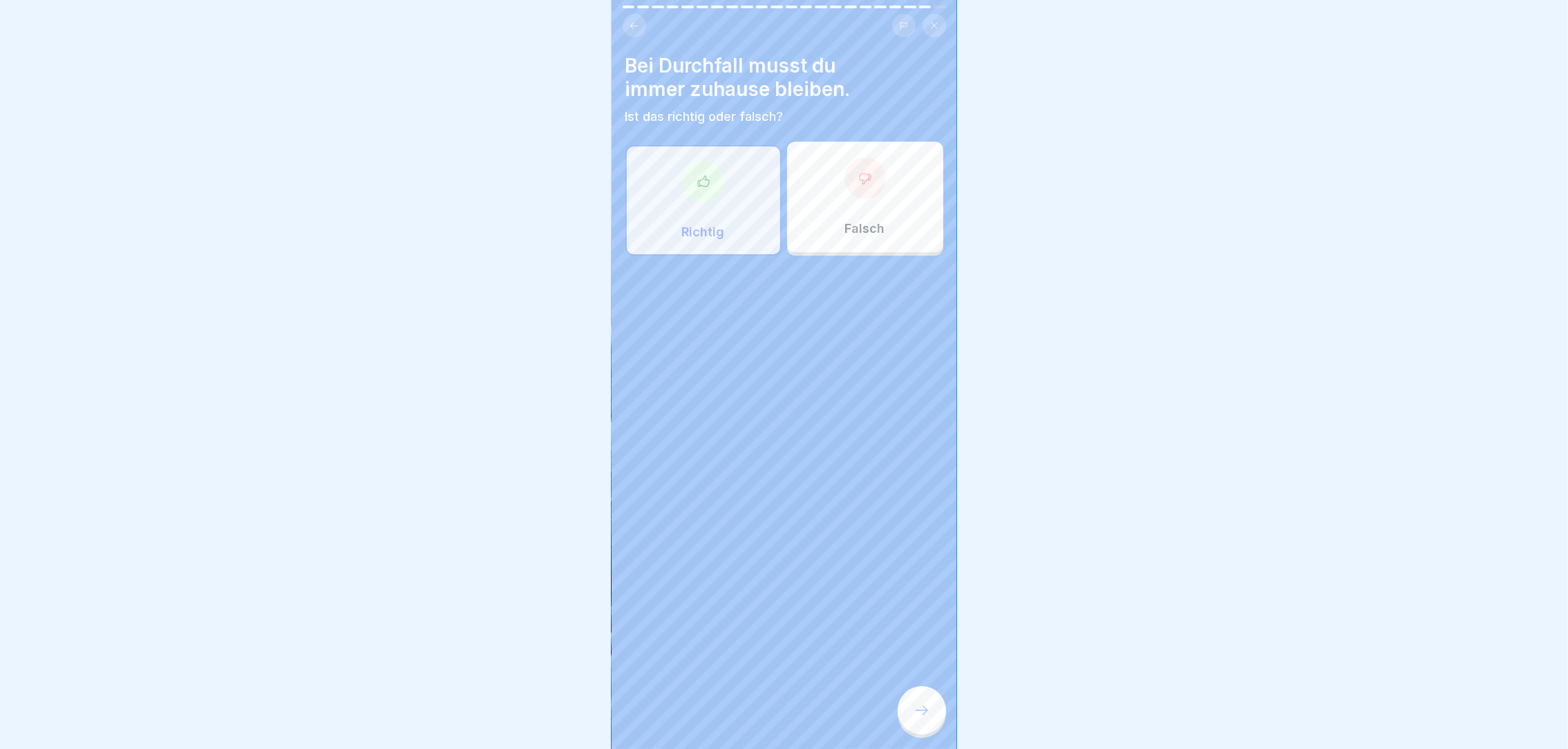
click at [914, 719] on icon at bounding box center [922, 710] width 16 height 16
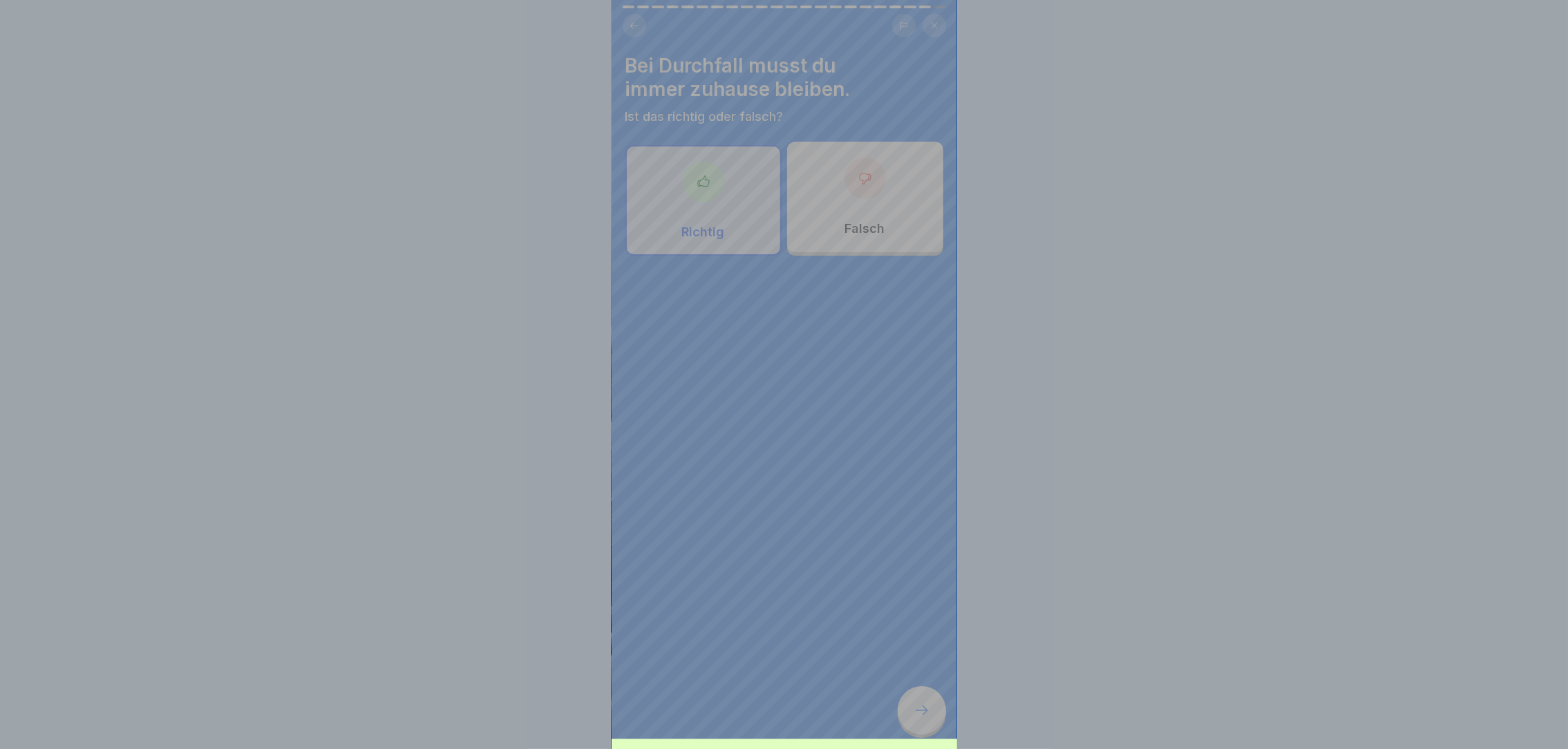
click at [914, 725] on div "Deine Antwort ist richtig! ✅ Das ist richtig! Fortfahren" at bounding box center [784, 374] width 1568 height 749
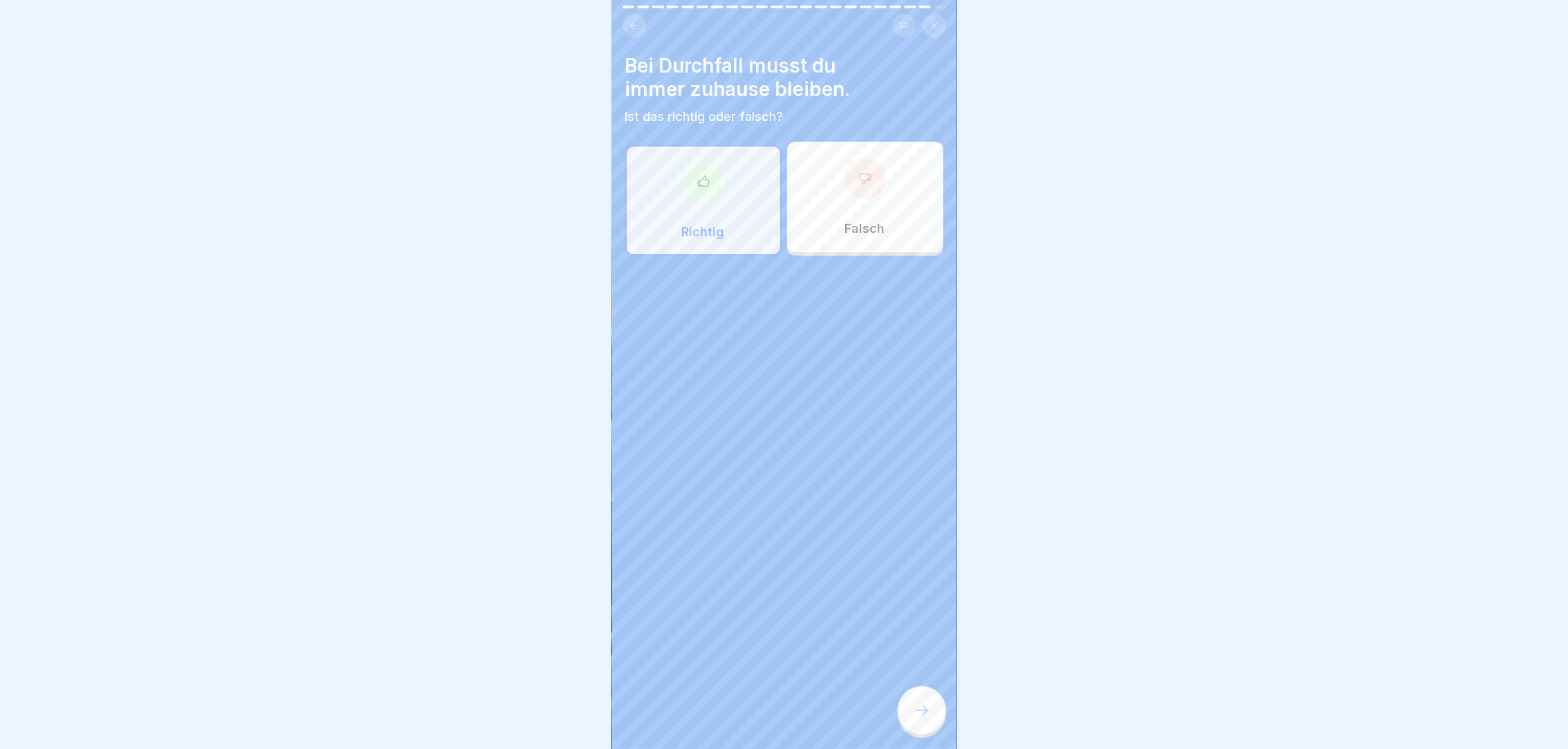
click at [914, 719] on icon at bounding box center [922, 710] width 16 height 16
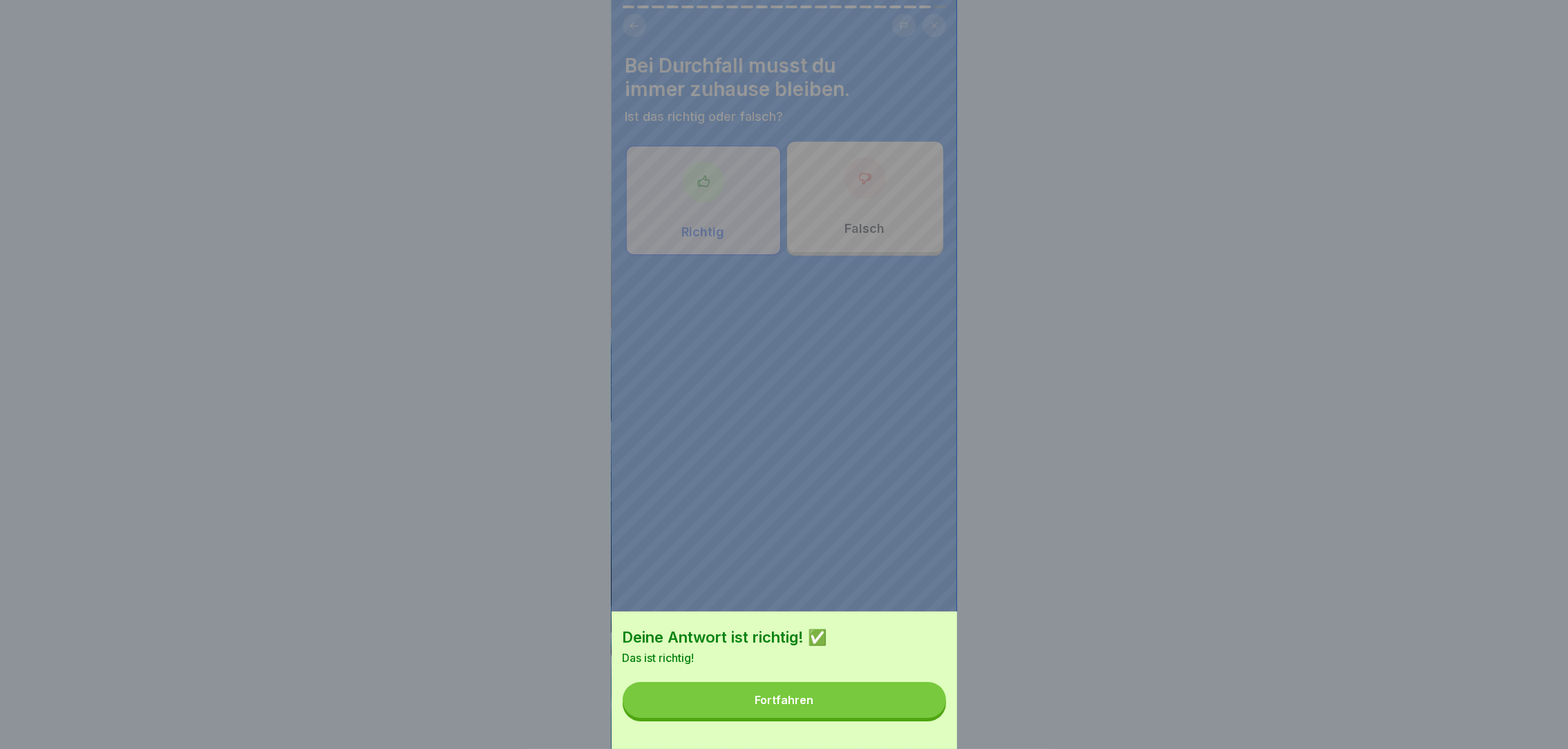
click at [914, 718] on button "Fortfahren" at bounding box center [784, 701] width 324 height 36
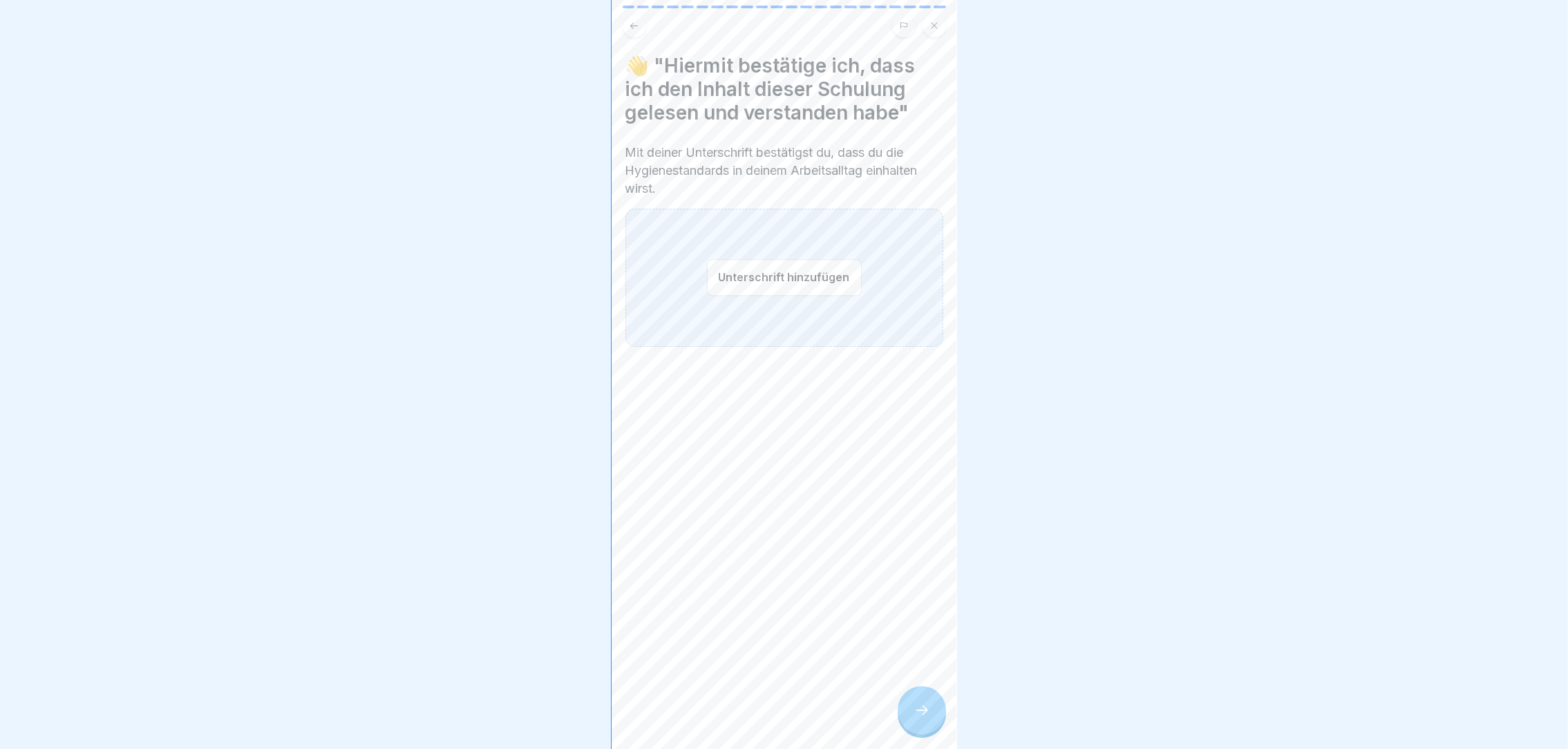
click at [781, 275] on button "Unterschrift hinzufügen" at bounding box center [784, 277] width 155 height 37
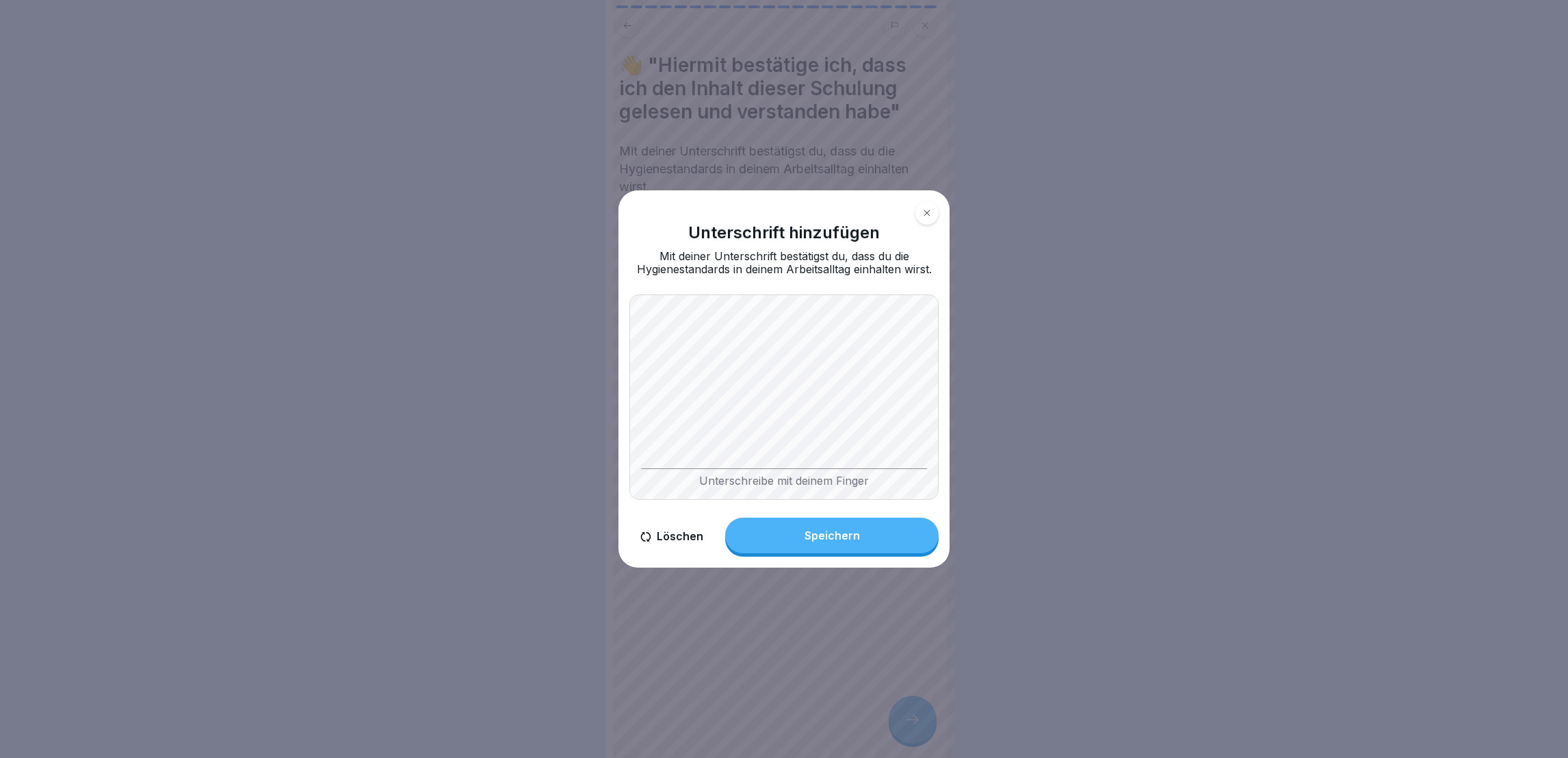
click at [868, 538] on button "Speichern" at bounding box center [832, 535] width 214 height 36
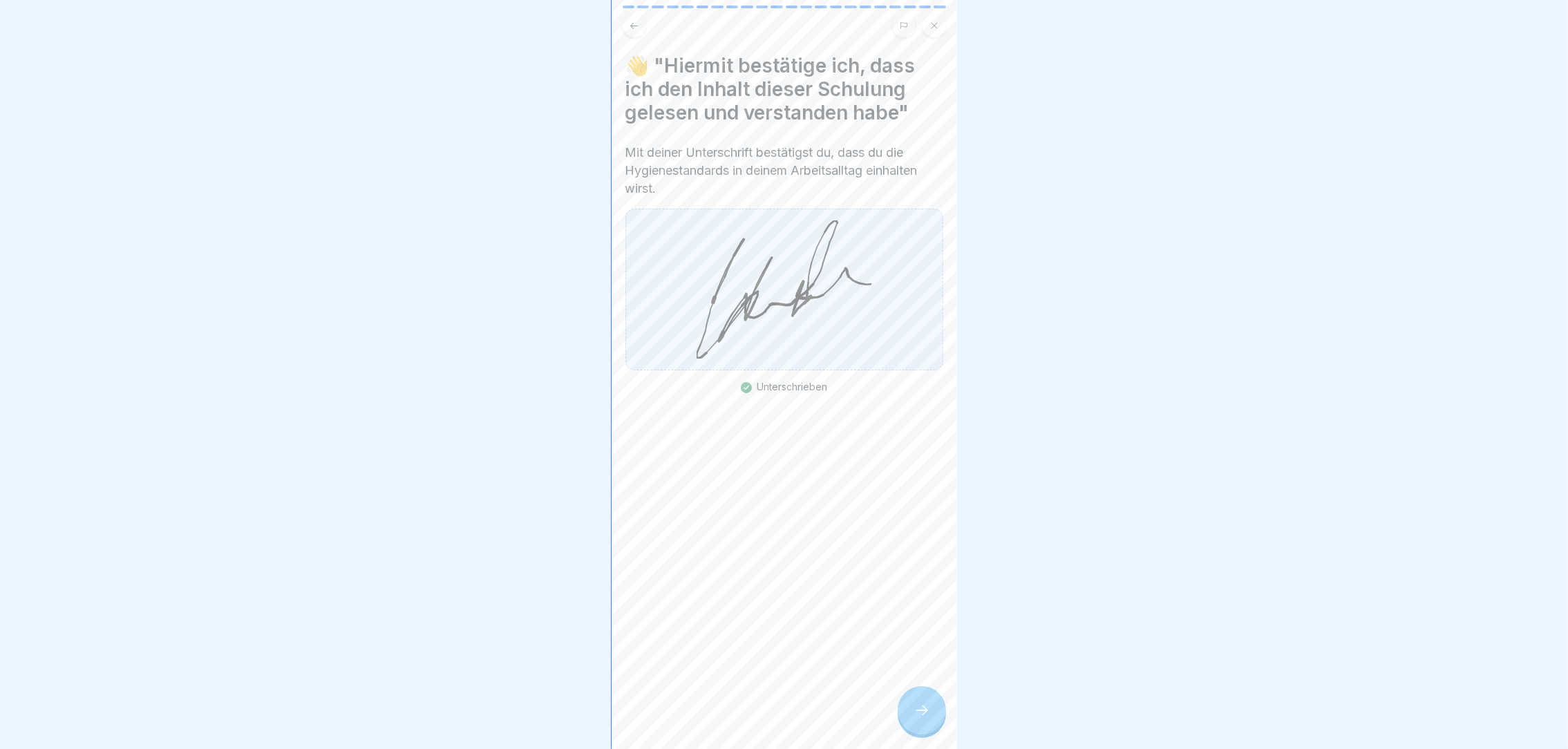
click at [918, 719] on icon at bounding box center [922, 710] width 16 height 16
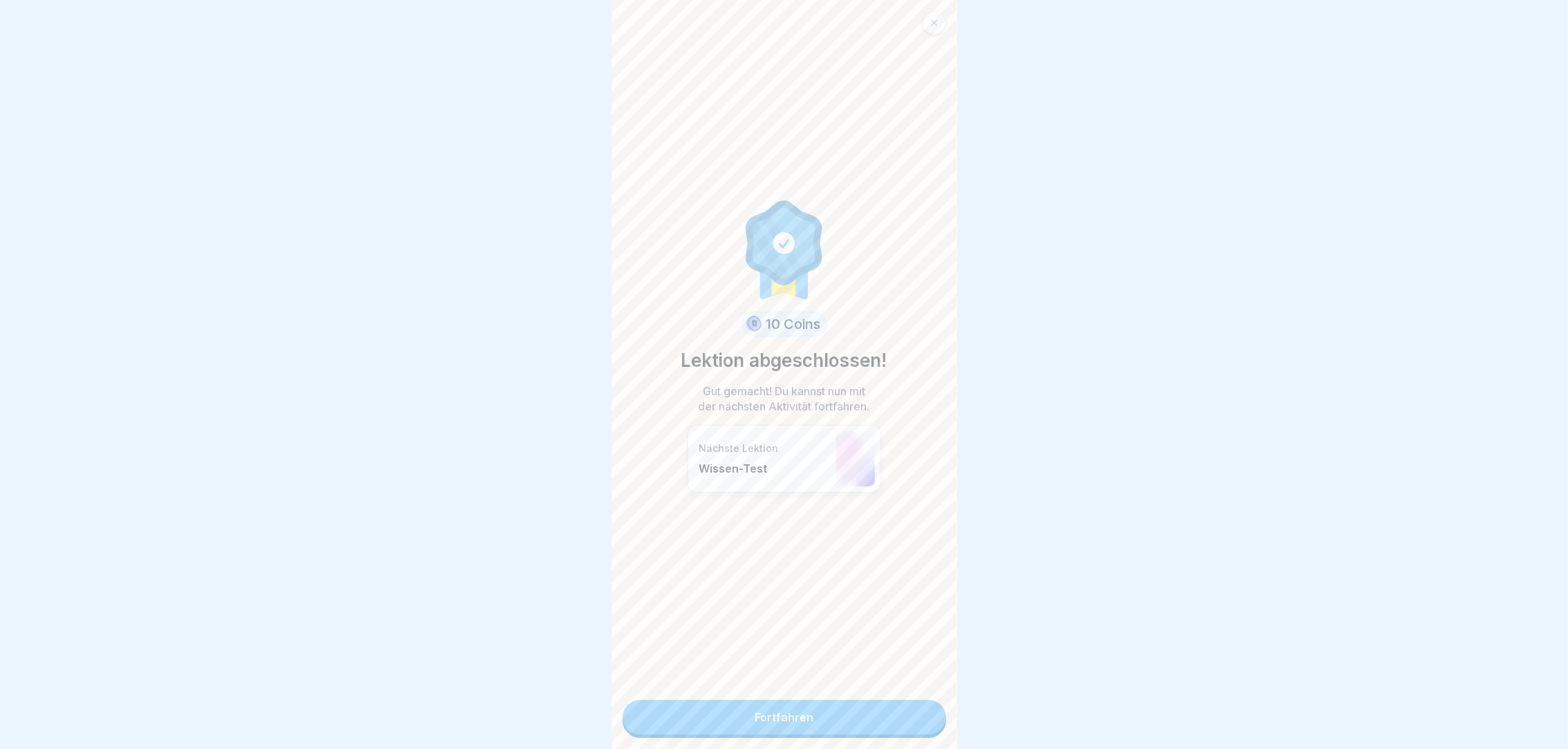
click at [885, 727] on link "Fortfahren" at bounding box center [784, 717] width 324 height 34
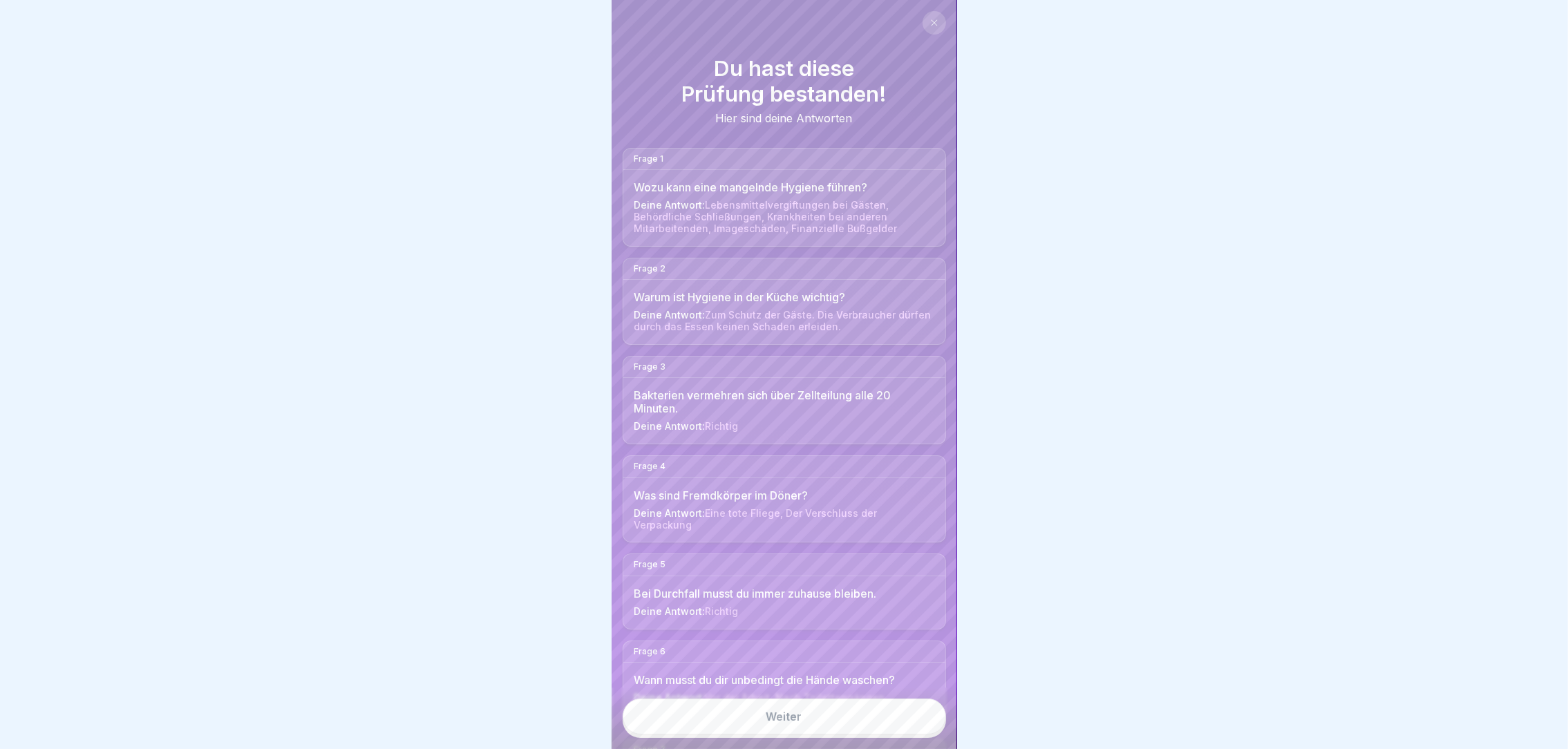
click at [849, 725] on link "Weiter" at bounding box center [784, 717] width 324 height 36
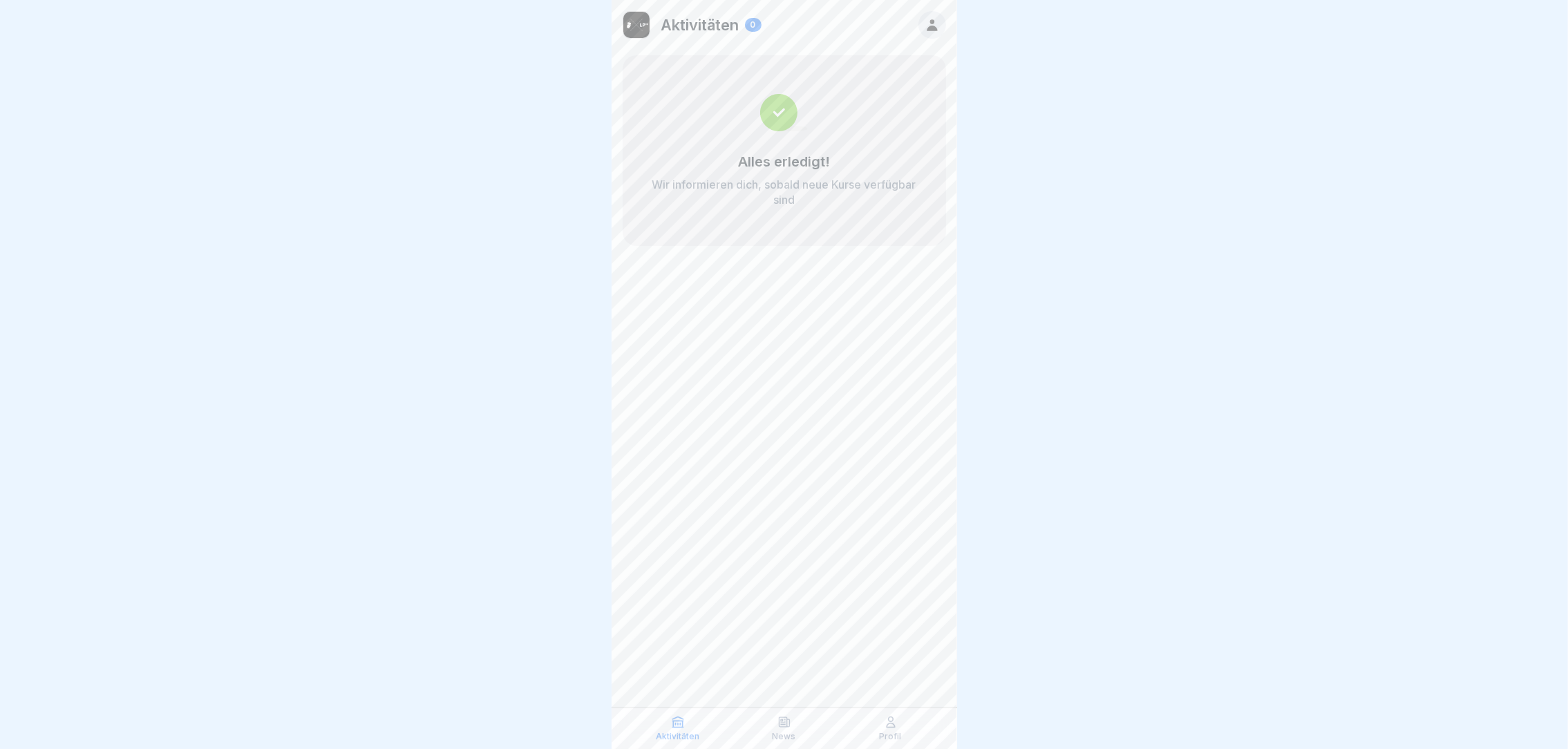
click at [849, 725] on div "Profil" at bounding box center [891, 728] width 100 height 27
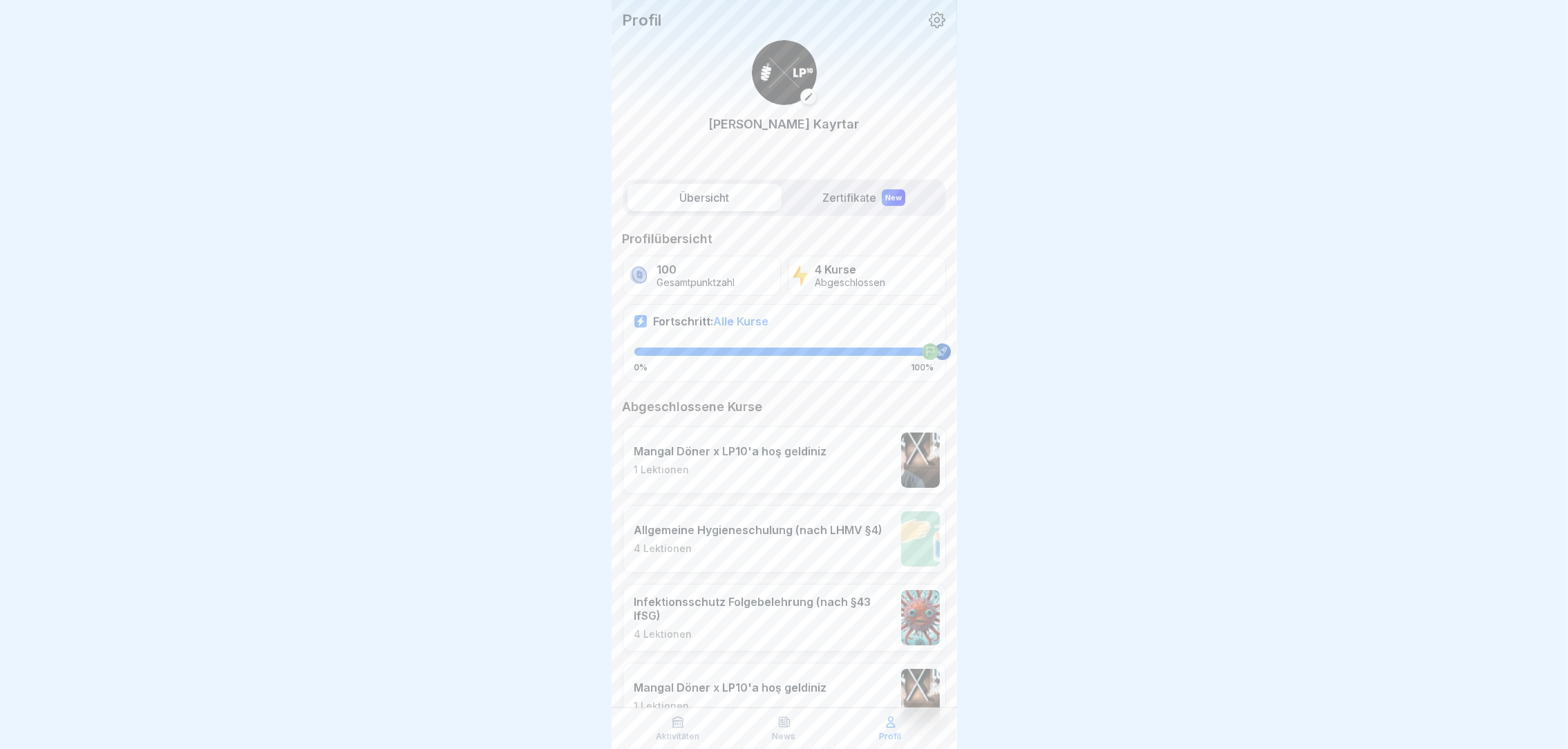
click at [647, 722] on div "Aktivitäten" at bounding box center [678, 728] width 100 height 27
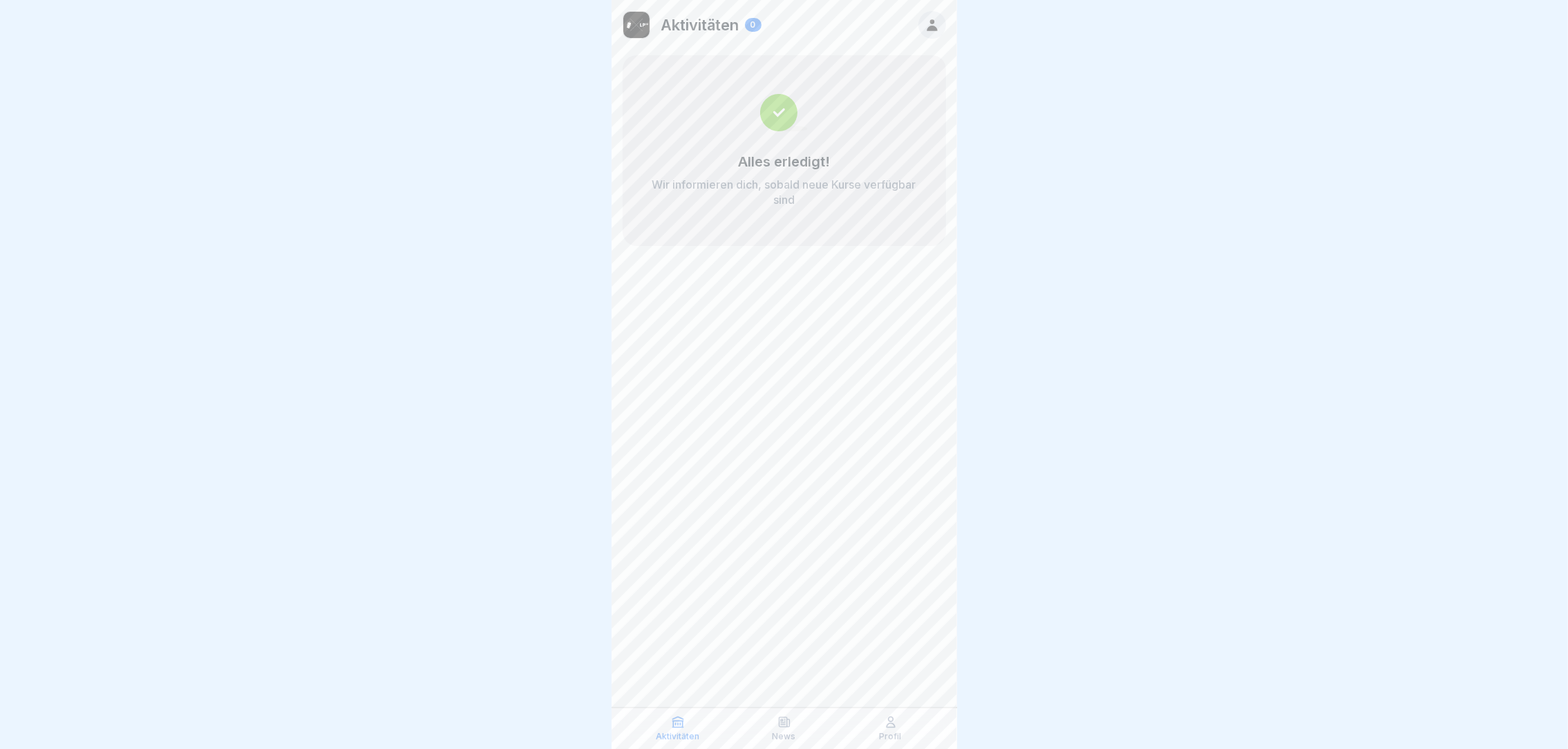
click at [758, 28] on div "0" at bounding box center [753, 25] width 16 height 14
click at [641, 15] on img at bounding box center [636, 25] width 27 height 27
click at [929, 30] on icon at bounding box center [932, 25] width 15 height 15
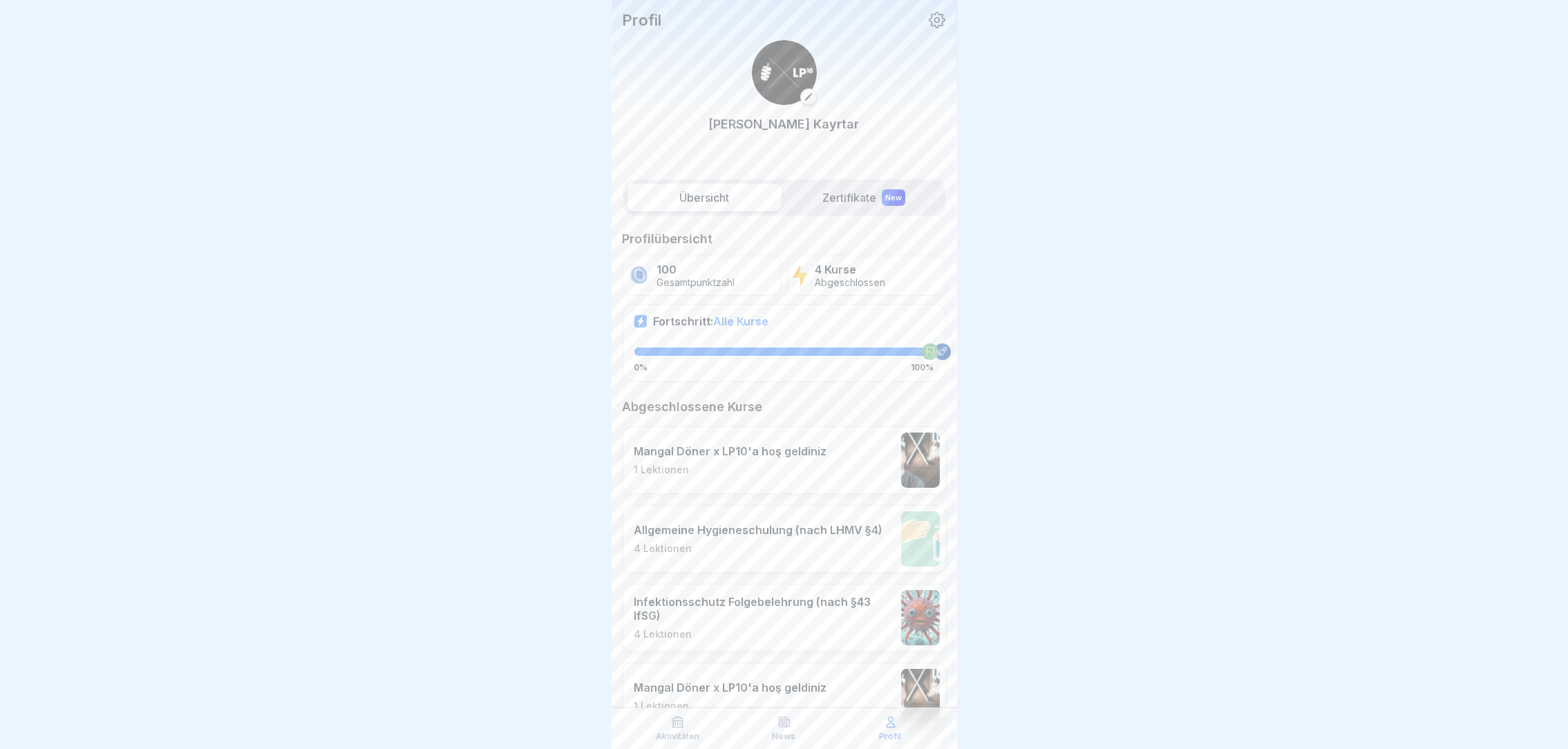
click at [686, 722] on div "Aktivitäten" at bounding box center [678, 728] width 100 height 27
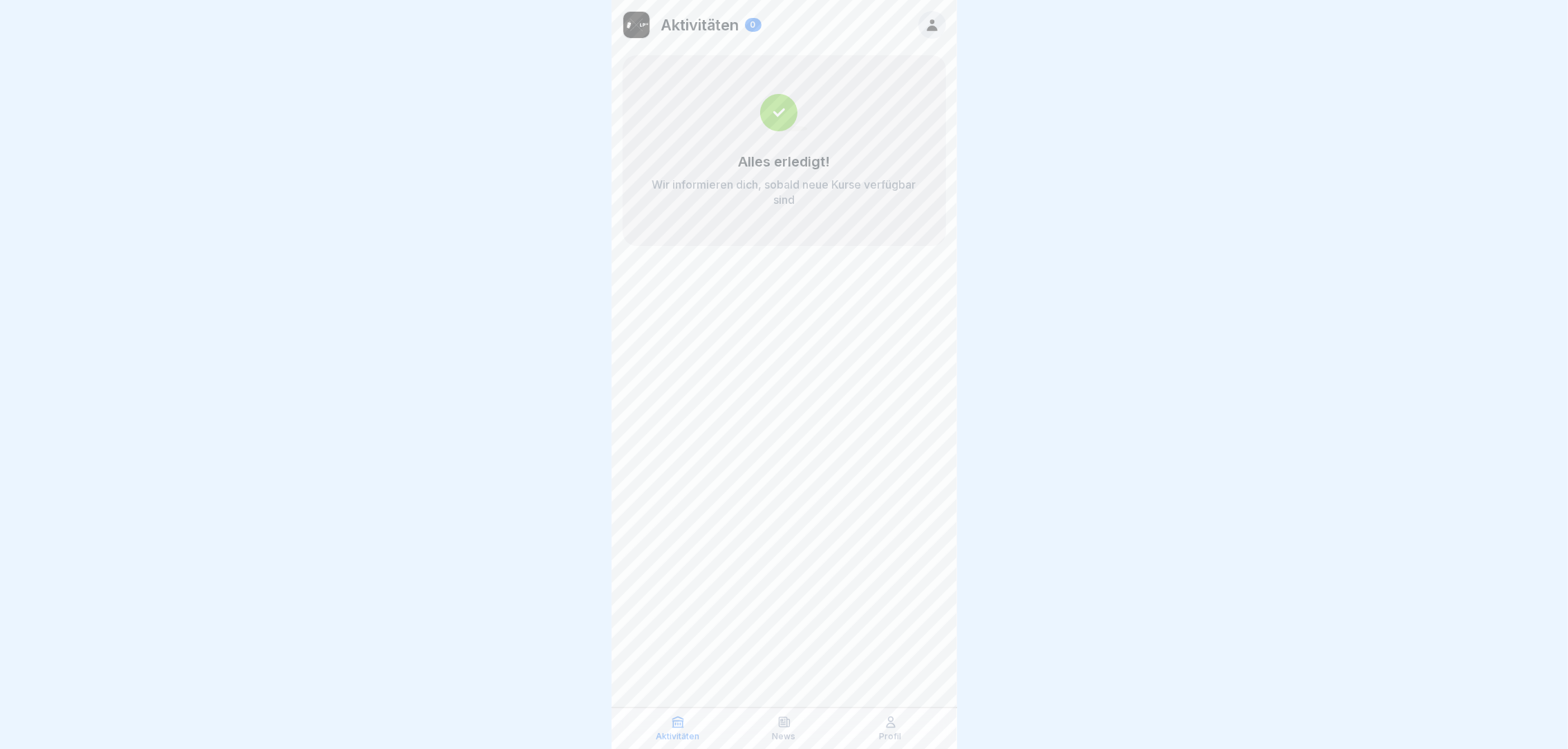
click at [783, 725] on icon at bounding box center [784, 722] width 14 height 14
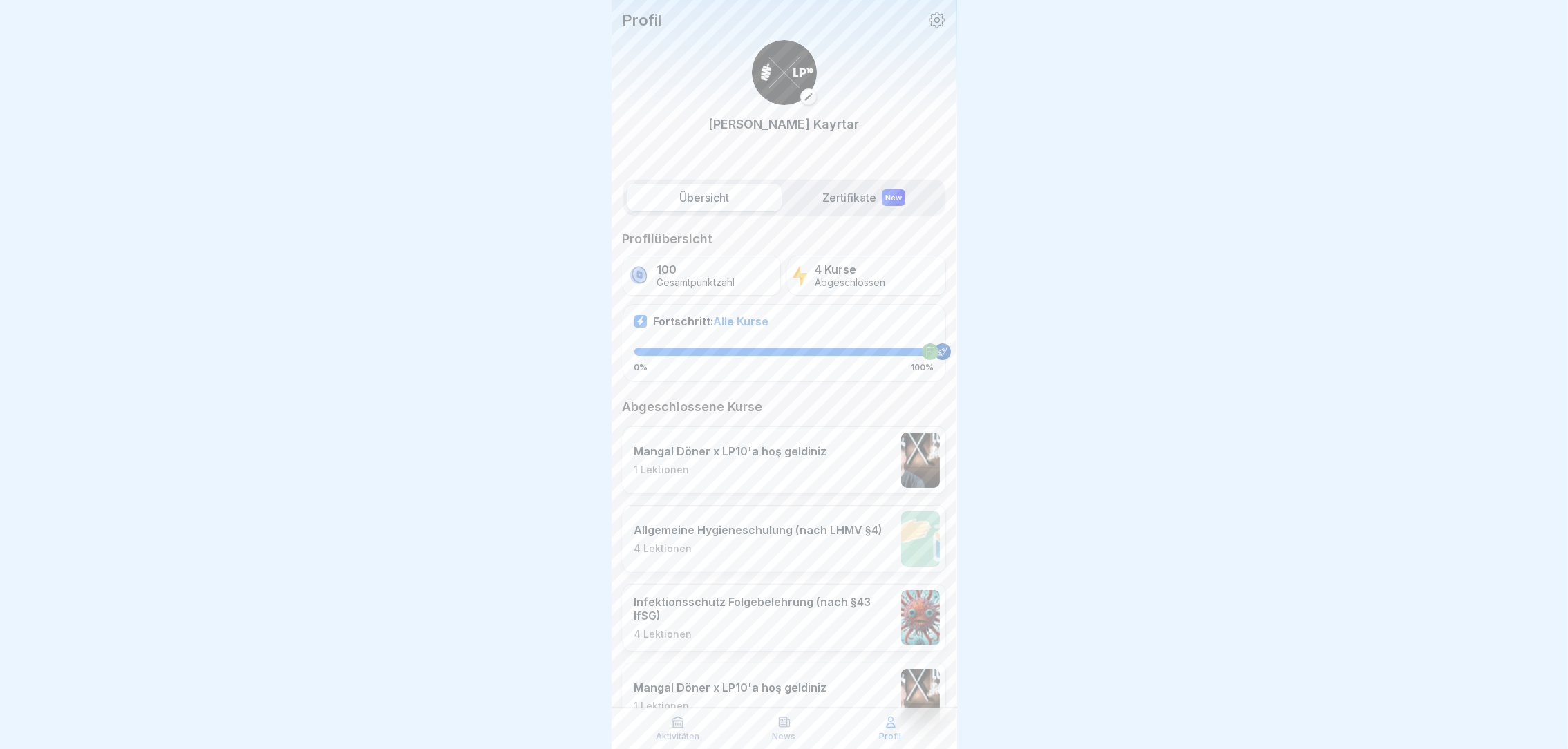
drag, startPoint x: 1564, startPoint y: 211, endPoint x: 1582, endPoint y: 459, distance: 248.7
click at [1567, 459] on html "Profil [PERSON_NAME] Übersicht Zertifikate New Profilübersicht 100 Gesamtpunktz…" at bounding box center [784, 374] width 1568 height 749
click at [942, 0] on div at bounding box center [784, 0] width 345 height 0
drag, startPoint x: 942, startPoint y: 555, endPoint x: 952, endPoint y: 640, distance: 85.6
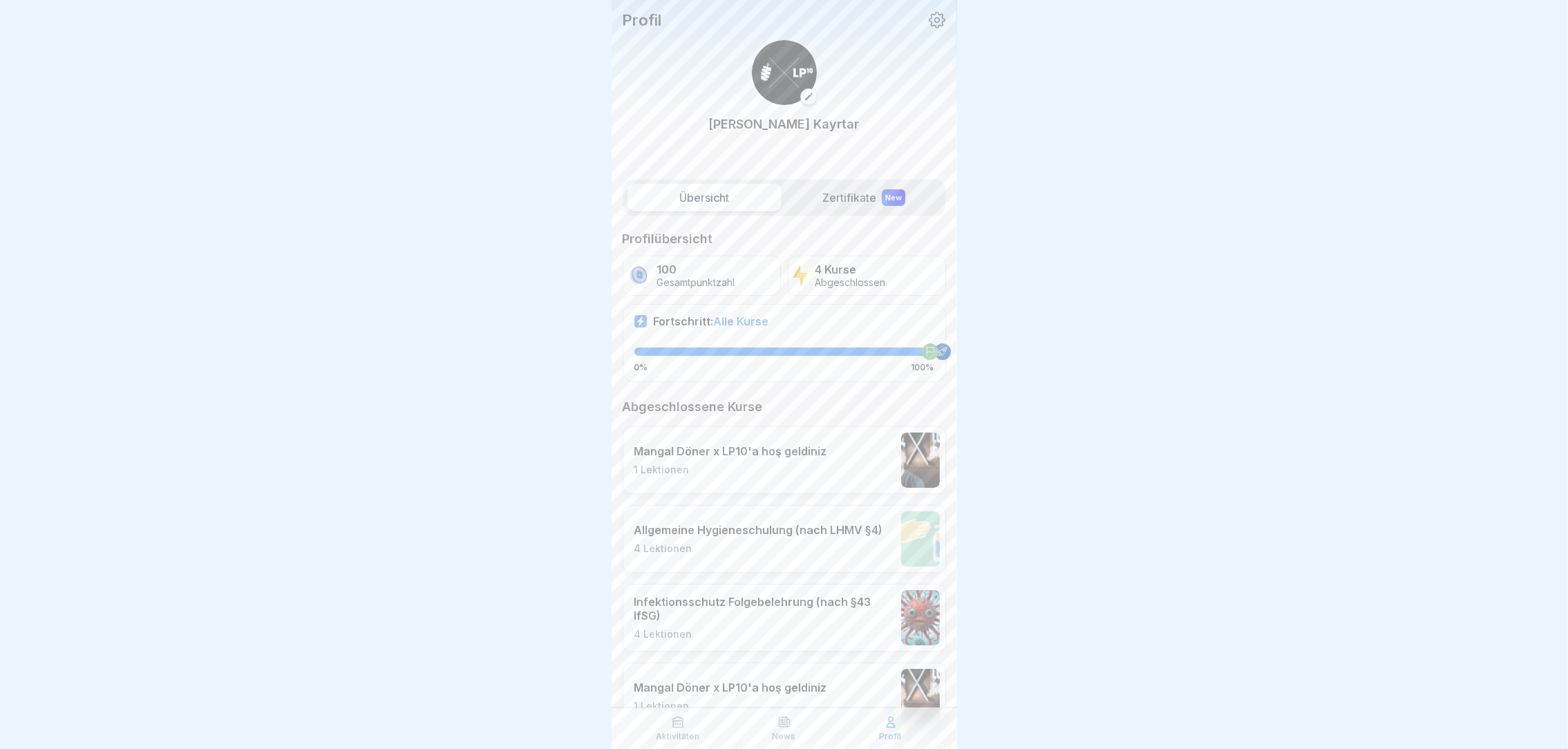
click at [952, 0] on div at bounding box center [784, 0] width 345 height 0
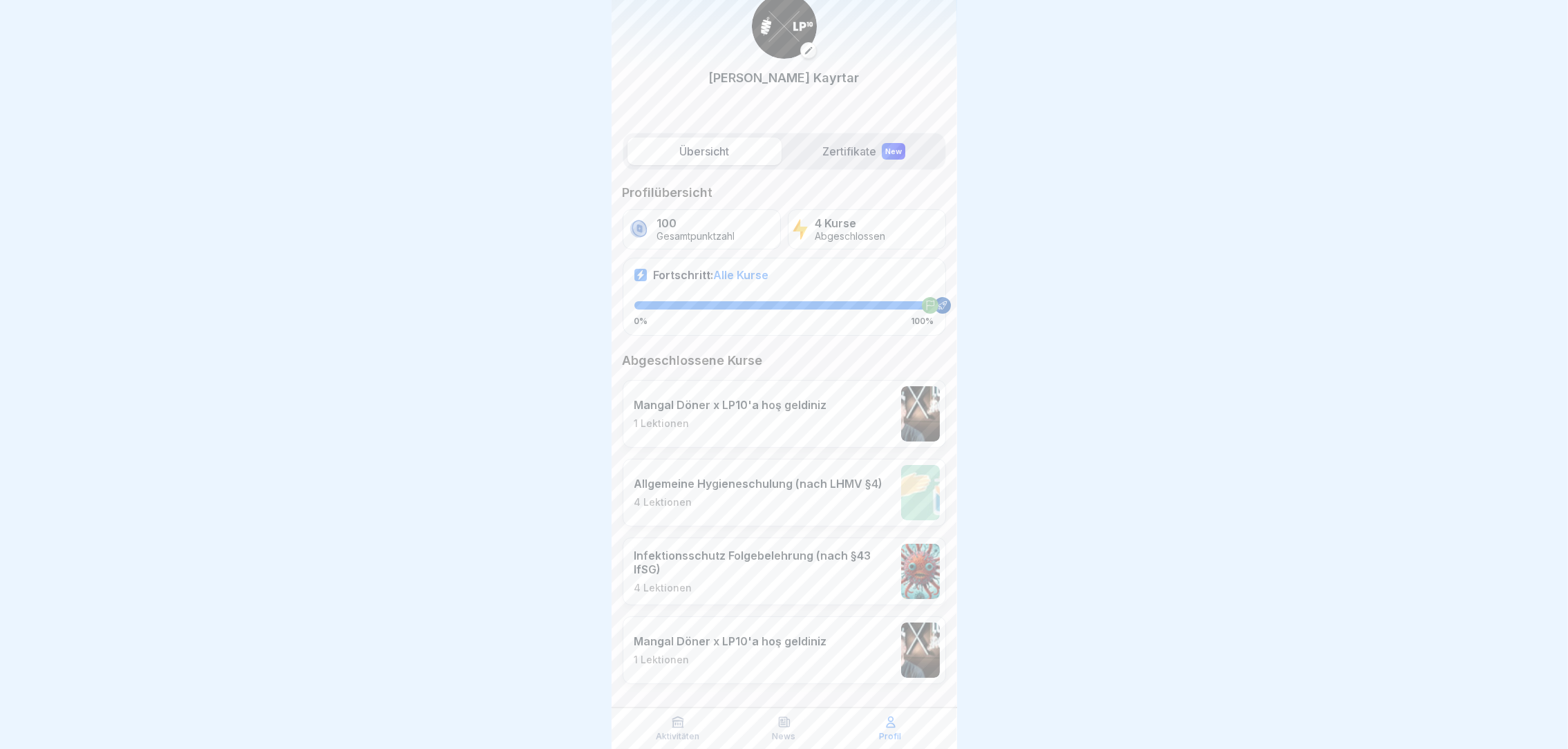
scroll to position [15, 0]
click at [861, 140] on label "Zertifikate New" at bounding box center [864, 152] width 154 height 28
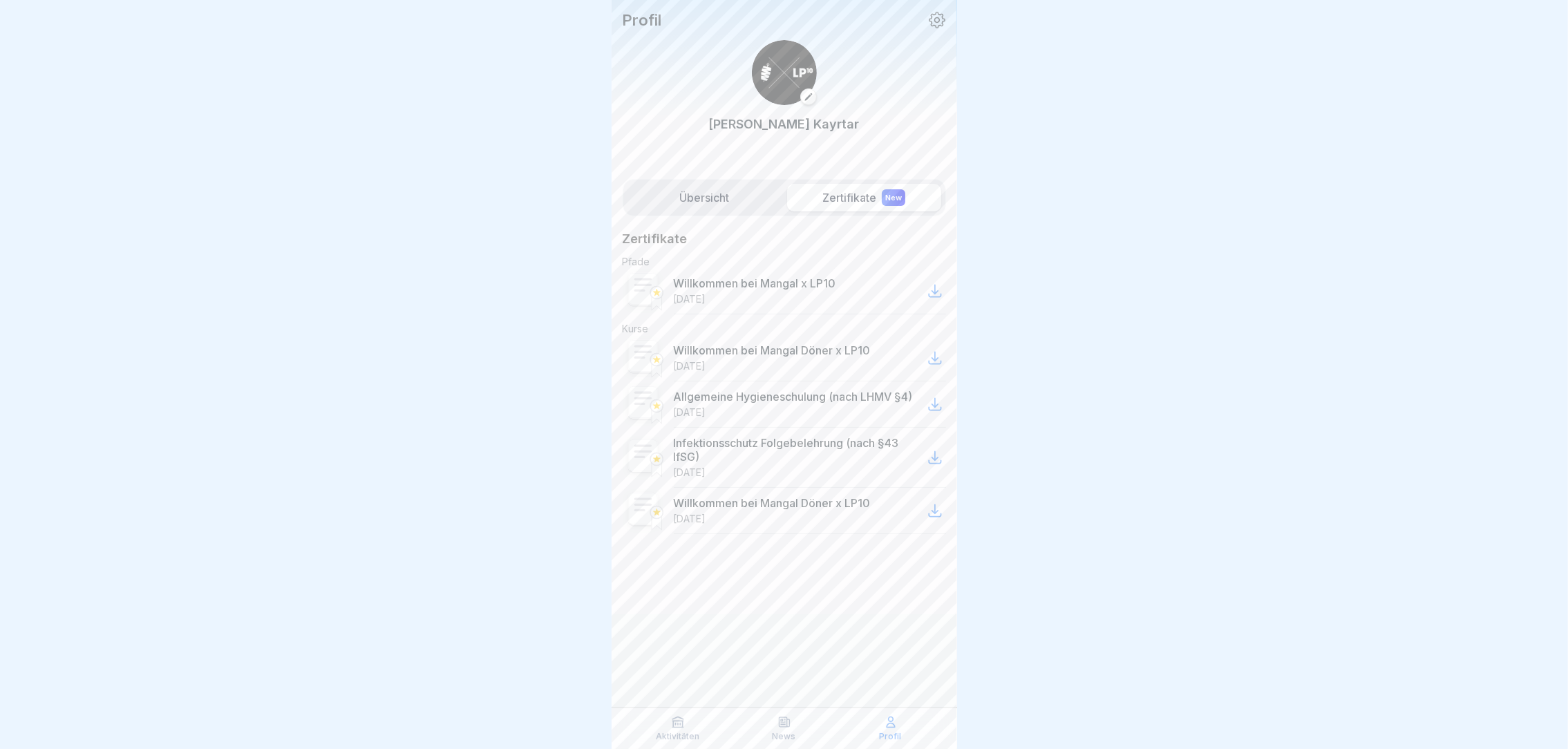
click at [938, 403] on icon at bounding box center [935, 404] width 16 height 16
